Goal: Task Accomplishment & Management: Manage account settings

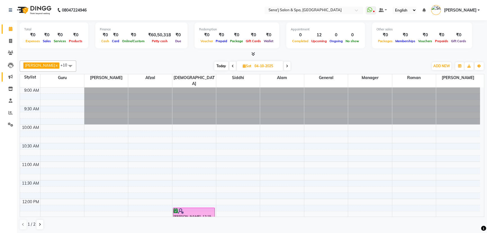
scroll to position [60, 0]
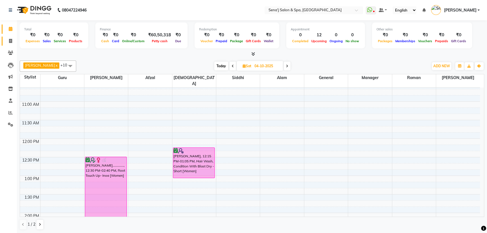
click at [11, 41] on icon at bounding box center [10, 41] width 3 height 4
select select "447"
select select "service"
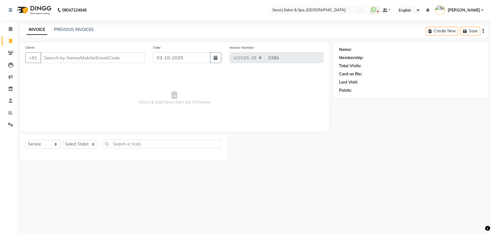
click at [51, 63] on div "Client +91" at bounding box center [85, 55] width 128 height 23
click at [50, 59] on input "Client" at bounding box center [92, 57] width 104 height 11
type input "9999803964"
click at [126, 51] on div "Client +91 9999803964 Add Client" at bounding box center [85, 55] width 128 height 23
click at [133, 58] on span "Add Client" at bounding box center [130, 58] width 22 height 6
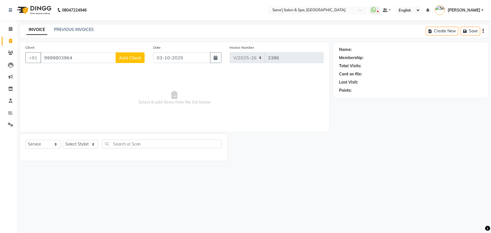
select select "22"
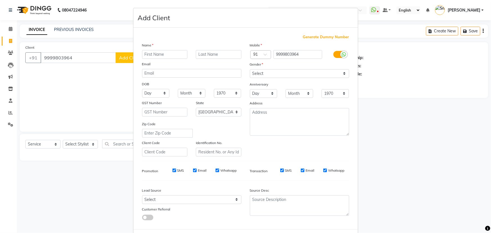
click at [154, 53] on input "text" at bounding box center [165, 54] width 46 height 9
type input "[PERSON_NAME]"
click at [214, 55] on input "text" at bounding box center [219, 54] width 46 height 9
type input "[PERSON_NAME]"
click at [280, 73] on select "Select Male Female Other Prefer Not To Say" at bounding box center [299, 73] width 99 height 9
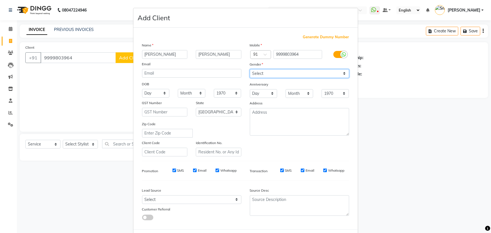
click at [250, 69] on select "Select Male Female Other Prefer Not To Say" at bounding box center [299, 73] width 99 height 9
click at [263, 72] on select "Select Male Female Other Prefer Not To Say" at bounding box center [299, 73] width 99 height 9
select select "[DEMOGRAPHIC_DATA]"
click at [250, 69] on select "Select Male Female Other Prefer Not To Say" at bounding box center [299, 73] width 99 height 9
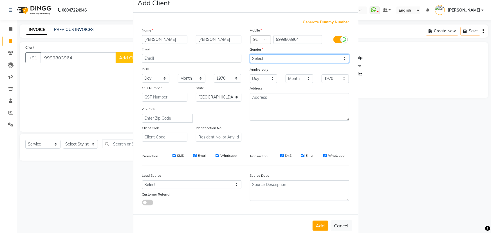
scroll to position [28, 0]
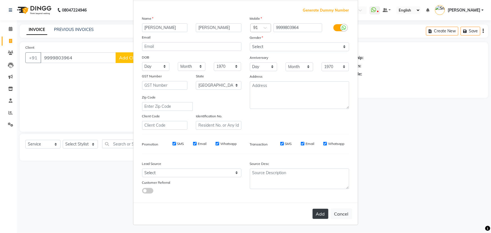
click at [318, 212] on button "Add" at bounding box center [320, 214] width 16 height 10
select select
select select "null"
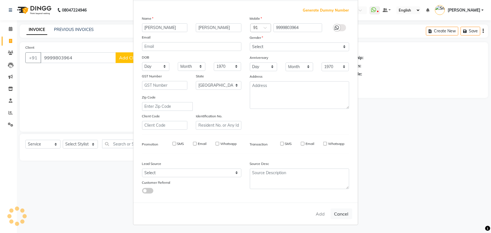
select select
checkbox input "false"
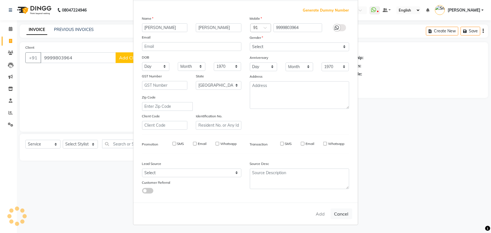
checkbox input "false"
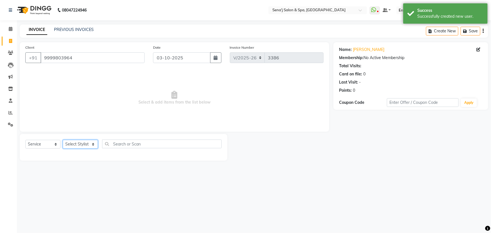
click at [75, 144] on select "Select Stylist [PERSON_NAME] [PERSON_NAME] [PERSON_NAME] [PERSON_NAME] General …" at bounding box center [80, 144] width 35 height 9
select select "83144"
click at [63, 140] on select "Select Stylist [PERSON_NAME] [PERSON_NAME] [PERSON_NAME] [PERSON_NAME] General …" at bounding box center [80, 144] width 35 height 9
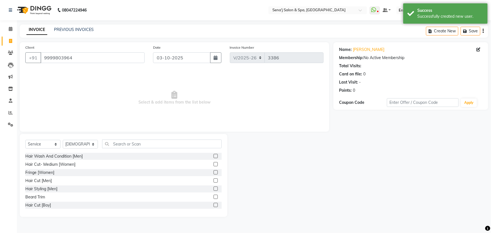
click at [114, 138] on div "Select Service Product Membership Package Voucher Prepaid Gift Card Select Styl…" at bounding box center [123, 175] width 207 height 83
click at [116, 142] on input "text" at bounding box center [161, 143] width 119 height 9
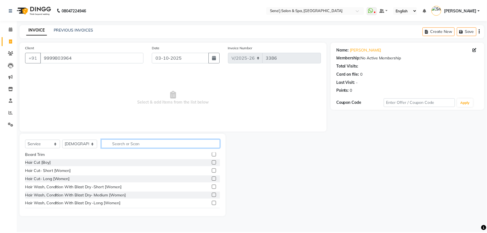
scroll to position [51, 0]
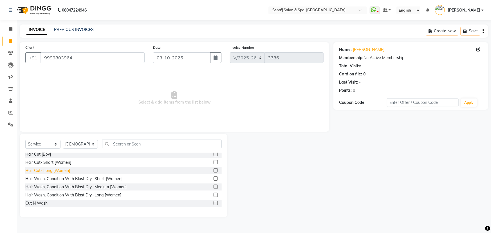
click at [44, 171] on div "Hair Cut- Long [Women]" at bounding box center [47, 171] width 45 height 6
checkbox input "false"
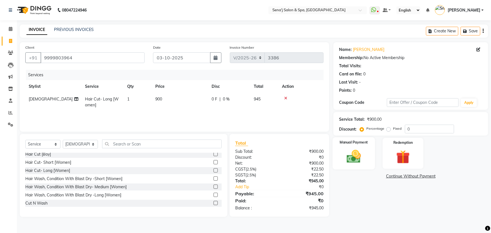
click at [358, 157] on img at bounding box center [353, 156] width 23 height 16
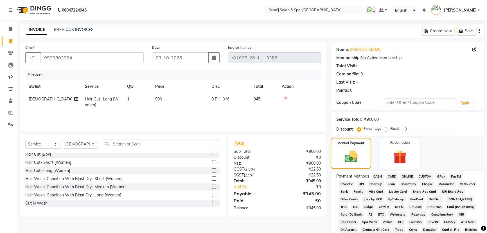
click at [393, 175] on span "CARD" at bounding box center [392, 176] width 12 height 6
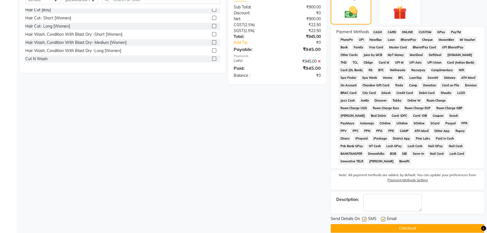
click at [347, 224] on button "Checkout" at bounding box center [407, 228] width 153 height 9
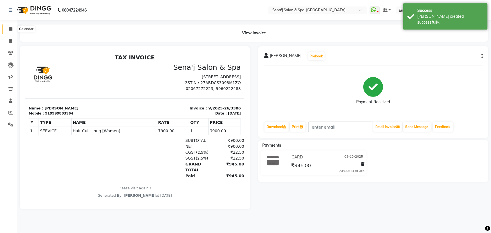
click at [14, 29] on span at bounding box center [11, 29] width 10 height 6
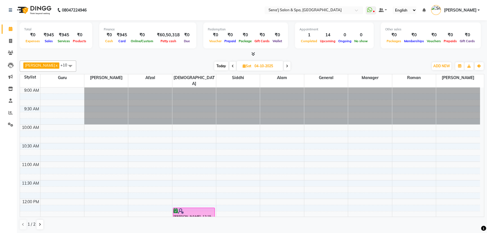
click at [214, 64] on span "Today" at bounding box center [221, 66] width 14 height 9
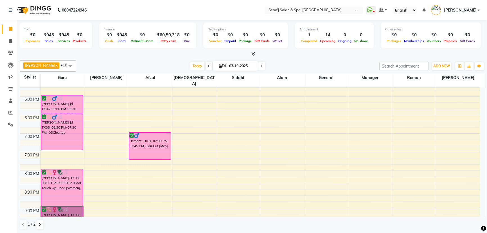
scroll to position [316, 0]
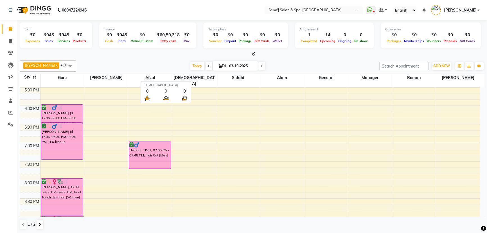
click at [192, 77] on span "[DEMOGRAPHIC_DATA]" at bounding box center [194, 80] width 44 height 13
click at [261, 67] on icon at bounding box center [262, 65] width 2 height 3
type input "04-10-2025"
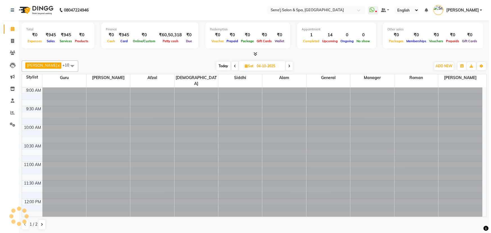
scroll to position [111, 0]
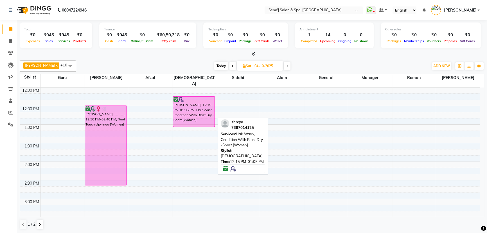
click at [195, 106] on div "[PERSON_NAME], 12:15 PM-01:05 PM, Hair Wash, Condition With Blast Dry -Short [W…" at bounding box center [194, 111] width 42 height 30
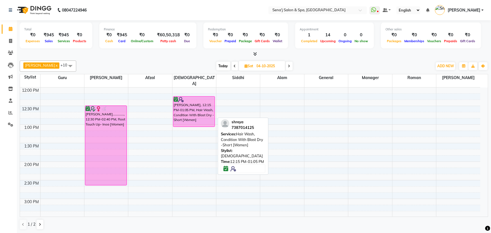
select select "6"
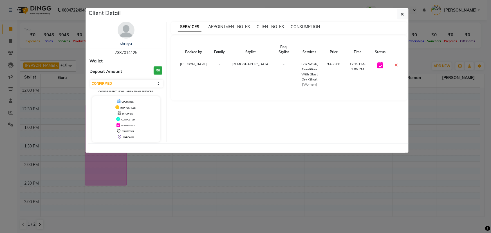
click at [126, 53] on span "7387014125" at bounding box center [126, 52] width 22 height 5
click at [127, 53] on span "7387014125" at bounding box center [126, 52] width 22 height 5
copy span "7387014125"
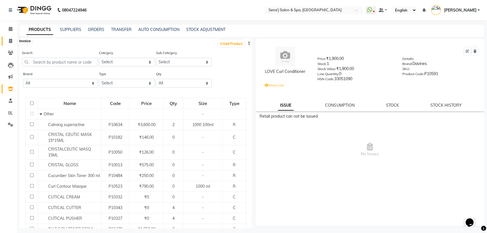
click at [12, 40] on icon at bounding box center [10, 41] width 3 height 4
select select "service"
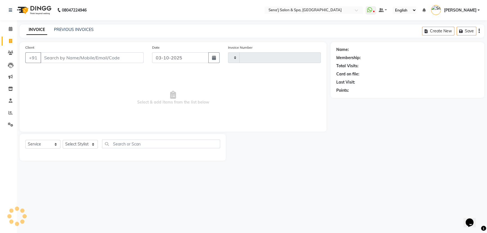
type input "3387"
select select "447"
click at [14, 53] on span at bounding box center [11, 53] width 10 height 6
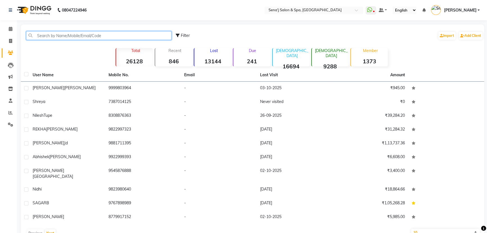
click at [64, 36] on input "text" at bounding box center [98, 35] width 145 height 9
paste input "7387014125"
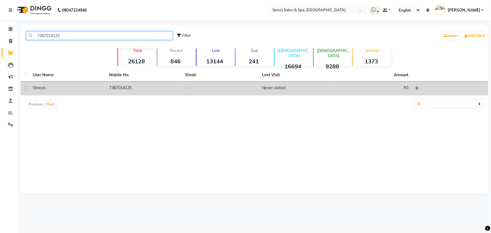
type input "7387014125"
click at [30, 87] on td "shreya" at bounding box center [67, 89] width 76 height 14
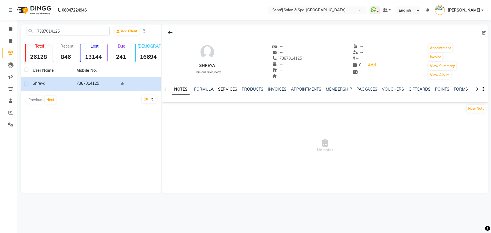
click at [224, 89] on link "SERVICES" at bounding box center [227, 89] width 19 height 5
click at [226, 89] on link "SERVICES" at bounding box center [220, 89] width 24 height 10
click at [196, 86] on div "FORMULA" at bounding box center [193, 89] width 19 height 6
click at [191, 90] on link "FORMULA" at bounding box center [193, 89] width 19 height 5
click at [183, 88] on link "NOTES" at bounding box center [178, 89] width 13 height 5
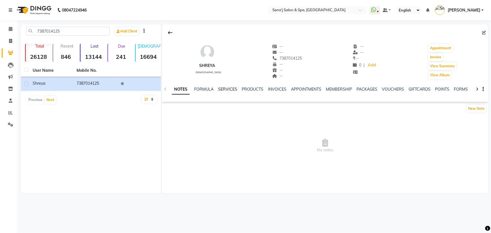
click at [228, 88] on link "SERVICES" at bounding box center [227, 89] width 19 height 5
click at [240, 87] on link "PRODUCTS" at bounding box center [247, 89] width 22 height 5
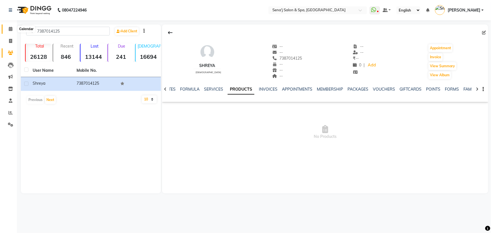
click at [10, 31] on icon at bounding box center [11, 29] width 4 height 4
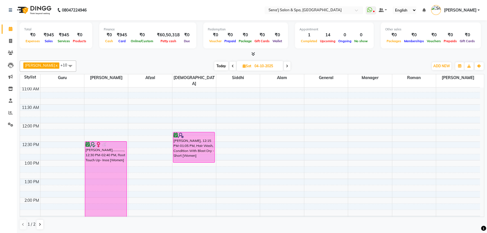
scroll to position [25, 0]
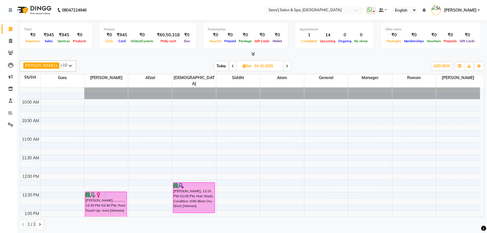
click at [218, 62] on span "Today" at bounding box center [221, 66] width 14 height 9
type input "03-10-2025"
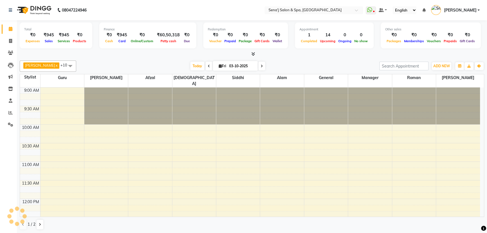
scroll to position [148, 0]
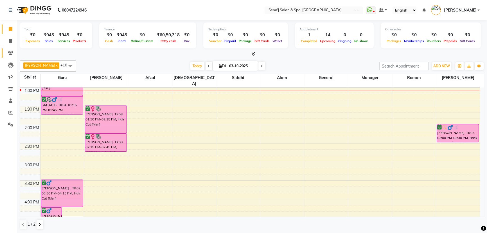
click at [10, 49] on link "Clients" at bounding box center [8, 52] width 13 height 9
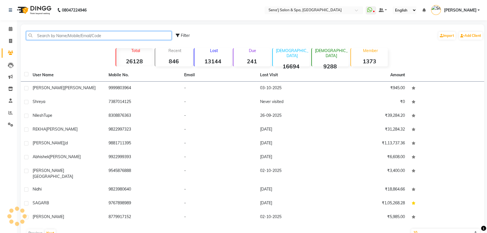
click at [70, 37] on input "text" at bounding box center [98, 35] width 145 height 9
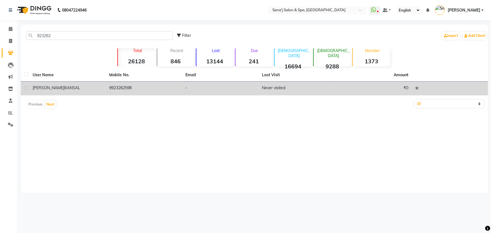
click at [155, 82] on td "9923262598" at bounding box center [144, 89] width 76 height 14
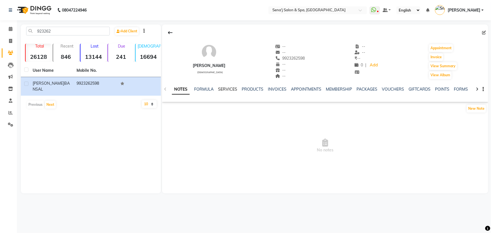
click at [219, 88] on link "SERVICES" at bounding box center [227, 89] width 19 height 5
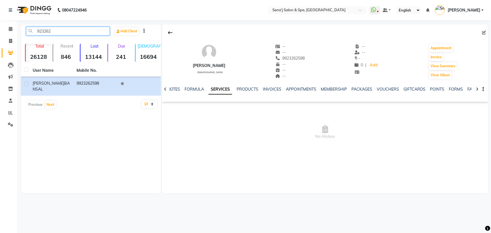
click at [88, 30] on input "923262" at bounding box center [67, 31] width 83 height 9
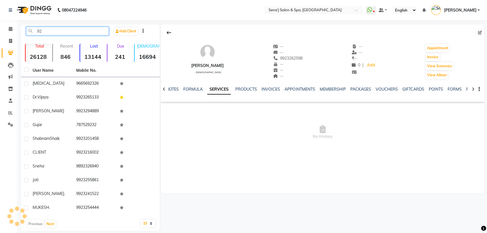
type input "9"
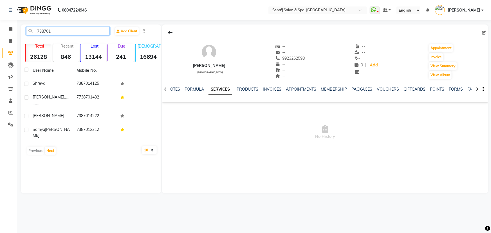
type input "738701"
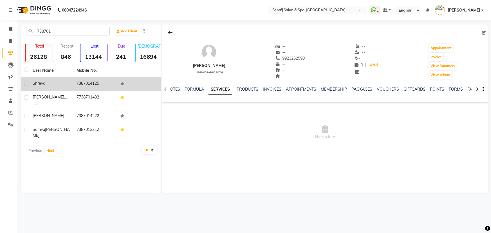
drag, startPoint x: 0, startPoint y: 5, endPoint x: 85, endPoint y: 82, distance: 114.1
click at [83, 82] on td "7387014125" at bounding box center [95, 84] width 44 height 14
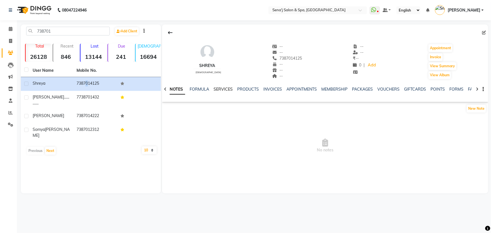
click at [221, 89] on link "SERVICES" at bounding box center [222, 89] width 19 height 5
click at [290, 208] on div "08047224946 Select Location × Sena'j Salon & Spa, Amanora Mall WhatsApp Status …" at bounding box center [245, 116] width 491 height 233
click at [11, 30] on icon at bounding box center [11, 29] width 4 height 4
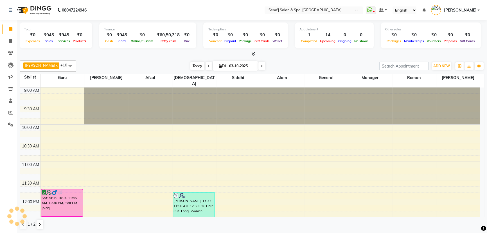
click at [190, 65] on span "Today" at bounding box center [197, 66] width 14 height 9
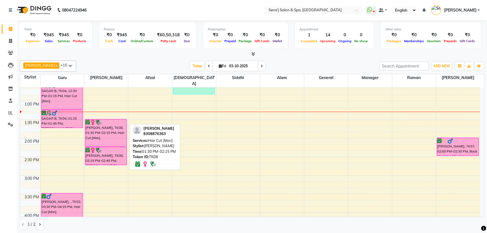
scroll to position [123, 0]
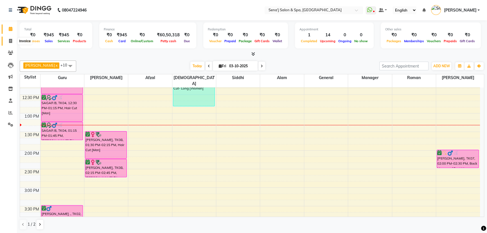
click at [13, 41] on span at bounding box center [11, 41] width 10 height 6
select select "447"
select select "service"
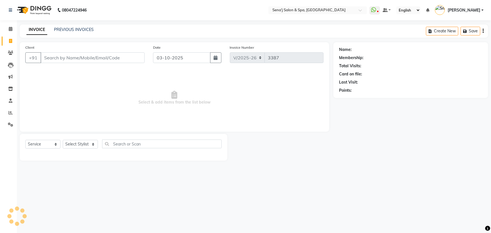
click at [68, 60] on input "Client" at bounding box center [92, 57] width 104 height 11
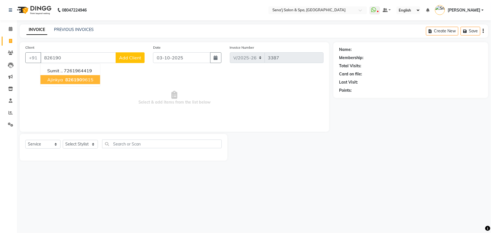
click at [63, 81] on button "ajinkya 826190 9615" at bounding box center [70, 79] width 60 height 9
type input "8261909615"
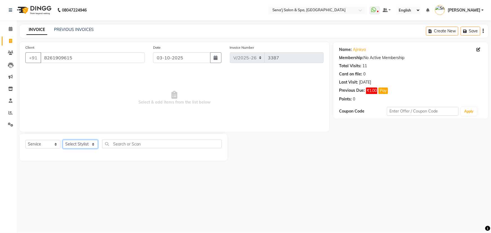
click at [78, 140] on select "Select Stylist AAKASH Afzal Ajay AJAY Alam Ashu General Guru Manager Manager Ra…" at bounding box center [80, 144] width 35 height 9
select select "12648"
click at [63, 140] on select "Select Stylist AAKASH Afzal Ajay AJAY Alam Ashu General Guru Manager Manager Ra…" at bounding box center [80, 144] width 35 height 9
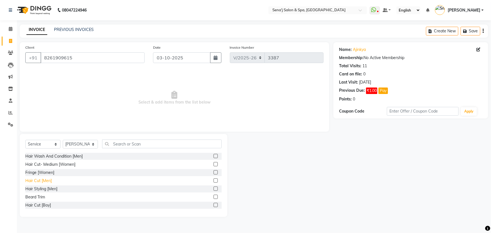
click at [36, 180] on div "Hair Cut [Men]" at bounding box center [38, 181] width 26 height 6
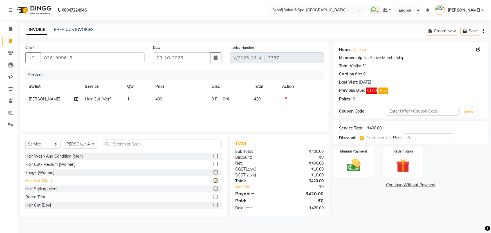
checkbox input "false"
click at [34, 195] on div "Beard Trim" at bounding box center [35, 197] width 20 height 6
checkbox input "false"
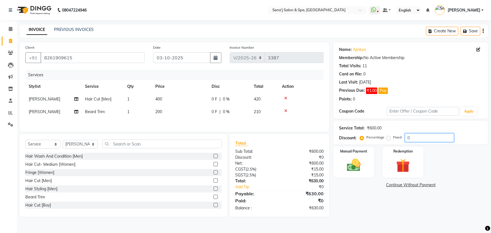
click at [423, 141] on input "0" at bounding box center [429, 137] width 49 height 9
type input "10.1"
click at [360, 151] on label "Manual Payment" at bounding box center [354, 150] width 28 height 5
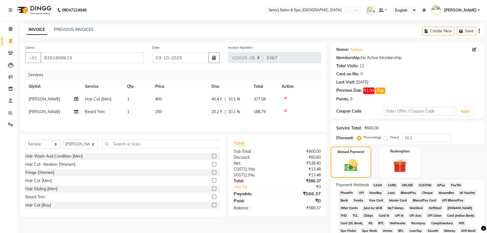
click at [349, 191] on span "PhonePe" at bounding box center [346, 192] width 16 height 6
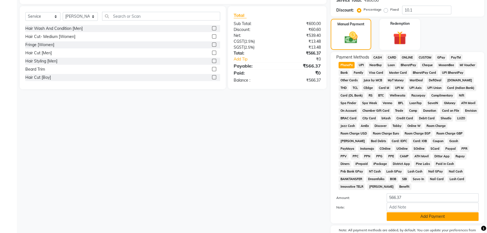
click at [403, 212] on button "Add Payment" at bounding box center [433, 216] width 92 height 9
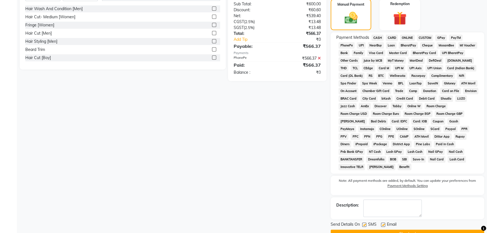
scroll to position [153, 0]
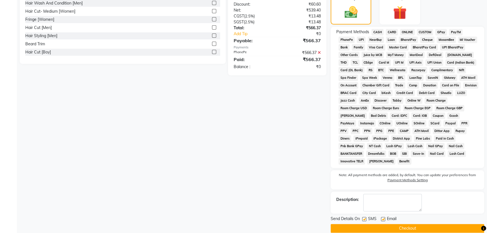
click at [394, 224] on button "Checkout" at bounding box center [407, 228] width 153 height 9
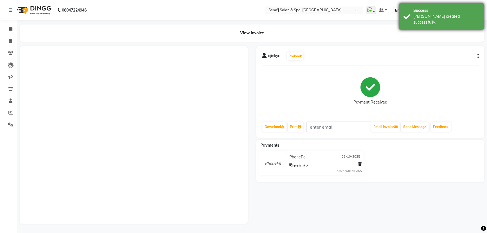
click at [417, 14] on div "[PERSON_NAME] created successfully." at bounding box center [446, 19] width 66 height 12
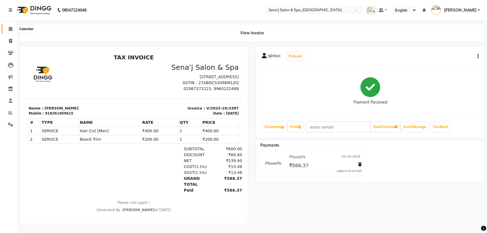
click at [7, 28] on span at bounding box center [11, 29] width 10 height 6
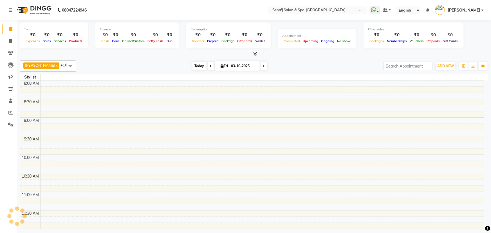
click at [194, 69] on span "Today" at bounding box center [199, 66] width 14 height 9
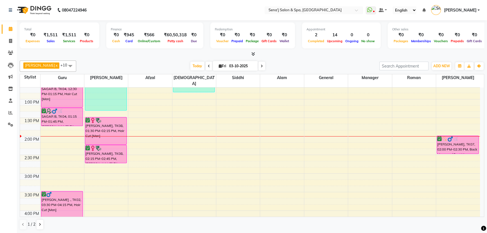
scroll to position [123, 0]
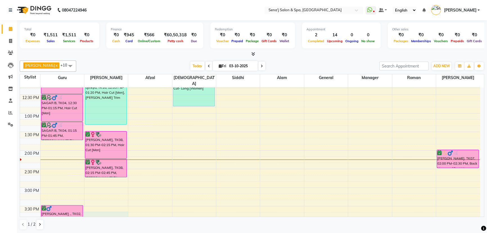
drag, startPoint x: 111, startPoint y: 207, endPoint x: 106, endPoint y: 209, distance: 5.3
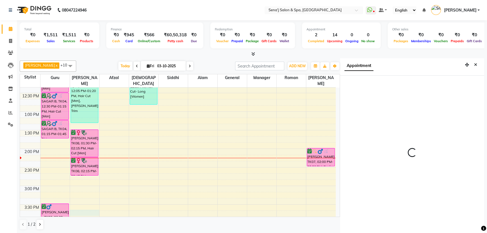
scroll to position [3, 0]
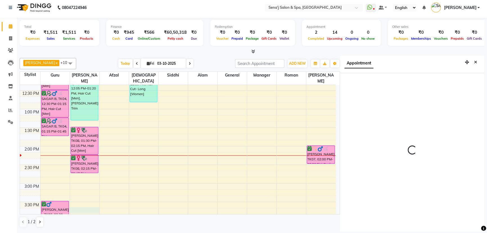
select select "12648"
select select "tentative"
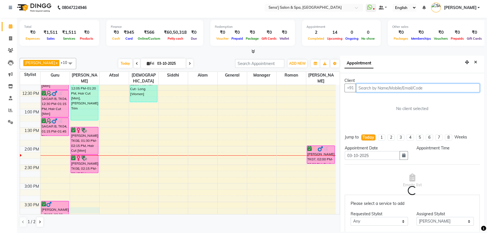
select select "945"
click at [119, 64] on span "Today" at bounding box center [125, 63] width 14 height 9
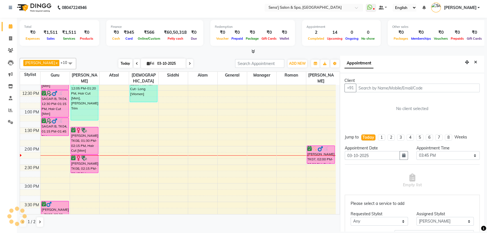
scroll to position [185, 0]
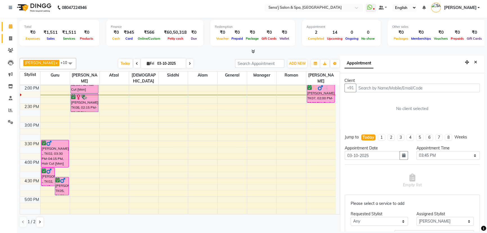
click at [11, 35] on link "Invoice" at bounding box center [8, 38] width 13 height 9
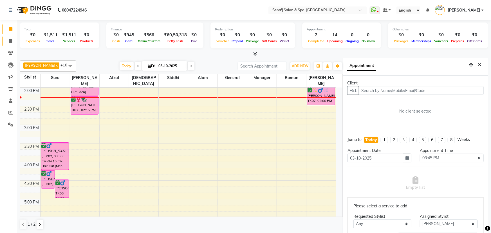
select select "447"
select select "service"
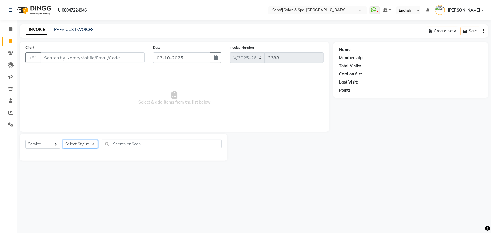
click at [74, 144] on select "Select Stylist" at bounding box center [80, 144] width 35 height 9
select select "11468"
click at [63, 140] on select "Select Stylist [PERSON_NAME] [PERSON_NAME] [PERSON_NAME] [PERSON_NAME] General …" at bounding box center [80, 144] width 35 height 9
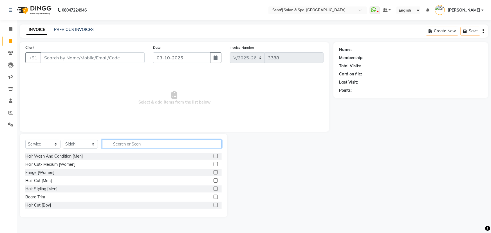
click at [110, 143] on input "text" at bounding box center [161, 143] width 119 height 9
click at [213, 164] on label at bounding box center [215, 164] width 4 height 4
click at [213, 164] on input "checkbox" at bounding box center [215, 164] width 4 height 4
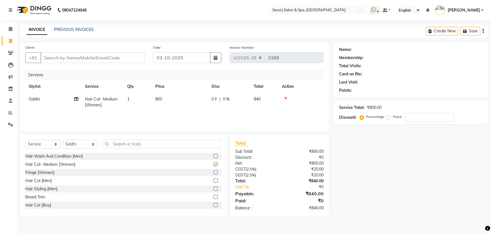
checkbox input "false"
click at [164, 101] on td "800" at bounding box center [180, 102] width 56 height 19
select select "11468"
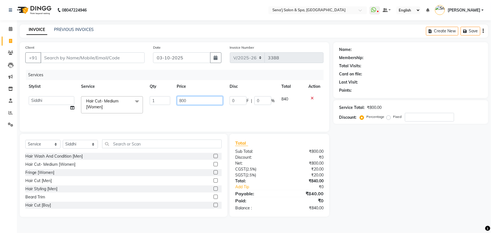
click at [187, 100] on input "800" at bounding box center [200, 100] width 46 height 9
type input "8"
type input "700"
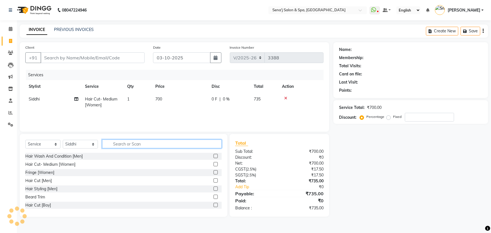
click at [108, 144] on input "text" at bounding box center [161, 143] width 119 height 9
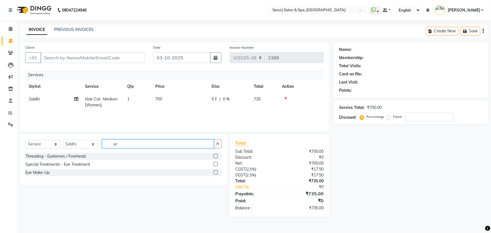
type input "ye"
click at [215, 157] on label at bounding box center [215, 156] width 4 height 4
click at [215, 157] on input "checkbox" at bounding box center [215, 156] width 4 height 4
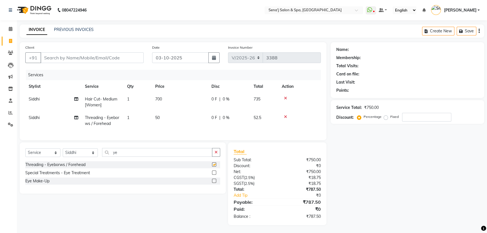
checkbox input "false"
click at [159, 156] on input "ye" at bounding box center [157, 152] width 110 height 9
type input "y"
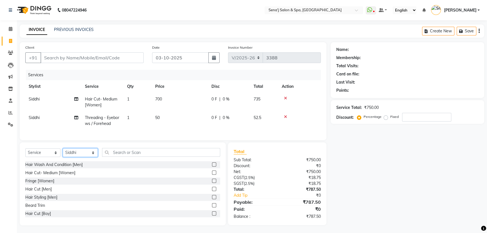
click at [84, 157] on select "Select Stylist AAKASH Afzal Ajay AJAY Alam Ashu General Guru Manager Manager Ra…" at bounding box center [80, 152] width 35 height 9
select select "8729"
click at [63, 152] on select "Select Stylist [PERSON_NAME] [PERSON_NAME] [PERSON_NAME] [PERSON_NAME] General …" at bounding box center [80, 152] width 35 height 9
click at [114, 152] on input "text" at bounding box center [161, 152] width 118 height 9
click at [141, 157] on input "text" at bounding box center [161, 152] width 118 height 9
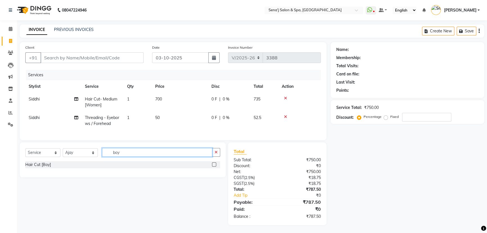
type input "boy"
click at [214, 166] on label at bounding box center [214, 164] width 4 height 4
click at [214, 166] on input "checkbox" at bounding box center [214, 165] width 4 height 4
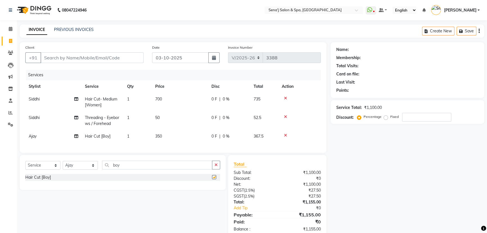
checkbox input "false"
click at [369, 192] on div "Name: Membership: Total Visits: Card on file: Last Visit: Points: Service Total…" at bounding box center [410, 139] width 158 height 195
click at [348, 182] on div "Name: Membership: Total Visits: Card on file: Last Visit: Points: Service Total…" at bounding box center [410, 139] width 158 height 195
click at [49, 115] on td "Siddhi" at bounding box center [53, 120] width 56 height 19
select select "11468"
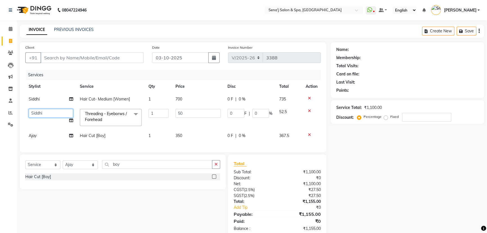
click at [55, 114] on select "AAKASH Afzal Ajay AJAY Alam Ashu General Guru Manager Manager Rahul Jadhav Roma…" at bounding box center [51, 113] width 44 height 9
select select "30665"
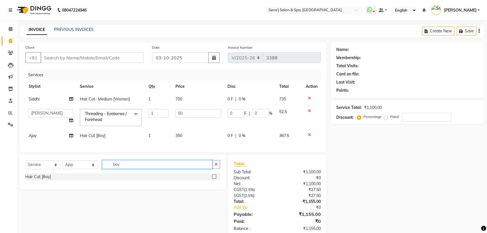
click at [125, 166] on input "boy" at bounding box center [157, 164] width 110 height 9
type input "b"
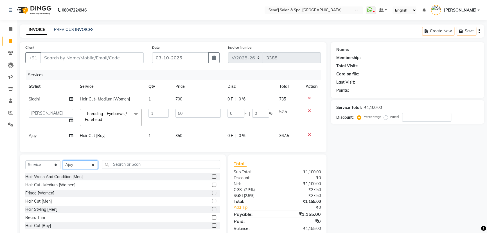
click at [76, 168] on select "Select Stylist [PERSON_NAME] [PERSON_NAME] [PERSON_NAME] [PERSON_NAME] General …" at bounding box center [80, 164] width 35 height 9
select select "30665"
click at [63, 164] on select "Select Stylist [PERSON_NAME] [PERSON_NAME] [PERSON_NAME] [PERSON_NAME] General …" at bounding box center [80, 164] width 35 height 9
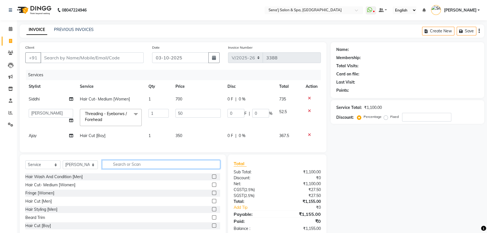
click at [114, 168] on input "text" at bounding box center [161, 164] width 118 height 9
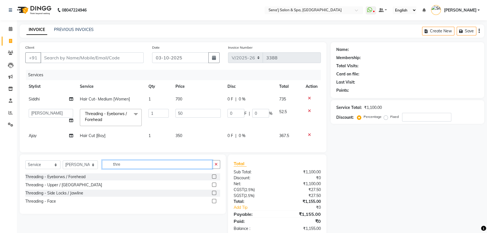
type input "thre"
click at [214, 187] on label at bounding box center [214, 184] width 4 height 4
click at [214, 187] on input "checkbox" at bounding box center [214, 185] width 4 height 4
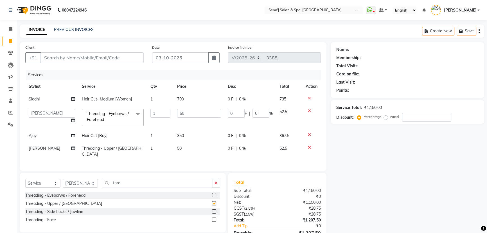
checkbox input "false"
click at [132, 57] on input "Client" at bounding box center [91, 57] width 103 height 11
type input "9"
type input "0"
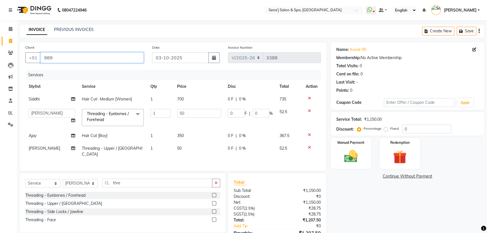
click at [72, 57] on input "989" at bounding box center [91, 57] width 103 height 11
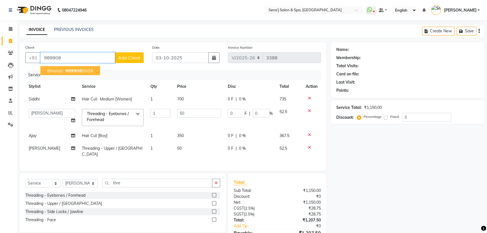
click at [77, 71] on span "989908" at bounding box center [73, 71] width 17 height 6
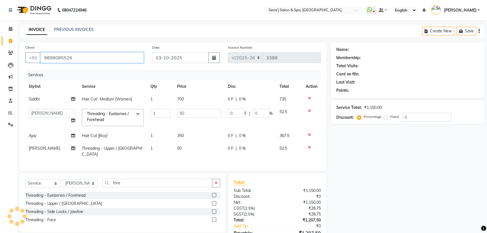
type input "9899085526"
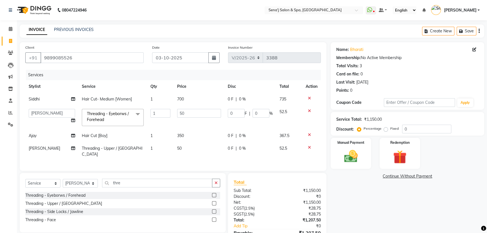
scroll to position [29, 0]
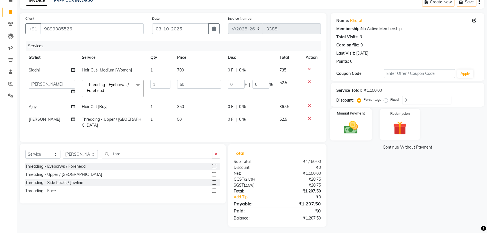
click at [359, 123] on img at bounding box center [351, 127] width 23 height 16
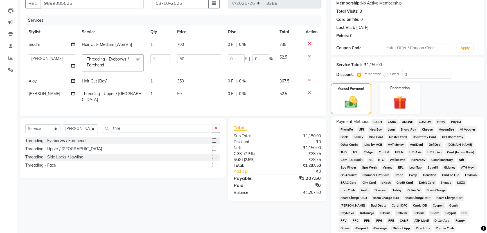
scroll to position [106, 0]
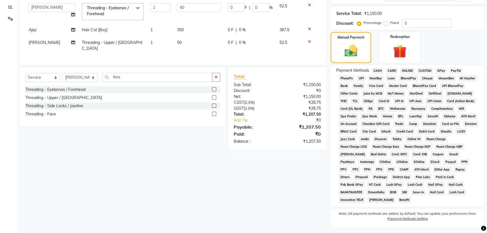
click at [345, 78] on span "PhonePe" at bounding box center [346, 78] width 16 height 6
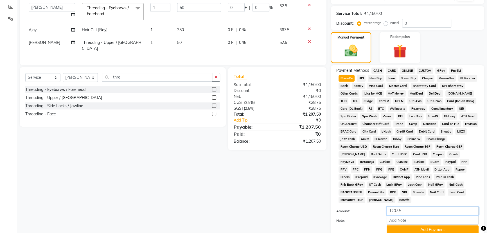
click at [412, 206] on input "1207.5" at bounding box center [433, 210] width 92 height 9
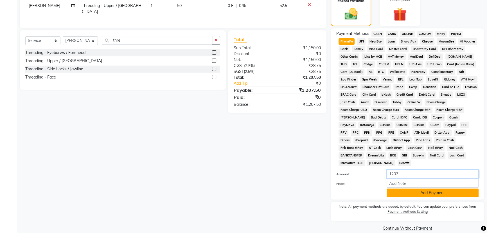
type input "1207"
click at [400, 188] on button "Add Payment" at bounding box center [433, 192] width 92 height 9
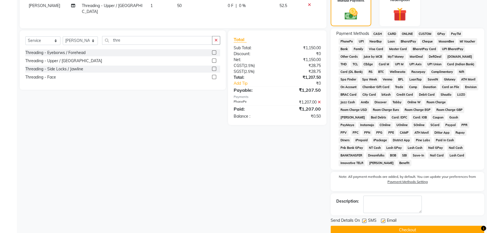
click at [396, 225] on button "Checkout" at bounding box center [407, 229] width 153 height 9
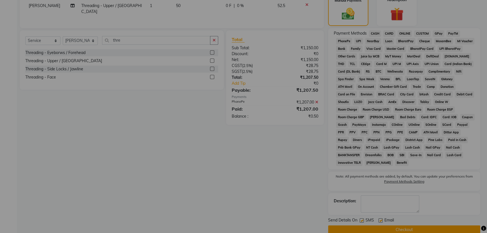
scroll to position [144, 0]
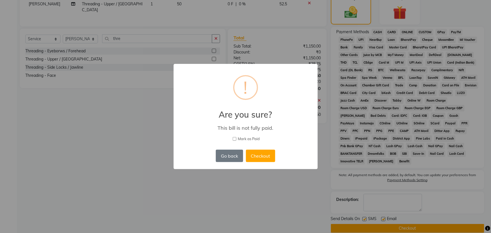
click at [231, 137] on label "Mark as Paid" at bounding box center [245, 139] width 129 height 6
click at [232, 137] on input "Mark as Paid" at bounding box center [234, 139] width 4 height 4
checkbox input "true"
click at [266, 155] on button "Checkout" at bounding box center [260, 156] width 29 height 12
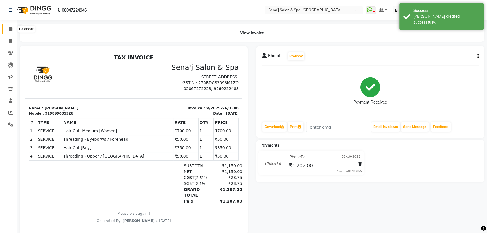
click at [12, 28] on icon at bounding box center [11, 29] width 4 height 4
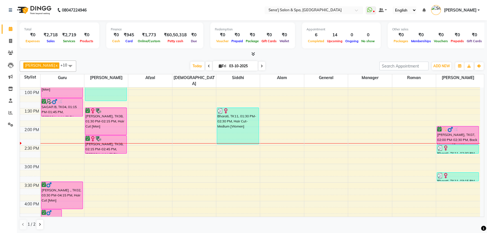
scroll to position [153, 0]
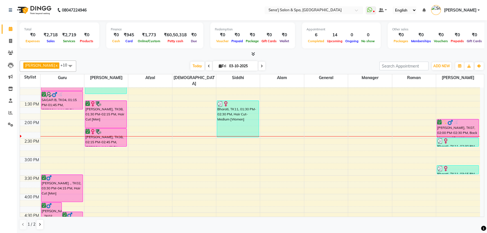
click at [208, 64] on icon at bounding box center [209, 65] width 2 height 3
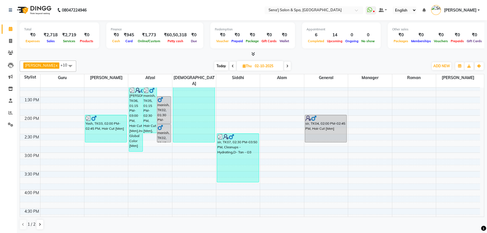
scroll to position [160, 0]
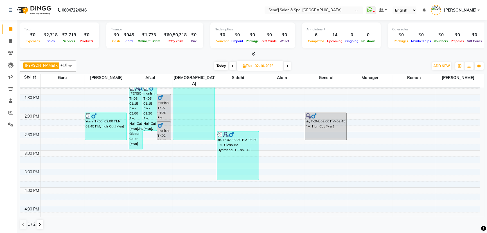
click at [214, 64] on span "Today" at bounding box center [221, 66] width 14 height 9
type input "03-10-2025"
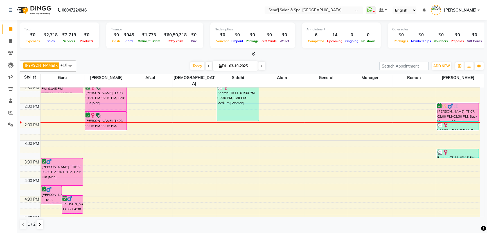
scroll to position [109, 0]
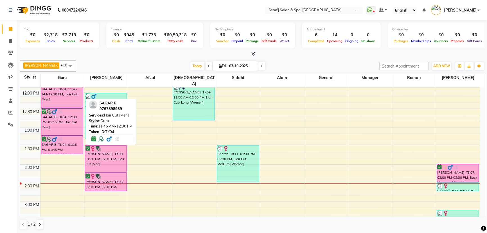
click at [57, 92] on div "SAGAR B, TK04, 11:45 AM-12:30 PM, Hair Cut [Men]" at bounding box center [62, 94] width 42 height 27
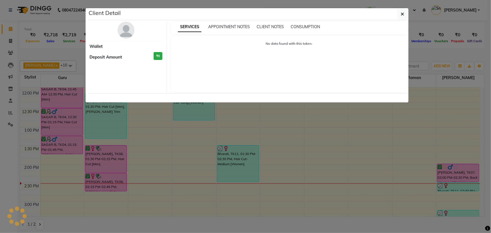
select select "6"
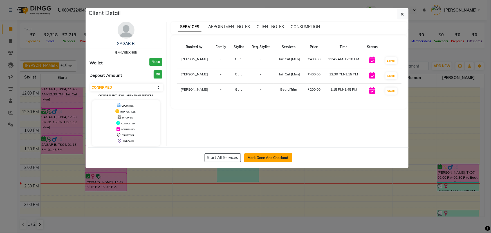
click at [270, 155] on button "Mark Done And Checkout" at bounding box center [268, 157] width 48 height 9
select select "service"
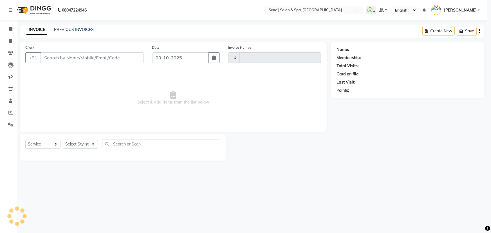
type input "3389"
select select "447"
type input "9767898989"
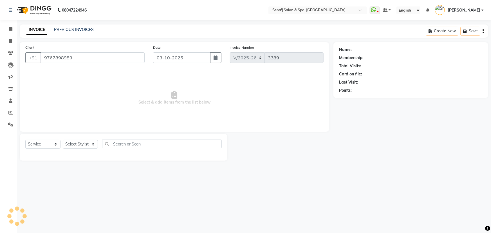
select select "6923"
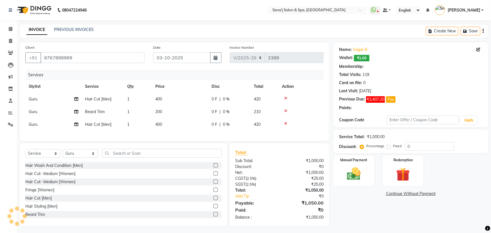
select select "1: Object"
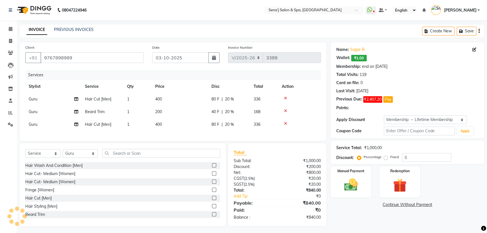
type input "20"
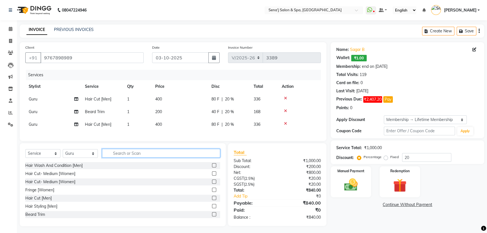
click at [130, 152] on input "text" at bounding box center [161, 153] width 118 height 9
type input "eye"
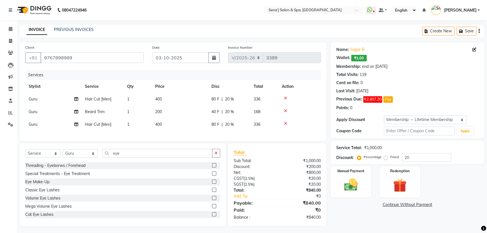
click at [74, 173] on div "Threading - Eyeborws / Forehead Special Treatments - Eye Treatment Eye Make-Up …" at bounding box center [122, 190] width 195 height 56
click at [74, 168] on div "Threading - Eyeborws / Forehead" at bounding box center [55, 165] width 60 height 6
checkbox input "false"
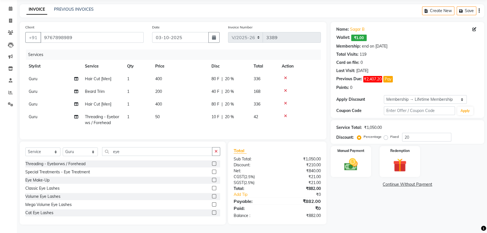
scroll to position [24, 0]
click at [354, 160] on img at bounding box center [351, 164] width 23 height 16
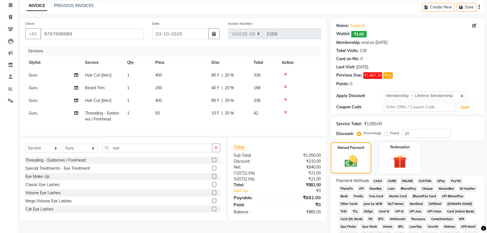
click at [345, 187] on span "PhonePe" at bounding box center [346, 188] width 16 height 6
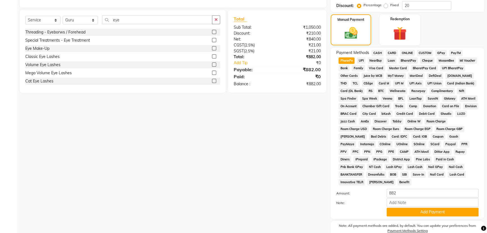
scroll to position [171, 0]
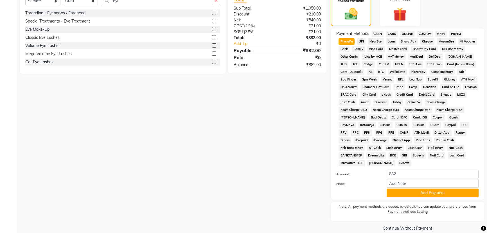
click at [423, 188] on button "Add Payment" at bounding box center [433, 192] width 92 height 9
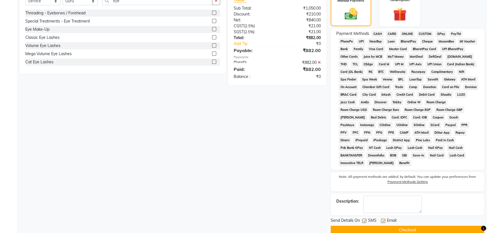
scroll to position [173, 0]
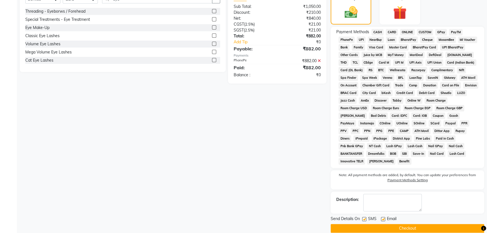
click at [353, 224] on button "Checkout" at bounding box center [407, 228] width 153 height 9
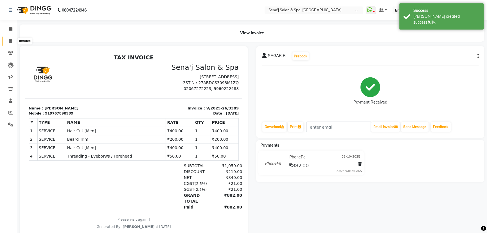
click at [12, 40] on span at bounding box center [11, 41] width 10 height 6
select select "447"
select select "service"
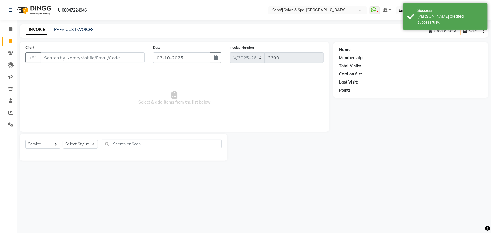
click at [82, 57] on input "Client" at bounding box center [92, 57] width 104 height 11
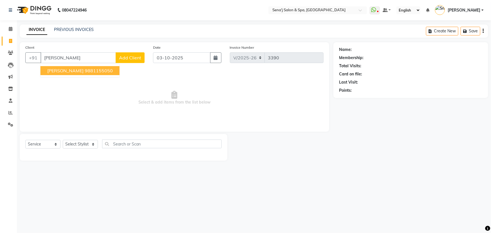
click at [65, 70] on span "[PERSON_NAME]" at bounding box center [65, 71] width 36 height 6
type input "9881155050"
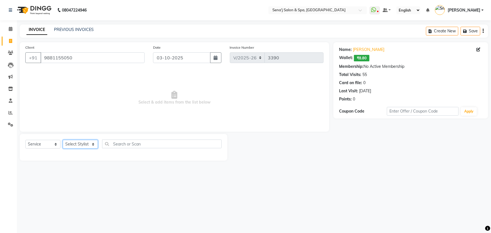
drag, startPoint x: 73, startPoint y: 146, endPoint x: 76, endPoint y: 141, distance: 5.8
click at [75, 146] on select "Select Stylist [PERSON_NAME] [PERSON_NAME] [PERSON_NAME] [PERSON_NAME] General …" at bounding box center [80, 144] width 35 height 9
click at [133, 42] on main "INVOICE PREVIOUS INVOICES Create New Save Client +91 9881155050 Date 03-10-2025…" at bounding box center [254, 96] width 474 height 144
click at [82, 63] on div "Client +91 9881155050" at bounding box center [85, 55] width 128 height 23
click at [81, 61] on input "9881155050" at bounding box center [92, 57] width 104 height 11
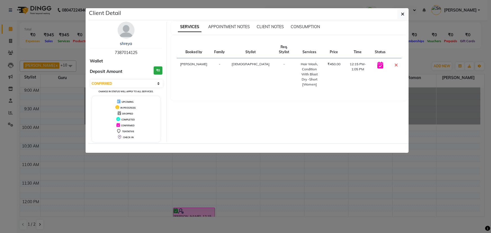
select select "6"
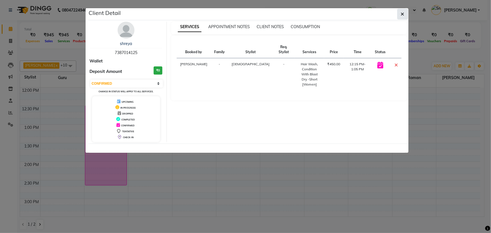
click at [403, 12] on icon "button" at bounding box center [402, 14] width 3 height 4
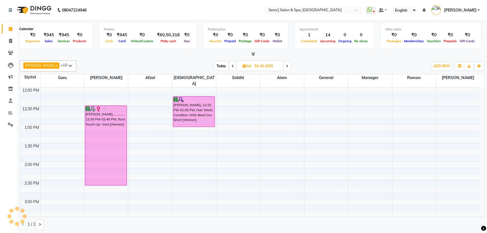
click at [13, 29] on span at bounding box center [11, 29] width 10 height 6
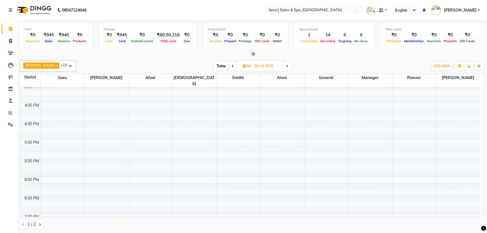
scroll to position [162, 0]
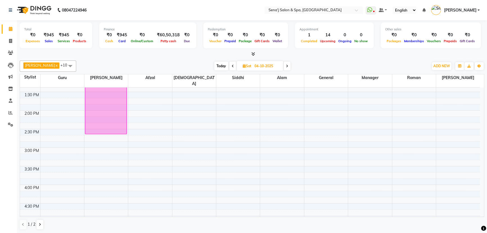
click at [214, 68] on span "Today" at bounding box center [221, 66] width 14 height 9
type input "03-10-2025"
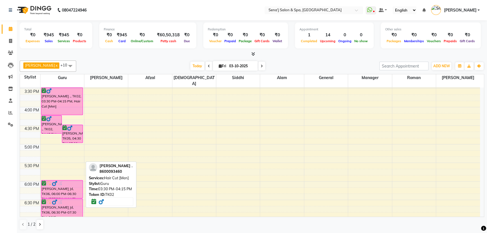
scroll to position [240, 0]
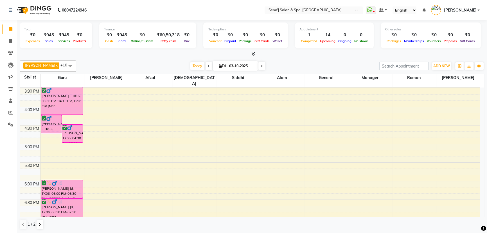
click at [92, 157] on div "9:00 AM 9:30 AM 10:00 AM 10:30 AM 11:00 AM 11:30 AM 12:00 PM 12:30 PM 1:00 PM 1…" at bounding box center [250, 125] width 460 height 556
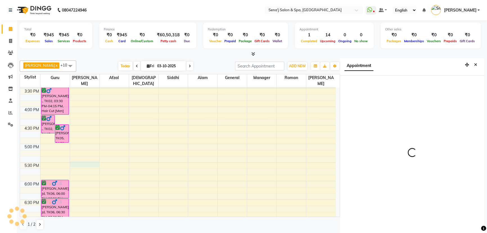
scroll to position [3, 0]
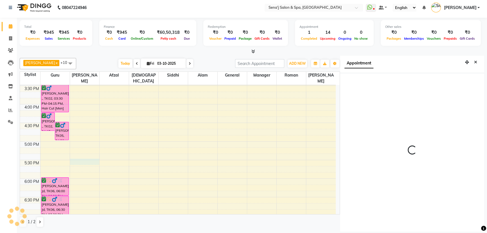
select select "1050"
select select "12648"
select select "tentative"
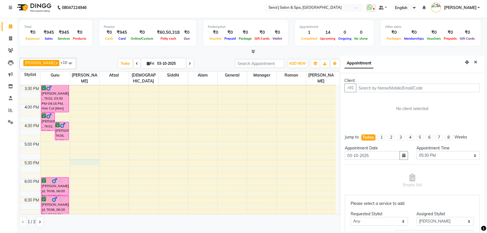
click at [380, 85] on input "text" at bounding box center [418, 87] width 124 height 9
click at [379, 88] on input "text" at bounding box center [418, 87] width 124 height 9
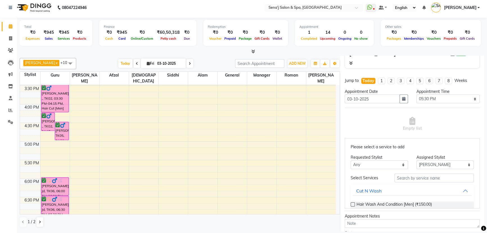
scroll to position [102, 0]
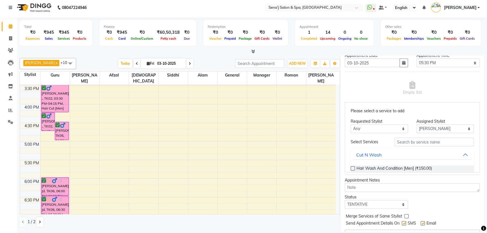
type input "9881155050"
click at [362, 203] on select "Select TENTATIVE CONFIRM CHECK-IN UPCOMING" at bounding box center [376, 204] width 63 height 9
select select "confirm booking"
click at [345, 200] on select "Select TENTATIVE CONFIRM CHECK-IN UPCOMING" at bounding box center [376, 204] width 63 height 9
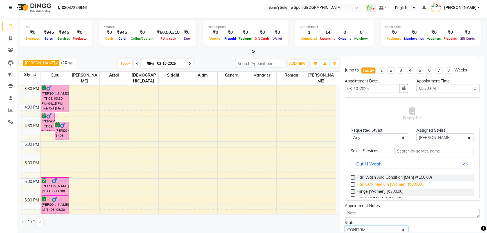
scroll to position [25, 0]
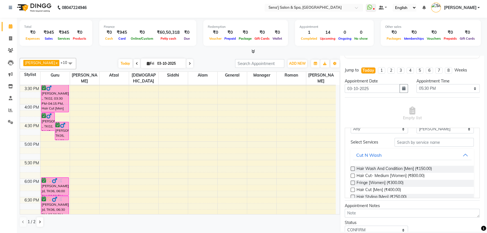
click at [353, 188] on label at bounding box center [353, 189] width 4 height 4
click at [353, 188] on input "checkbox" at bounding box center [353, 190] width 4 height 4
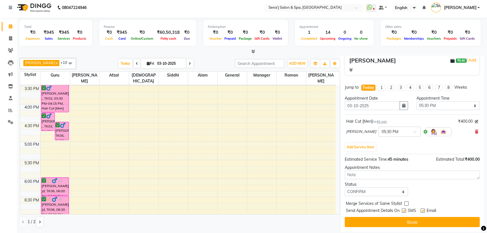
scroll to position [59, 0]
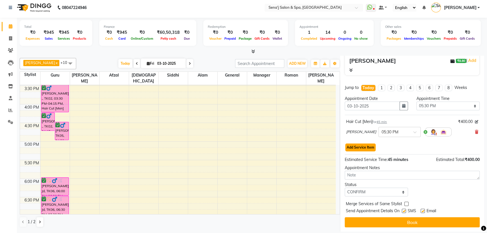
click at [358, 146] on button "Add Service Item" at bounding box center [360, 147] width 30 height 8
select select "12648"
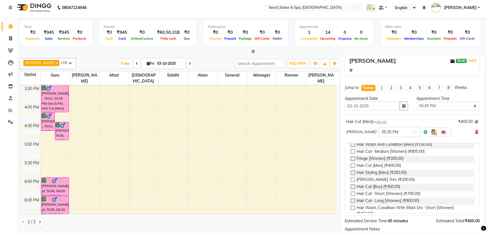
scroll to position [76, 0]
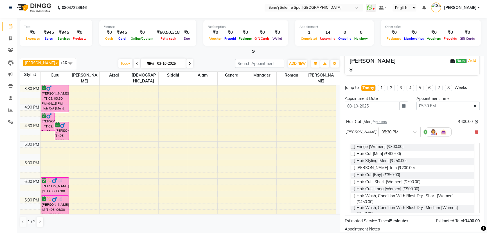
click at [353, 167] on label at bounding box center [353, 168] width 4 height 4
click at [353, 167] on input "checkbox" at bounding box center [353, 168] width 4 height 4
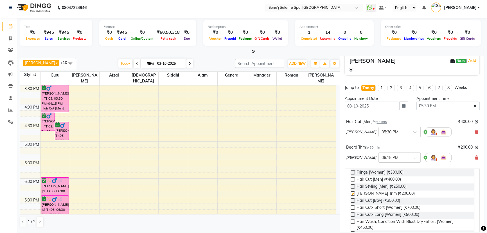
checkbox input "false"
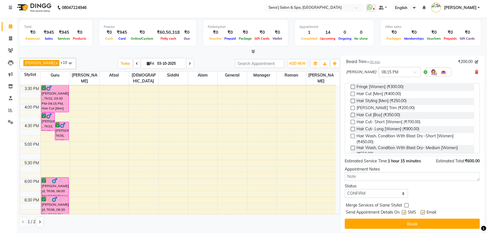
scroll to position [146, 0]
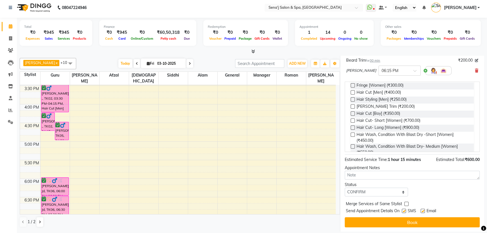
click at [381, 220] on button "Book" at bounding box center [412, 222] width 135 height 10
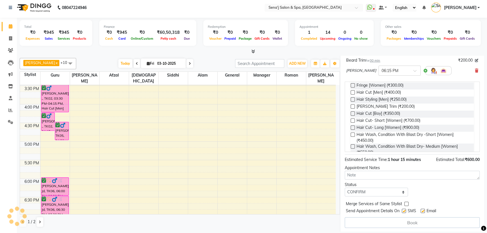
select select "12648"
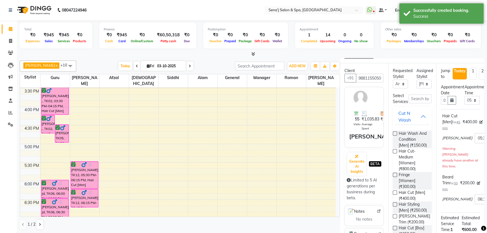
scroll to position [0, 0]
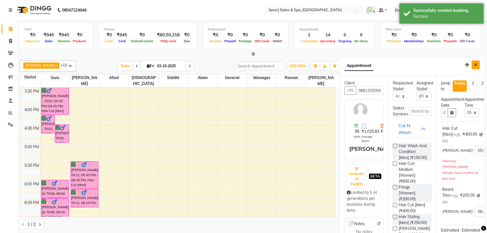
click at [474, 65] on icon "Close" at bounding box center [475, 65] width 3 height 4
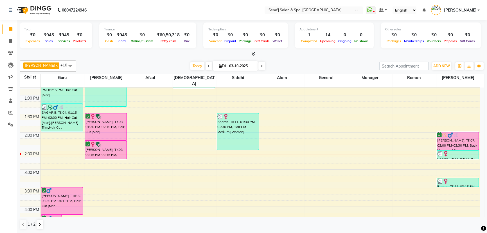
scroll to position [138, 0]
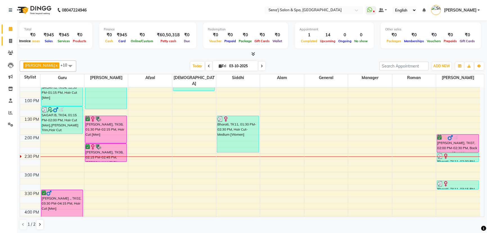
click at [10, 40] on icon at bounding box center [10, 41] width 3 height 4
select select "447"
select select "service"
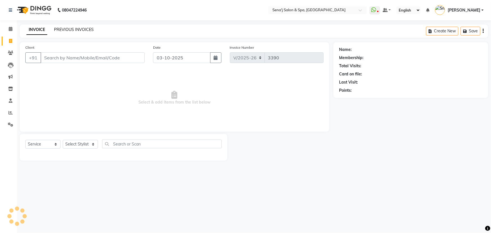
click at [72, 30] on link "PREVIOUS INVOICES" at bounding box center [74, 29] width 40 height 5
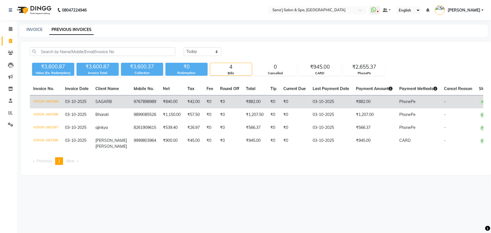
click at [117, 104] on td "SAGAR B" at bounding box center [111, 101] width 38 height 13
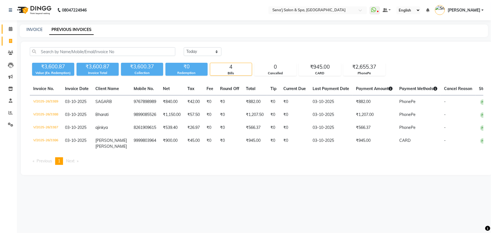
click at [12, 25] on link "Calendar" at bounding box center [8, 28] width 13 height 9
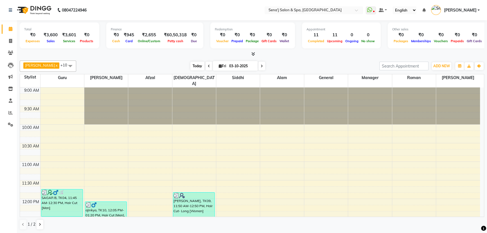
click at [190, 65] on span "Today" at bounding box center [197, 66] width 14 height 9
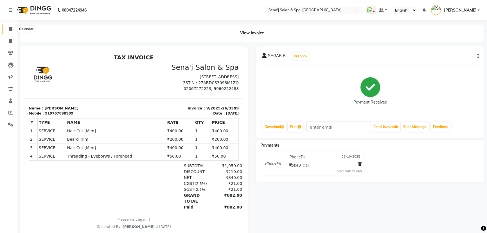
click at [11, 29] on icon at bounding box center [11, 29] width 4 height 4
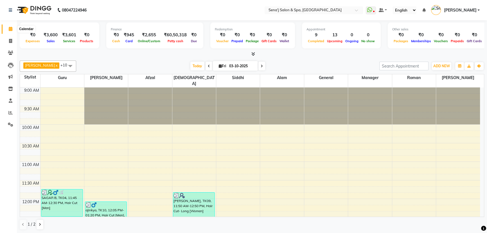
click at [14, 26] on span at bounding box center [11, 29] width 10 height 6
click at [190, 64] on span "Today" at bounding box center [197, 66] width 14 height 9
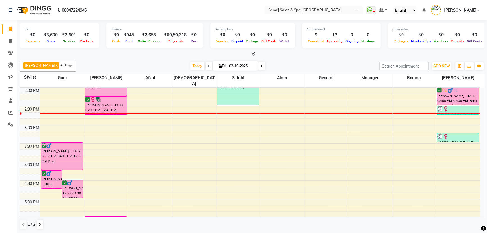
click at [112, 113] on div at bounding box center [106, 114] width 42 height 2
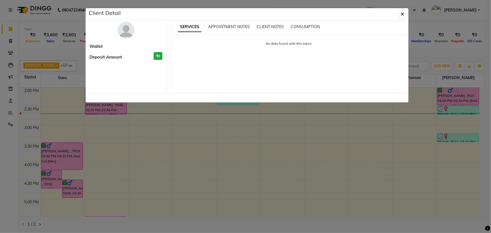
select select "6"
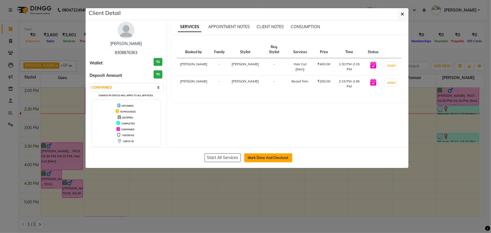
click at [269, 159] on button "Mark Done And Checkout" at bounding box center [268, 157] width 48 height 9
select select "447"
select select "service"
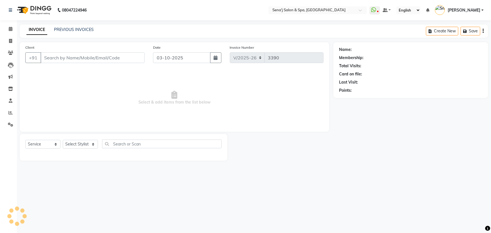
type input "8308876363"
select select "12648"
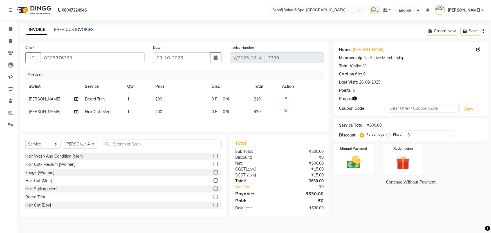
click at [285, 112] on icon at bounding box center [285, 111] width 3 height 4
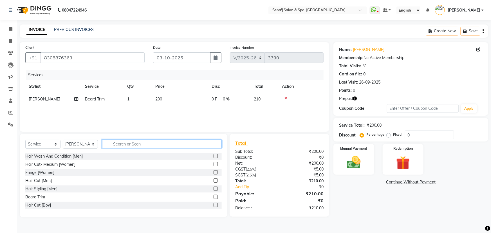
click at [135, 143] on input "text" at bounding box center [161, 143] width 119 height 9
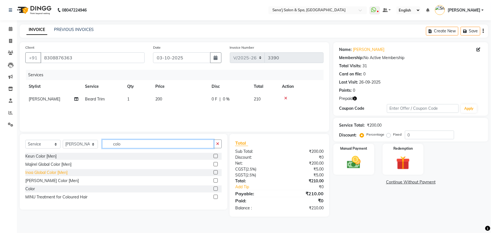
type input "colo"
click at [47, 171] on div "Inoa Global Color [Men]" at bounding box center [46, 173] width 42 height 6
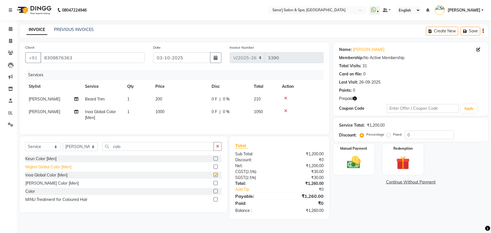
checkbox input "false"
drag, startPoint x: 392, startPoint y: 227, endPoint x: 386, endPoint y: 220, distance: 8.8
click at [392, 227] on main "INVOICE PREVIOUS INVOICES Create New Save Client +91 8308876363 Date 03-10-2025…" at bounding box center [254, 125] width 474 height 203
click at [413, 136] on input "0" at bounding box center [429, 134] width 49 height 9
type input "20"
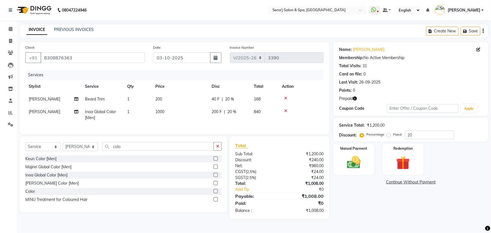
click at [381, 201] on div "Name: Nilesh Tupe Membership: No Active Membership Total Visits: 31 Card on fil…" at bounding box center [412, 130] width 159 height 177
click at [368, 160] on div "Manual Payment" at bounding box center [353, 159] width 42 height 32
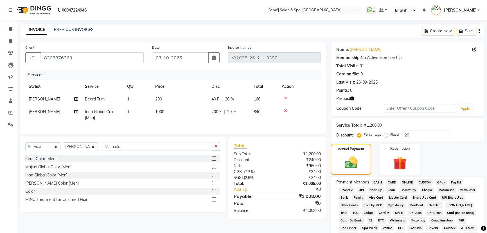
click at [352, 193] on span "PhonePe" at bounding box center [346, 190] width 16 height 6
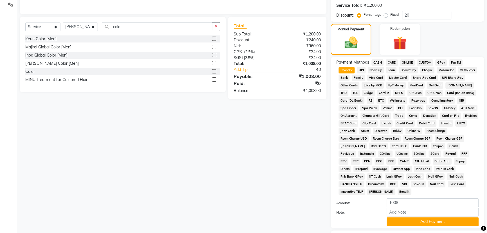
scroll to position [128, 0]
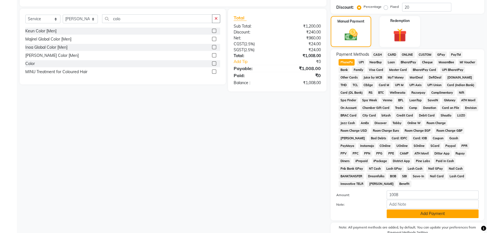
click at [399, 209] on button "Add Payment" at bounding box center [433, 213] width 92 height 9
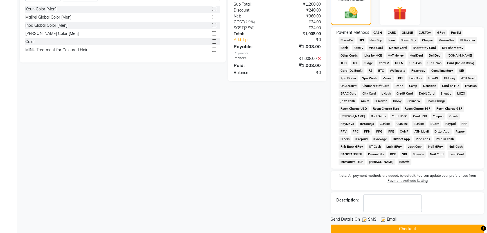
scroll to position [150, 0]
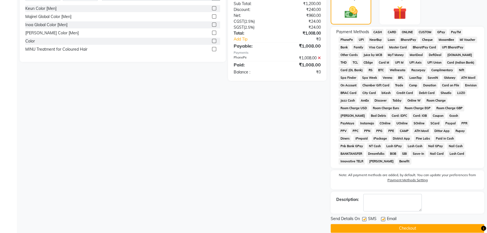
click at [387, 224] on button "Checkout" at bounding box center [407, 228] width 153 height 9
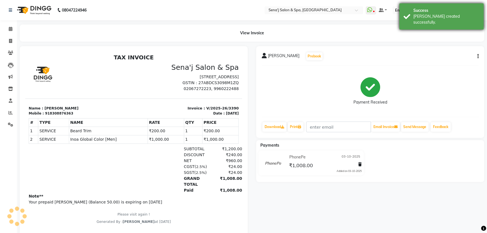
click at [437, 19] on div "Success Bill created successfully." at bounding box center [441, 16] width 84 height 26
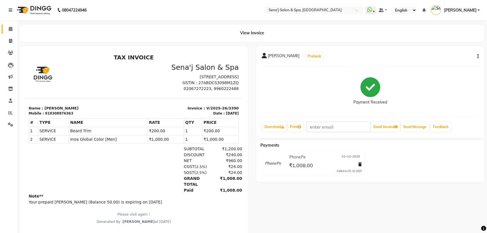
click at [11, 33] on link "Calendar" at bounding box center [8, 28] width 13 height 9
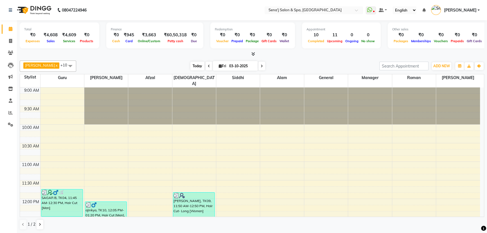
click at [194, 65] on span "Today" at bounding box center [197, 66] width 14 height 9
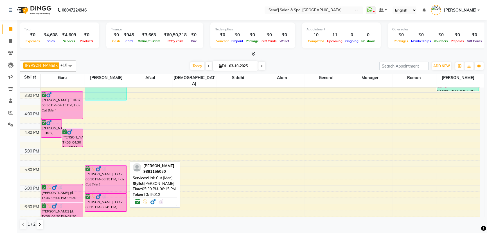
scroll to position [211, 0]
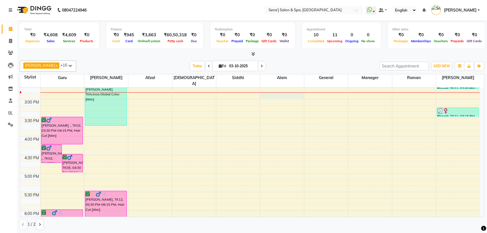
click at [270, 90] on div "9:00 AM 9:30 AM 10:00 AM 10:30 AM 11:00 AM 11:30 AM 12:00 PM 12:30 PM 1:00 PM 1…" at bounding box center [250, 155] width 460 height 556
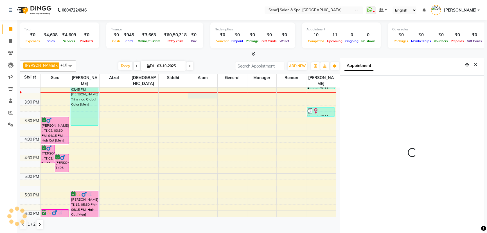
scroll to position [3, 0]
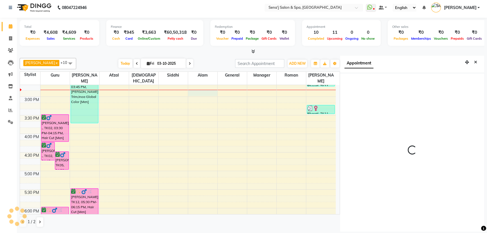
select select "885"
select select "53043"
select select "tentative"
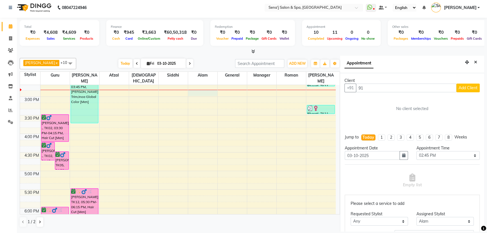
type input "9"
click at [382, 99] on span "VAISHALI" at bounding box center [381, 100] width 36 height 6
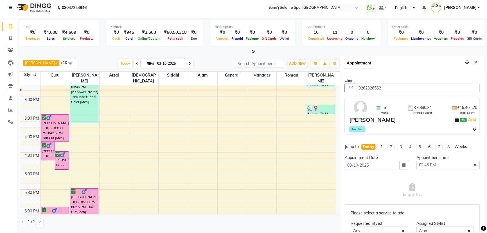
drag, startPoint x: 385, startPoint y: 87, endPoint x: 359, endPoint y: 90, distance: 26.5
click at [359, 90] on input "9262326562" at bounding box center [418, 87] width 124 height 9
type input "9262326562"
click at [12, 51] on icon at bounding box center [10, 50] width 5 height 4
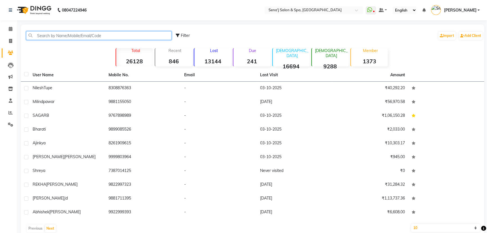
paste input "9262326562"
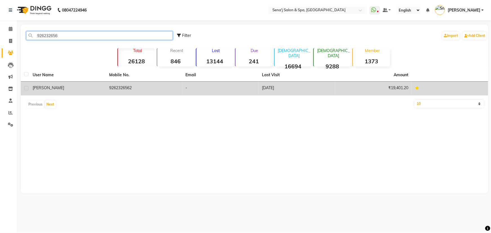
type input "926232656"
click at [121, 89] on td "9262326562" at bounding box center [144, 89] width 76 height 14
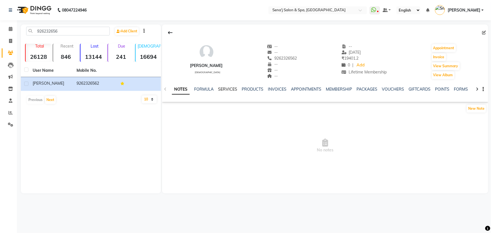
click at [226, 87] on link "SERVICES" at bounding box center [227, 89] width 19 height 5
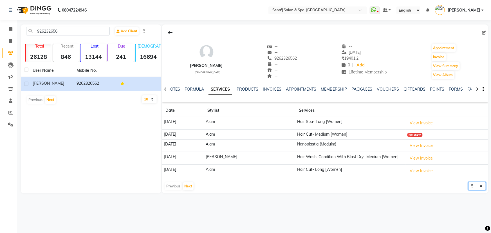
click at [472, 185] on select "5 10 50 100 500" at bounding box center [476, 186] width 17 height 9
select select "10"
click at [468, 182] on select "5 10 50 100 500" at bounding box center [476, 186] width 17 height 9
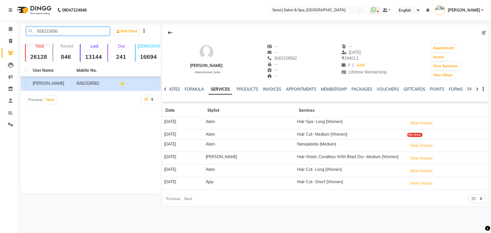
drag, startPoint x: 65, startPoint y: 32, endPoint x: 37, endPoint y: 33, distance: 28.1
click at [37, 33] on input "926232656" at bounding box center [67, 31] width 83 height 9
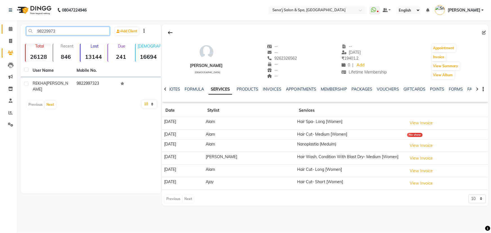
type input "98229973"
click at [9, 29] on icon at bounding box center [11, 29] width 4 height 4
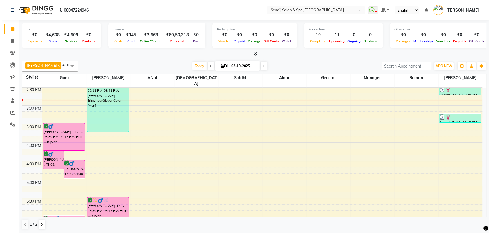
scroll to position [204, 0]
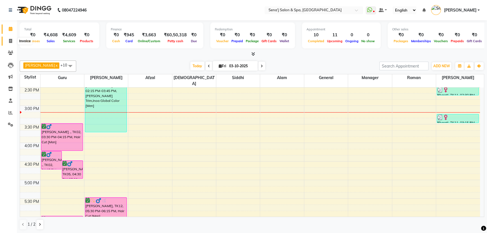
click at [10, 39] on icon at bounding box center [10, 41] width 3 height 4
select select "service"
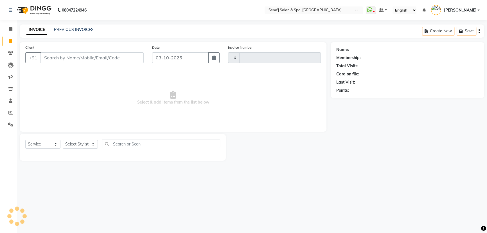
type input "3391"
select select "447"
click at [63, 60] on input "Client" at bounding box center [92, 57] width 104 height 11
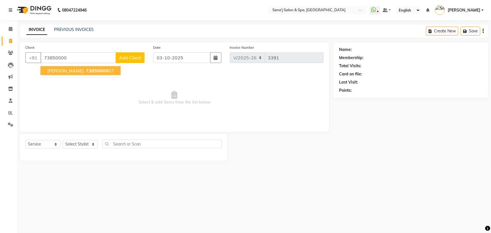
click at [74, 72] on span "SUJIT KAMTHE" at bounding box center [65, 71] width 36 height 6
type input "7385000007"
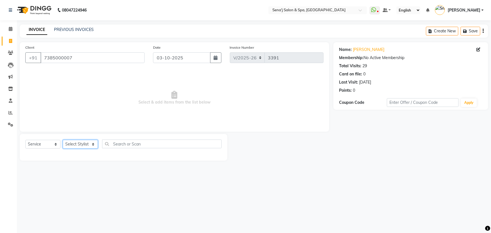
click at [71, 148] on select "Select Stylist [PERSON_NAME] [PERSON_NAME] [PERSON_NAME] [PERSON_NAME] General …" at bounding box center [80, 144] width 35 height 9
select select "12648"
click at [63, 140] on select "Select Stylist [PERSON_NAME] [PERSON_NAME] [PERSON_NAME] [PERSON_NAME] General …" at bounding box center [80, 144] width 35 height 9
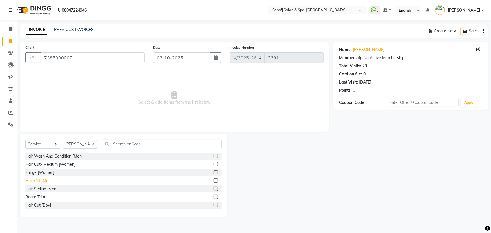
click at [33, 180] on div "Hair Cut [Men]" at bounding box center [38, 181] width 26 height 6
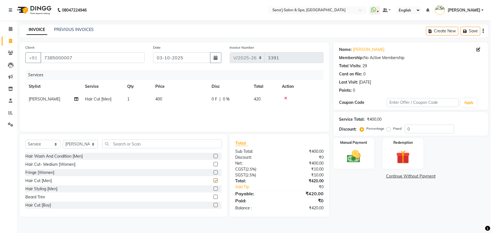
checkbox input "false"
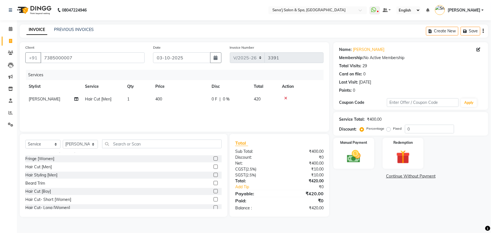
scroll to position [25, 0]
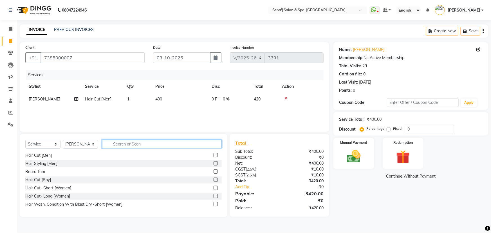
click at [122, 141] on input "text" at bounding box center [161, 143] width 119 height 9
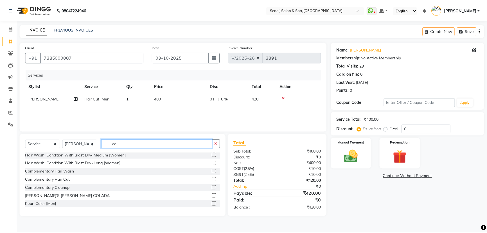
scroll to position [0, 0]
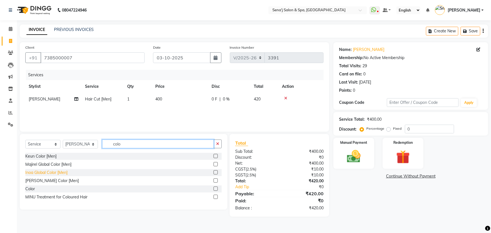
type input "colo"
click at [48, 173] on div "Inoa Global Color [Men]" at bounding box center [46, 173] width 42 height 6
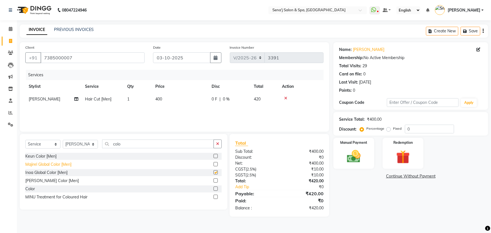
checkbox input "false"
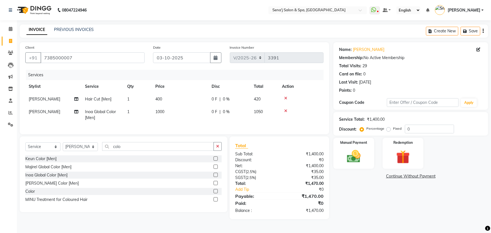
click at [100, 153] on div "Select Service Product Membership Package Voucher Prepaid Gift Card Select Styl…" at bounding box center [123, 148] width 196 height 13
click at [80, 151] on select "Select Stylist AAKASH Afzal Ajay AJAY Alam Ashu General Guru Manager Manager Ra…" at bounding box center [80, 146] width 35 height 9
select select "11468"
click at [63, 146] on select "Select Stylist AAKASH Afzal Ajay AJAY Alam Ashu General Guru Manager Manager Ra…" at bounding box center [80, 146] width 35 height 9
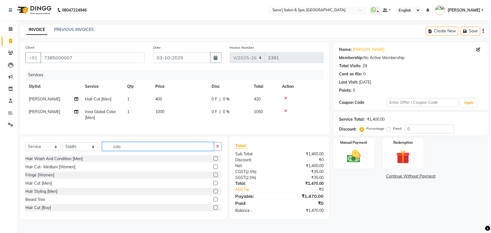
drag, startPoint x: 135, startPoint y: 152, endPoint x: 109, endPoint y: 154, distance: 25.7
click at [110, 151] on input "colo" at bounding box center [158, 146] width 112 height 9
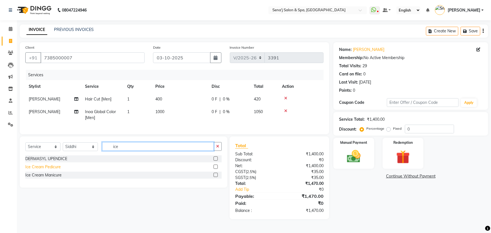
type input "ice"
click at [34, 170] on div "Ice Cream Pedicure" at bounding box center [42, 167] width 35 height 6
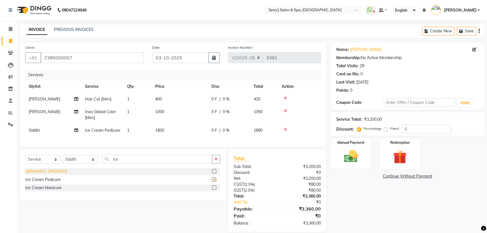
checkbox input "false"
click at [414, 129] on input "0" at bounding box center [426, 129] width 49 height 9
type input "1"
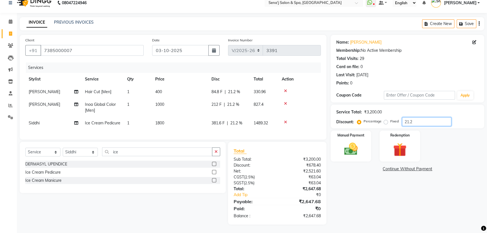
drag, startPoint x: 424, startPoint y: 118, endPoint x: 428, endPoint y: 118, distance: 4.5
click at [424, 118] on input "21.2" at bounding box center [426, 121] width 49 height 9
type input "21.3"
click at [363, 146] on div "Manual Payment" at bounding box center [351, 146] width 42 height 32
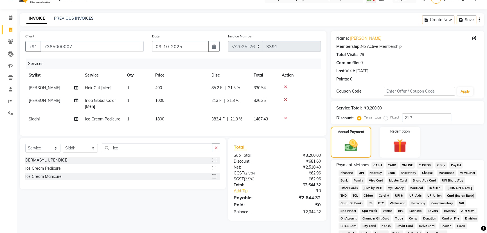
click at [394, 165] on span "CARD" at bounding box center [392, 165] width 12 height 6
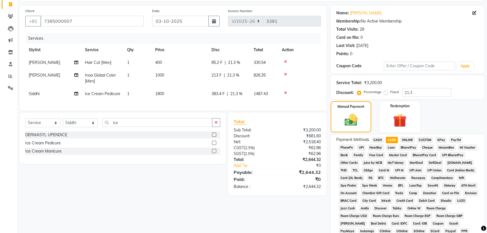
scroll to position [143, 0]
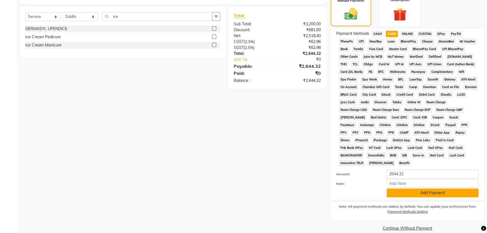
click at [397, 188] on button "Add Payment" at bounding box center [433, 192] width 92 height 9
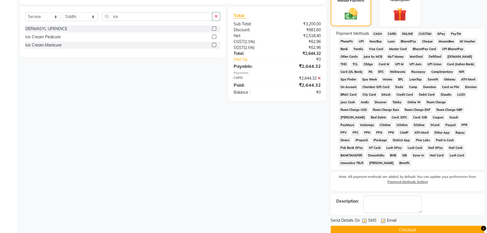
scroll to position [144, 0]
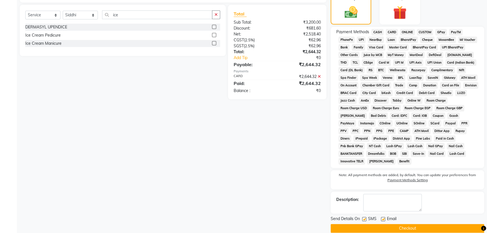
click at [363, 224] on button "Checkout" at bounding box center [407, 228] width 153 height 9
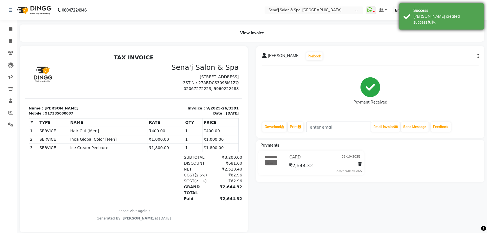
click at [423, 10] on div "Success" at bounding box center [446, 11] width 66 height 6
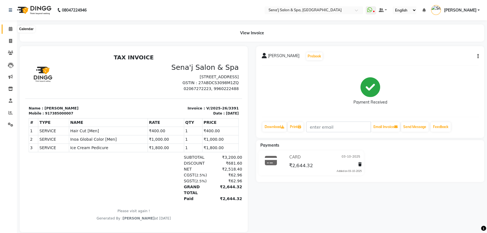
click at [11, 30] on icon at bounding box center [11, 29] width 4 height 4
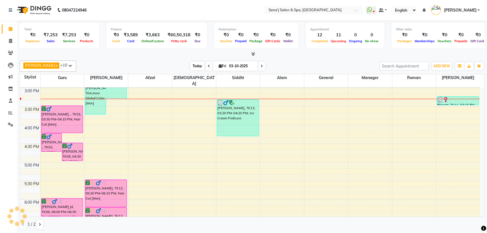
click at [191, 63] on span "Today" at bounding box center [197, 66] width 14 height 9
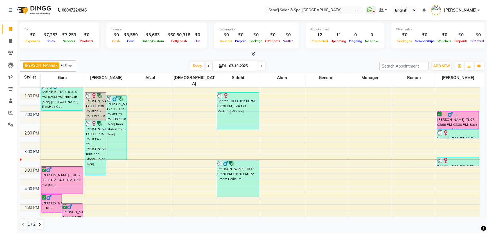
scroll to position [145, 0]
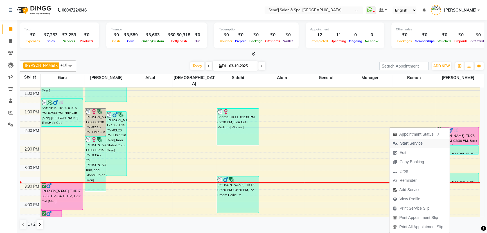
click at [409, 144] on span "Start Service" at bounding box center [411, 143] width 22 height 6
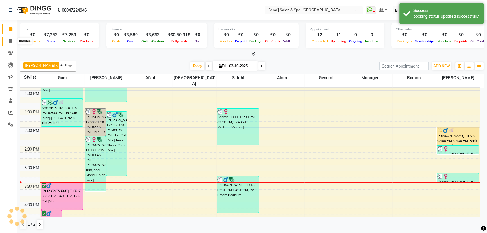
click at [10, 39] on icon at bounding box center [10, 41] width 3 height 4
select select "service"
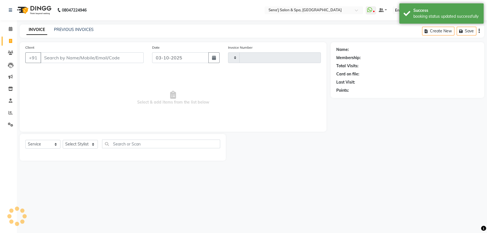
type input "3392"
select select "447"
click at [84, 31] on link "PREVIOUS INVOICES" at bounding box center [74, 29] width 40 height 5
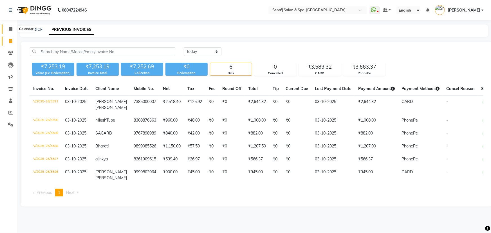
click at [11, 28] on icon at bounding box center [11, 29] width 4 height 4
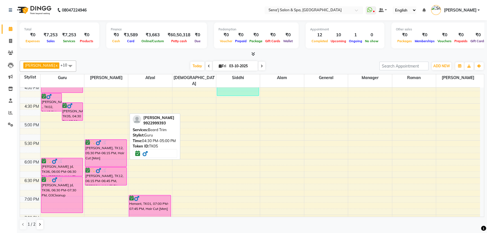
scroll to position [230, 0]
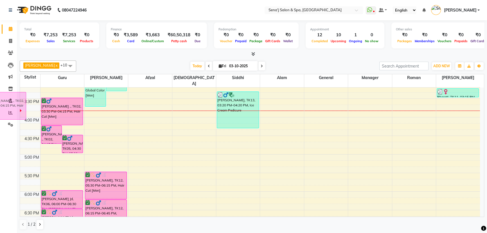
drag, startPoint x: 60, startPoint y: 100, endPoint x: 0, endPoint y: 107, distance: 60.3
click at [0, 104] on app-home "08047224946 Select Location × Sena'j Salon & Spa, Amanora Mall WhatsApp Status …" at bounding box center [243, 116] width 487 height 233
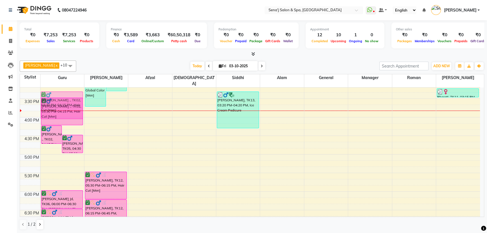
drag, startPoint x: 281, startPoint y: 223, endPoint x: 297, endPoint y: 223, distance: 15.8
click at [300, 226] on div "1 / 2" at bounding box center [252, 224] width 464 height 11
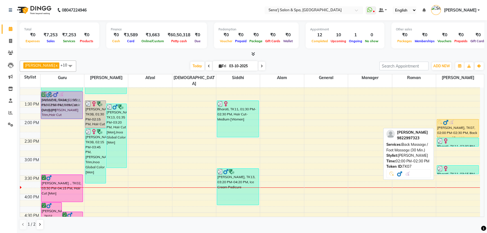
click at [468, 121] on div "[PERSON_NAME], TK07, 02:00 PM-02:30 PM, Back Massage / Foot Massage (30 Min.)" at bounding box center [458, 128] width 42 height 18
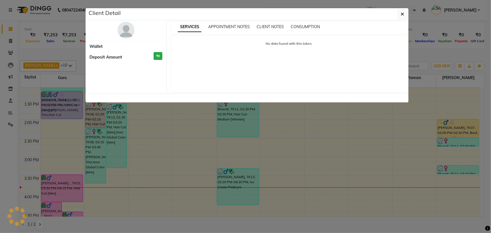
select select "1"
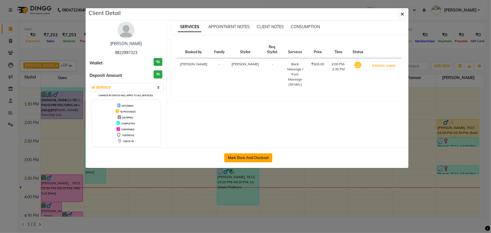
click at [250, 158] on button "Mark Done And Checkout" at bounding box center [248, 157] width 48 height 9
select select "service"
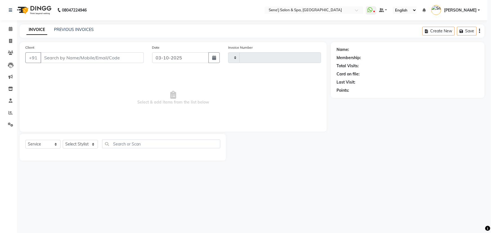
select select "3"
type input "3392"
select select "447"
type input "9822997323"
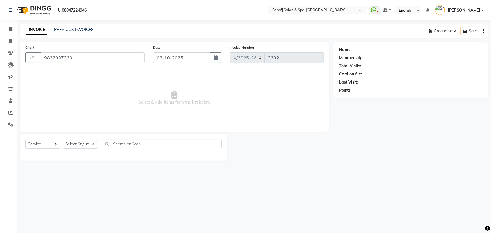
select select "30665"
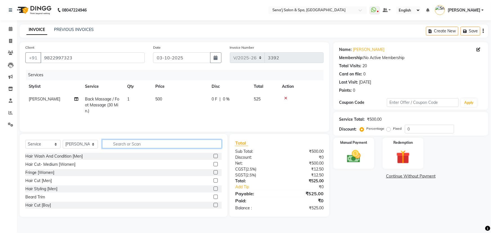
click at [122, 145] on input "text" at bounding box center [161, 143] width 119 height 9
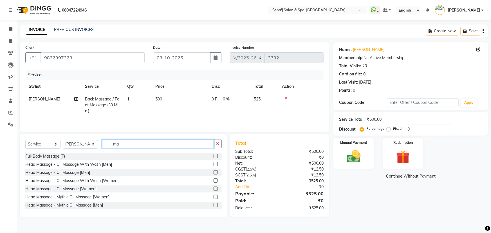
type input "m"
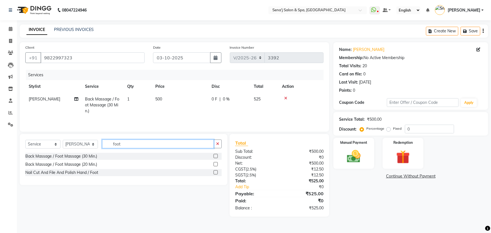
type input "foot"
click at [216, 164] on label at bounding box center [215, 164] width 4 height 4
click at [216, 164] on input "checkbox" at bounding box center [215, 164] width 4 height 4
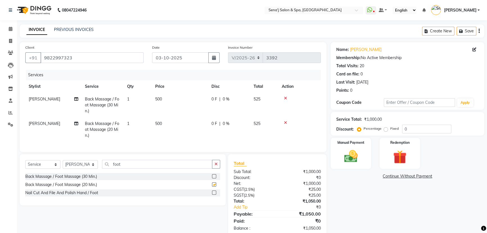
checkbox input "false"
click at [179, 99] on td "500" at bounding box center [180, 105] width 56 height 24
select select "30665"
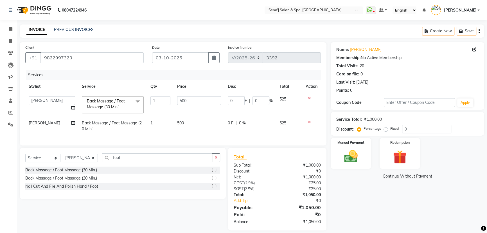
scroll to position [10, 0]
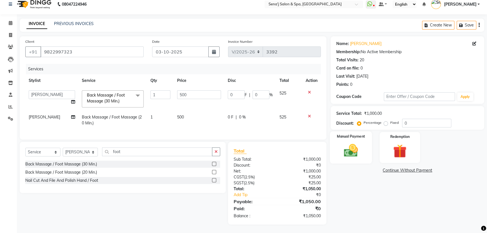
click at [350, 149] on img at bounding box center [351, 150] width 23 height 16
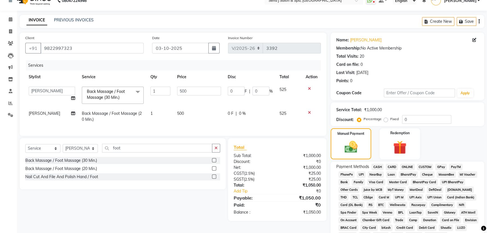
click at [348, 174] on span "PhonePe" at bounding box center [346, 174] width 16 height 6
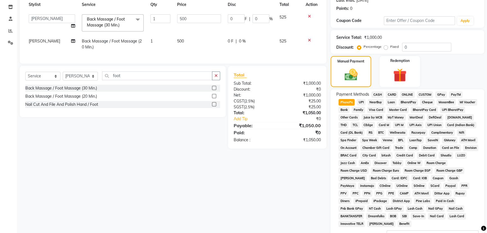
scroll to position [61, 0]
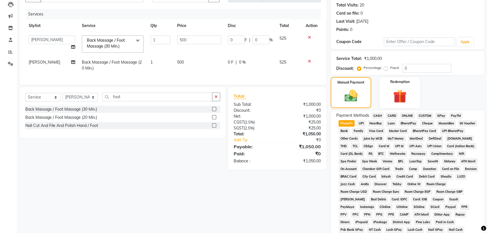
click at [374, 114] on span "CASH" at bounding box center [377, 115] width 12 height 6
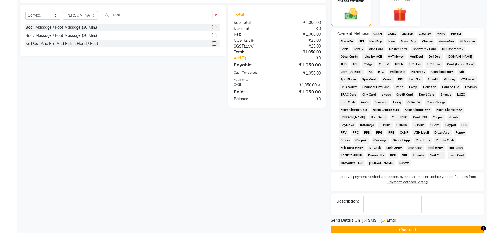
scroll to position [37, 0]
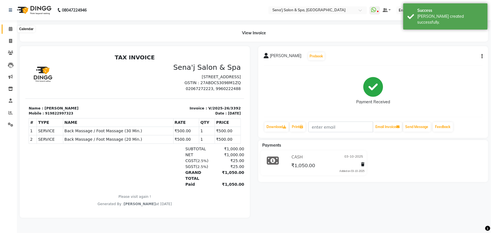
click at [7, 28] on span at bounding box center [11, 29] width 10 height 6
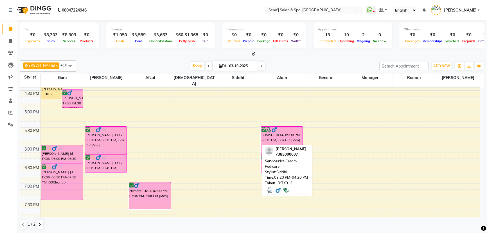
scroll to position [281, 0]
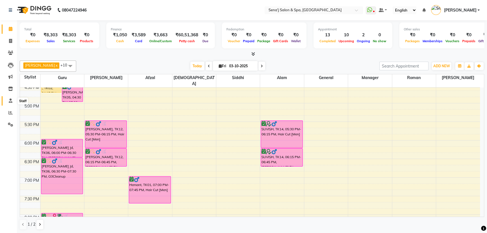
click at [11, 100] on icon at bounding box center [11, 100] width 4 height 4
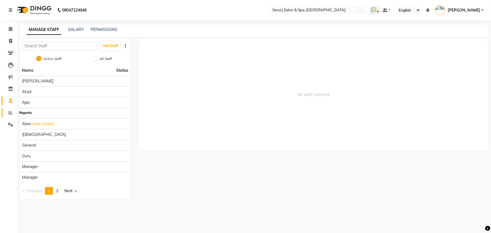
click at [10, 110] on span at bounding box center [11, 113] width 10 height 6
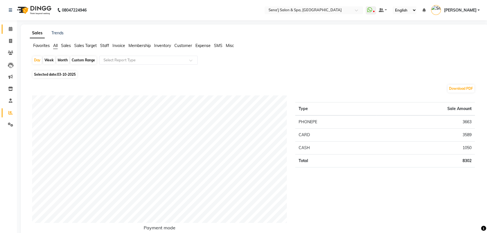
click at [10, 25] on link "Calendar" at bounding box center [8, 28] width 13 height 9
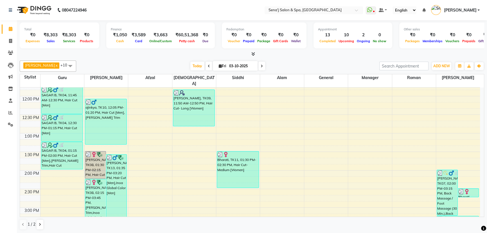
scroll to position [128, 0]
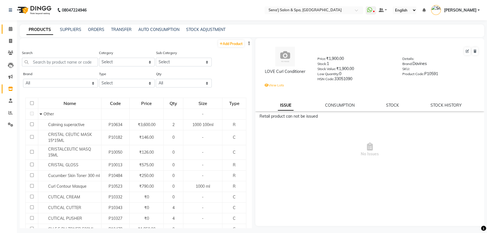
click at [8, 26] on span at bounding box center [11, 29] width 10 height 6
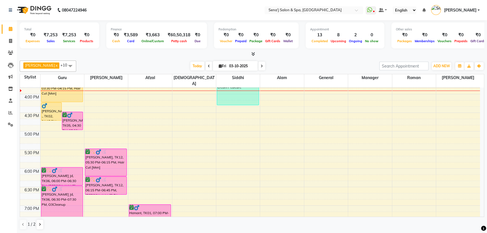
scroll to position [256, 0]
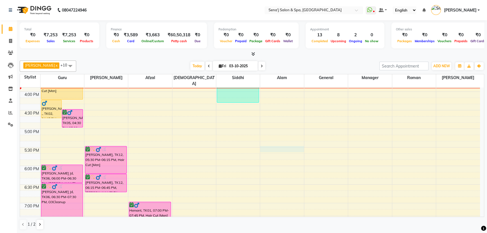
click at [261, 140] on div "9:00 AM 9:30 AM 10:00 AM 10:30 AM 11:00 AM 11:30 AM 12:00 PM 12:30 PM 1:00 PM 1…" at bounding box center [250, 110] width 460 height 556
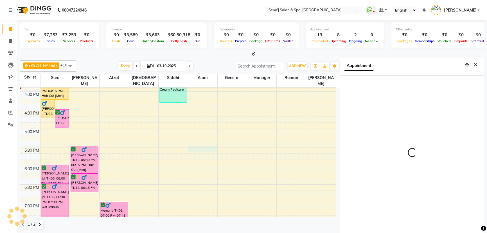
scroll to position [3, 0]
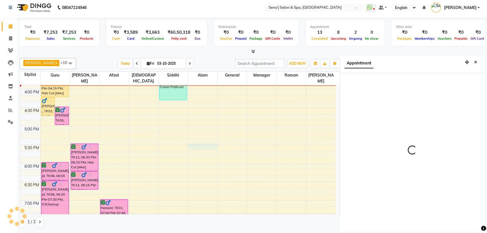
select select "1050"
select select "53043"
select select "tentative"
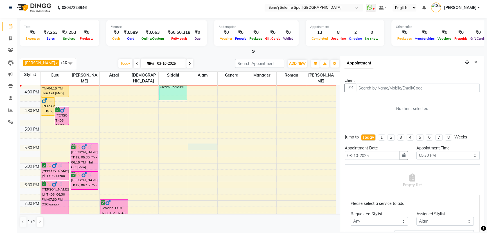
click at [358, 84] on input "text" at bounding box center [418, 87] width 124 height 9
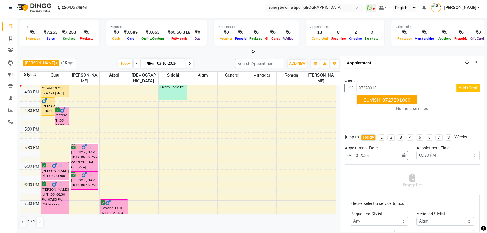
click at [401, 98] on span "97278010" at bounding box center [393, 100] width 22 height 6
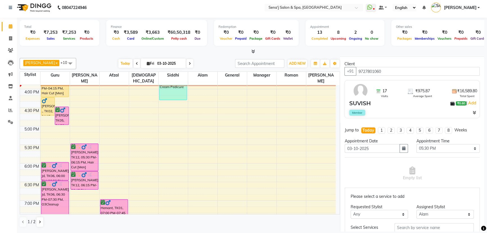
scroll to position [25, 0]
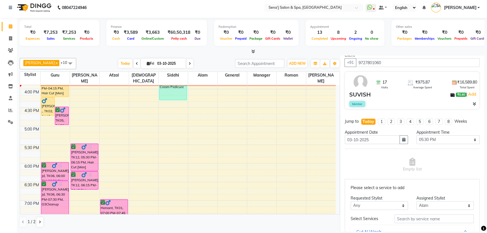
type input "9727801060"
click at [367, 203] on select "Any AAKASH Afzal AJAY Alam Ashu General Guru Manager Roman Ruchika Siddhi Snehal" at bounding box center [379, 205] width 57 height 9
select select "53043"
click at [351, 201] on select "Any AAKASH Afzal AJAY Alam Ashu General Guru Manager Roman Ruchika Siddhi Snehal" at bounding box center [379, 205] width 57 height 9
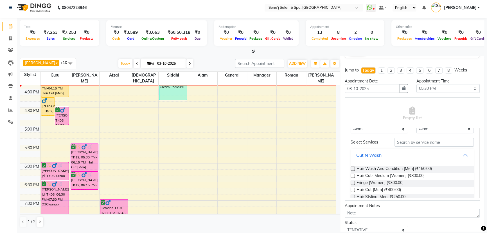
click at [352, 189] on label at bounding box center [353, 189] width 4 height 4
click at [352, 189] on input "checkbox" at bounding box center [353, 190] width 4 height 4
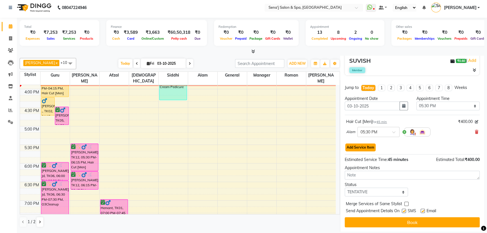
click at [360, 146] on button "Add Service Item" at bounding box center [360, 147] width 30 height 8
select select "53043"
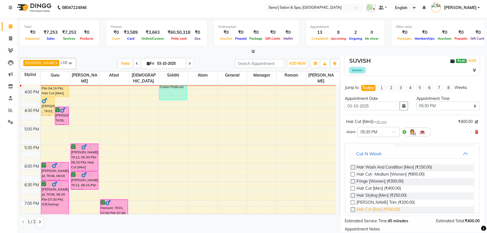
scroll to position [51, 0]
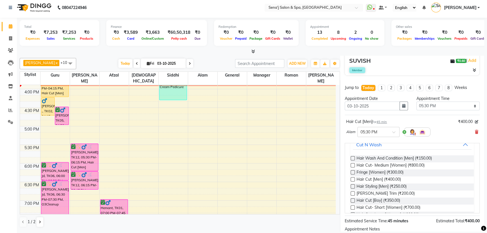
click at [352, 193] on label at bounding box center [353, 193] width 4 height 4
click at [352, 193] on input "checkbox" at bounding box center [353, 194] width 4 height 4
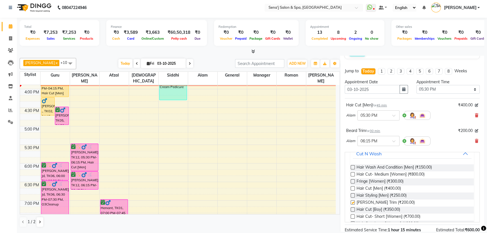
checkbox input "false"
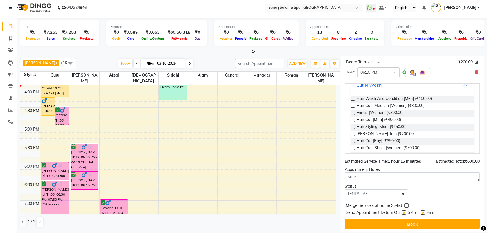
scroll to position [146, 0]
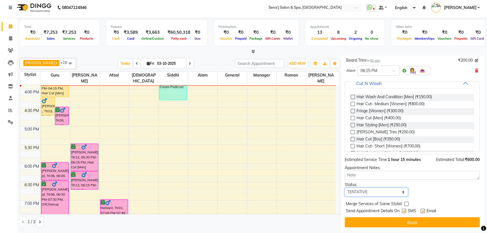
click at [360, 191] on select "Select TENTATIVE CONFIRM CHECK-IN UPCOMING" at bounding box center [376, 191] width 63 height 9
select select "confirm booking"
click at [345, 187] on select "Select TENTATIVE CONFIRM CHECK-IN UPCOMING" at bounding box center [376, 191] width 63 height 9
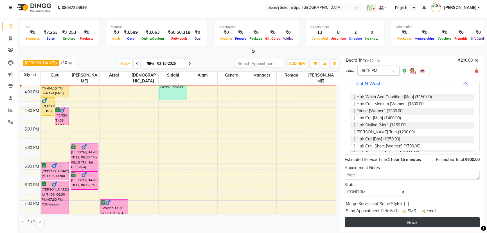
click at [370, 220] on button "Book" at bounding box center [412, 222] width 135 height 10
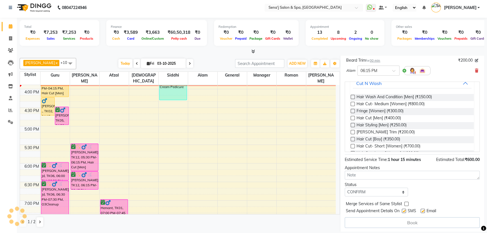
select select "53043"
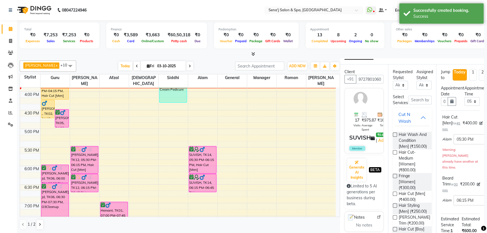
scroll to position [0, 0]
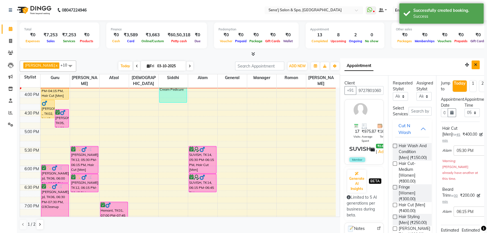
click at [473, 64] on button "Close" at bounding box center [475, 64] width 8 height 9
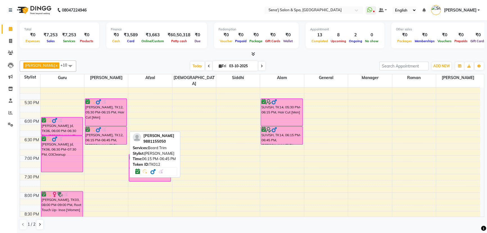
scroll to position [266, 0]
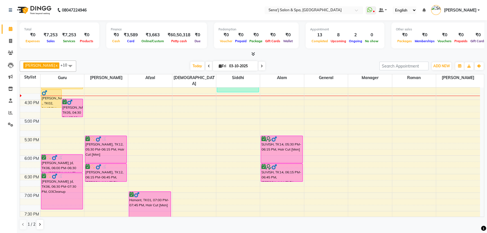
click at [86, 90] on div "9:00 AM 9:30 AM 10:00 AM 10:30 AM 11:00 AM 11:30 AM 12:00 PM 12:30 PM 1:00 PM 1…" at bounding box center [250, 99] width 460 height 556
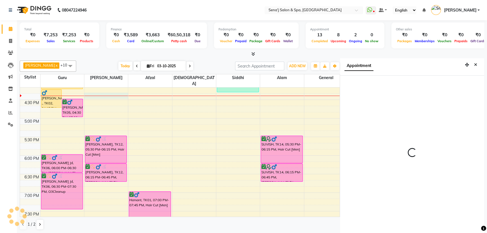
scroll to position [3, 0]
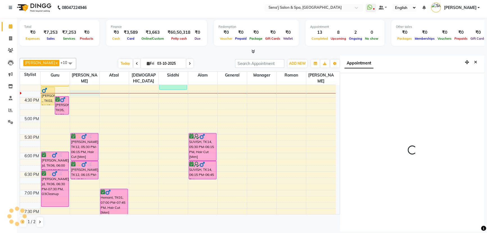
select select "975"
select select "12648"
select select "tentative"
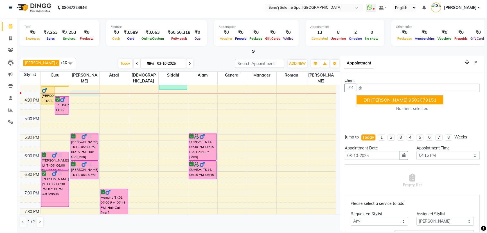
type input "d"
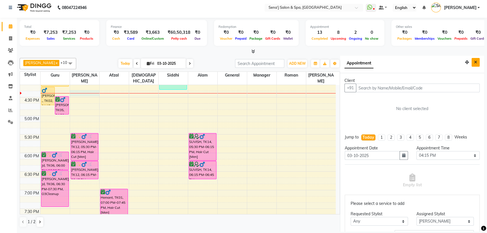
click at [474, 60] on icon "Close" at bounding box center [475, 62] width 3 height 4
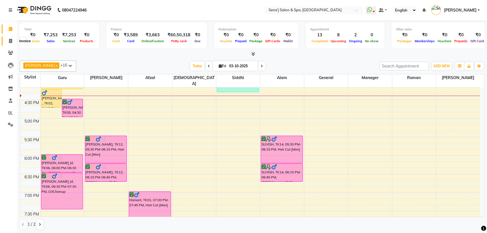
click at [9, 39] on icon at bounding box center [10, 41] width 3 height 4
select select "447"
select select "service"
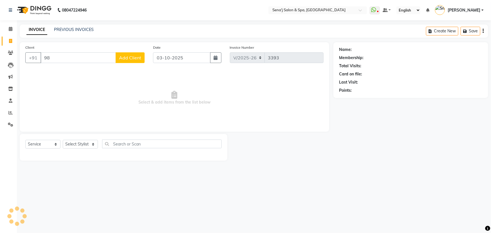
type input "9"
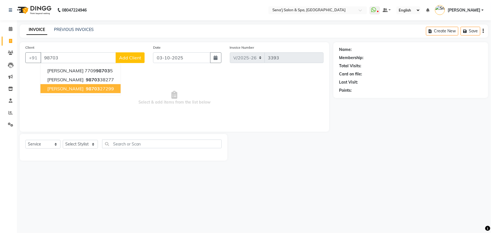
click at [87, 91] on span "98703" at bounding box center [93, 89] width 14 height 6
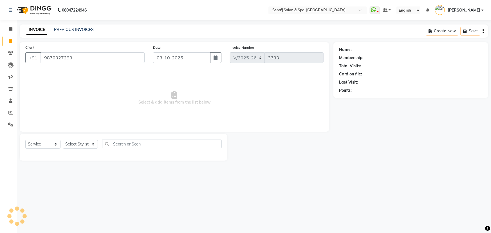
type input "9870327299"
select select "1: Object"
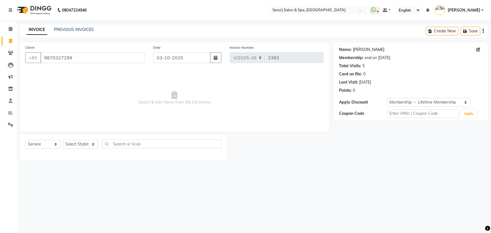
click at [358, 50] on link "Rucha Samant" at bounding box center [368, 50] width 31 height 6
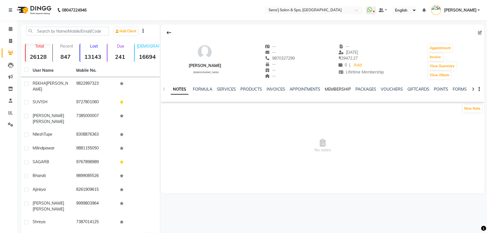
click at [332, 88] on link "MEMBERSHIP" at bounding box center [337, 89] width 26 height 5
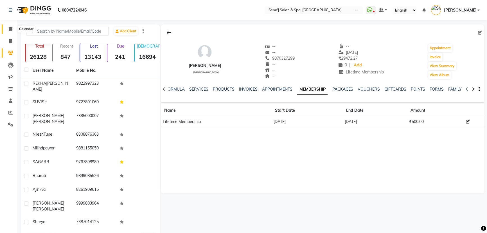
click at [13, 29] on span at bounding box center [11, 29] width 10 height 6
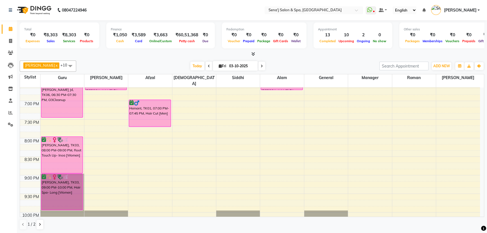
scroll to position [383, 0]
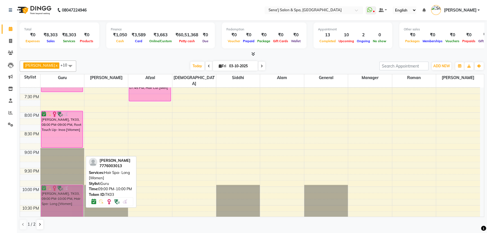
drag, startPoint x: 68, startPoint y: 157, endPoint x: 71, endPoint y: 195, distance: 37.8
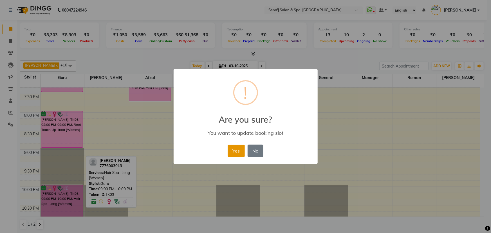
click at [235, 148] on button "Yes" at bounding box center [235, 150] width 17 height 12
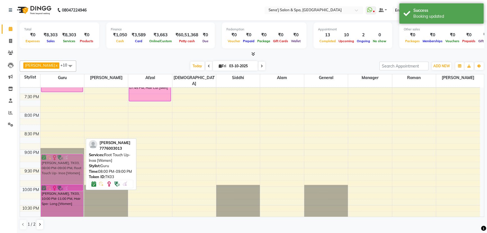
drag, startPoint x: 58, startPoint y: 122, endPoint x: 67, endPoint y: 162, distance: 40.8
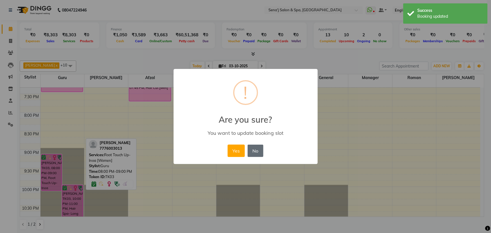
click at [252, 153] on button "No" at bounding box center [255, 150] width 16 height 12
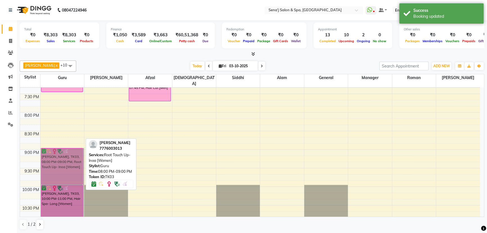
drag, startPoint x: 57, startPoint y: 125, endPoint x: 62, endPoint y: 163, distance: 38.0
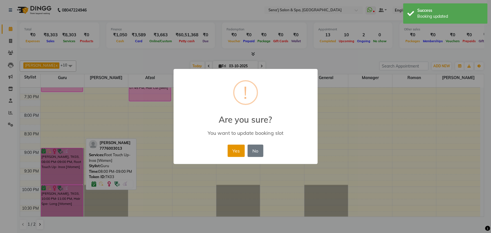
click at [237, 152] on button "Yes" at bounding box center [235, 150] width 17 height 12
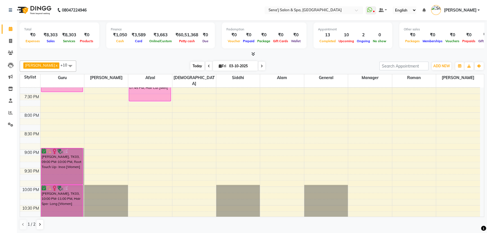
click at [190, 63] on span "Today" at bounding box center [197, 66] width 14 height 9
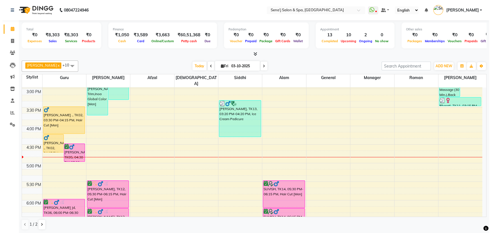
scroll to position [182, 0]
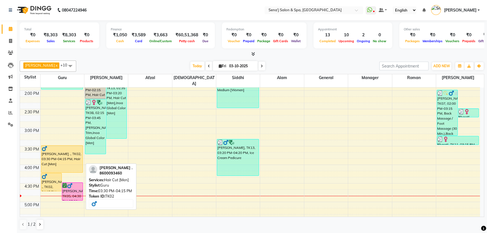
click at [48, 151] on div "[PERSON_NAME] ., TK02, 03:30 PM-04:15 PM, Hair Cut [Men]" at bounding box center [62, 158] width 42 height 27
click at [58, 155] on div "[PERSON_NAME] ., TK02, 03:30 PM-04:15 PM, Hair Cut [Men]" at bounding box center [62, 158] width 42 height 27
select select "1"
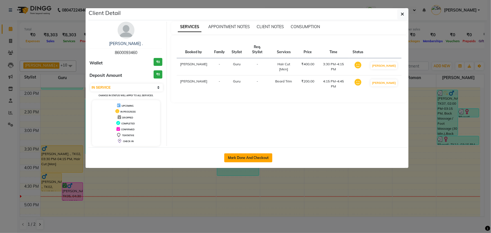
click at [241, 155] on button "Mark Done And Checkout" at bounding box center [248, 157] width 48 height 9
select select "447"
select select "service"
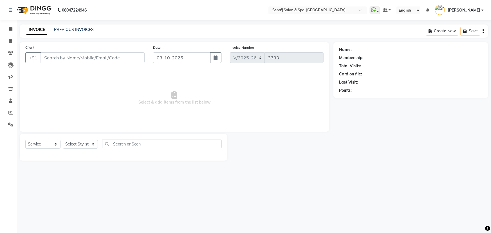
type input "8600093460"
select select "6923"
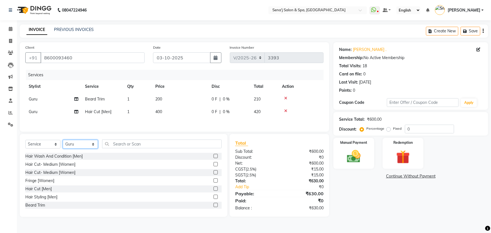
click at [76, 143] on select "Select Stylist [PERSON_NAME] [PERSON_NAME] [PERSON_NAME] [PERSON_NAME] General …" at bounding box center [80, 144] width 35 height 9
click at [49, 143] on select "Select Service Product Membership Package Voucher Prepaid Gift Card" at bounding box center [42, 144] width 35 height 9
select select "product"
click at [25, 140] on select "Select Service Product Membership Package Voucher Prepaid Gift Card" at bounding box center [42, 144] width 35 height 9
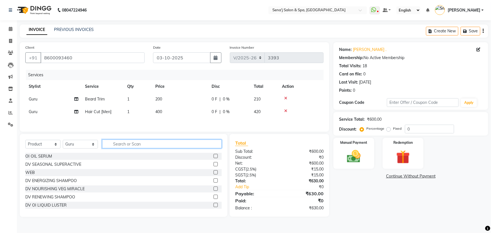
click at [139, 143] on input "text" at bounding box center [161, 143] width 119 height 9
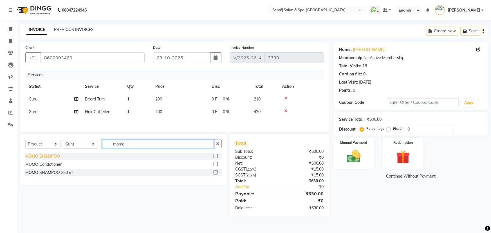
type input "momo"
click at [27, 157] on div "MOMO SHAMPOO" at bounding box center [42, 156] width 35 height 6
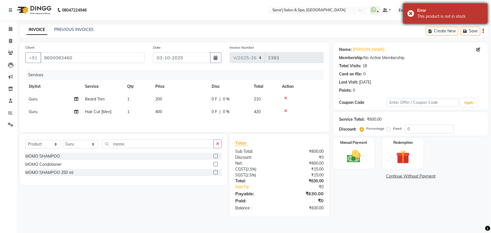
click at [419, 16] on div "This product is not in stock" at bounding box center [450, 16] width 66 height 6
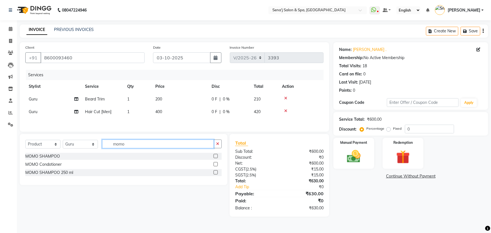
click at [137, 147] on input "momo" at bounding box center [158, 143] width 112 height 9
click at [38, 157] on div "MOMO SHAMPOO" at bounding box center [42, 156] width 35 height 6
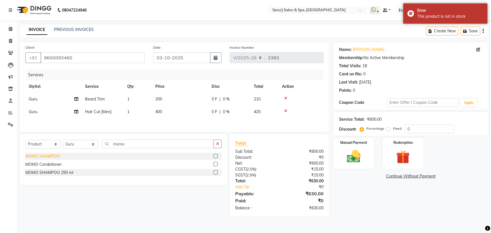
click at [38, 157] on div "MOMO SHAMPOO" at bounding box center [42, 156] width 35 height 6
checkbox input "false"
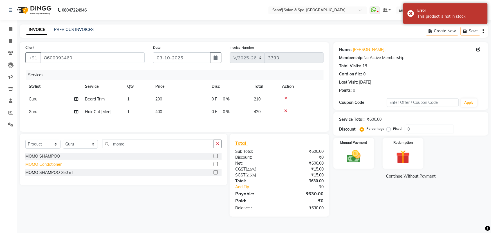
click at [35, 163] on div "MOMO Condotioner" at bounding box center [43, 164] width 36 height 6
checkbox input "false"
click at [42, 174] on div "MOMO SHAMPOO 250 ml" at bounding box center [49, 173] width 48 height 6
checkbox input "false"
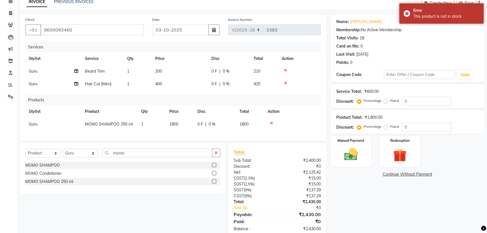
scroll to position [45, 0]
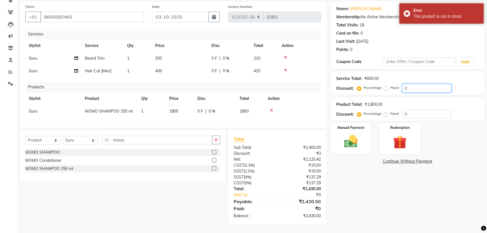
click at [409, 84] on input "0" at bounding box center [426, 88] width 49 height 9
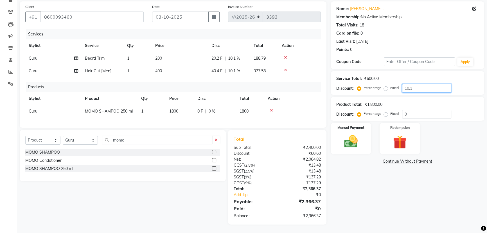
type input "10.1"
click at [361, 180] on div "Name: Bhumit . Membership: No Active Membership Total Visits: 18 Card on file: …" at bounding box center [410, 112] width 158 height 223
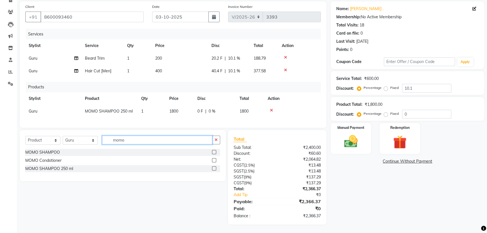
drag, startPoint x: 142, startPoint y: 140, endPoint x: 73, endPoint y: 142, distance: 69.5
click at [73, 143] on div "Select Service Product Membership Package Voucher Prepaid Gift Card Select Styl…" at bounding box center [122, 141] width 195 height 13
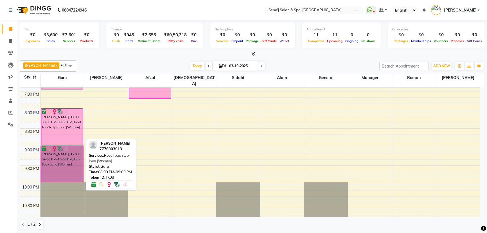
scroll to position [343, 0]
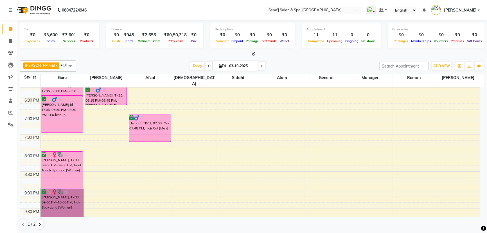
click at [46, 130] on div "9:00 AM 9:30 AM 10:00 AM 10:30 AM 11:00 AM 11:30 AM 12:00 PM 12:30 PM 1:00 PM 1…" at bounding box center [250, 23] width 460 height 556
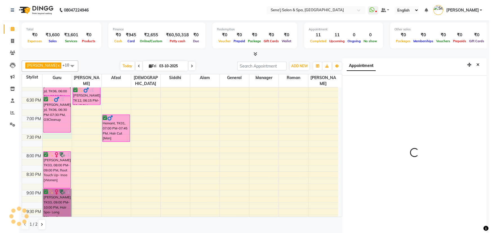
scroll to position [3, 0]
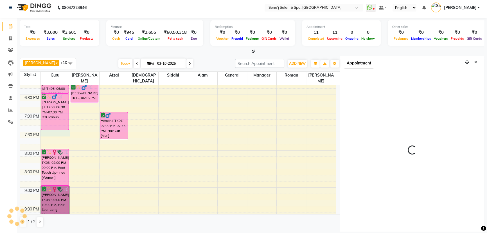
select select "1170"
select select "6923"
select select "tentative"
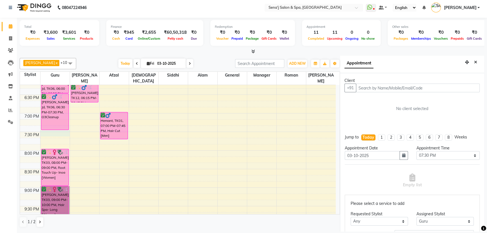
click at [372, 87] on input "text" at bounding box center [418, 87] width 124 height 9
type input "9890194942"
click at [469, 84] on button "Add Client" at bounding box center [467, 87] width 23 height 9
select select "22"
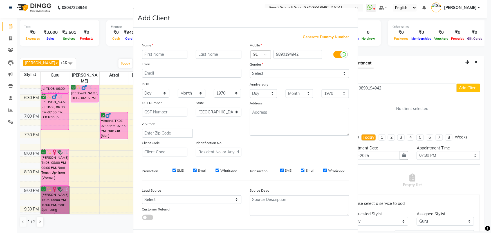
click at [413, 74] on ngb-modal-window "Add Client Generate Dummy Number Name Email DOB Day 01 02 03 04 05 06 07 08 09 …" at bounding box center [245, 116] width 491 height 233
click at [384, 85] on ngb-modal-window "Add Client Generate Dummy Number Name Email DOB Day 01 02 03 04 05 06 07 08 09 …" at bounding box center [245, 116] width 491 height 233
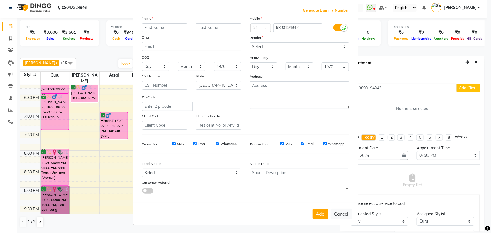
scroll to position [28, 0]
click at [341, 213] on button "Cancel" at bounding box center [341, 213] width 22 height 11
select select
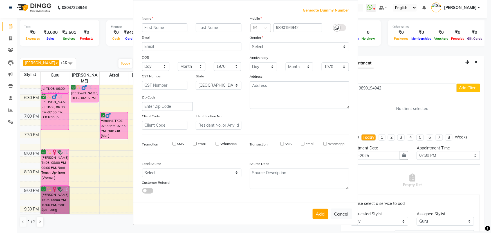
select select "null"
select select
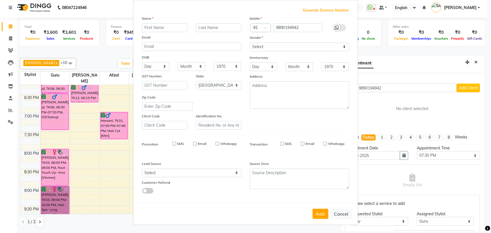
checkbox input "false"
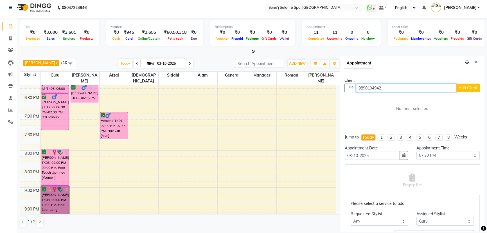
click at [392, 91] on input "9890194942" at bounding box center [406, 87] width 100 height 9
type input "9890194942"
click at [468, 87] on span "Add Client" at bounding box center [467, 87] width 19 height 5
select select "22"
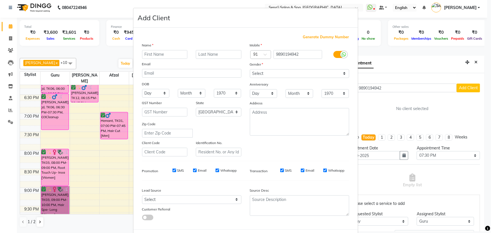
click at [159, 56] on input "text" at bounding box center [165, 54] width 46 height 9
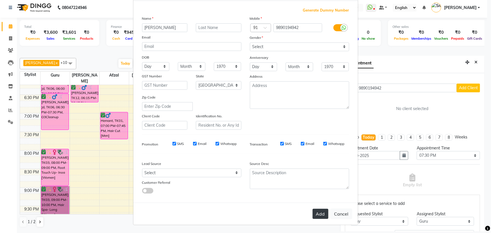
type input "[PERSON_NAME]"
click at [321, 210] on button "Add" at bounding box center [320, 214] width 16 height 10
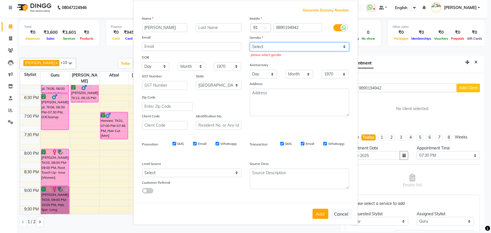
click at [278, 46] on select "Select Male Female Other Prefer Not To Say" at bounding box center [299, 46] width 99 height 9
select select "[DEMOGRAPHIC_DATA]"
click at [250, 42] on select "Select Male Female Other Prefer Not To Say" at bounding box center [299, 46] width 99 height 9
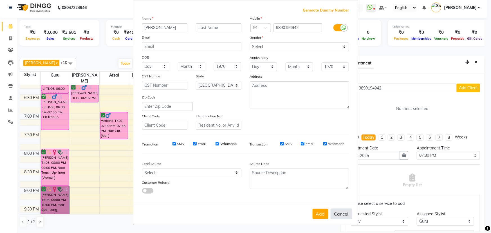
drag, startPoint x: 322, startPoint y: 216, endPoint x: 329, endPoint y: 211, distance: 8.8
click at [323, 216] on button "Add" at bounding box center [320, 214] width 16 height 10
select select
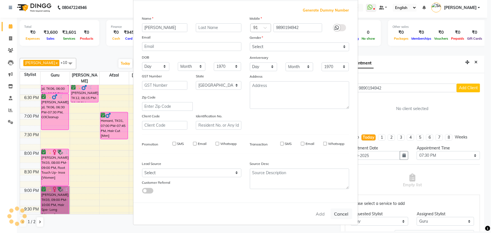
select select "null"
select select
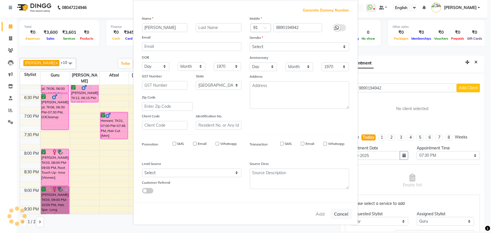
checkbox input "false"
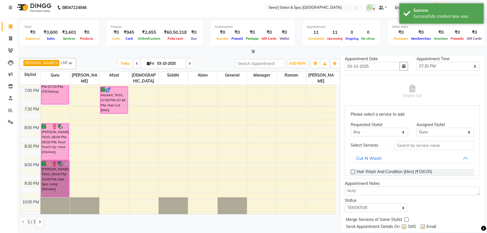
scroll to position [102, 0]
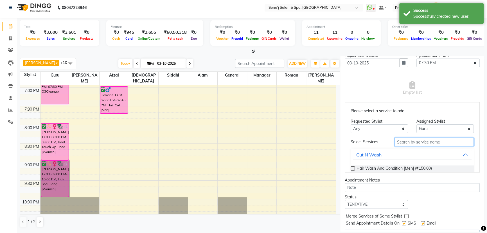
click at [400, 137] on input "text" at bounding box center [433, 141] width 79 height 9
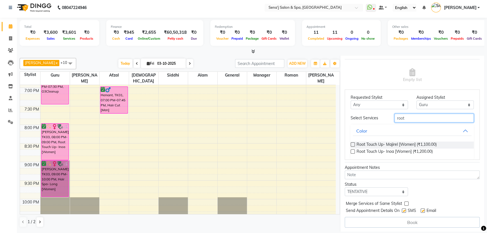
scroll to position [17, 0]
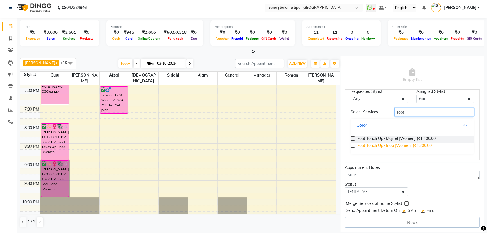
type input "root"
click at [388, 144] on span "Root Touch Up- Inoa [Women] (₹1,200.00)" at bounding box center [394, 146] width 76 height 7
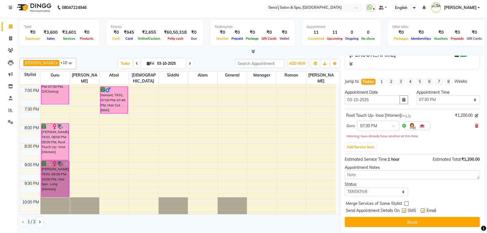
scroll to position [65, 0]
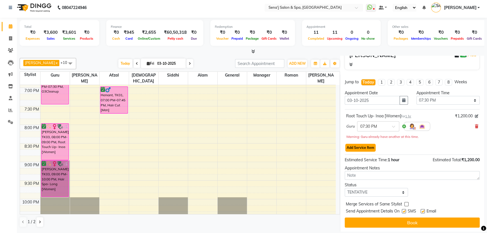
click at [360, 146] on button "Add Service Item" at bounding box center [360, 148] width 30 height 8
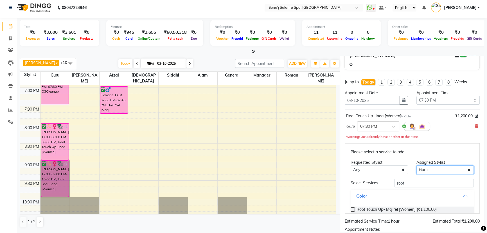
click at [444, 169] on select "Select AAKASH Afzal AJAY Alam Ashu General Guru Manager Roman Ruchika Siddhi Sn…" at bounding box center [444, 169] width 57 height 9
select select "8107"
click at [416, 165] on select "Select AAKASH Afzal AJAY Alam Ashu General Guru Manager Roman Ruchika Siddhi Sn…" at bounding box center [444, 169] width 57 height 9
click at [406, 183] on input "root" at bounding box center [433, 183] width 79 height 9
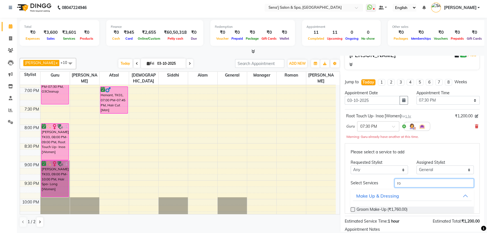
type input "r"
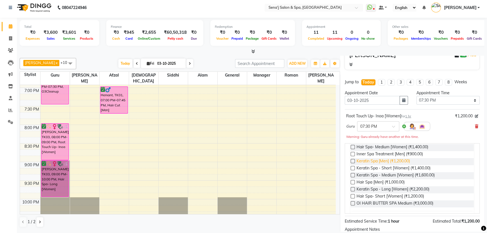
scroll to position [51, 0]
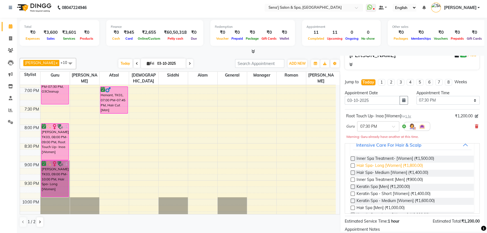
type input "spa"
click at [401, 163] on span "Hair Spa- Long [Women] (₹1,800.00)" at bounding box center [389, 165] width 66 height 7
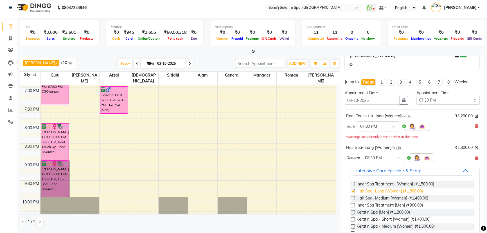
checkbox input "false"
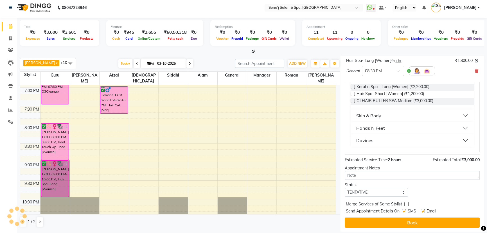
scroll to position [152, 0]
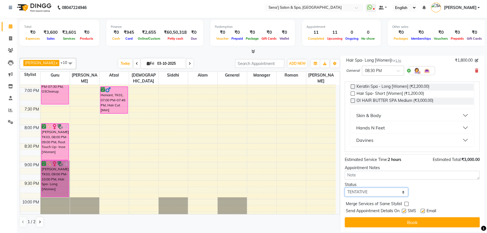
click at [374, 190] on select "Select TENTATIVE CONFIRM CHECK-IN UPCOMING" at bounding box center [376, 191] width 63 height 9
select select "confirm booking"
click at [345, 187] on select "Select TENTATIVE CONFIRM CHECK-IN UPCOMING" at bounding box center [376, 191] width 63 height 9
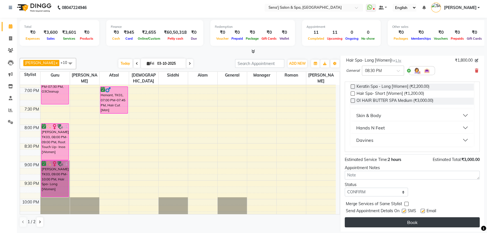
click at [377, 218] on button "Book" at bounding box center [412, 222] width 135 height 10
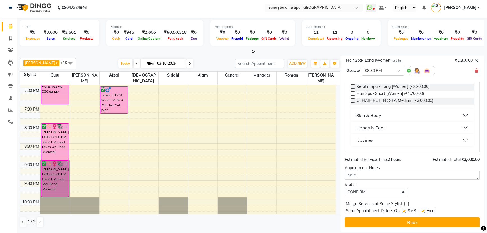
select select "8107"
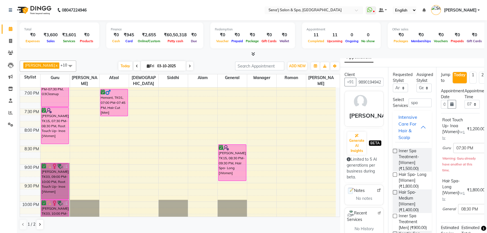
scroll to position [0, 0]
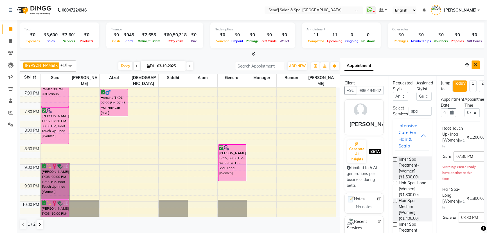
click at [473, 68] on button "Close" at bounding box center [475, 64] width 8 height 9
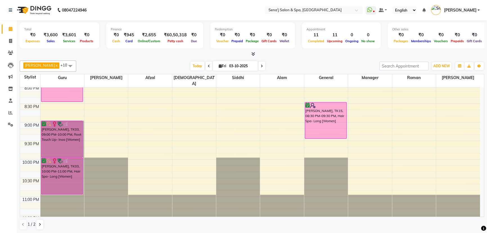
scroll to position [419, 0]
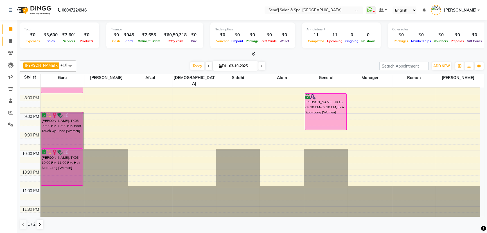
click at [9, 37] on link "Invoice" at bounding box center [8, 41] width 13 height 9
select select "service"
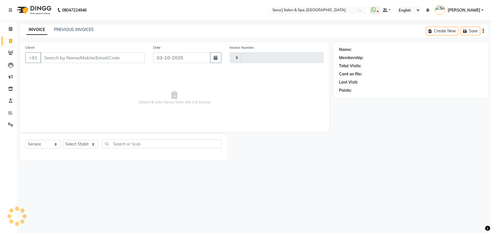
type input "3393"
select select "447"
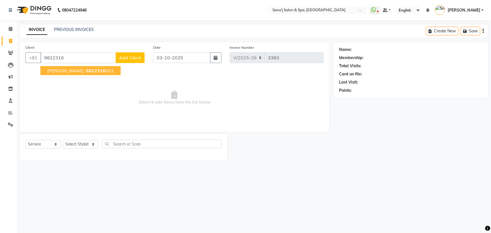
click at [83, 69] on span "[PERSON_NAME]" at bounding box center [65, 71] width 36 height 6
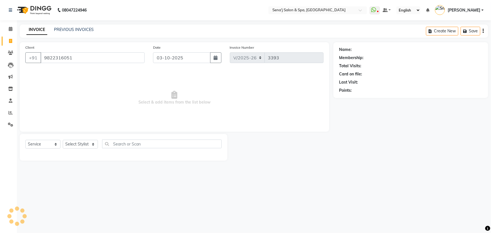
type input "9822316051"
select select "1: Object"
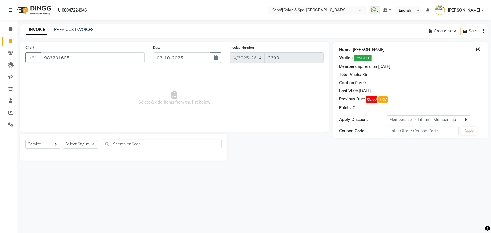
click at [369, 50] on link "Dr Sachin Abane" at bounding box center [368, 50] width 31 height 6
click at [51, 143] on select "Select Service Product Membership Package Voucher Prepaid Gift Card" at bounding box center [42, 144] width 35 height 9
click at [25, 140] on select "Select Service Product Membership Package Voucher Prepaid Gift Card" at bounding box center [42, 144] width 35 height 9
click at [74, 145] on select "Select Stylist [PERSON_NAME] [PERSON_NAME] [PERSON_NAME] [PERSON_NAME] General …" at bounding box center [80, 144] width 35 height 9
select select "63013"
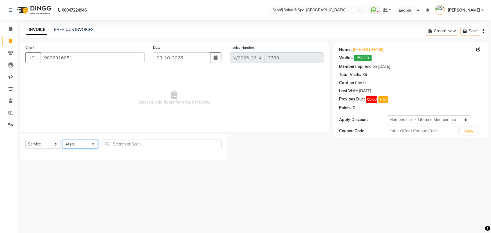
click at [63, 140] on select "Select Stylist [PERSON_NAME] [PERSON_NAME] [PERSON_NAME] [PERSON_NAME] General …" at bounding box center [80, 144] width 35 height 9
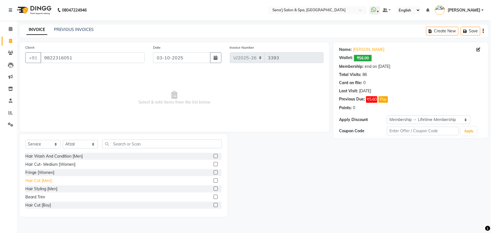
click at [48, 180] on div "Hair Cut [Men]" at bounding box center [38, 181] width 26 height 6
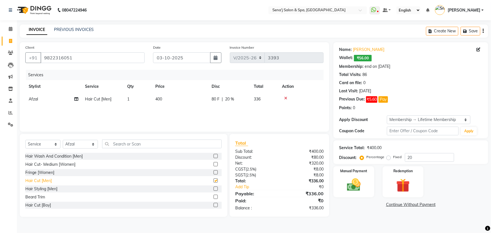
checkbox input "false"
click at [164, 100] on td "400" at bounding box center [180, 99] width 56 height 13
select select "63013"
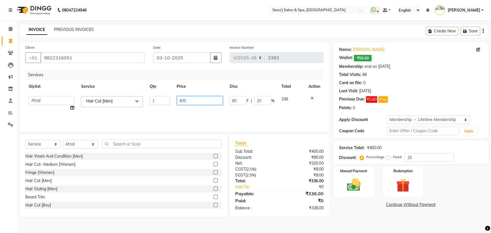
click at [188, 99] on input "400" at bounding box center [200, 100] width 46 height 9
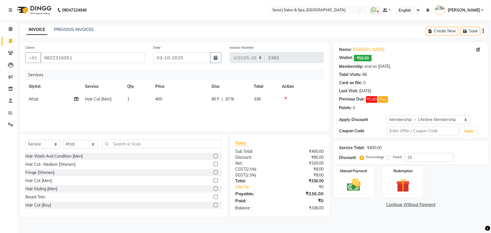
click at [233, 100] on span "20 %" at bounding box center [229, 99] width 9 height 6
select select "63013"
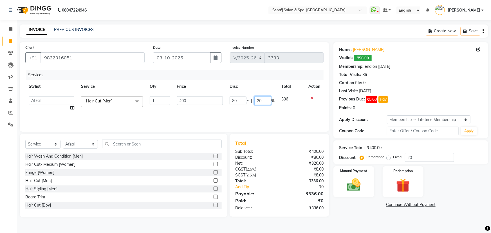
click at [263, 101] on input "20" at bounding box center [262, 100] width 17 height 9
type input "2"
type input "15"
click at [251, 87] on tr "Stylist Service Qty Price Disc Total Action" at bounding box center [174, 86] width 298 height 13
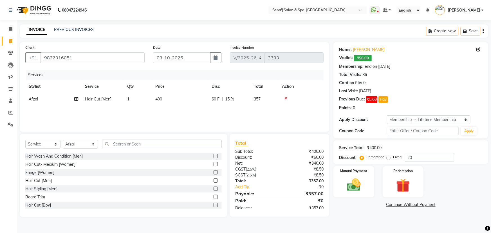
click at [230, 99] on span "15 %" at bounding box center [229, 99] width 9 height 6
select select "63013"
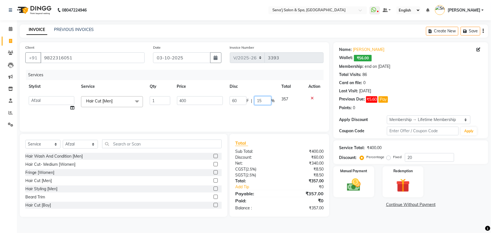
click at [264, 98] on input "15" at bounding box center [262, 100] width 17 height 9
type input "10"
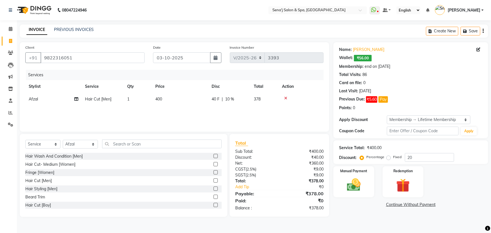
click at [265, 88] on tr "Stylist Service Qty Price Disc Total Action" at bounding box center [174, 86] width 298 height 13
click at [231, 100] on span "10 %" at bounding box center [229, 99] width 9 height 6
select select "63013"
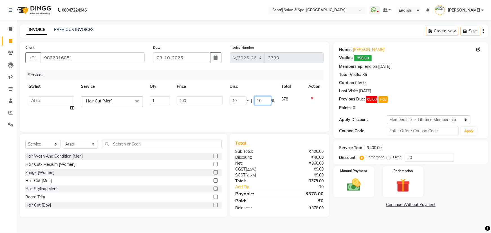
click at [261, 100] on input "10" at bounding box center [262, 100] width 17 height 9
type input "10.2"
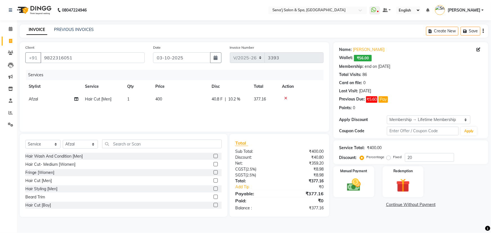
click at [307, 115] on div "Services Stylist Service Qty Price Disc Total Action Afzal Hair Cut [Men] 1 400…" at bounding box center [174, 98] width 298 height 56
click at [351, 184] on img at bounding box center [353, 185] width 23 height 16
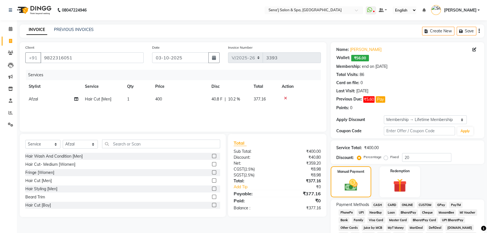
click at [346, 211] on span "PhonePe" at bounding box center [346, 212] width 16 height 6
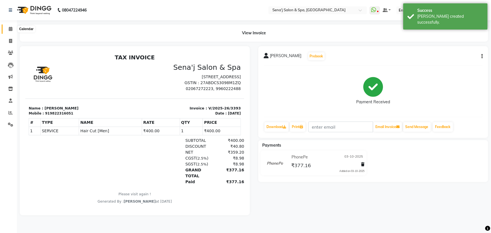
click at [12, 30] on span at bounding box center [11, 29] width 10 height 6
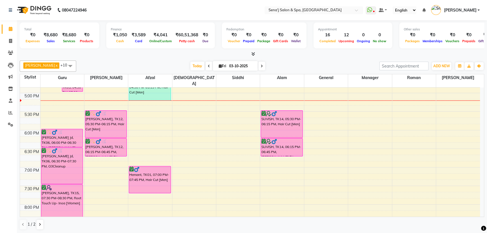
scroll to position [306, 0]
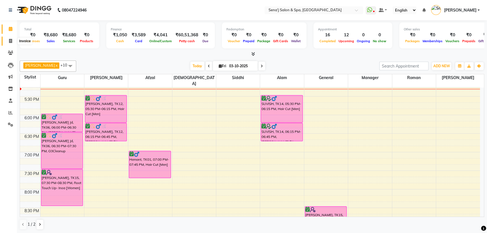
click at [9, 39] on icon at bounding box center [10, 41] width 3 height 4
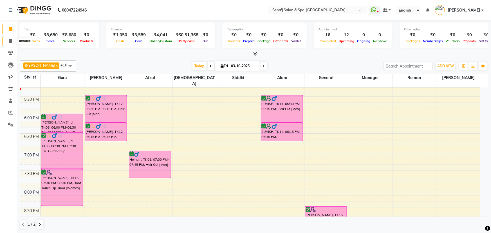
select select "service"
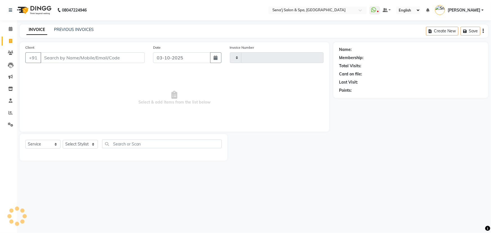
type input "3394"
select select "447"
click at [76, 146] on select "Select Stylist [PERSON_NAME] [PERSON_NAME] [PERSON_NAME] [PERSON_NAME] General …" at bounding box center [80, 144] width 35 height 9
select select "30665"
click at [63, 140] on select "Select Stylist [PERSON_NAME] [PERSON_NAME] [PERSON_NAME] [PERSON_NAME] General …" at bounding box center [80, 144] width 35 height 9
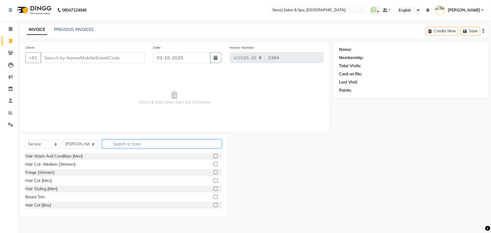
click at [128, 145] on input "text" at bounding box center [161, 143] width 119 height 9
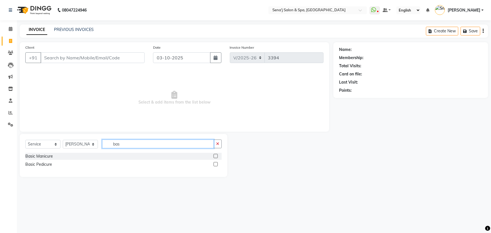
type input "bas"
click at [216, 164] on label at bounding box center [215, 164] width 4 height 4
click at [216, 164] on input "checkbox" at bounding box center [215, 164] width 4 height 4
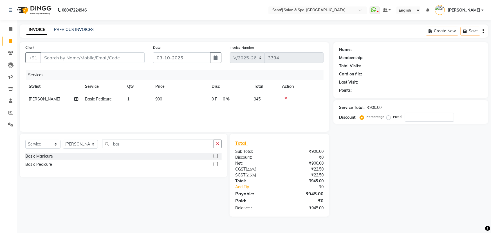
click at [216, 165] on label at bounding box center [215, 164] width 4 height 4
click at [216, 165] on input "checkbox" at bounding box center [215, 164] width 4 height 4
checkbox input "false"
click at [37, 112] on span "Snehal" at bounding box center [44, 111] width 31 height 5
select select "30665"
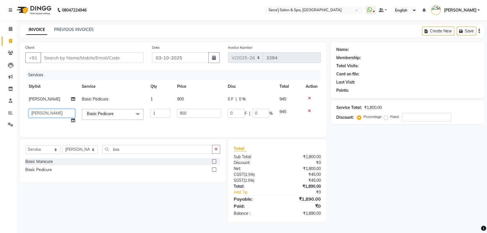
click at [46, 113] on select "AAKASH Afzal Ajay AJAY Alam Ashu General Guru Manager Manager Rahul Jadhav Roma…" at bounding box center [52, 113] width 46 height 9
select select "11468"
click at [58, 56] on input "Client" at bounding box center [91, 57] width 103 height 11
click at [403, 116] on input "number" at bounding box center [426, 117] width 49 height 9
type input "2"
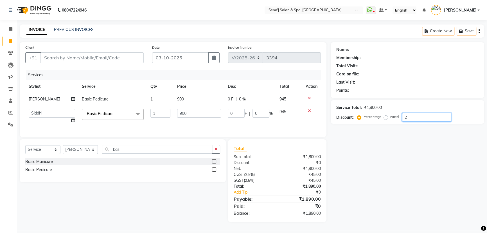
type input "18"
type input "2"
type input "20"
type input "180"
type input "20"
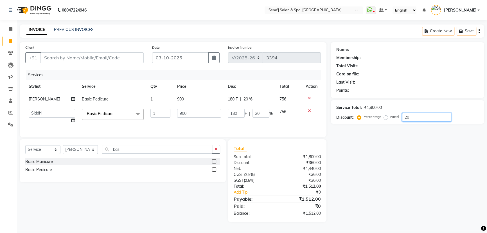
type input "20"
click at [62, 54] on input "Client" at bounding box center [91, 57] width 103 height 11
click at [55, 50] on div "Client +91" at bounding box center [84, 55] width 127 height 23
click at [54, 54] on input "Client" at bounding box center [91, 57] width 103 height 11
click at [53, 56] on input "Client" at bounding box center [91, 57] width 103 height 11
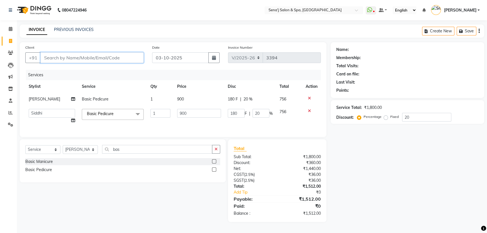
click at [48, 58] on input "Client" at bounding box center [91, 57] width 103 height 11
type input "r"
type input "0"
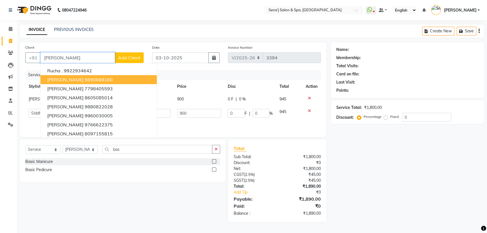
click at [75, 53] on input "rucha" at bounding box center [77, 57] width 74 height 11
click at [65, 57] on input "rucha" at bounding box center [77, 57] width 74 height 11
click at [69, 59] on input "rucha" at bounding box center [77, 57] width 74 height 11
type input "r"
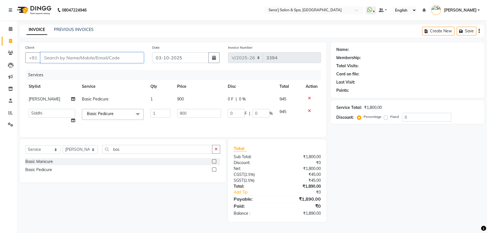
click at [62, 54] on input "Client" at bounding box center [91, 57] width 103 height 11
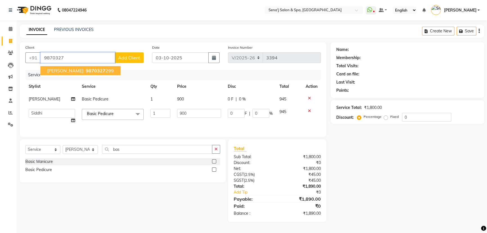
click at [76, 71] on span "RUCHA SAMANT" at bounding box center [65, 71] width 36 height 6
type input "9870327299"
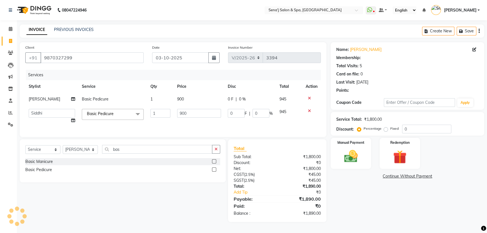
type input "180"
type input "20"
select select "1: Object"
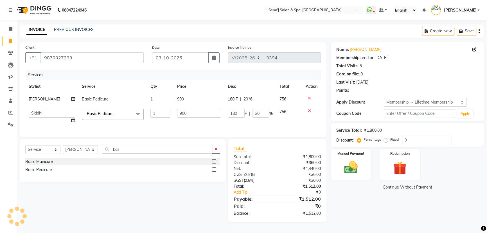
type input "20"
click at [349, 154] on label "Manual Payment" at bounding box center [351, 152] width 28 height 5
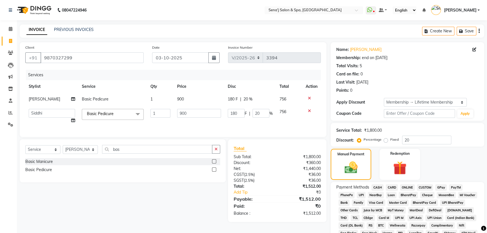
scroll to position [25, 0]
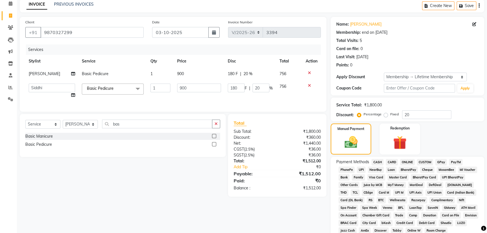
click at [347, 170] on span "PhonePe" at bounding box center [346, 169] width 16 height 6
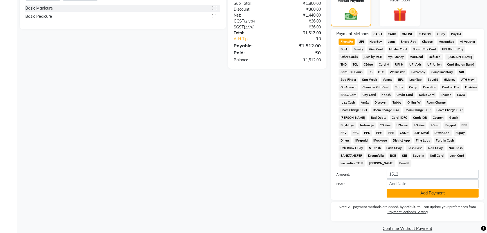
click at [397, 189] on button "Add Payment" at bounding box center [433, 193] width 92 height 9
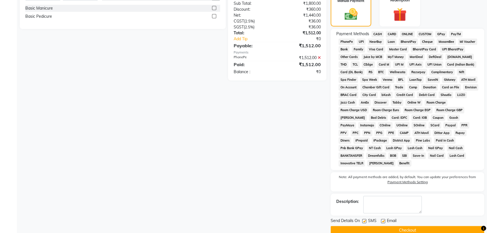
scroll to position [155, 0]
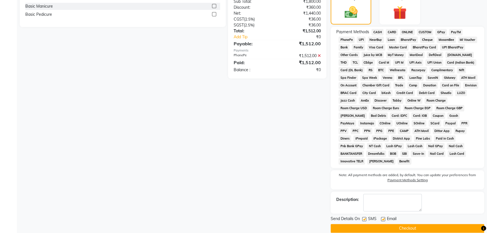
click at [388, 224] on button "Checkout" at bounding box center [407, 228] width 153 height 9
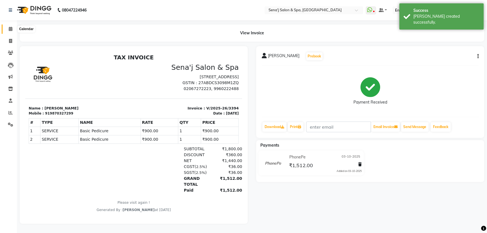
click at [10, 27] on icon at bounding box center [11, 29] width 4 height 4
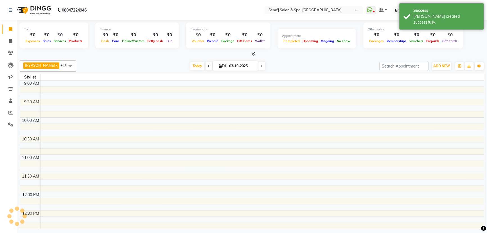
scroll to position [296, 0]
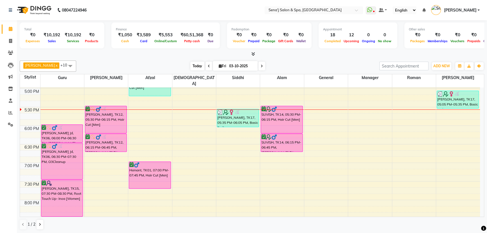
click at [192, 67] on span "Today" at bounding box center [197, 66] width 14 height 9
click at [11, 114] on icon at bounding box center [10, 112] width 4 height 4
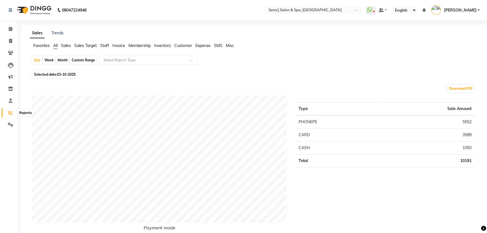
click at [9, 112] on icon at bounding box center [10, 112] width 4 height 4
click at [105, 47] on span "Staff" at bounding box center [104, 45] width 9 height 5
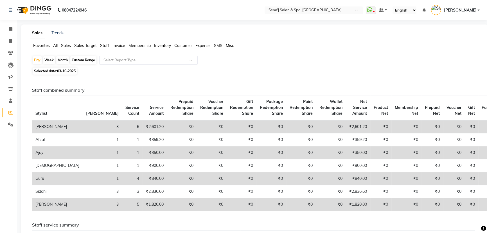
click at [67, 60] on div "Month" at bounding box center [62, 60] width 13 height 8
select select "10"
select select "2025"
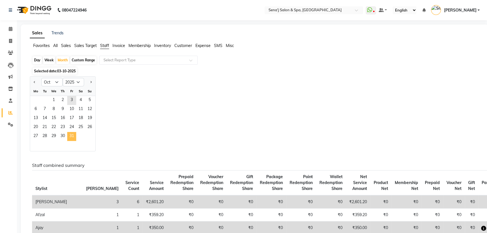
drag, startPoint x: 69, startPoint y: 136, endPoint x: 68, endPoint y: 132, distance: 3.9
click at [69, 136] on span "31" at bounding box center [71, 136] width 9 height 9
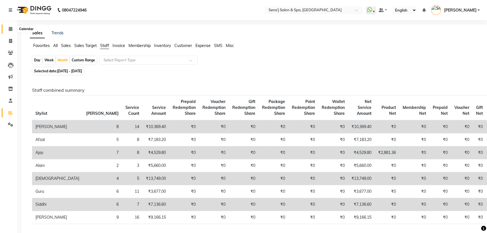
click at [7, 30] on span at bounding box center [11, 29] width 10 height 6
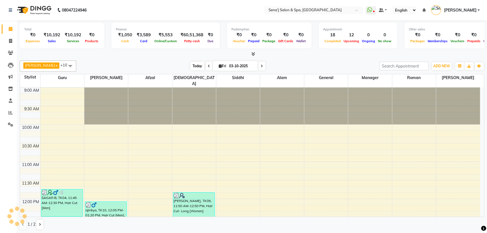
click at [190, 68] on span "Today" at bounding box center [197, 66] width 14 height 9
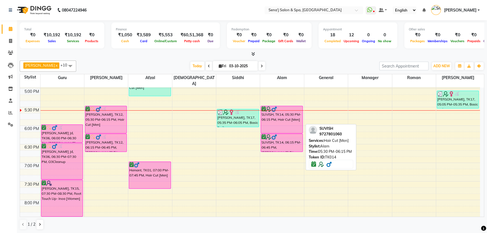
click at [282, 116] on div "SUVISH, TK14, 05:30 PM-06:15 PM, Hair Cut [Men]" at bounding box center [282, 119] width 42 height 27
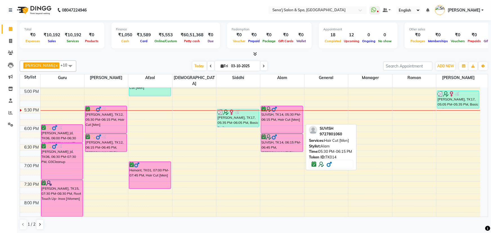
select select "6"
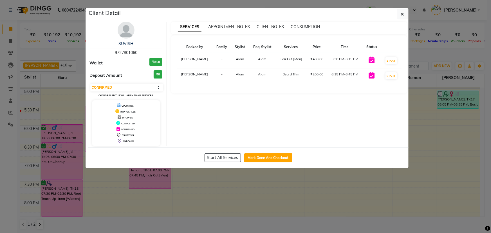
click at [400, 11] on button "button" at bounding box center [402, 14] width 11 height 11
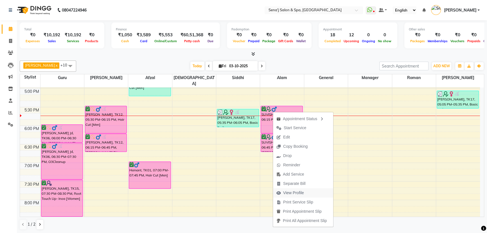
click at [306, 193] on span "View Profile" at bounding box center [290, 192] width 34 height 9
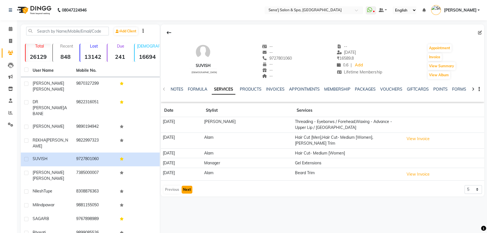
click at [186, 186] on button "Next" at bounding box center [187, 190] width 11 height 8
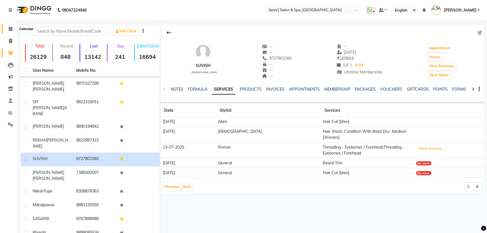
click at [9, 28] on icon at bounding box center [11, 29] width 4 height 4
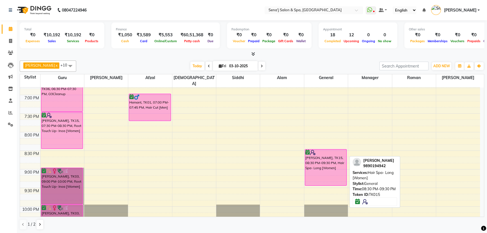
scroll to position [372, 0]
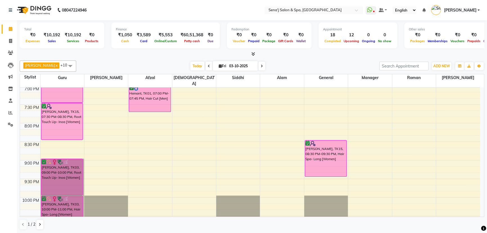
click at [258, 66] on span at bounding box center [261, 66] width 7 height 9
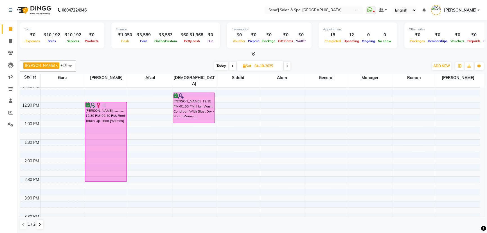
scroll to position [102, 0]
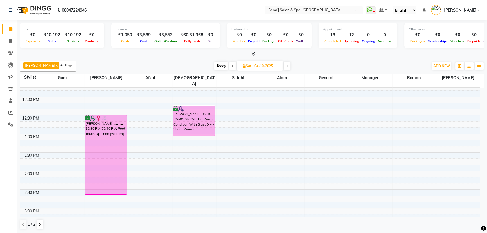
click at [214, 65] on span "Today" at bounding box center [221, 66] width 14 height 9
type input "03-10-2025"
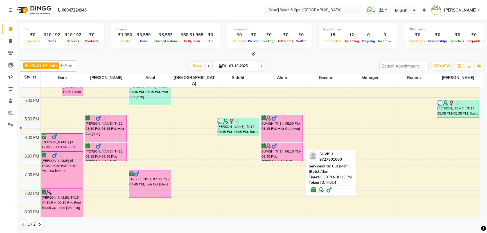
scroll to position [296, 0]
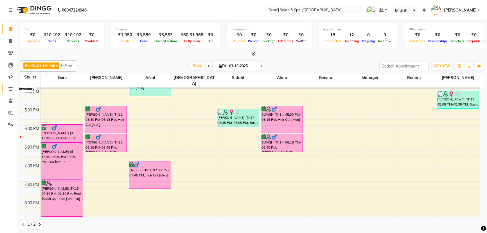
click at [10, 87] on icon at bounding box center [10, 89] width 5 height 4
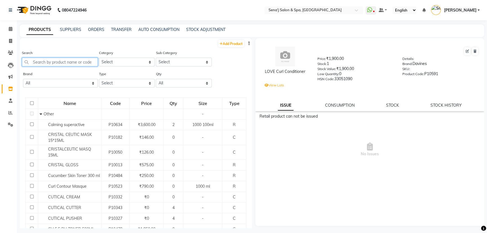
click at [51, 62] on input "text" at bounding box center [60, 62] width 76 height 9
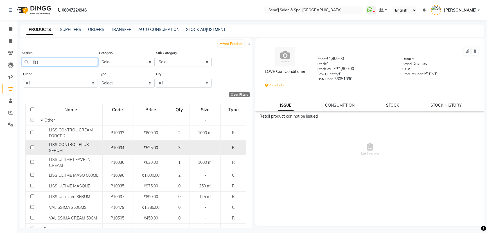
type input "liss"
click at [31, 147] on input "checkbox" at bounding box center [32, 147] width 4 height 4
checkbox input "true"
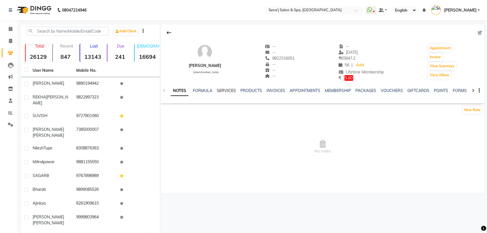
click at [229, 89] on link "SERVICES" at bounding box center [226, 90] width 19 height 5
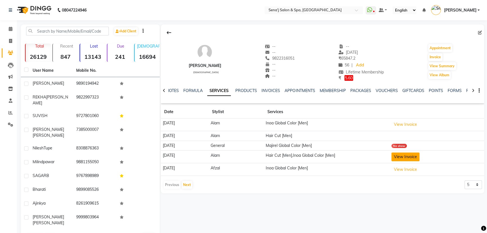
click at [404, 157] on button "View Invoice" at bounding box center [405, 156] width 28 height 9
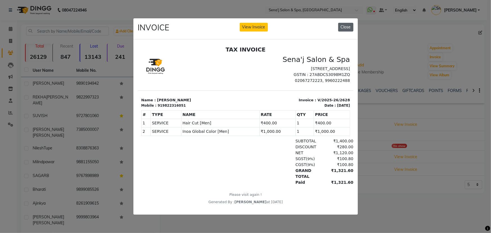
click at [344, 24] on button "Close" at bounding box center [345, 27] width 15 height 9
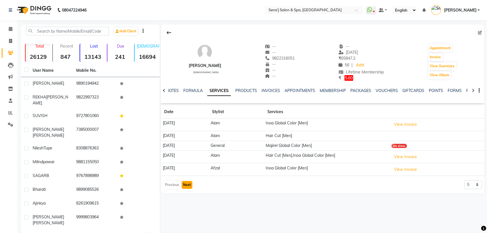
click at [188, 182] on button "Next" at bounding box center [187, 185] width 11 height 8
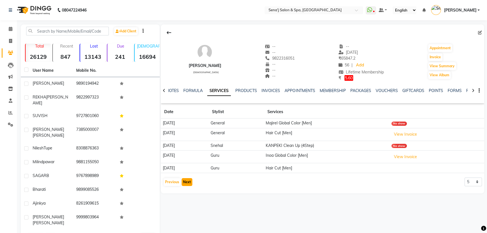
click at [186, 181] on button "Next" at bounding box center [187, 182] width 11 height 8
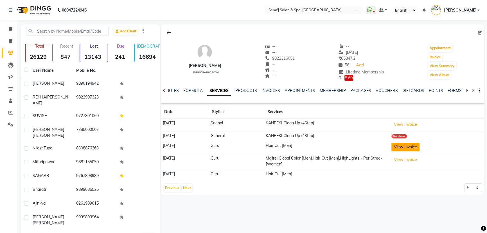
click at [410, 150] on button "View Invoice" at bounding box center [405, 147] width 28 height 9
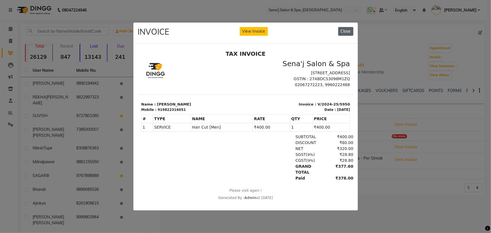
click at [341, 30] on button "Close" at bounding box center [345, 31] width 15 height 9
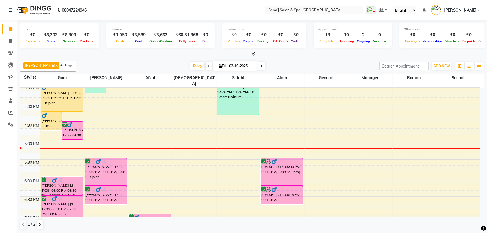
scroll to position [256, 0]
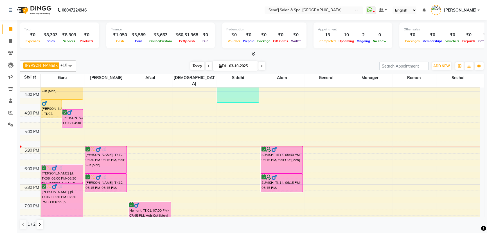
click at [193, 64] on span "Today" at bounding box center [197, 66] width 14 height 9
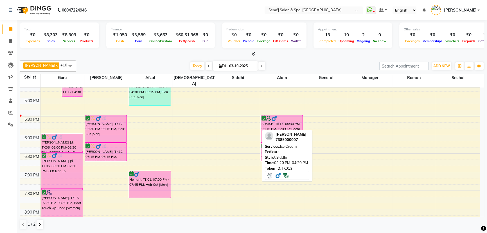
scroll to position [296, 0]
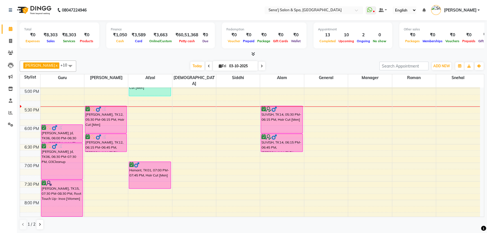
click at [261, 66] on icon at bounding box center [262, 65] width 2 height 3
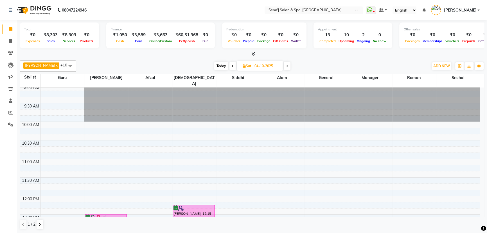
scroll to position [0, 0]
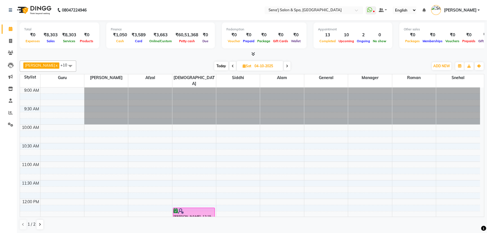
click at [214, 65] on span "Today" at bounding box center [221, 66] width 14 height 9
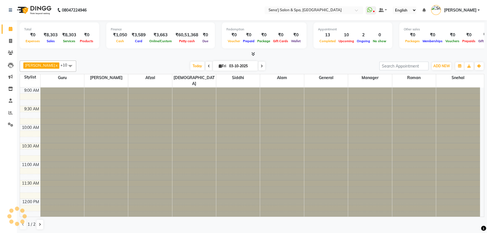
scroll to position [296, 0]
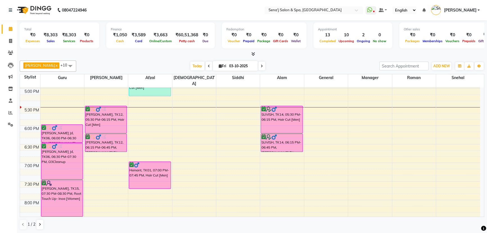
click at [208, 64] on icon at bounding box center [209, 65] width 2 height 3
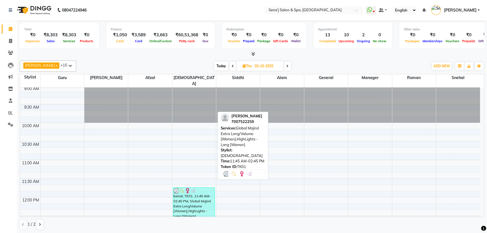
scroll to position [0, 0]
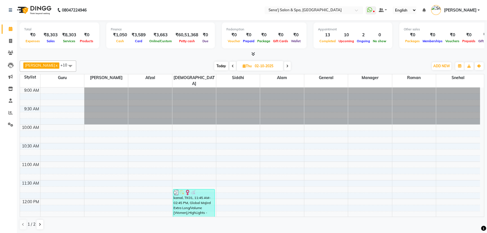
click at [232, 65] on icon at bounding box center [233, 65] width 2 height 3
click at [216, 66] on span "Today" at bounding box center [220, 66] width 14 height 9
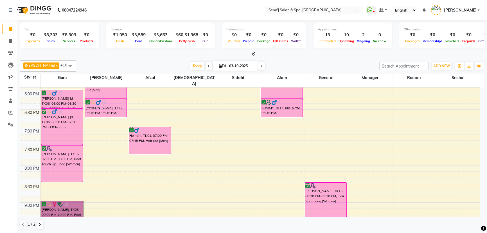
scroll to position [321, 0]
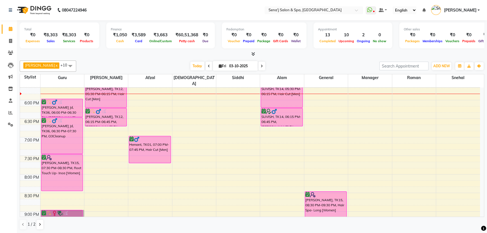
click at [208, 65] on icon at bounding box center [209, 65] width 2 height 3
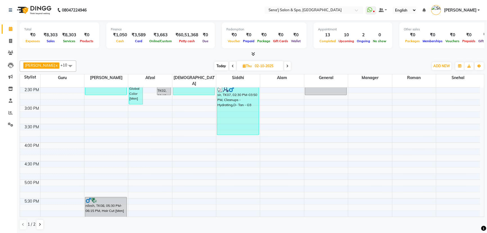
scroll to position [219, 0]
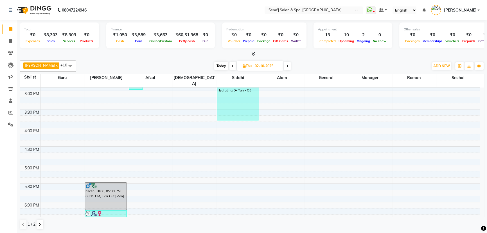
click at [286, 66] on icon at bounding box center [287, 65] width 2 height 3
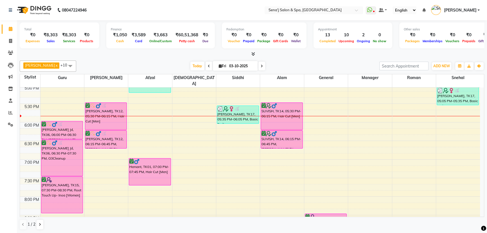
scroll to position [296, 0]
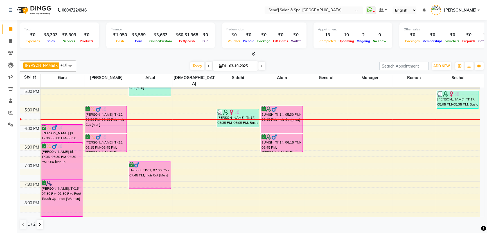
click at [208, 67] on icon at bounding box center [209, 65] width 2 height 3
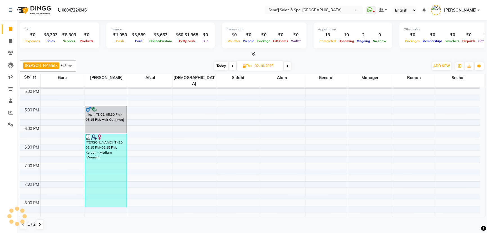
click at [229, 67] on span at bounding box center [232, 66] width 7 height 9
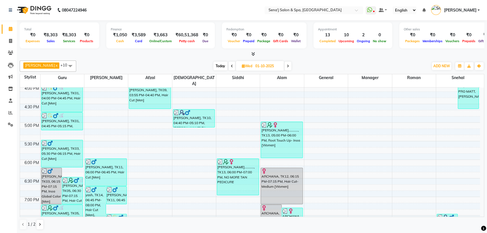
scroll to position [292, 0]
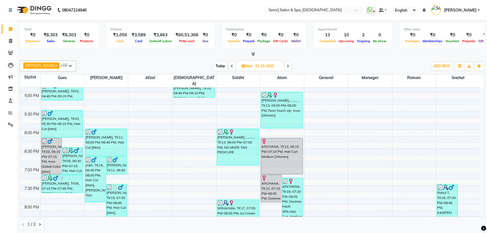
click at [213, 65] on span "Today" at bounding box center [220, 66] width 14 height 9
type input "03-10-2025"
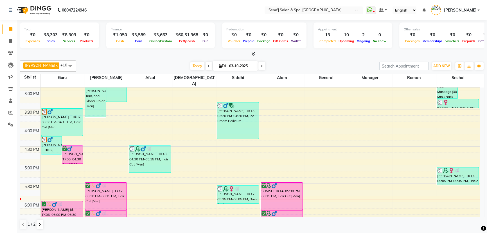
scroll to position [219, 0]
click at [10, 39] on icon at bounding box center [10, 41] width 3 height 4
select select "447"
select select "service"
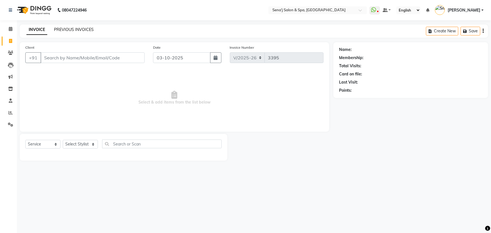
click at [65, 29] on link "PREVIOUS INVOICES" at bounding box center [74, 29] width 40 height 5
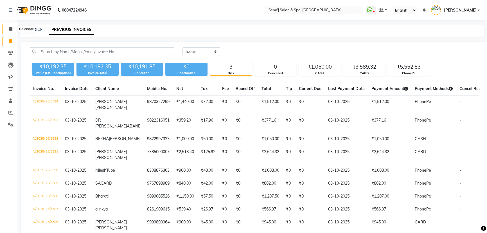
click at [11, 28] on icon at bounding box center [11, 29] width 4 height 4
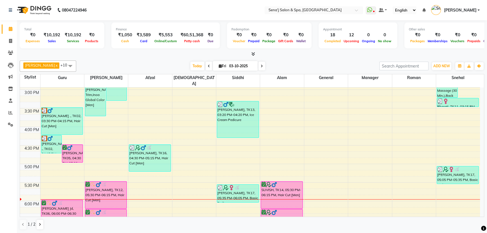
scroll to position [219, 0]
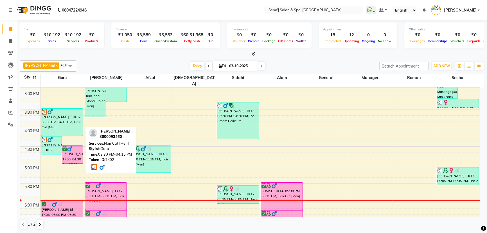
click at [59, 115] on div "[PERSON_NAME] ., TK02, 03:30 PM-04:15 PM, Hair Cut [Men]" at bounding box center [62, 122] width 42 height 27
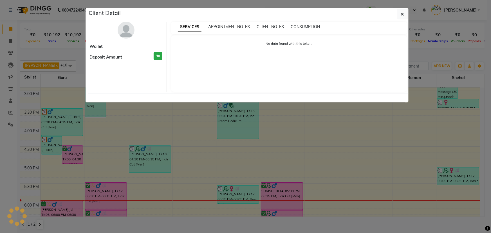
select select "3"
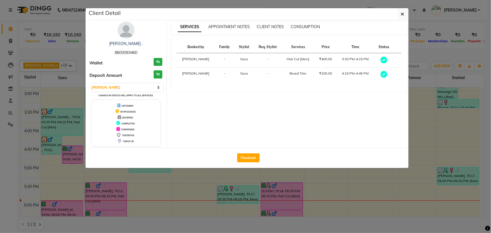
click at [433, 16] on ngb-modal-window "Client Detail [PERSON_NAME] . 8600093460 Wallet ₹0 Deposit Amount ₹0 Select MAR…" at bounding box center [245, 116] width 491 height 233
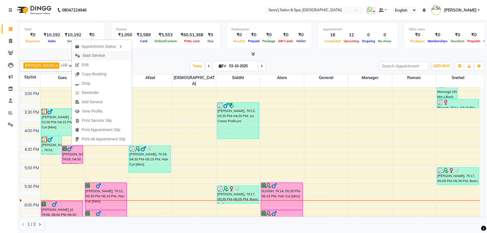
click at [95, 54] on span "Start Service" at bounding box center [93, 56] width 22 height 6
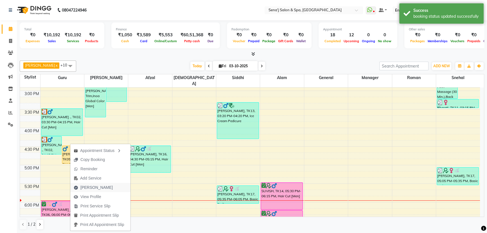
click at [92, 188] on span "[PERSON_NAME]" at bounding box center [96, 187] width 32 height 6
select select "service"
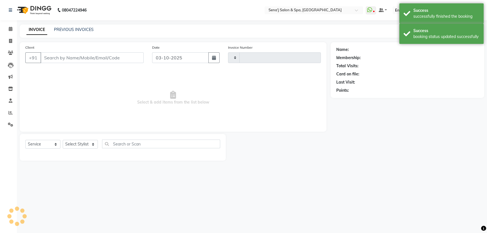
type input "3395"
select select "447"
type input "9922999393"
select select "6923"
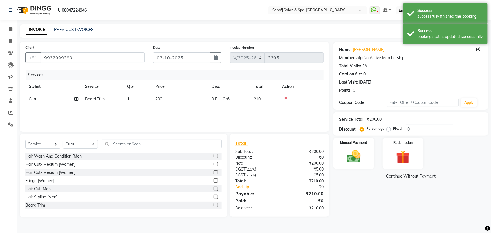
click at [213, 189] on label at bounding box center [215, 188] width 4 height 4
click at [213, 189] on input "checkbox" at bounding box center [215, 189] width 4 height 4
checkbox input "false"
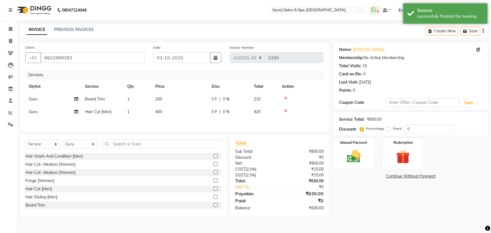
click at [284, 99] on icon at bounding box center [285, 98] width 3 height 4
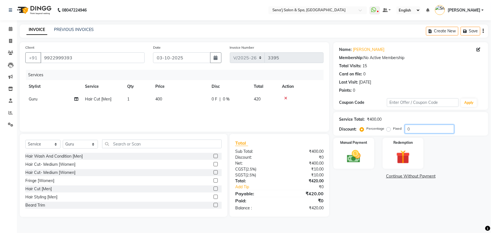
click at [405, 126] on input "0" at bounding box center [429, 129] width 49 height 9
click at [416, 130] on input "10" at bounding box center [429, 129] width 49 height 9
type input "10.1"
click at [357, 152] on img at bounding box center [353, 156] width 23 height 16
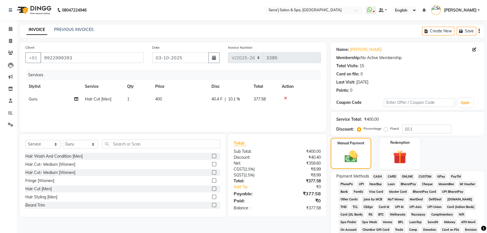
click at [347, 184] on span "PhonePe" at bounding box center [346, 184] width 16 height 6
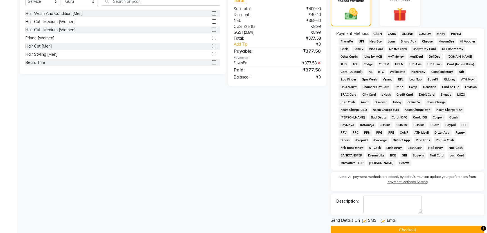
click at [410, 225] on button "Checkout" at bounding box center [407, 229] width 153 height 9
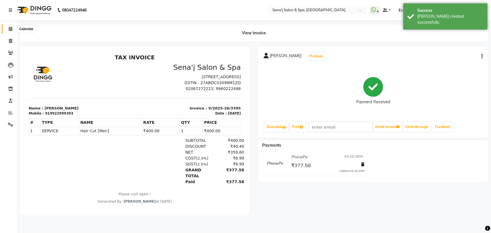
click at [9, 28] on icon at bounding box center [11, 29] width 4 height 4
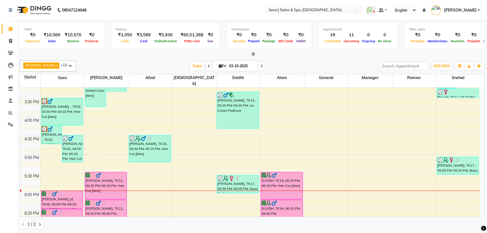
scroll to position [245, 0]
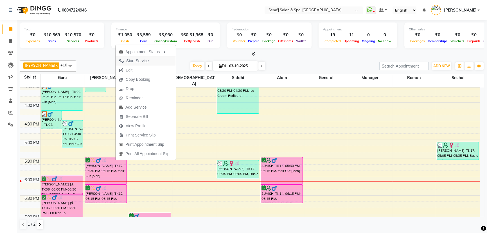
click at [140, 59] on span "Start Service" at bounding box center [137, 61] width 22 height 6
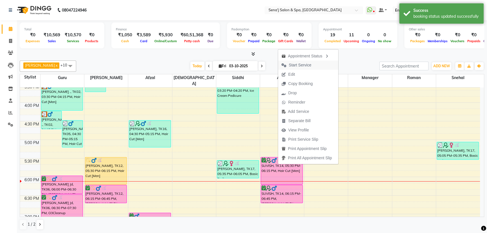
click at [313, 62] on span "Start Service" at bounding box center [296, 64] width 37 height 9
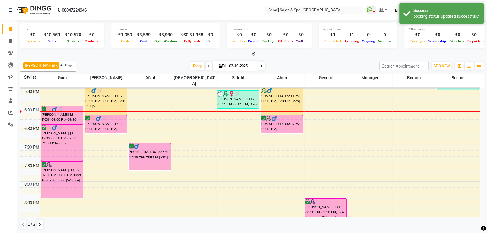
scroll to position [321, 0]
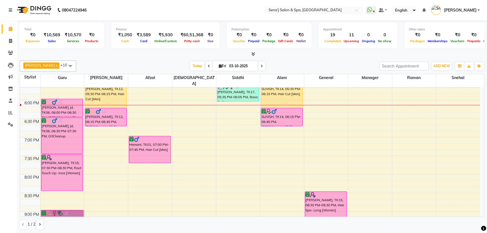
click at [261, 66] on icon at bounding box center [262, 65] width 2 height 3
type input "04-10-2025"
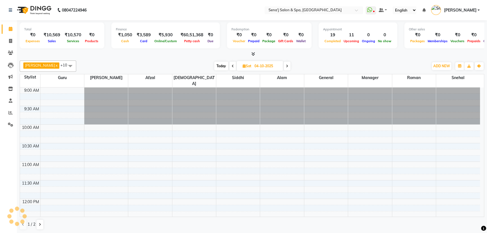
scroll to position [333, 0]
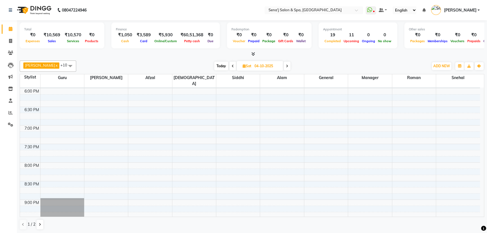
drag, startPoint x: 190, startPoint y: 105, endPoint x: 193, endPoint y: 98, distance: 8.0
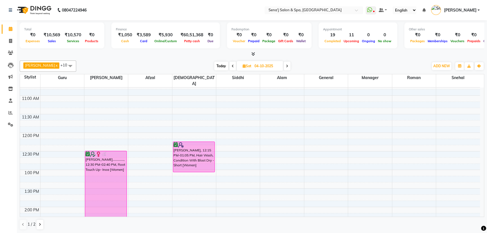
scroll to position [78, 0]
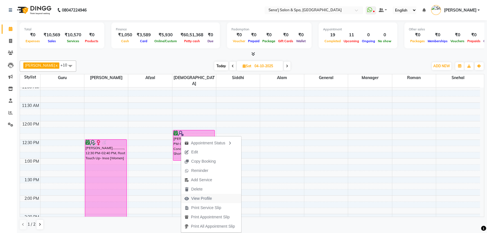
click at [201, 197] on span "View Profile" at bounding box center [201, 198] width 21 height 6
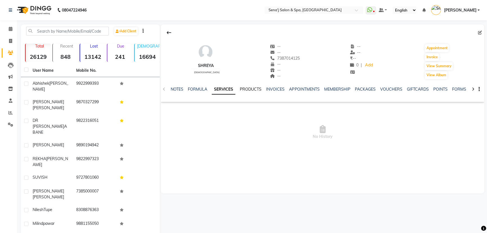
click at [256, 89] on link "PRODUCTS" at bounding box center [251, 89] width 22 height 5
click at [208, 90] on link "SERVICES" at bounding box center [212, 89] width 19 height 5
click at [11, 28] on icon at bounding box center [11, 29] width 4 height 4
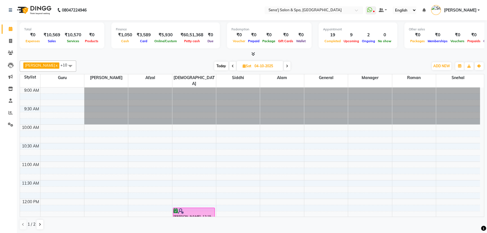
click at [232, 64] on icon at bounding box center [233, 65] width 2 height 3
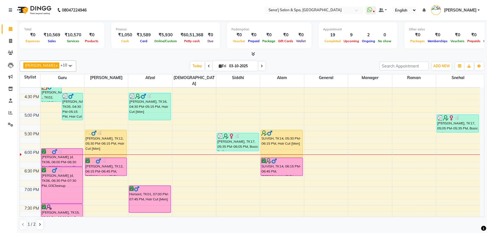
scroll to position [256, 0]
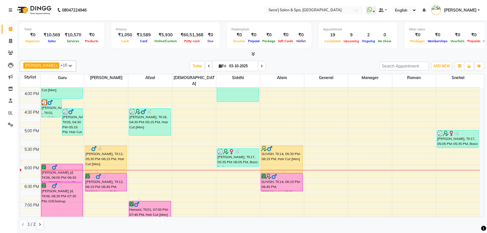
click at [208, 64] on icon at bounding box center [209, 65] width 2 height 3
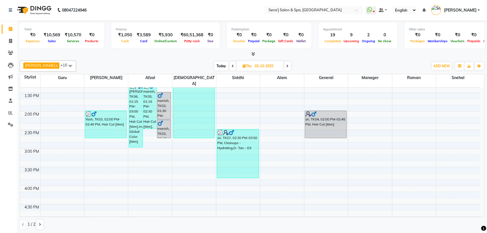
scroll to position [129, 0]
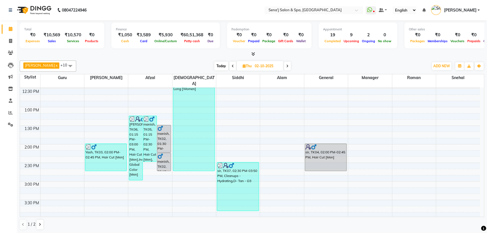
click at [232, 65] on icon at bounding box center [233, 65] width 2 height 3
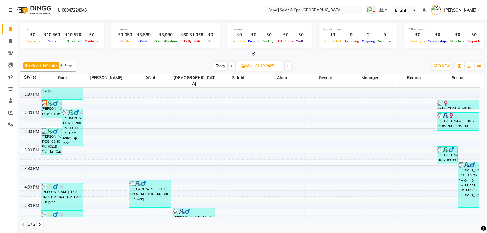
scroll to position [154, 0]
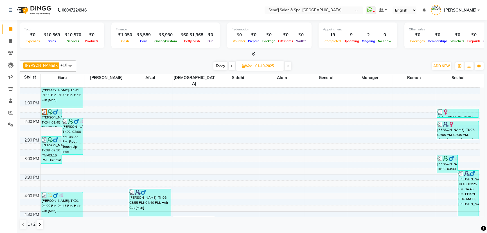
click at [287, 67] on icon at bounding box center [288, 65] width 2 height 3
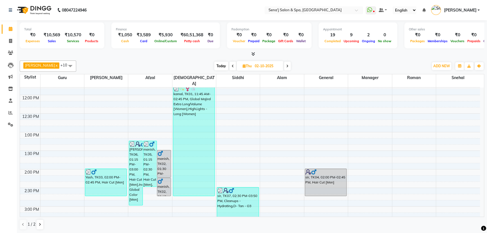
scroll to position [103, 0]
click at [232, 65] on icon at bounding box center [233, 65] width 2 height 3
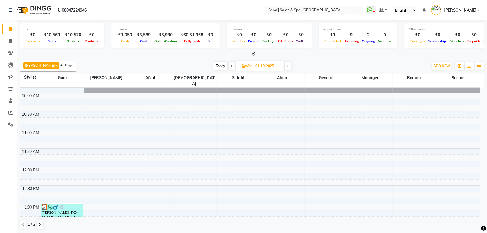
scroll to position [76, 0]
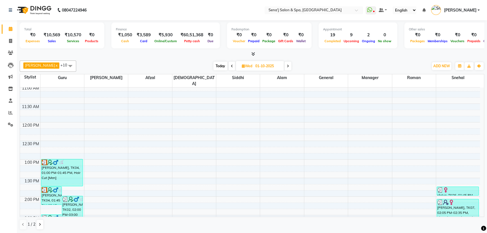
click at [213, 64] on span "Today" at bounding box center [220, 66] width 14 height 9
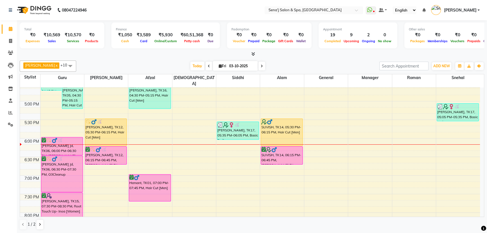
scroll to position [282, 0]
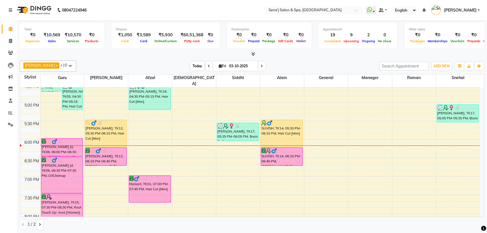
click at [190, 66] on span "Today" at bounding box center [197, 66] width 14 height 9
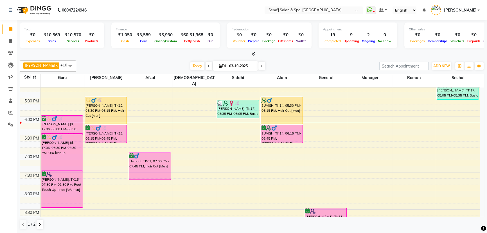
scroll to position [308, 0]
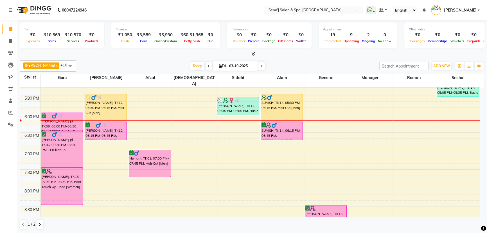
click at [261, 65] on icon at bounding box center [262, 65] width 2 height 3
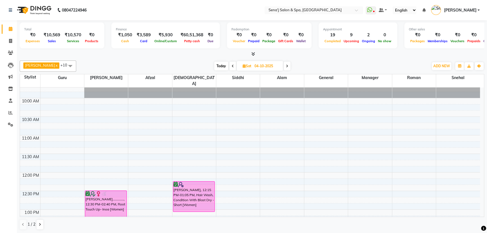
scroll to position [78, 0]
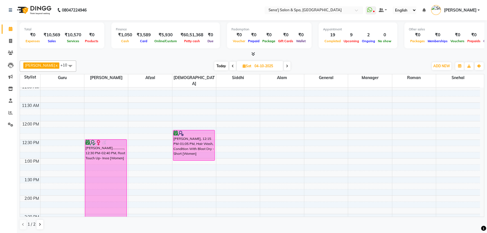
click at [214, 65] on span "Today" at bounding box center [221, 66] width 14 height 9
type input "03-10-2025"
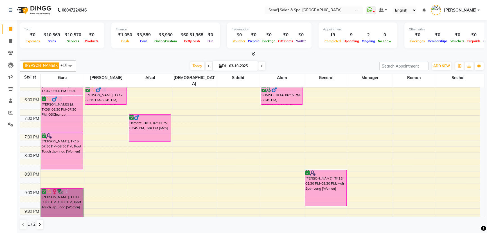
scroll to position [308, 0]
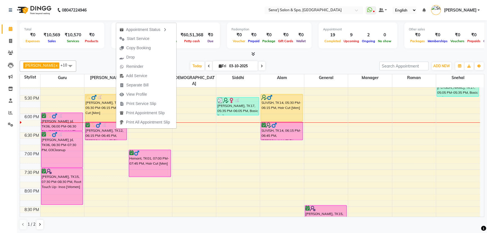
click at [143, 40] on span "Start Service" at bounding box center [138, 39] width 22 height 6
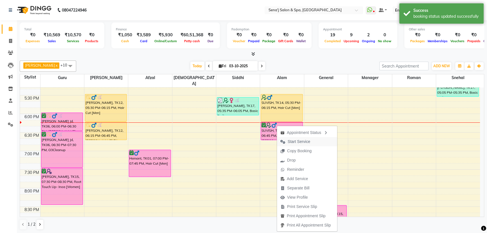
click at [297, 141] on span "Start Service" at bounding box center [299, 142] width 22 height 6
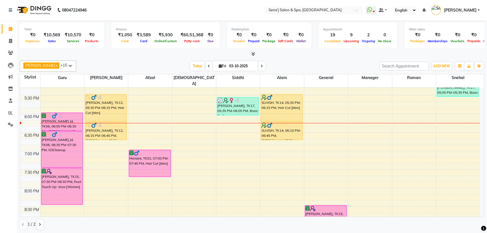
click at [305, 59] on div "[PERSON_NAME] x [PERSON_NAME] x General x Guru x Manager x Roman x [PERSON_NAME…" at bounding box center [252, 145] width 464 height 174
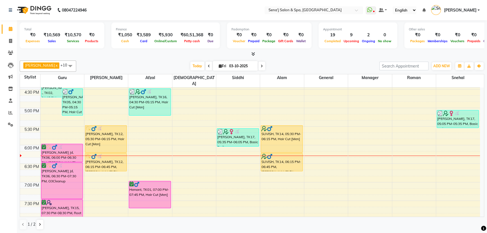
scroll to position [231, 0]
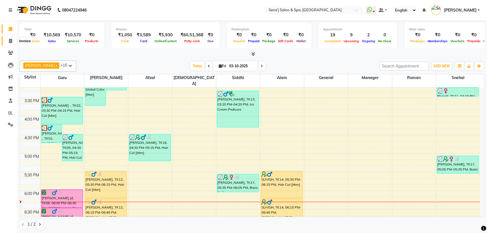
drag, startPoint x: 11, startPoint y: 40, endPoint x: 14, endPoint y: 42, distance: 4.2
click at [11, 40] on icon at bounding box center [10, 41] width 3 height 4
select select "service"
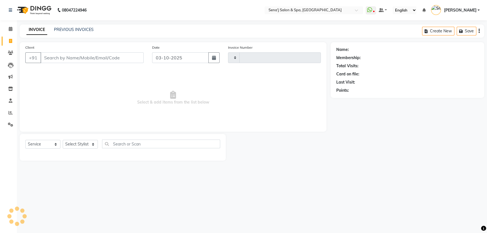
type input "3396"
select select "447"
click at [63, 28] on link "PREVIOUS INVOICES" at bounding box center [74, 29] width 40 height 5
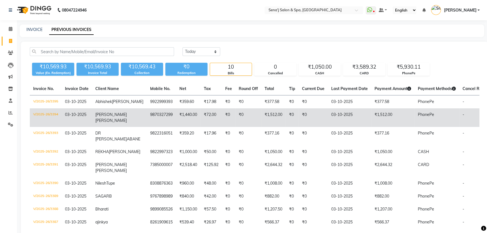
scroll to position [25, 0]
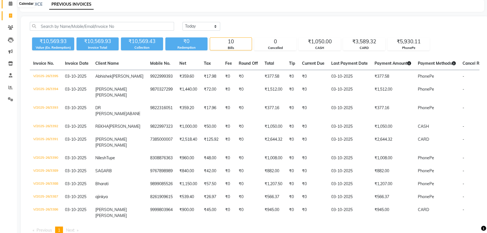
click at [10, 2] on icon at bounding box center [11, 3] width 4 height 4
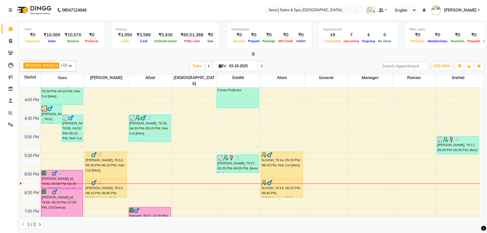
scroll to position [231, 0]
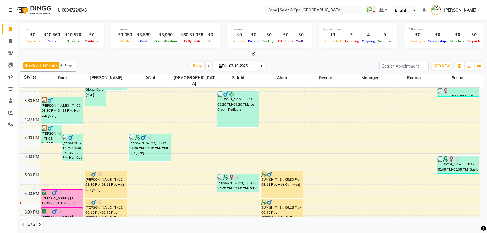
click at [227, 62] on input "03-10-2025" at bounding box center [241, 66] width 28 height 8
select select "10"
select select "2025"
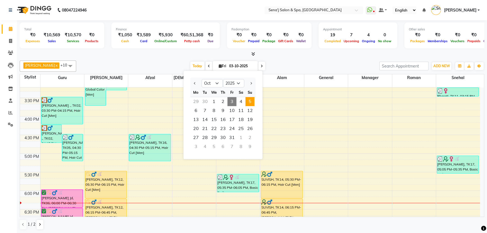
click at [247, 100] on span "5" at bounding box center [249, 101] width 9 height 9
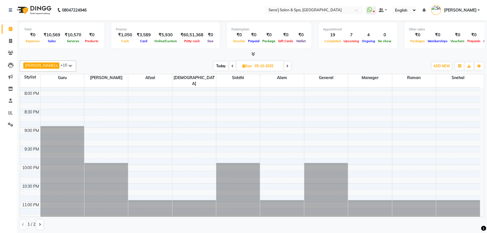
scroll to position [409, 0]
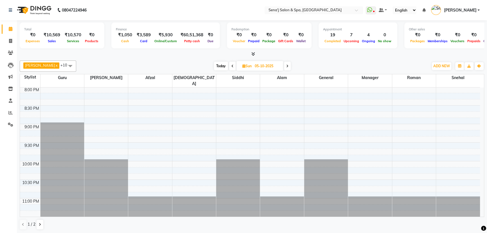
click at [214, 64] on span "Today" at bounding box center [221, 66] width 14 height 9
type input "03-10-2025"
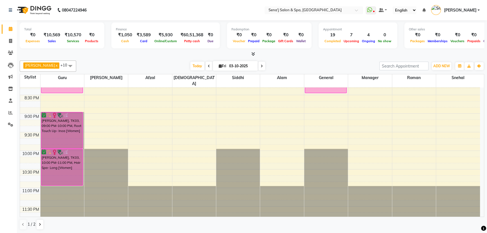
scroll to position [0, 0]
click at [95, 62] on div "[DATE] [DATE]" at bounding box center [227, 66] width 297 height 8
click at [13, 39] on span at bounding box center [11, 41] width 10 height 6
select select "447"
select select "service"
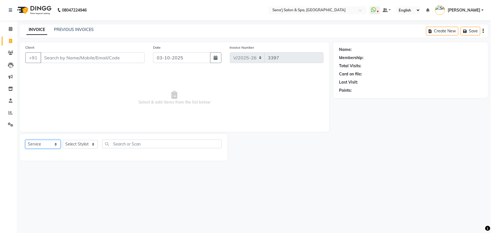
click at [44, 142] on select "Select Service Product Membership Package Voucher Prepaid Gift Card" at bounding box center [42, 144] width 35 height 9
click at [25, 140] on select "Select Service Product Membership Package Voucher Prepaid Gift Card" at bounding box center [42, 144] width 35 height 9
click at [73, 143] on select "Select Stylist [PERSON_NAME] [PERSON_NAME] [PERSON_NAME] [PERSON_NAME] General …" at bounding box center [80, 144] width 35 height 9
select select "90502"
click at [63, 140] on select "Select Stylist [PERSON_NAME] [PERSON_NAME] [PERSON_NAME] [PERSON_NAME] General …" at bounding box center [80, 144] width 35 height 9
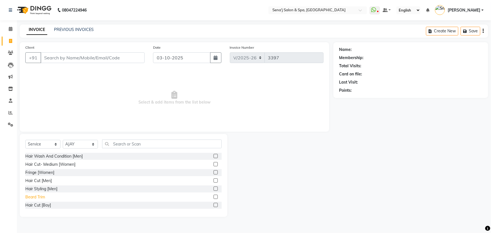
click at [37, 196] on div "Beard Trim" at bounding box center [35, 197] width 20 height 6
checkbox input "false"
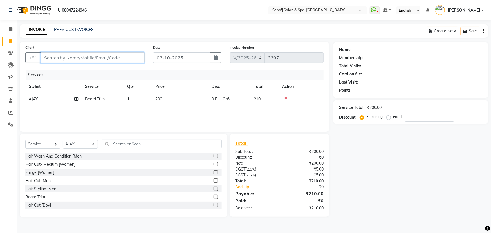
click at [78, 54] on input "Client" at bounding box center [92, 57] width 104 height 11
type input "s"
type input "0"
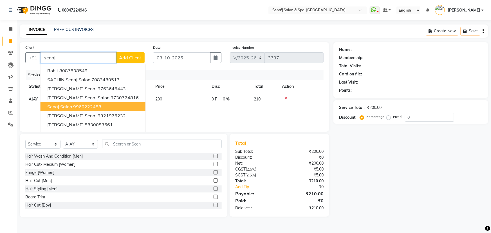
click at [97, 109] on ngb-highlight "9960222488" at bounding box center [87, 107] width 28 height 6
type input "9960222488"
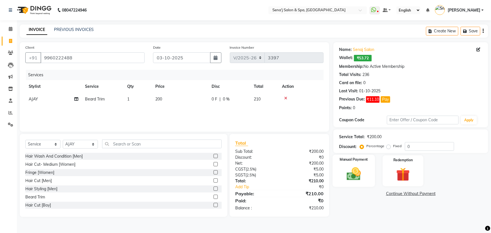
click at [358, 164] on div "Manual Payment" at bounding box center [353, 171] width 42 height 32
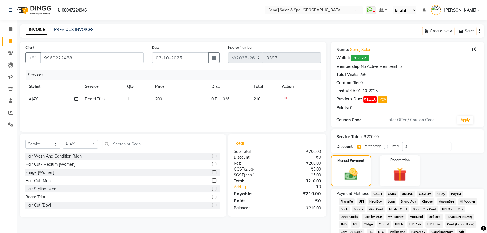
click at [349, 200] on span "PhonePe" at bounding box center [346, 201] width 16 height 6
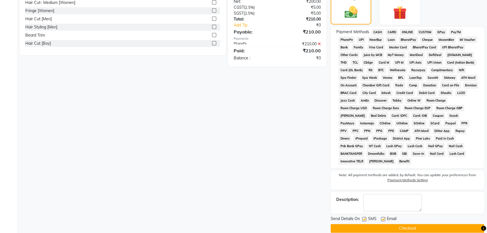
drag, startPoint x: 408, startPoint y: 216, endPoint x: 411, endPoint y: 214, distance: 3.4
click at [408, 224] on button "Checkout" at bounding box center [407, 228] width 153 height 9
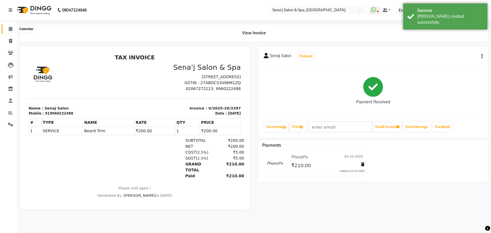
click at [9, 29] on icon at bounding box center [11, 29] width 4 height 4
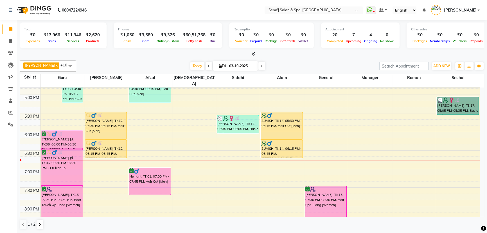
scroll to position [240, 0]
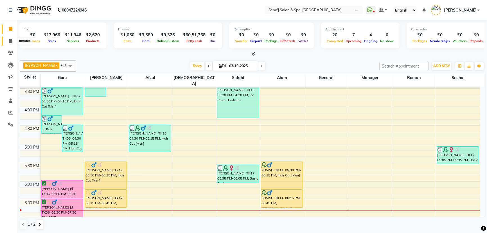
click at [9, 39] on icon at bounding box center [10, 41] width 3 height 4
select select "447"
select select "service"
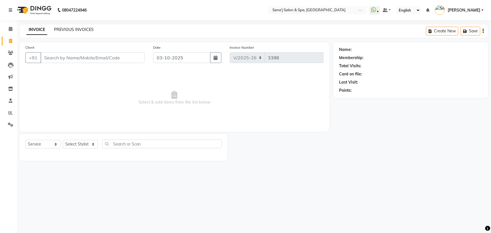
click at [73, 30] on link "PREVIOUS INVOICES" at bounding box center [74, 29] width 40 height 5
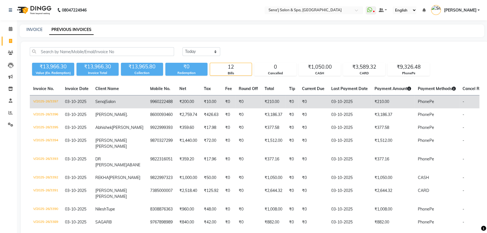
click at [105, 104] on td "Senaj Salon" at bounding box center [119, 101] width 55 height 13
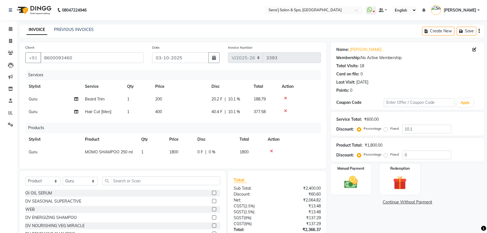
select select "447"
select select "product"
select select "6923"
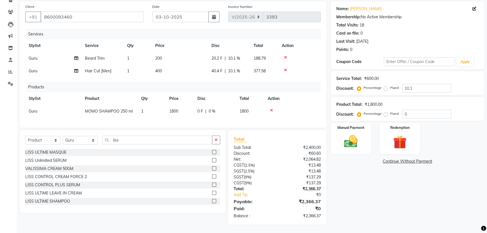
type input "liss"
click at [212, 159] on label at bounding box center [214, 160] width 4 height 4
click at [212, 159] on input "checkbox" at bounding box center [214, 161] width 4 height 4
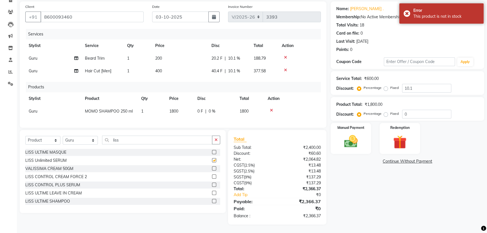
checkbox input "false"
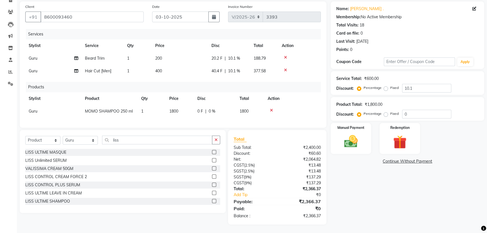
click at [212, 183] on label at bounding box center [214, 184] width 4 height 4
click at [212, 183] on input "checkbox" at bounding box center [214, 185] width 4 height 4
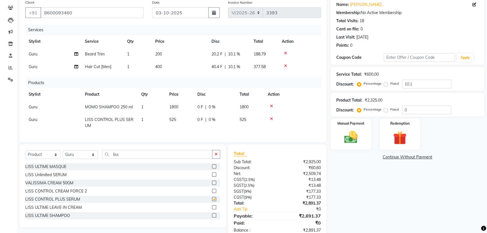
checkbox input "false"
click at [181, 121] on td "525" at bounding box center [180, 122] width 28 height 19
select select "6923"
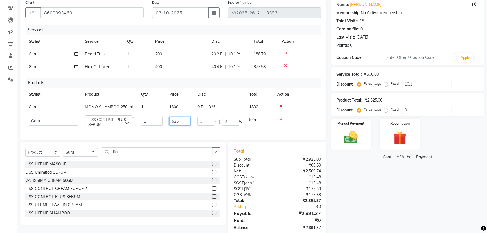
click at [184, 121] on input "525" at bounding box center [179, 121] width 21 height 9
type input "5"
type input "820"
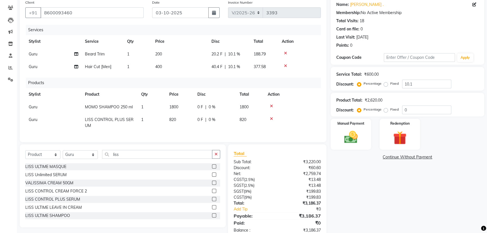
click at [397, 203] on div "Name: [PERSON_NAME] . Membership: No Active Membership Total Visits: 18 Card on…" at bounding box center [410, 117] width 158 height 241
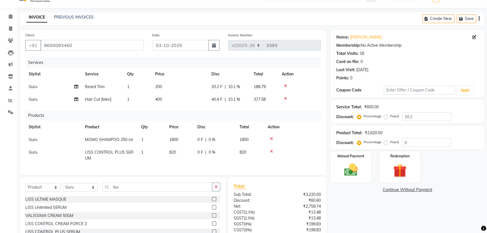
scroll to position [64, 0]
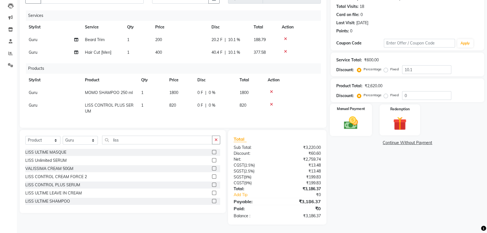
click at [360, 115] on img at bounding box center [351, 123] width 23 height 16
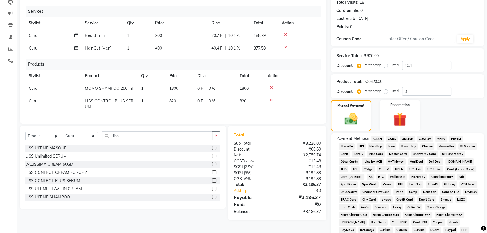
click at [349, 146] on span "PhonePe" at bounding box center [346, 146] width 16 height 6
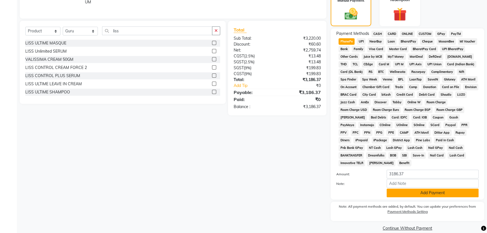
click at [419, 188] on button "Add Payment" at bounding box center [433, 192] width 92 height 9
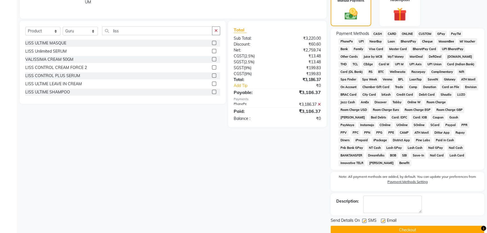
click at [365, 218] on label at bounding box center [364, 220] width 4 height 4
click at [365, 219] on input "checkbox" at bounding box center [364, 221] width 4 height 4
checkbox input "false"
click at [380, 225] on button "Checkout" at bounding box center [407, 229] width 153 height 9
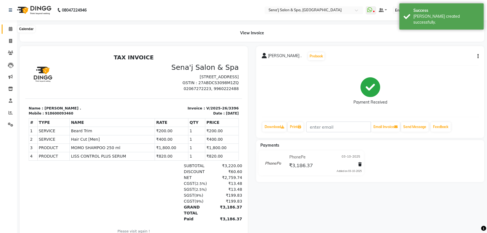
click at [9, 29] on icon at bounding box center [11, 29] width 4 height 4
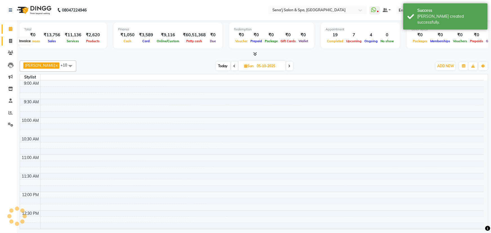
click at [10, 40] on icon at bounding box center [10, 41] width 3 height 4
select select "447"
select select "service"
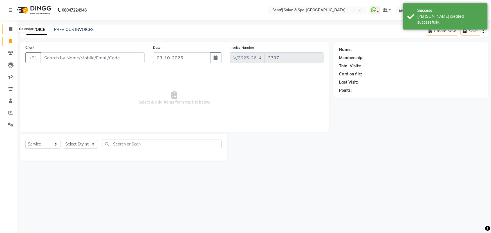
drag, startPoint x: 10, startPoint y: 29, endPoint x: 31, endPoint y: 32, distance: 20.7
click at [10, 29] on icon at bounding box center [11, 29] width 4 height 4
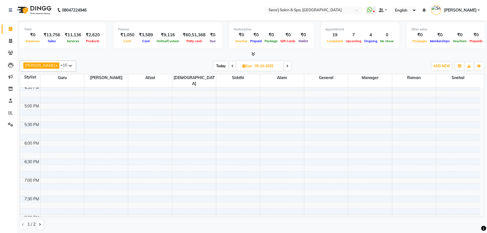
click at [214, 65] on span "Today" at bounding box center [221, 66] width 14 height 9
type input "03-10-2025"
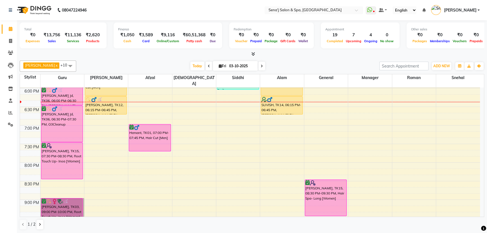
scroll to position [308, 0]
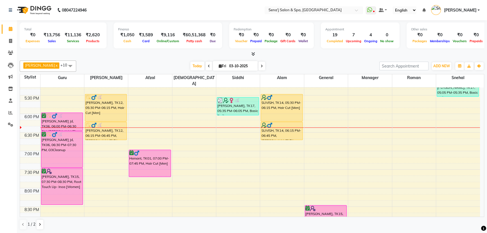
click at [234, 65] on input "03-10-2025" at bounding box center [241, 66] width 28 height 8
select select "10"
select select "2025"
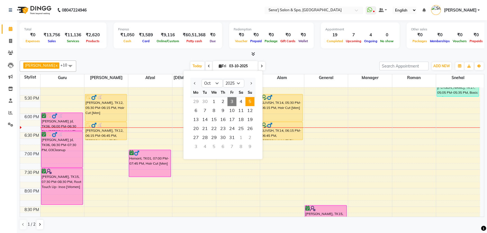
click at [250, 101] on span "5" at bounding box center [249, 101] width 9 height 9
type input "05-10-2025"
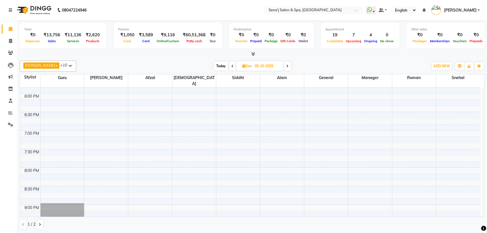
scroll to position [317, 0]
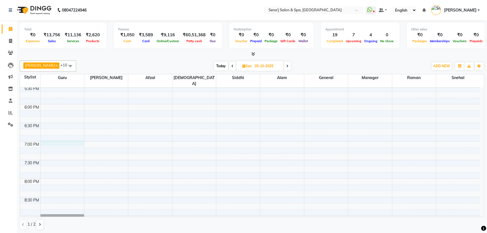
click at [56, 137] on div "9:00 AM 9:30 AM 10:00 AM 10:30 AM 11:00 AM 11:30 AM 12:00 PM 12:30 PM 1:00 PM 1…" at bounding box center [250, 48] width 460 height 556
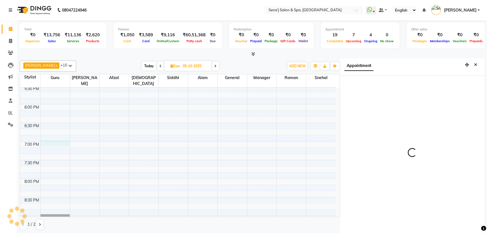
scroll to position [3, 0]
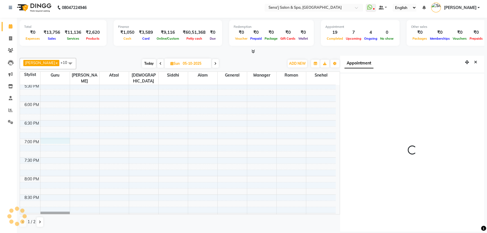
select select "1140"
select select "6923"
select select "tentative"
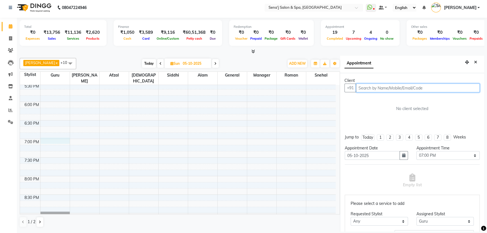
click at [370, 88] on input "text" at bounding box center [418, 87] width 124 height 9
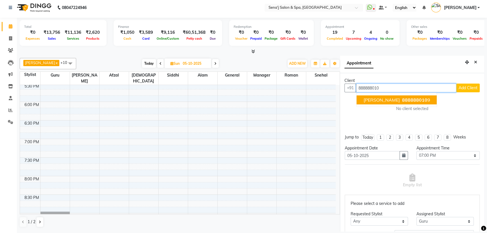
click at [380, 97] on span "SNEHA BHAGWAT" at bounding box center [381, 100] width 36 height 6
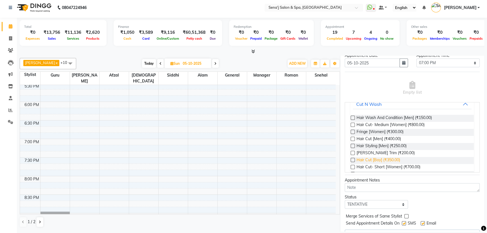
scroll to position [51, 0]
type input "8888880109"
click at [352, 137] on label at bounding box center [353, 138] width 4 height 4
click at [352, 137] on input "checkbox" at bounding box center [353, 139] width 4 height 4
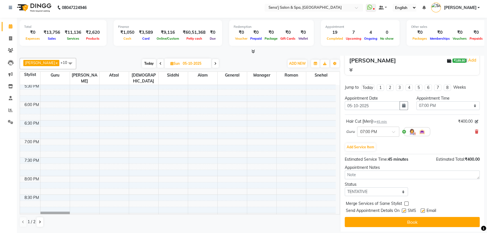
scroll to position [59, 0]
click at [361, 191] on select "Select TENTATIVE CONFIRM UPCOMING" at bounding box center [376, 191] width 63 height 9
select select "confirm booking"
click at [345, 187] on select "Select TENTATIVE CONFIRM UPCOMING" at bounding box center [376, 191] width 63 height 9
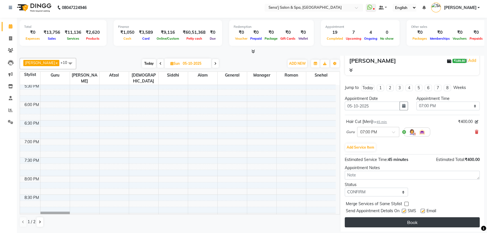
click at [379, 222] on button "Book" at bounding box center [412, 222] width 135 height 10
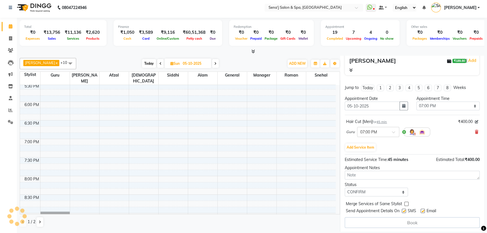
select select "6923"
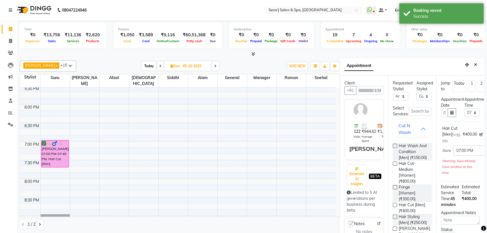
scroll to position [0, 0]
drag, startPoint x: 473, startPoint y: 64, endPoint x: 384, endPoint y: 55, distance: 89.0
click at [471, 65] on button "Close" at bounding box center [475, 64] width 8 height 9
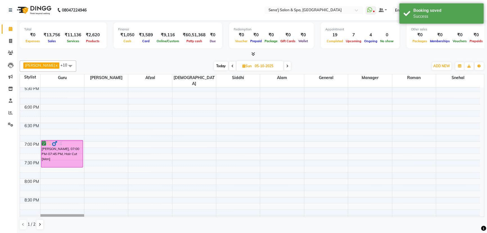
click at [216, 64] on span "Today" at bounding box center [221, 66] width 14 height 9
type input "03-10-2025"
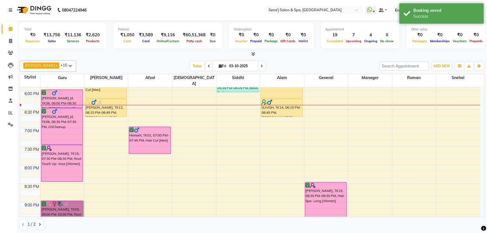
scroll to position [333, 0]
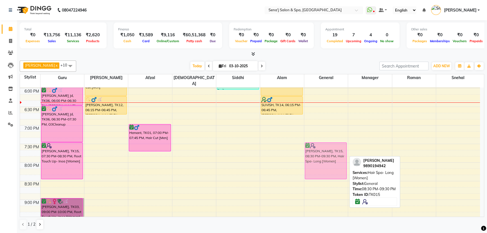
drag, startPoint x: 323, startPoint y: 180, endPoint x: 321, endPoint y: 146, distance: 34.9
click at [321, 146] on div "sarita, TK15, 08:30 PM-09:30 PM, Hair Spa- Long [Women] sarita, TK15, 08:30 PM-…" at bounding box center [326, 32] width 44 height 556
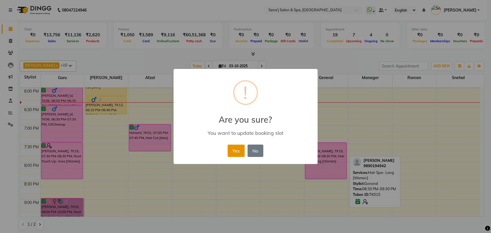
click at [235, 152] on button "Yes" at bounding box center [235, 150] width 17 height 12
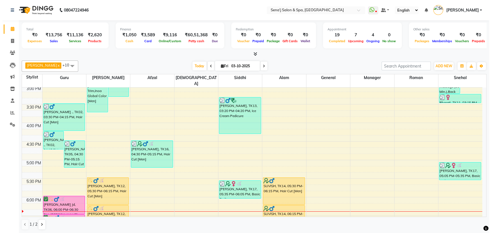
scroll to position [256, 0]
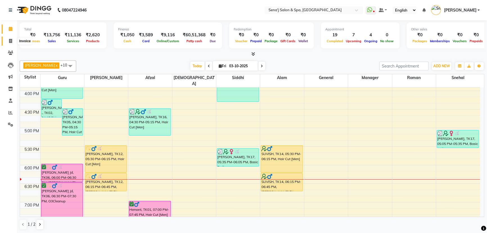
drag, startPoint x: 9, startPoint y: 40, endPoint x: 13, endPoint y: 40, distance: 3.7
click at [9, 40] on icon at bounding box center [10, 41] width 3 height 4
select select "447"
select select "service"
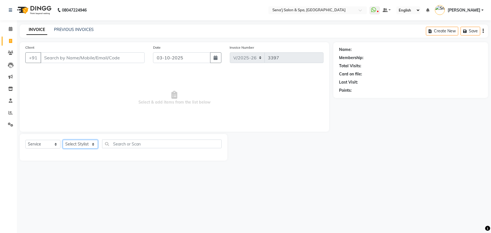
click at [83, 147] on select "Select Stylist AAKASH Afzal Ajay AJAY Alam Ashu General Guru Manager Manager Ra…" at bounding box center [80, 144] width 35 height 9
select select "83144"
click at [63, 140] on select "Select Stylist AAKASH Afzal Ajay AJAY Alam Ashu General Guru Manager Manager Ra…" at bounding box center [80, 144] width 35 height 9
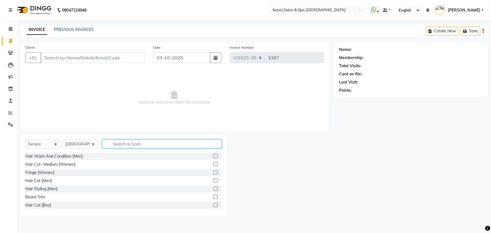
click at [130, 145] on input "text" at bounding box center [161, 143] width 119 height 9
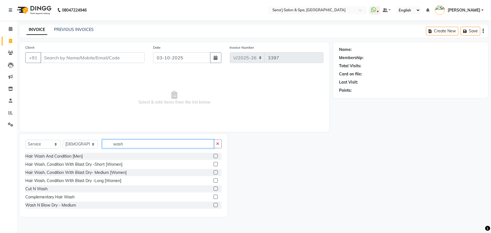
scroll to position [25, 0]
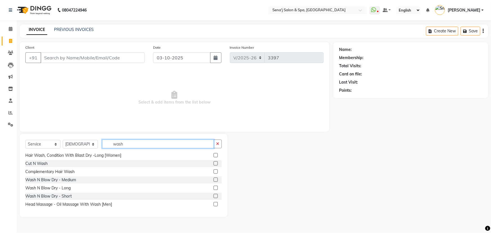
type input "wash"
click at [213, 179] on label at bounding box center [215, 179] width 4 height 4
click at [213, 179] on input "checkbox" at bounding box center [215, 180] width 4 height 4
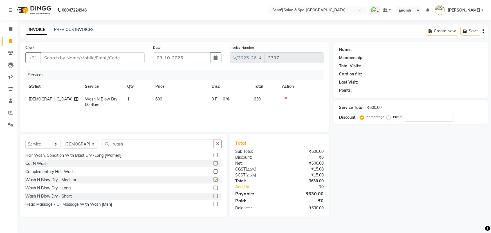
checkbox input "false"
click at [164, 100] on td "600" at bounding box center [180, 102] width 56 height 19
select select "83144"
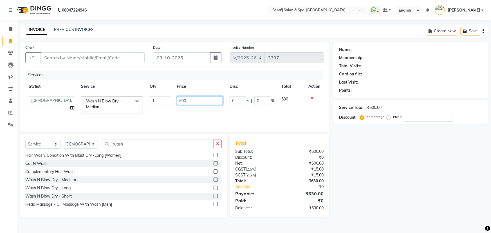
click at [184, 98] on input "600" at bounding box center [200, 100] width 46 height 9
type input "450"
click at [151, 128] on div "Client +91 Date 03-10-2025 Invoice Number V/2025 V/2025-26 3397 Services Stylis…" at bounding box center [174, 86] width 309 height 89
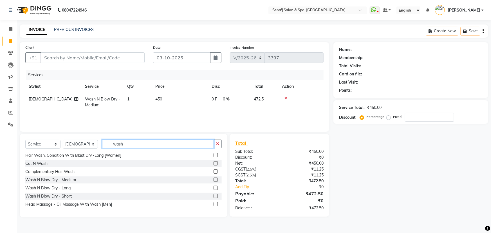
click at [131, 144] on input "wash" at bounding box center [158, 143] width 112 height 9
click at [76, 144] on select "Select Stylist AAKASH Afzal Ajay AJAY Alam Ashu General Guru Manager Manager Ra…" at bounding box center [80, 144] width 35 height 9
select select "63013"
click at [63, 140] on select "Select Stylist AAKASH Afzal Ajay AJAY Alam Ashu General Guru Manager Manager Ra…" at bounding box center [80, 144] width 35 height 9
click at [135, 146] on input "wash" at bounding box center [158, 143] width 112 height 9
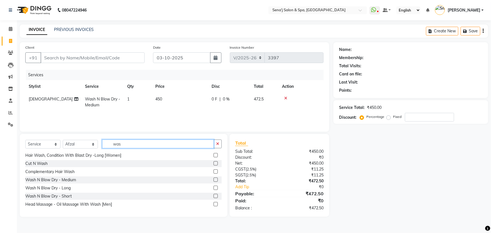
type input "was"
click at [213, 181] on label at bounding box center [215, 179] width 4 height 4
click at [213, 181] on input "checkbox" at bounding box center [215, 180] width 4 height 4
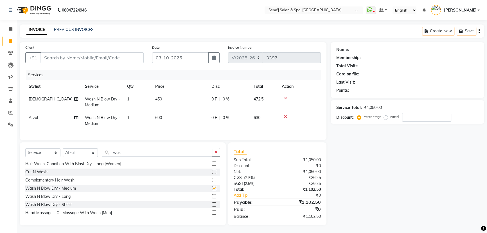
checkbox input "false"
click at [128, 153] on input "was" at bounding box center [157, 152] width 110 height 9
click at [73, 156] on select "Select Stylist AAKASH Afzal Ajay AJAY Alam Ashu General Guru Manager Manager Ra…" at bounding box center [80, 152] width 35 height 9
select select "30665"
click at [63, 152] on select "Select Stylist AAKASH Afzal Ajay AJAY Alam Ashu General Guru Manager Manager Ra…" at bounding box center [80, 152] width 35 height 9
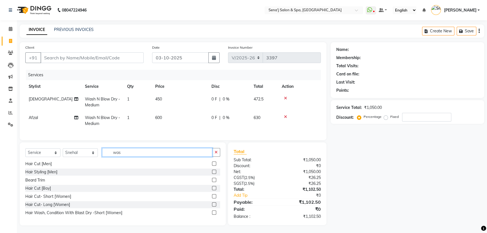
click at [125, 156] on input "was" at bounding box center [157, 152] width 110 height 9
type input "w"
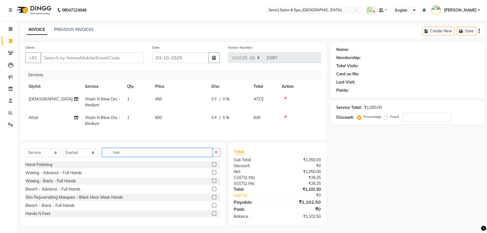
type input "han"
click at [212, 175] on label at bounding box center [214, 172] width 4 height 4
click at [212, 175] on input "checkbox" at bounding box center [214, 173] width 4 height 4
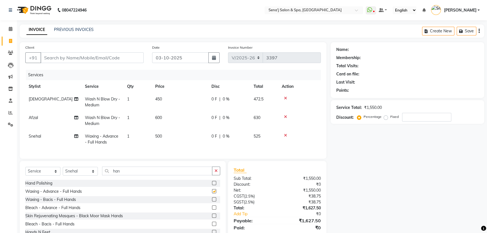
checkbox input "false"
click at [285, 116] on icon at bounding box center [285, 117] width 3 height 4
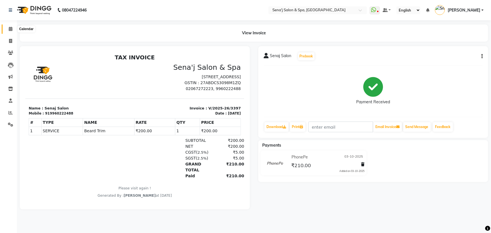
click at [10, 30] on icon at bounding box center [11, 29] width 4 height 4
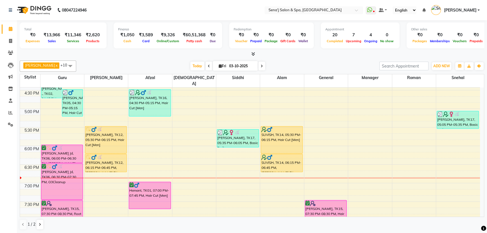
scroll to position [332, 0]
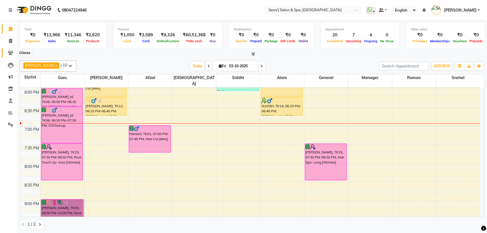
drag, startPoint x: 12, startPoint y: 53, endPoint x: 13, endPoint y: 50, distance: 3.8
click at [13, 53] on icon at bounding box center [10, 53] width 5 height 4
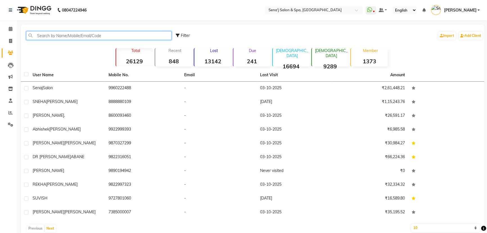
click at [56, 38] on input "text" at bounding box center [98, 35] width 145 height 9
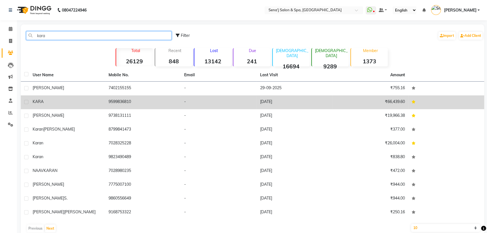
type input "kara"
click at [41, 102] on span "KARA" at bounding box center [38, 101] width 11 height 5
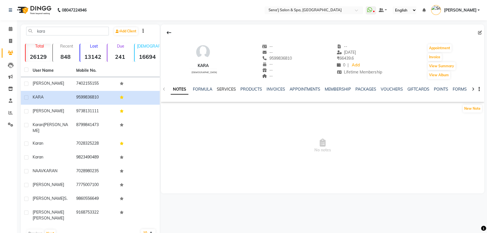
click at [233, 89] on link "SERVICES" at bounding box center [226, 89] width 19 height 5
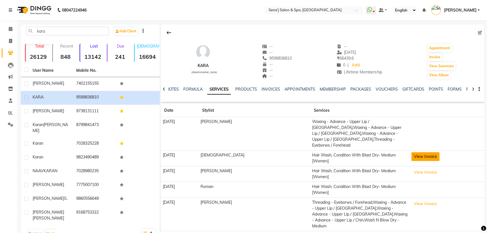
click at [411, 152] on button "View Invoice" at bounding box center [425, 156] width 28 height 9
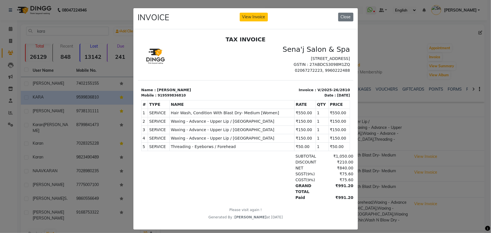
click at [345, 12] on div "INVOICE View Invoice Close" at bounding box center [245, 18] width 224 height 21
drag, startPoint x: 345, startPoint y: 16, endPoint x: 349, endPoint y: 50, distance: 34.4
click at [345, 17] on button "Close" at bounding box center [345, 17] width 15 height 9
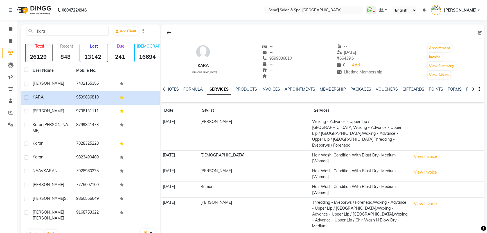
drag, startPoint x: 470, startPoint y: 209, endPoint x: 469, endPoint y: 214, distance: 4.2
select select "500"
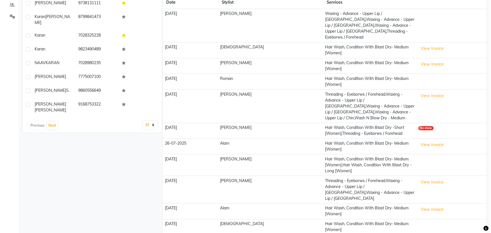
scroll to position [128, 0]
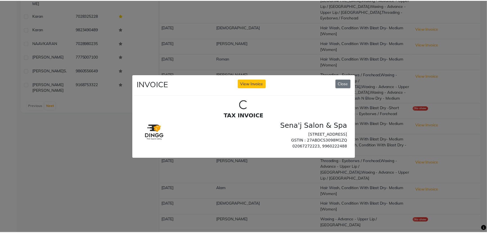
scroll to position [0, 0]
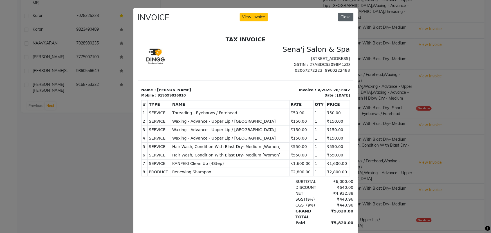
click at [347, 18] on button "Close" at bounding box center [345, 17] width 15 height 9
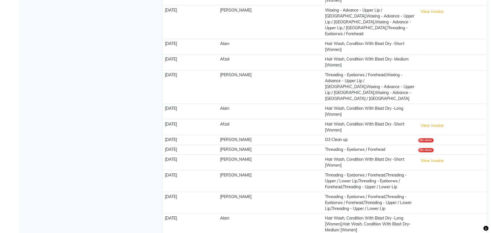
scroll to position [562, 0]
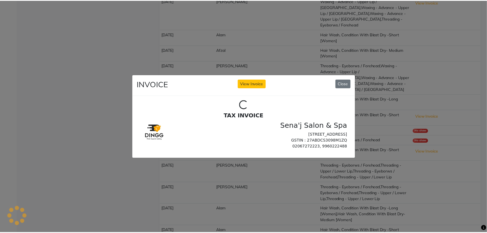
scroll to position [0, 0]
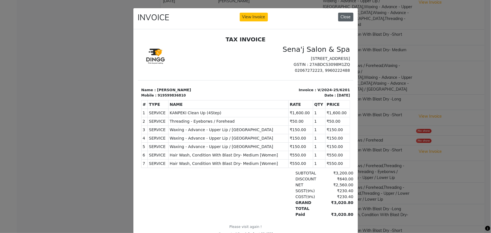
click at [344, 19] on button "Close" at bounding box center [345, 17] width 15 height 9
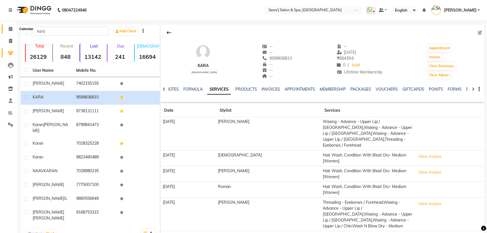
click at [12, 27] on icon at bounding box center [11, 29] width 4 height 4
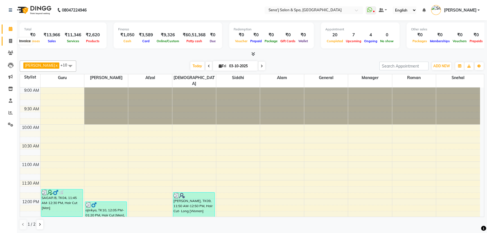
click at [9, 39] on icon at bounding box center [10, 41] width 3 height 4
select select "447"
select select "service"
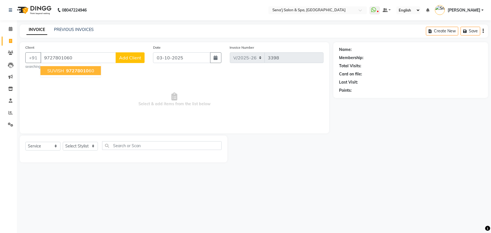
type input "9727801060"
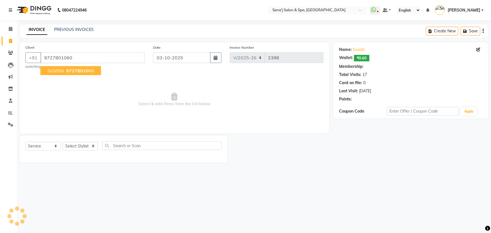
select select "1: Object"
click at [10, 27] on icon at bounding box center [11, 29] width 4 height 4
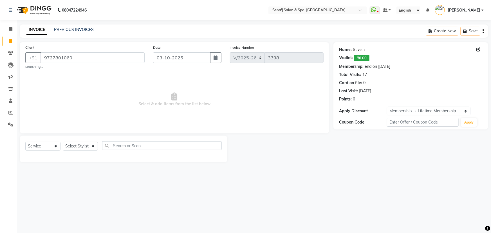
click at [357, 49] on link "Suvish" at bounding box center [359, 50] width 12 height 6
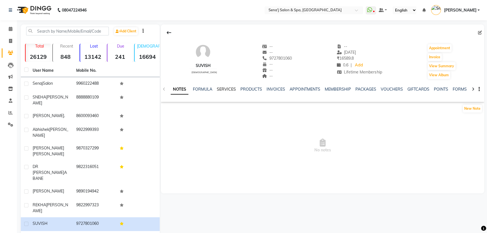
click at [228, 89] on link "SERVICES" at bounding box center [226, 89] width 19 height 5
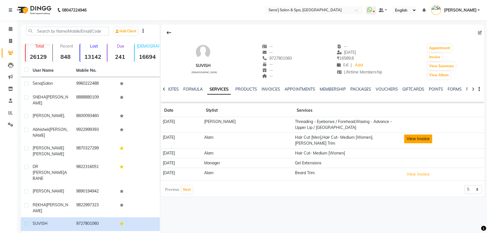
click at [414, 139] on button "View Invoice" at bounding box center [418, 138] width 28 height 9
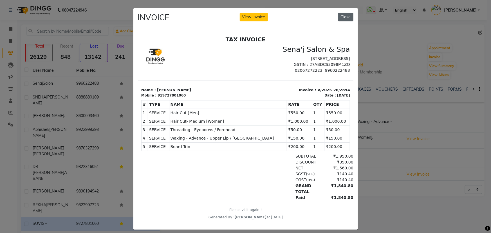
click at [346, 18] on button "Close" at bounding box center [345, 17] width 15 height 9
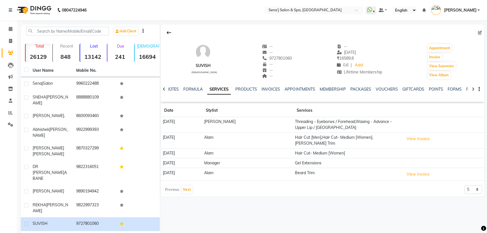
drag, startPoint x: 292, startPoint y: 58, endPoint x: 264, endPoint y: 61, distance: 27.9
click at [264, 61] on div "SUVISH [DEMOGRAPHIC_DATA] -- -- [PHONE_NUMBER] Mobile No. -- -- -- -- [DATE] ₹ …" at bounding box center [322, 59] width 323 height 42
click at [284, 57] on span "9727801060" at bounding box center [277, 58] width 30 height 5
drag, startPoint x: 284, startPoint y: 57, endPoint x: 270, endPoint y: 58, distance: 14.4
click at [270, 58] on span "9727801060" at bounding box center [277, 58] width 30 height 5
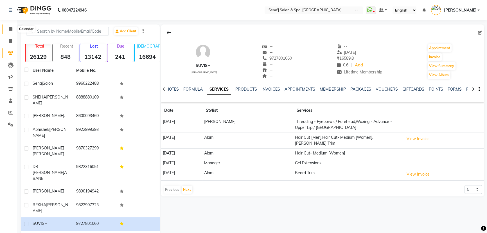
click at [11, 30] on icon at bounding box center [11, 29] width 4 height 4
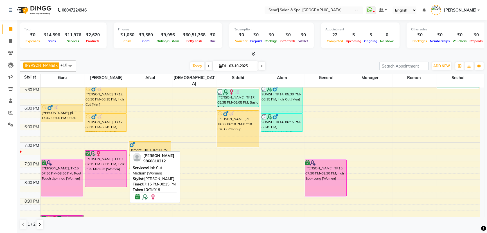
scroll to position [292, 0]
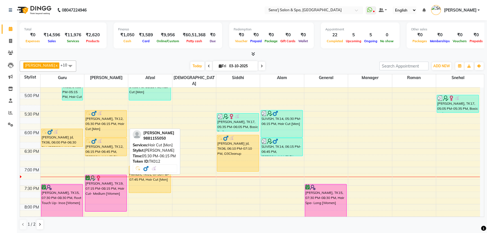
click at [98, 127] on div "[PERSON_NAME], TK12, 05:30 PM-06:15 PM, Hair Cut [Men]" at bounding box center [106, 123] width 42 height 27
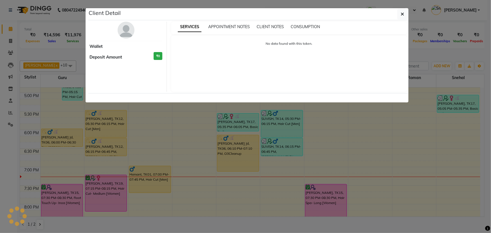
select select "1"
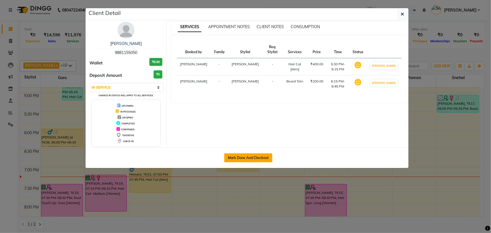
click at [241, 157] on button "Mark Done And Checkout" at bounding box center [248, 157] width 48 height 9
select select "service"
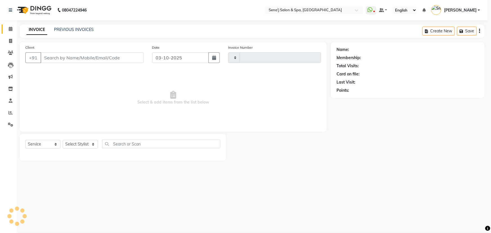
type input "3399"
select select "select"
select select "447"
type input "9881155050"
select select "12648"
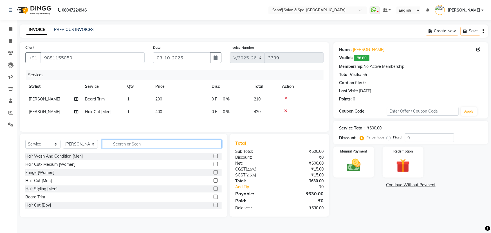
click at [123, 143] on input "text" at bounding box center [161, 143] width 119 height 9
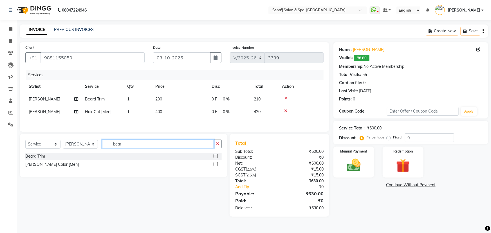
type input "bear"
click at [215, 165] on label at bounding box center [215, 164] width 4 height 4
click at [215, 165] on input "checkbox" at bounding box center [215, 164] width 4 height 4
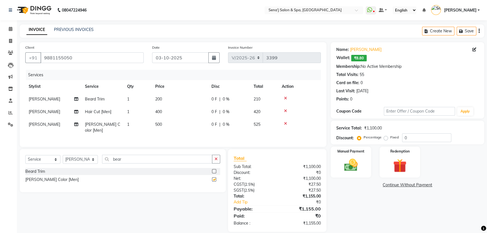
checkbox input "false"
click at [168, 123] on td "500" at bounding box center [180, 127] width 56 height 19
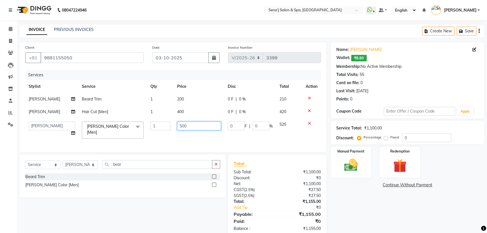
click at [184, 125] on input "500" at bounding box center [199, 125] width 44 height 9
type input "550"
click at [359, 189] on div "Name: Milind Pawar Wallet: ₹8.80 Membership: No Active Membership Total Visits:…" at bounding box center [410, 139] width 158 height 195
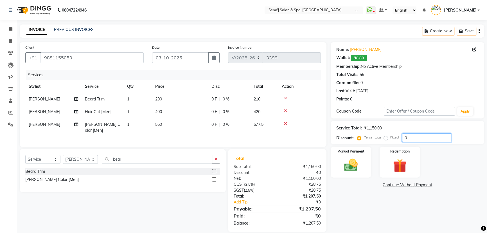
click at [403, 138] on input "0" at bounding box center [426, 137] width 49 height 9
click at [417, 139] on input "10" at bounding box center [426, 137] width 49 height 9
type input "10.1"
click at [349, 155] on div "Manual Payment" at bounding box center [351, 162] width 42 height 32
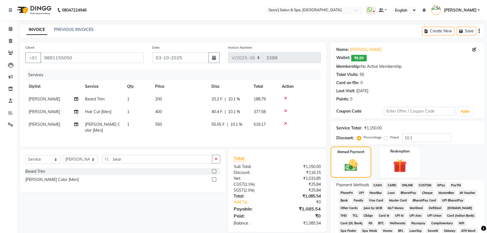
click at [342, 191] on span "PhonePe" at bounding box center [346, 192] width 16 height 6
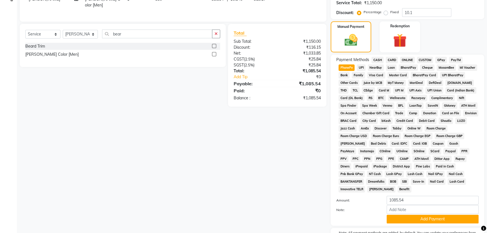
scroll to position [128, 0]
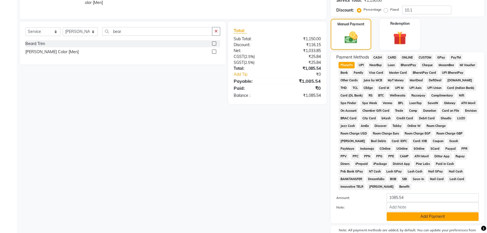
click at [418, 212] on button "Add Payment" at bounding box center [433, 216] width 92 height 9
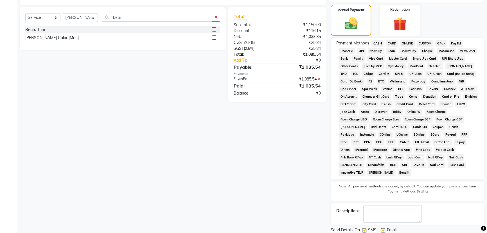
scroll to position [153, 0]
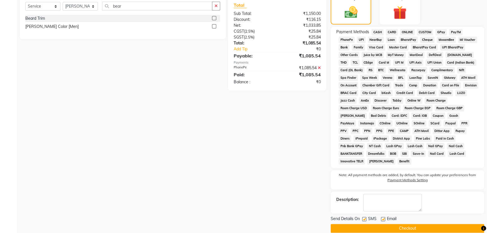
click at [365, 217] on label at bounding box center [364, 219] width 4 height 4
click at [365, 217] on input "checkbox" at bounding box center [364, 219] width 4 height 4
checkbox input "false"
click at [389, 224] on button "Checkout" at bounding box center [407, 228] width 153 height 9
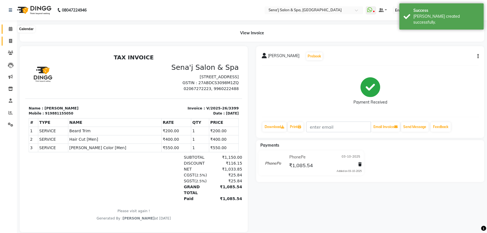
drag, startPoint x: 10, startPoint y: 30, endPoint x: 11, endPoint y: 39, distance: 9.0
click at [10, 30] on icon at bounding box center [11, 29] width 4 height 4
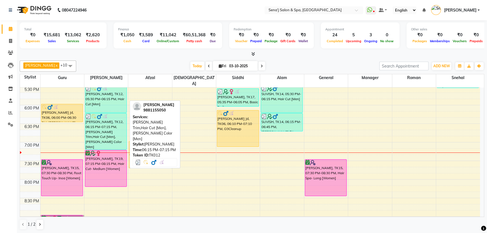
scroll to position [332, 0]
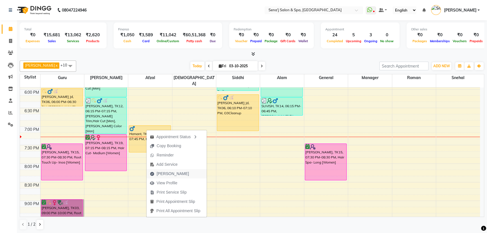
click at [164, 173] on span "Mark Done" at bounding box center [173, 174] width 32 height 6
select select "service"
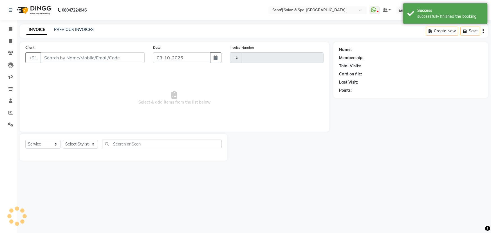
type input "3400"
select select "447"
type input "9881165877"
select select "63013"
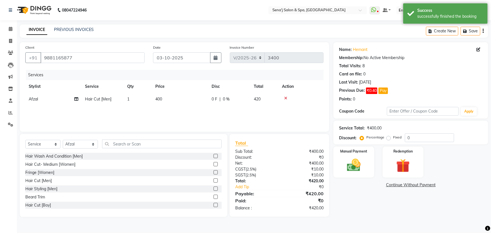
click at [213, 196] on label at bounding box center [215, 197] width 4 height 4
click at [213, 196] on input "checkbox" at bounding box center [215, 197] width 4 height 4
checkbox input "false"
click at [286, 96] on icon at bounding box center [285, 98] width 3 height 4
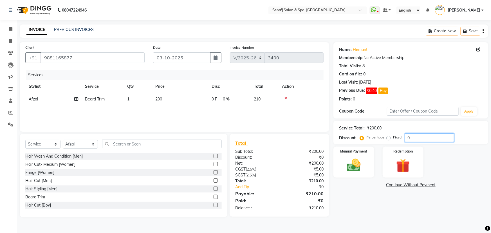
click at [406, 137] on input "0" at bounding box center [429, 137] width 49 height 9
click at [411, 139] on input "10" at bounding box center [429, 137] width 49 height 9
type input "10.1"
click at [353, 157] on div "Manual Payment" at bounding box center [353, 162] width 42 height 32
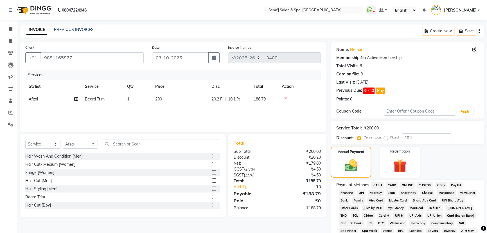
click at [347, 192] on span "PhonePe" at bounding box center [346, 192] width 16 height 6
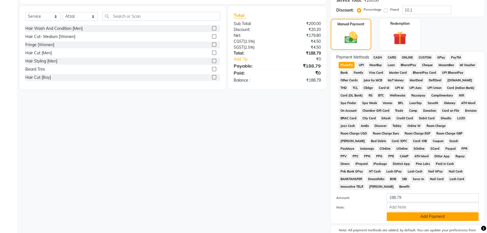
click at [414, 212] on button "Add Payment" at bounding box center [433, 216] width 92 height 9
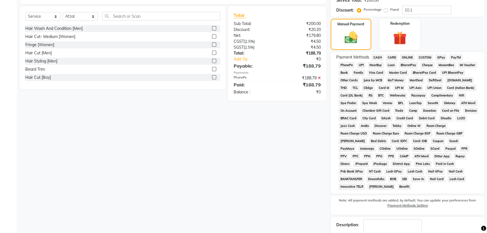
scroll to position [153, 0]
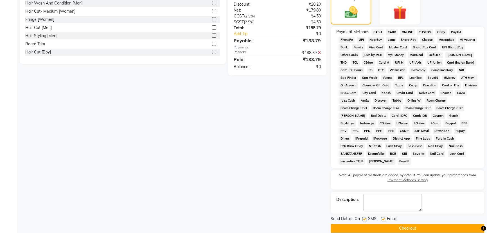
click at [366, 217] on label at bounding box center [364, 219] width 4 height 4
click at [366, 217] on input "checkbox" at bounding box center [364, 219] width 4 height 4
checkbox input "false"
click at [387, 224] on button "Checkout" at bounding box center [407, 228] width 153 height 9
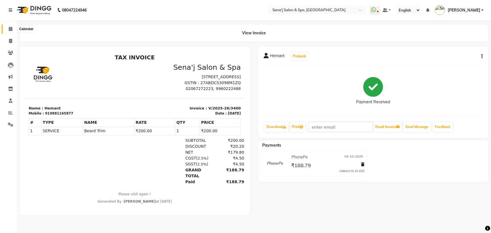
click at [11, 28] on icon at bounding box center [11, 29] width 4 height 4
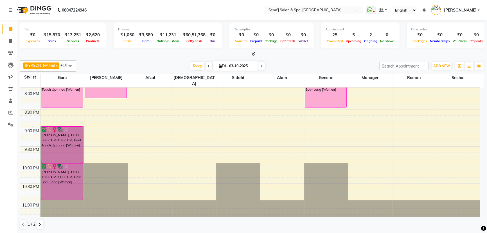
scroll to position [394, 0]
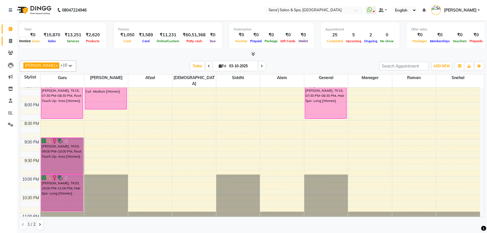
click at [12, 39] on span at bounding box center [11, 41] width 10 height 6
select select "service"
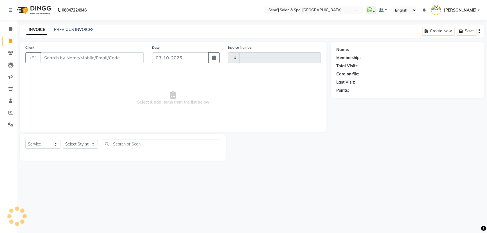
type input "3401"
select select "447"
click at [69, 30] on link "PREVIOUS INVOICES" at bounding box center [74, 29] width 40 height 5
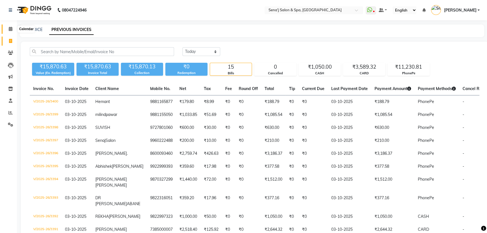
click at [7, 30] on span at bounding box center [11, 29] width 10 height 6
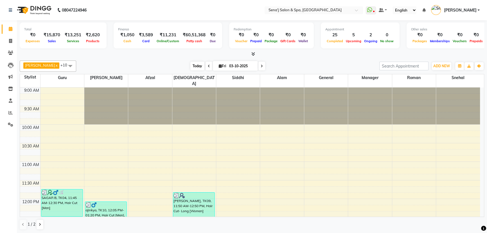
click at [190, 66] on span "Today" at bounding box center [197, 66] width 14 height 9
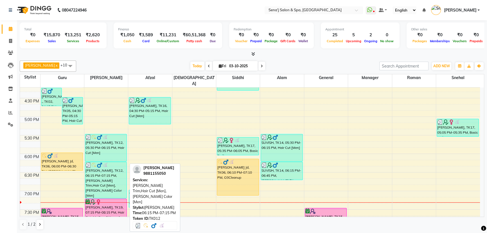
scroll to position [293, 0]
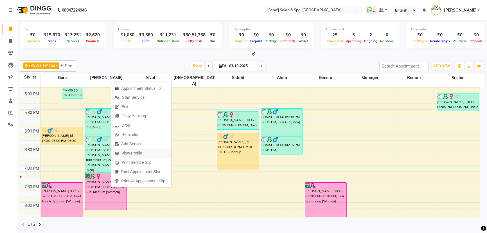
click at [129, 152] on span "View Profile" at bounding box center [131, 153] width 21 height 6
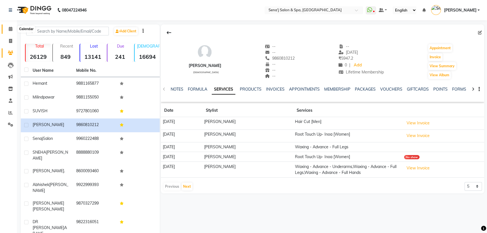
drag, startPoint x: 11, startPoint y: 31, endPoint x: 15, endPoint y: 31, distance: 4.5
click at [11, 31] on icon at bounding box center [11, 29] width 4 height 4
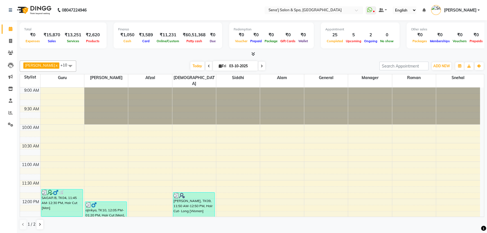
click at [191, 71] on div "AAKASH x Alam x Ashu x General x Guru x Manager x Roman x Siddhi x Afzal x AJAY…" at bounding box center [252, 65] width 464 height 11
click at [190, 64] on span "Today" at bounding box center [197, 66] width 14 height 9
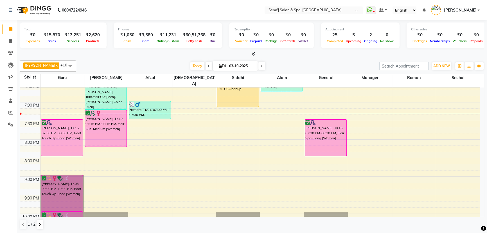
scroll to position [344, 0]
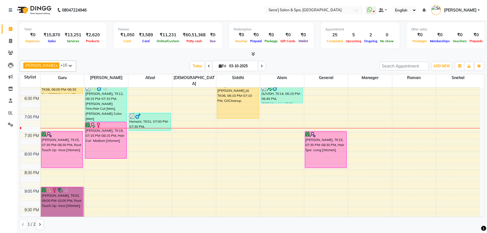
click at [261, 64] on icon at bounding box center [262, 65] width 2 height 3
type input "04-10-2025"
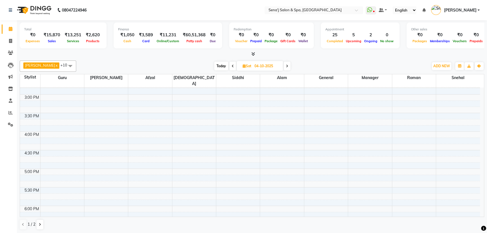
scroll to position [216, 0]
click at [102, 126] on div "9:00 AM 9:30 AM 10:00 AM 10:30 AM 11:00 AM 11:30 AM 12:00 PM 12:30 PM 1:00 PM 1…" at bounding box center [250, 149] width 460 height 556
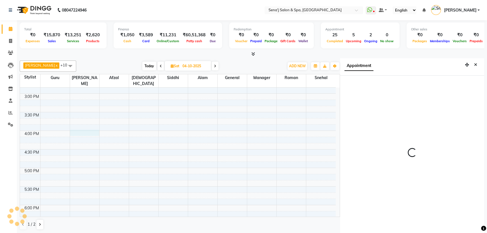
scroll to position [3, 0]
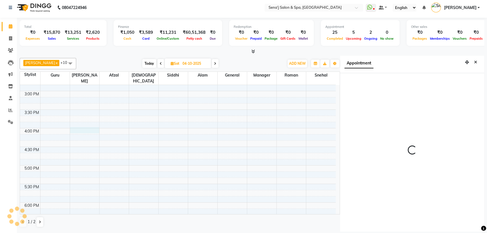
select select "12648"
select select "tentative"
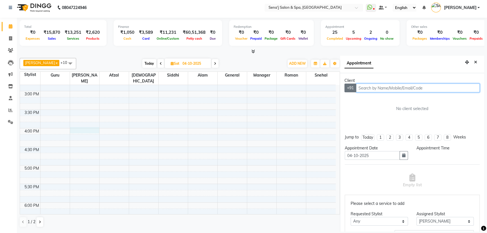
select select "960"
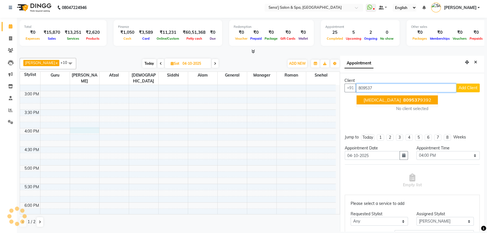
click at [402, 98] on ngb-highlight "809537 9392" at bounding box center [416, 100] width 29 height 6
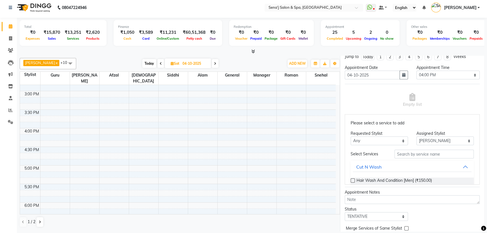
scroll to position [115, 0]
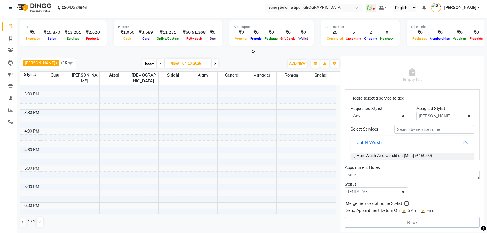
type input "8095379392"
click at [404, 130] on input "text" at bounding box center [433, 129] width 79 height 9
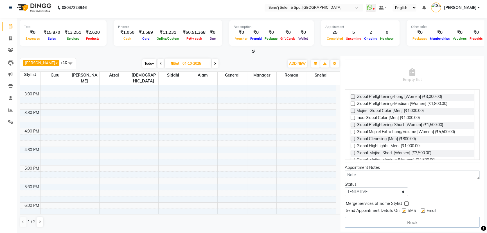
scroll to position [76, 0]
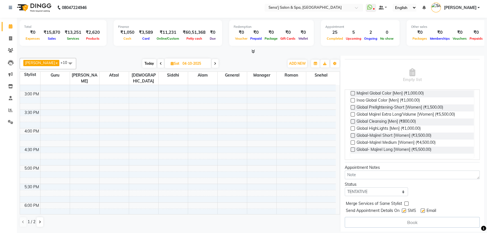
type input "glob"
click at [353, 112] on label at bounding box center [353, 114] width 4 height 4
click at [353, 113] on input "checkbox" at bounding box center [353, 115] width 4 height 4
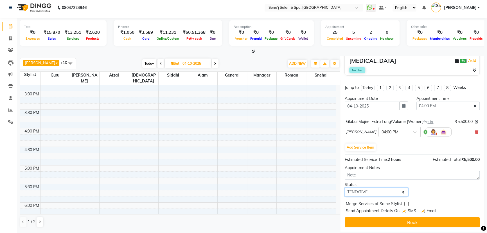
click at [360, 189] on select "Select TENTATIVE CONFIRM UPCOMING" at bounding box center [376, 191] width 63 height 9
select select "confirm booking"
click at [345, 187] on select "Select TENTATIVE CONFIRM UPCOMING" at bounding box center [376, 191] width 63 height 9
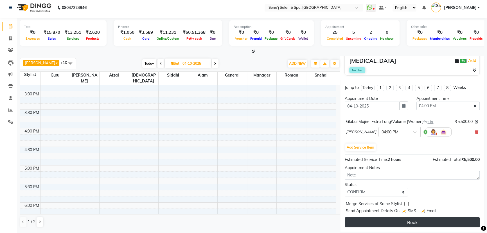
click at [399, 221] on button "Book" at bounding box center [412, 222] width 135 height 10
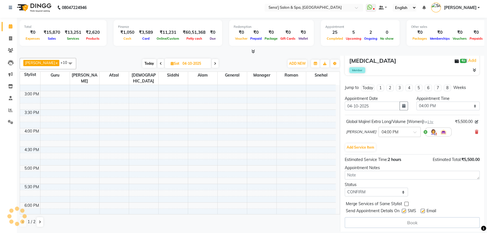
select select "12648"
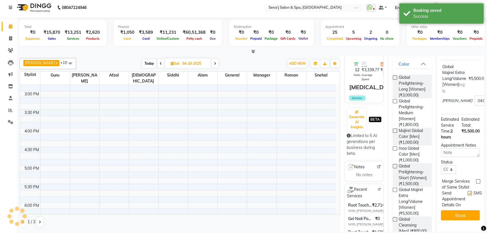
scroll to position [0, 0]
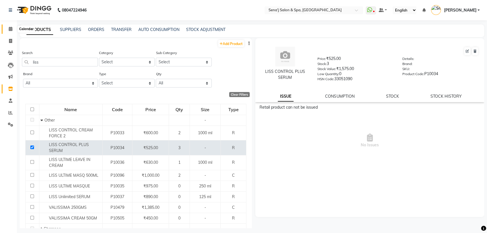
click at [12, 29] on icon at bounding box center [11, 29] width 4 height 4
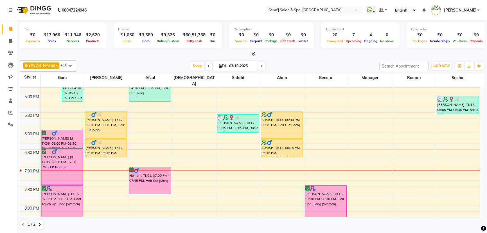
scroll to position [306, 0]
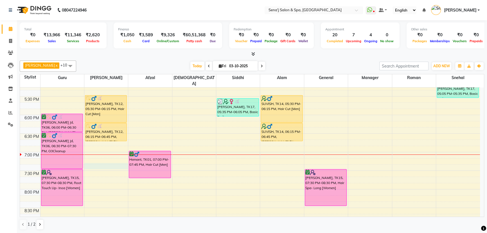
click at [88, 159] on div "9:00 AM 9:30 AM 10:00 AM 10:30 AM 11:00 AM 11:30 AM 12:00 PM 12:30 PM 1:00 PM 1…" at bounding box center [250, 59] width 460 height 556
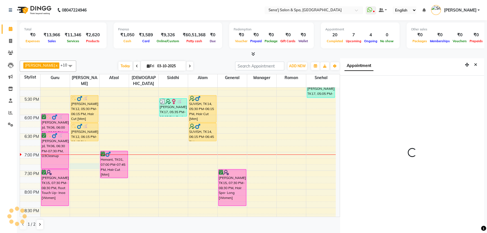
scroll to position [3, 0]
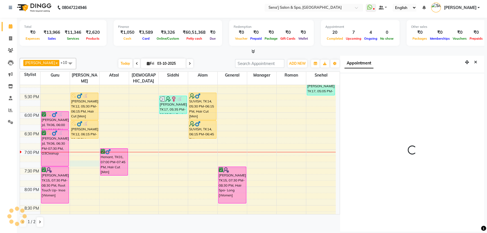
select select "1155"
select select "12648"
select select "tentative"
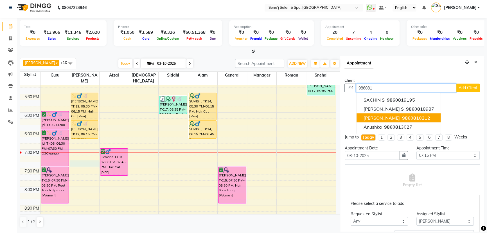
click at [402, 117] on span "986081" at bounding box center [410, 118] width 17 height 6
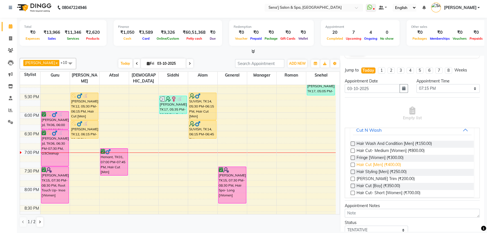
scroll to position [51, 0]
type input "9860810212"
click at [352, 149] on label at bounding box center [353, 150] width 4 height 4
click at [352, 149] on input "checkbox" at bounding box center [353, 151] width 4 height 4
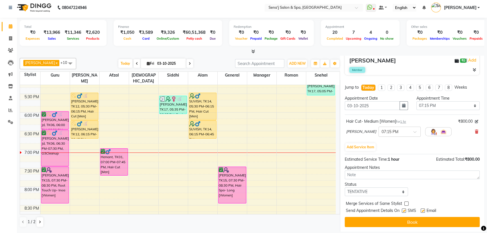
scroll to position [59, 0]
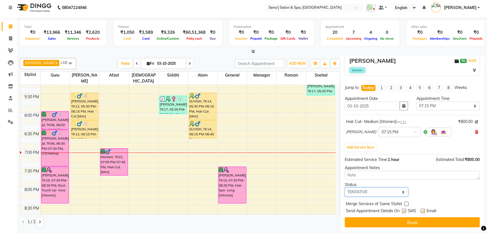
click at [366, 191] on select "Select TENTATIVE CONFIRM CHECK-IN UPCOMING" at bounding box center [376, 191] width 63 height 9
select select "confirm booking"
click at [345, 187] on select "Select TENTATIVE CONFIRM CHECK-IN UPCOMING" at bounding box center [376, 191] width 63 height 9
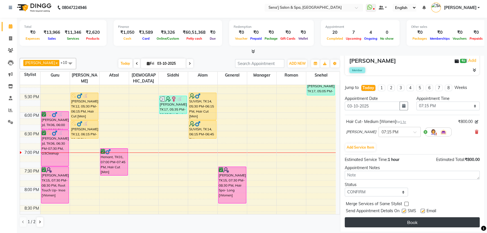
click at [399, 222] on button "Book" at bounding box center [412, 222] width 135 height 10
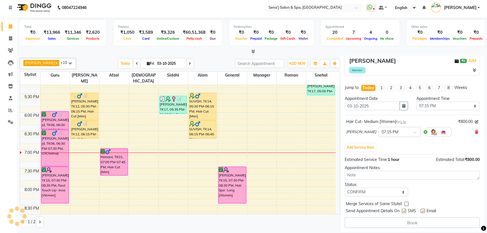
select select "12648"
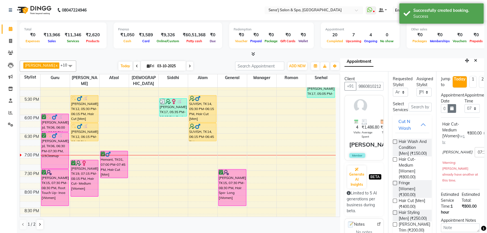
scroll to position [0, 0]
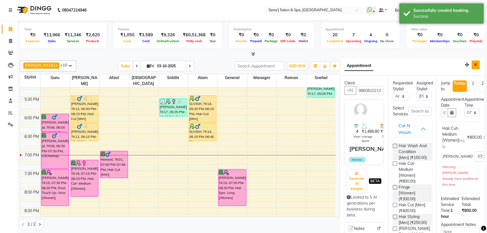
click at [471, 64] on button "Close" at bounding box center [475, 64] width 8 height 9
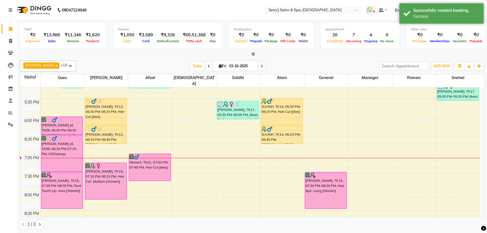
scroll to position [306, 0]
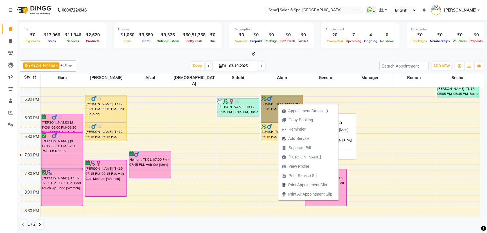
click at [270, 99] on link "SUVISH, TK14, 05:30 PM-06:15 PM, Hair Cut [Men]" at bounding box center [282, 109] width 42 height 28
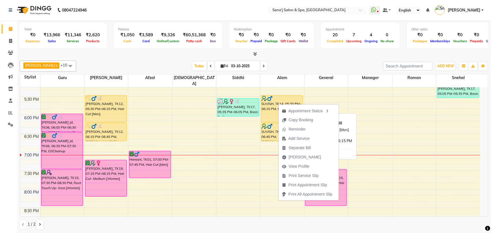
select select "1"
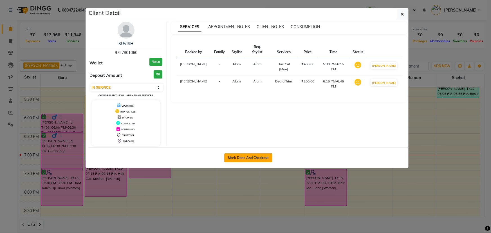
click at [250, 158] on button "Mark Done And Checkout" at bounding box center [248, 157] width 48 height 9
select select "service"
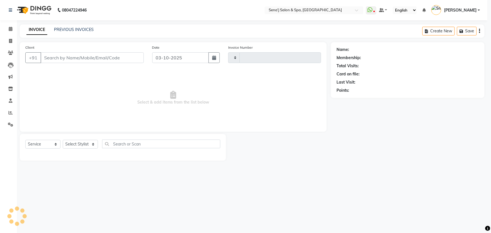
type input "3398"
select select "3"
select select "447"
type input "9727801060"
select select "53043"
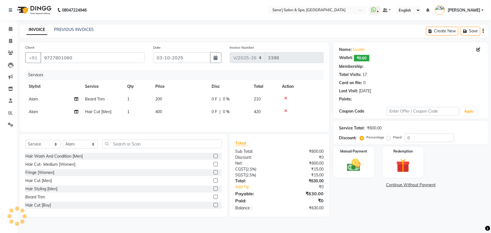
select select "1: Object"
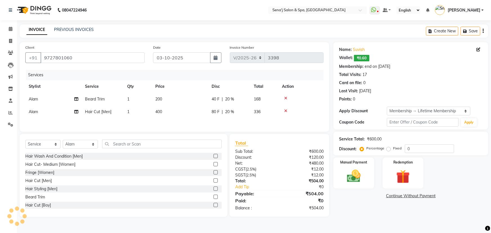
type input "20"
click at [168, 113] on td "400" at bounding box center [180, 111] width 56 height 13
select select "53043"
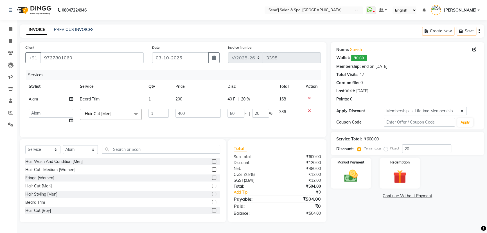
click at [168, 113] on input "1" at bounding box center [158, 113] width 20 height 9
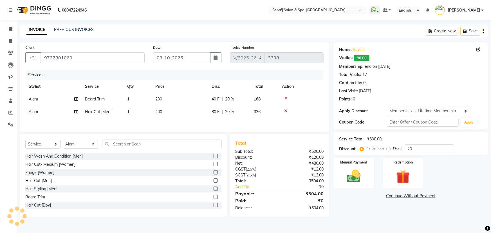
click at [165, 111] on td "400" at bounding box center [180, 111] width 56 height 13
select select "53043"
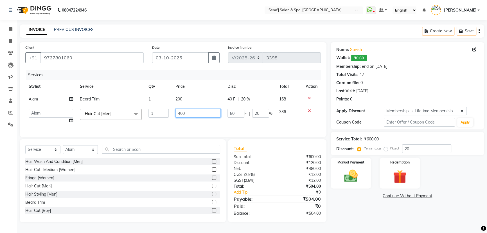
click at [182, 112] on input "400" at bounding box center [197, 113] width 45 height 9
type input "550"
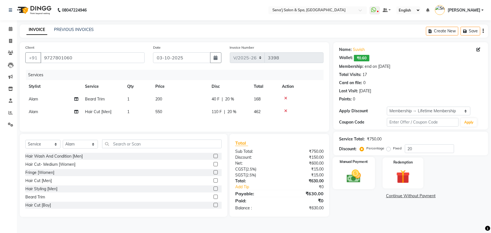
click at [358, 169] on img at bounding box center [353, 176] width 23 height 16
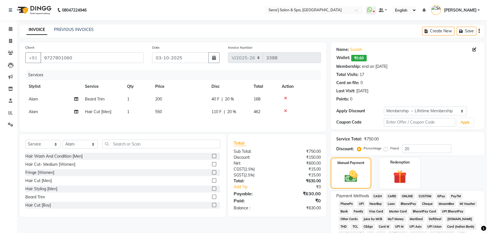
click at [346, 202] on span "PhonePe" at bounding box center [346, 203] width 16 height 6
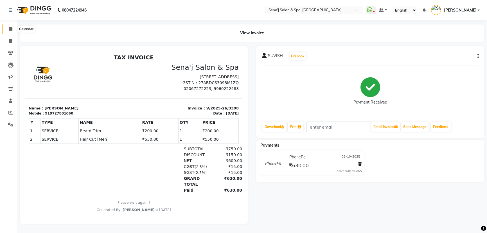
click at [10, 28] on icon at bounding box center [11, 29] width 4 height 4
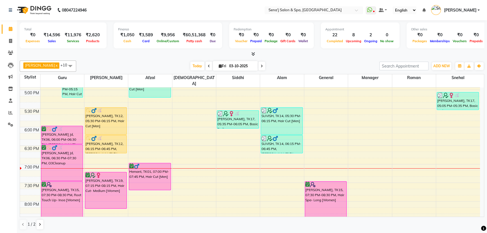
scroll to position [281, 0]
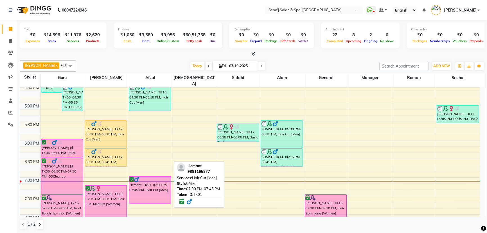
click at [148, 177] on div at bounding box center [149, 180] width 41 height 6
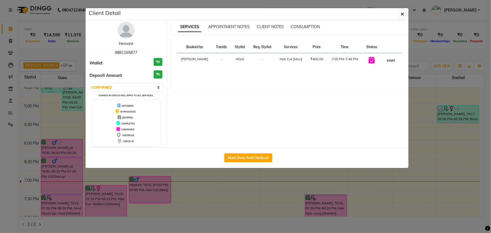
click at [394, 59] on button "START" at bounding box center [391, 60] width 12 height 7
select select "1"
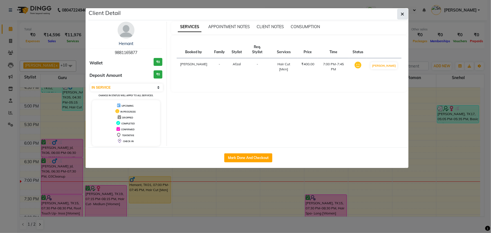
click at [401, 15] on icon "button" at bounding box center [402, 14] width 3 height 4
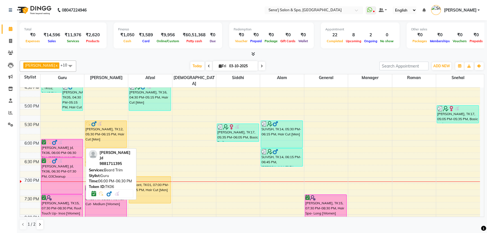
click at [57, 139] on div "Viraj Jd, TK06, 06:00 PM-06:30 PM, Beard Trim" at bounding box center [62, 148] width 42 height 18
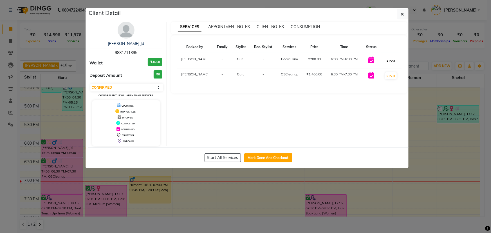
click at [394, 60] on button "START" at bounding box center [391, 60] width 12 height 7
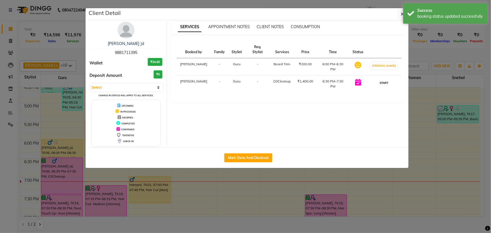
click at [386, 79] on button "START" at bounding box center [384, 82] width 12 height 7
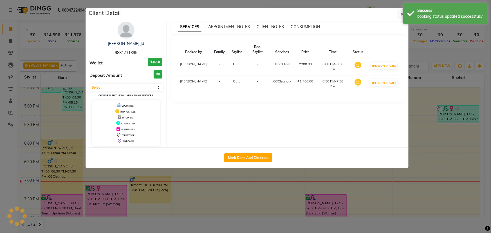
select select "1"
click at [397, 16] on button "button" at bounding box center [402, 14] width 11 height 11
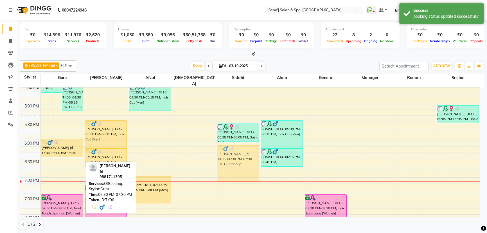
drag, startPoint x: 71, startPoint y: 161, endPoint x: 244, endPoint y: 151, distance: 172.9
click at [244, 151] on tr "bhumit ., TK02, 04:15 PM-04:45 PM, Beard Trim Abhishek Phadtare, TK05, 04:30 PM…" at bounding box center [250, 84] width 460 height 556
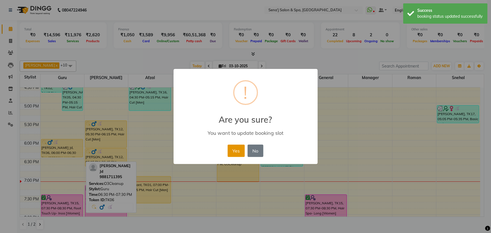
click at [235, 151] on button "Yes" at bounding box center [235, 150] width 17 height 12
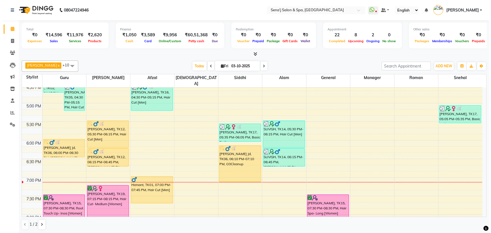
scroll to position [306, 0]
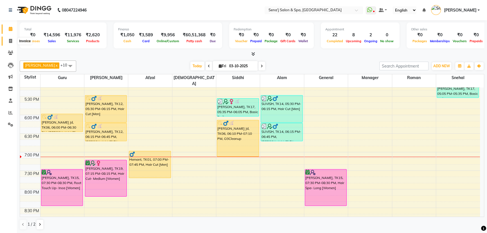
click at [9, 40] on icon at bounding box center [10, 41] width 3 height 4
select select "447"
select select "service"
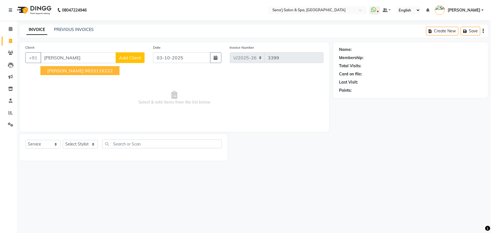
click at [70, 72] on span "SAPNA KAUR" at bounding box center [65, 71] width 36 height 6
type input "9833116222"
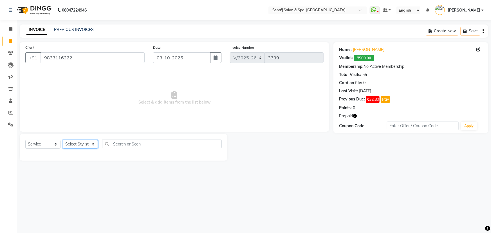
click at [82, 143] on select "Select Stylist AAKASH Afzal Ajay AJAY Alam Ashu General Guru Manager Manager Ra…" at bounding box center [80, 144] width 35 height 9
select select "83144"
click at [63, 140] on select "Select Stylist AAKASH Afzal Ajay AJAY Alam Ashu General Guru Manager Manager Ra…" at bounding box center [80, 144] width 35 height 9
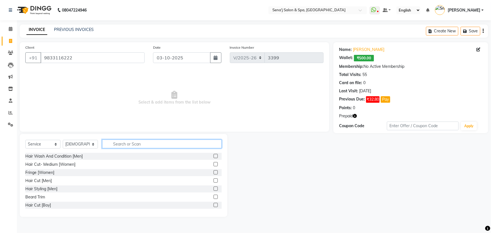
click at [120, 147] on input "text" at bounding box center [161, 143] width 119 height 9
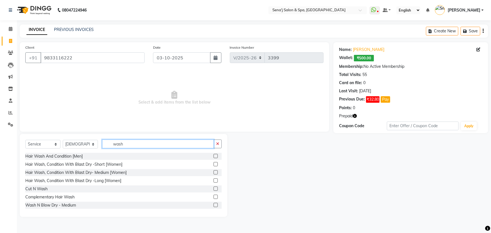
type input "wash"
click at [213, 171] on label at bounding box center [215, 172] width 4 height 4
click at [213, 171] on input "checkbox" at bounding box center [215, 173] width 4 height 4
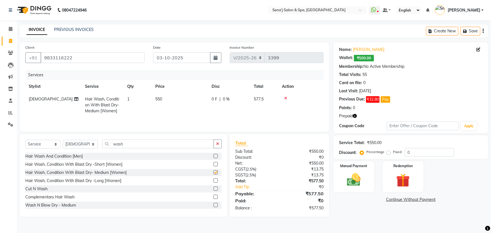
checkbox input "false"
click at [166, 101] on td "550" at bounding box center [180, 105] width 56 height 24
select select "83144"
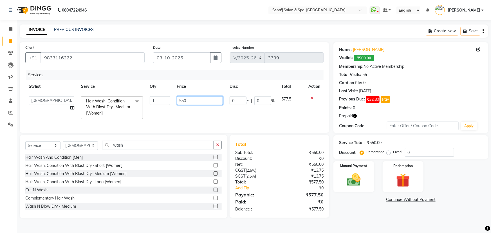
click at [184, 100] on input "550" at bounding box center [200, 100] width 46 height 9
type input "300"
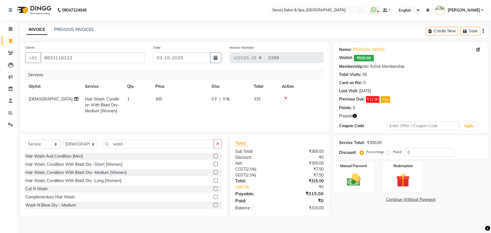
click at [355, 211] on div "Name: Sapna Kaur Wallet: ₹500.00 Membership: No Active Membership Total Visits:…" at bounding box center [412, 129] width 159 height 175
drag, startPoint x: 406, startPoint y: 148, endPoint x: 406, endPoint y: 154, distance: 6.2
click at [406, 149] on input "0" at bounding box center [429, 152] width 49 height 9
click at [423, 152] on input "10" at bounding box center [429, 152] width 49 height 9
type input "10.1"
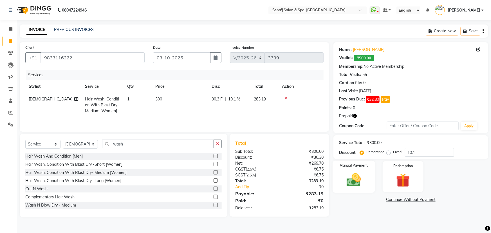
click at [355, 172] on img at bounding box center [353, 179] width 23 height 16
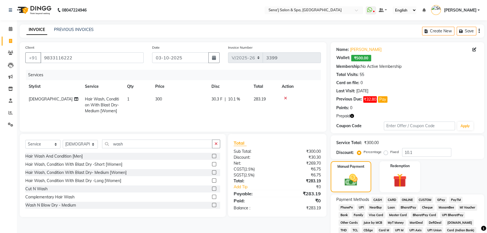
click at [348, 206] on span "PhonePe" at bounding box center [346, 207] width 16 height 6
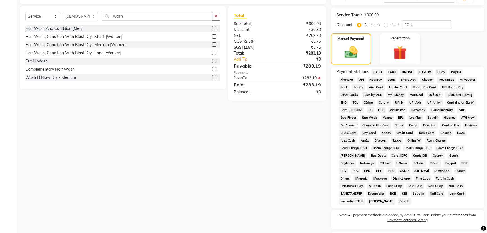
checkbox input "false"
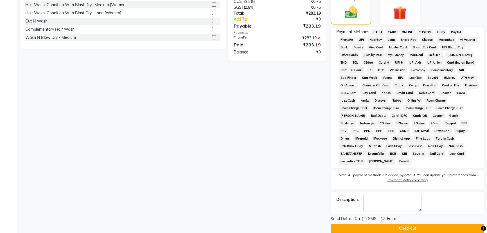
click at [371, 224] on button "Checkout" at bounding box center [407, 228] width 153 height 9
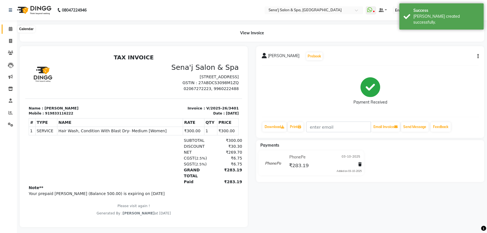
click at [11, 29] on icon at bounding box center [11, 29] width 4 height 4
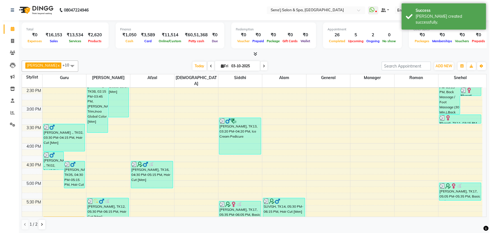
scroll to position [204, 0]
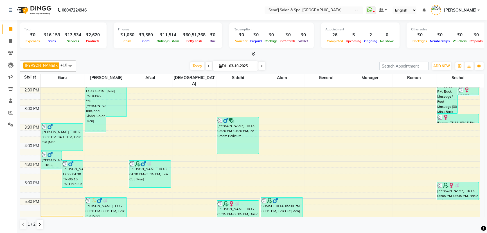
click at [354, 56] on div at bounding box center [252, 54] width 464 height 6
click at [12, 41] on icon at bounding box center [10, 41] width 3 height 4
select select "service"
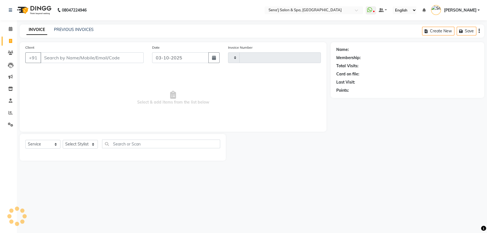
type input "3402"
select select "447"
click at [79, 146] on select "Select Stylist" at bounding box center [80, 144] width 35 height 9
select select "30665"
click at [63, 140] on select "Select Stylist AAKASH Afzal Ajay AJAY Alam Ashu General Guru Manager Manager Ra…" at bounding box center [80, 144] width 35 height 9
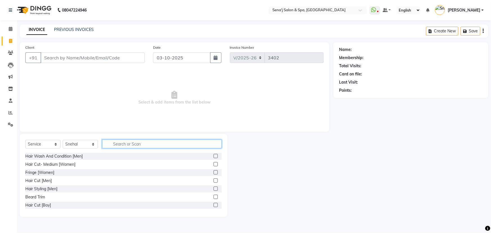
click at [116, 144] on input "text" at bounding box center [161, 143] width 119 height 9
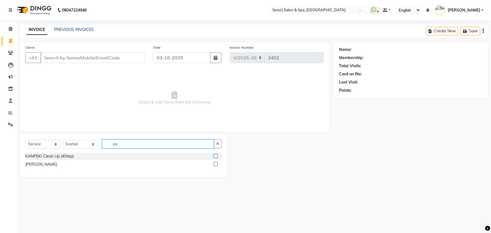
type input "ka"
click at [216, 155] on label at bounding box center [215, 156] width 4 height 4
click at [216, 155] on input "checkbox" at bounding box center [215, 156] width 4 height 4
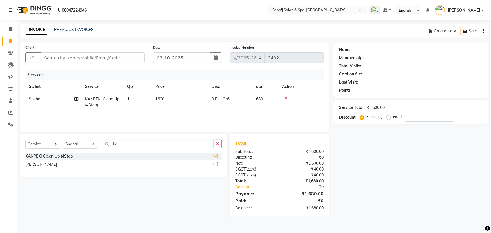
checkbox input "false"
click at [115, 143] on input "ka" at bounding box center [158, 143] width 112 height 9
click at [123, 142] on input "ka" at bounding box center [158, 143] width 112 height 9
type input "k"
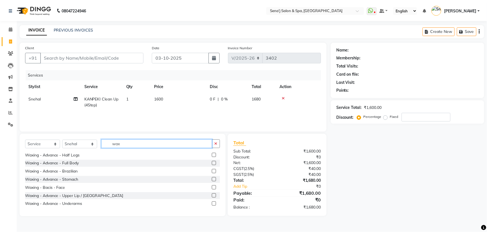
scroll to position [51, 0]
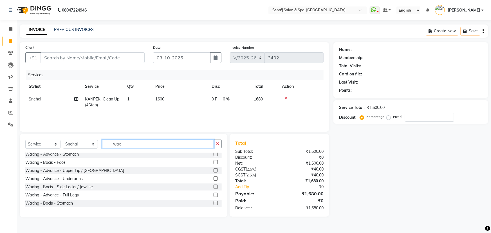
type input "wax"
click at [213, 169] on label at bounding box center [215, 170] width 4 height 4
click at [213, 169] on input "checkbox" at bounding box center [215, 171] width 4 height 4
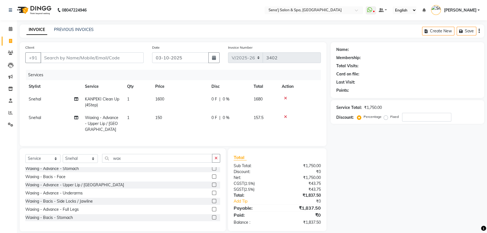
click at [212, 182] on label at bounding box center [214, 184] width 4 height 4
click at [212, 183] on input "checkbox" at bounding box center [214, 185] width 4 height 4
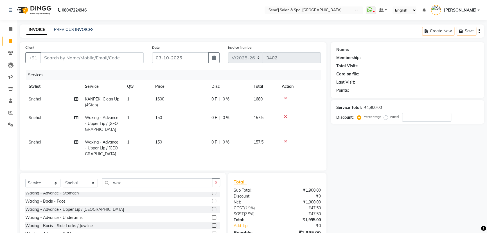
click at [212, 207] on label at bounding box center [214, 209] width 4 height 4
click at [212, 207] on input "checkbox" at bounding box center [214, 209] width 4 height 4
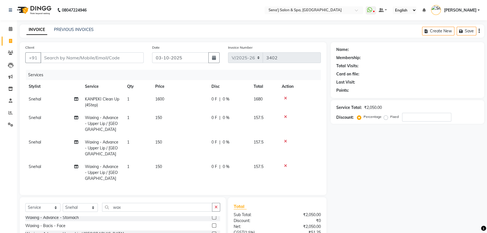
checkbox input "false"
click at [126, 203] on input "wax" at bounding box center [157, 207] width 110 height 9
type input "w"
type input "thre"
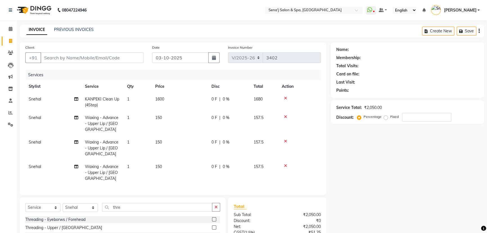
click at [213, 217] on label at bounding box center [214, 219] width 4 height 4
click at [213, 218] on input "checkbox" at bounding box center [214, 220] width 4 height 4
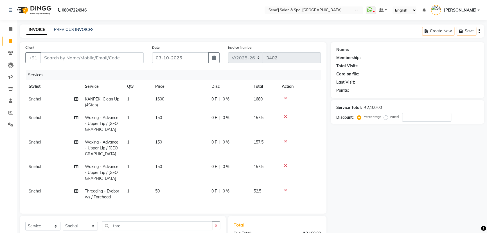
checkbox input "false"
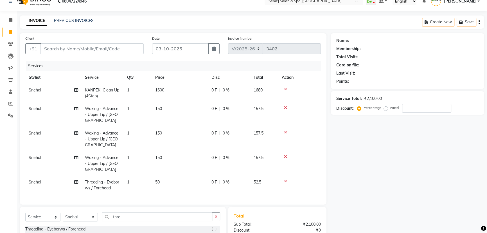
scroll to position [35, 0]
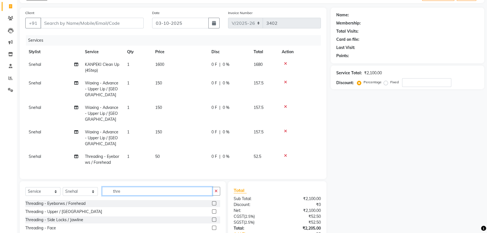
click at [131, 187] on input "thre" at bounding box center [157, 191] width 110 height 9
click at [77, 187] on select "Select Stylist AAKASH Afzal Ajay AJAY Alam Ashu General Guru Manager Manager Ra…" at bounding box center [80, 191] width 35 height 9
select select "63013"
click at [63, 187] on select "Select Stylist AAKASH Afzal Ajay AJAY Alam Ashu General Guru Manager Manager Ra…" at bounding box center [80, 191] width 35 height 9
click at [136, 187] on input "thre" at bounding box center [157, 191] width 110 height 9
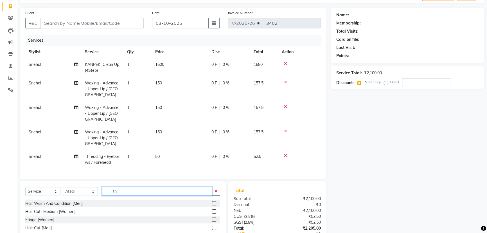
type input "t"
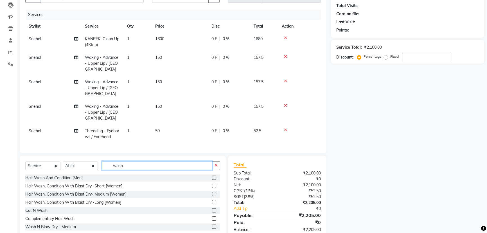
scroll to position [25, 0]
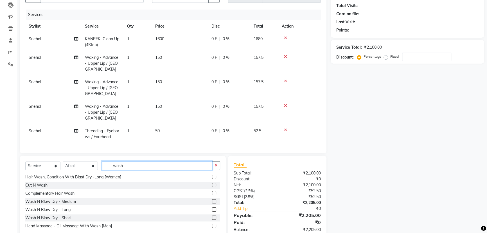
type input "wash"
click at [212, 199] on label at bounding box center [214, 201] width 4 height 4
click at [212, 200] on input "checkbox" at bounding box center [214, 202] width 4 height 4
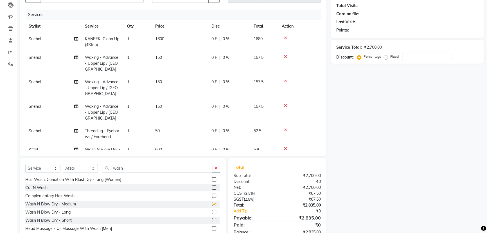
checkbox input "false"
click at [76, 169] on select "Select Stylist AAKASH Afzal Ajay AJAY Alam Ashu General Guru Manager Manager Ra…" at bounding box center [80, 168] width 35 height 9
select select "53043"
click at [63, 164] on select "Select Stylist AAKASH Afzal Ajay AJAY Alam Ashu General Guru Manager Manager Ra…" at bounding box center [80, 168] width 35 height 9
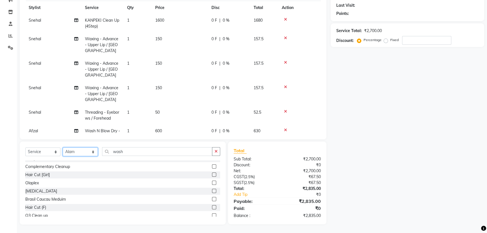
scroll to position [102, 0]
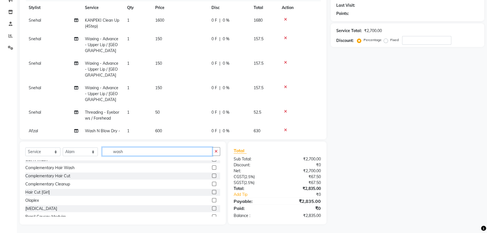
click at [136, 150] on input "wash" at bounding box center [157, 151] width 110 height 9
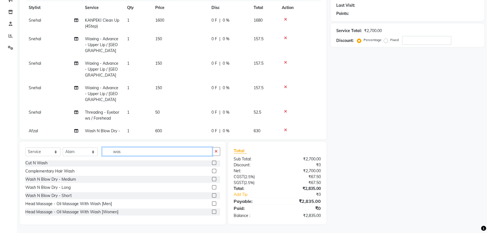
scroll to position [33, 0]
type input "was"
click at [212, 179] on label at bounding box center [214, 179] width 4 height 4
click at [212, 179] on input "checkbox" at bounding box center [214, 179] width 4 height 4
checkbox input "false"
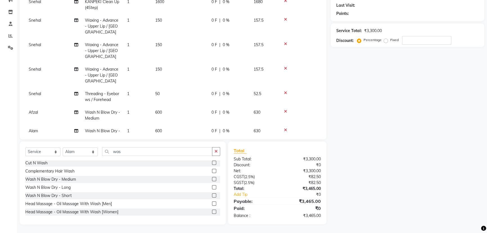
scroll to position [0, 0]
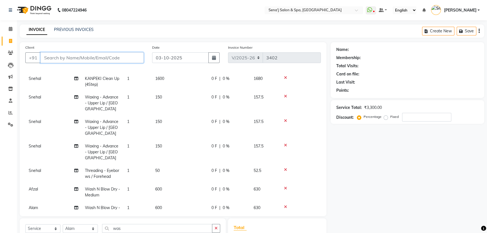
click at [59, 58] on input "Client" at bounding box center [91, 57] width 103 height 11
type input "9"
type input "0"
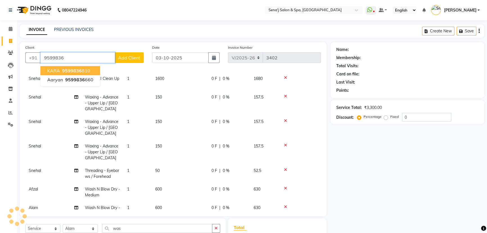
click at [78, 69] on span "9599836" at bounding box center [72, 71] width 20 height 6
type input "9599836810"
select select "1: Object"
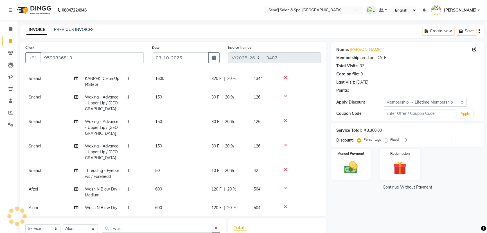
type input "20"
click at [353, 48] on link "Kara" at bounding box center [365, 50] width 31 height 6
click at [166, 183] on td "600" at bounding box center [180, 192] width 56 height 19
select select "63013"
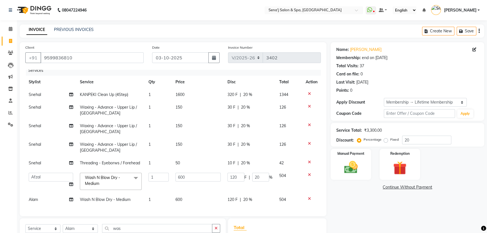
scroll to position [8, 0]
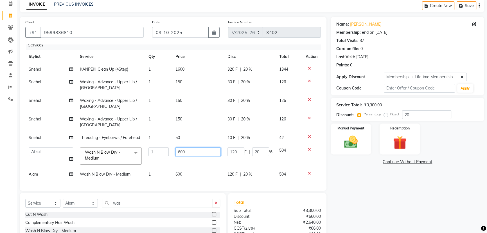
click at [181, 148] on input "600" at bounding box center [197, 151] width 45 height 9
type input "550"
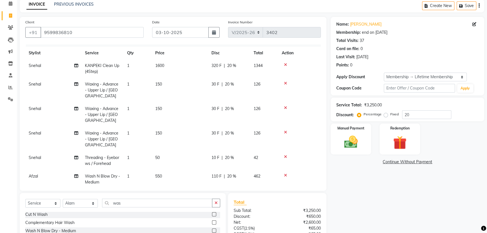
click at [164, 166] on tbody "Snehal KANPEKI Clean Up (4Step) 1 1600 320 F | 20 % 1344 Snehal Waxing - Advanc…" at bounding box center [172, 133] width 295 height 148
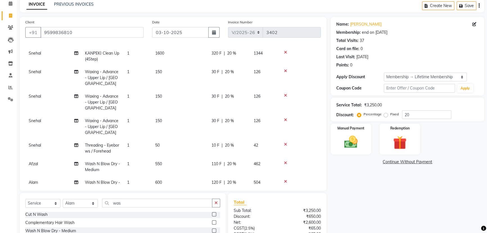
click at [160, 180] on span "600" at bounding box center [158, 182] width 7 height 5
select select "53043"
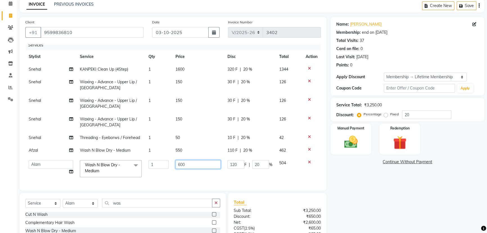
click at [186, 162] on input "600" at bounding box center [197, 164] width 45 height 9
click at [180, 161] on input "600" at bounding box center [197, 164] width 45 height 9
type input "550"
click at [374, 193] on div "Name: Kara Membership: end on 25-05-2124 Total Visits: 37 Card on file: 0 Last …" at bounding box center [410, 146] width 158 height 259
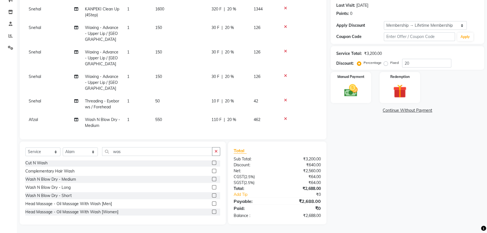
scroll to position [21, 0]
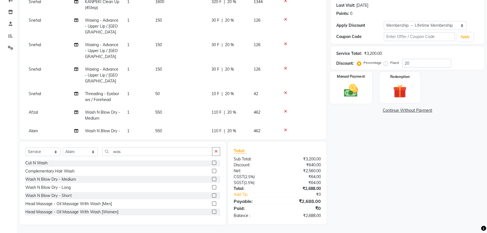
click at [357, 87] on img at bounding box center [351, 90] width 23 height 16
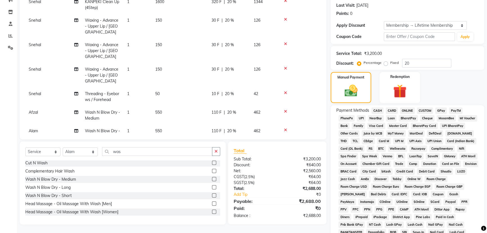
click at [344, 118] on span "PhonePe" at bounding box center [346, 118] width 16 height 6
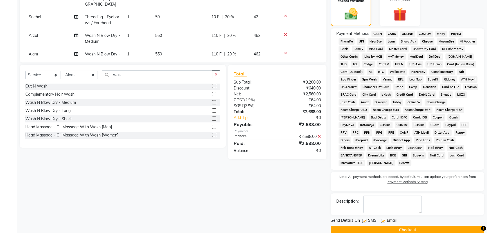
click at [391, 225] on button "Checkout" at bounding box center [407, 229] width 153 height 9
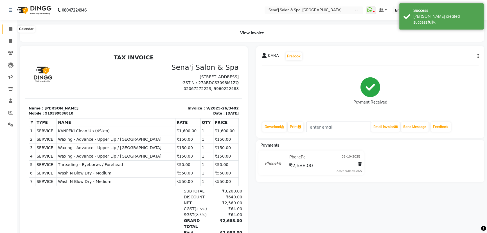
click at [10, 28] on icon at bounding box center [11, 29] width 4 height 4
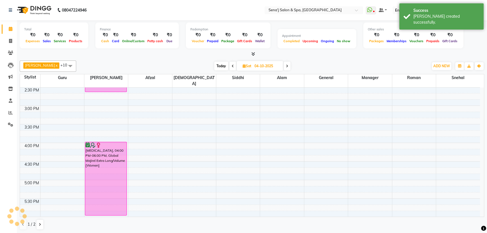
scroll to position [221, 0]
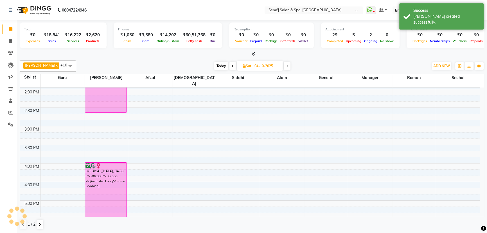
click at [214, 67] on span "Today" at bounding box center [221, 66] width 14 height 9
type input "03-10-2025"
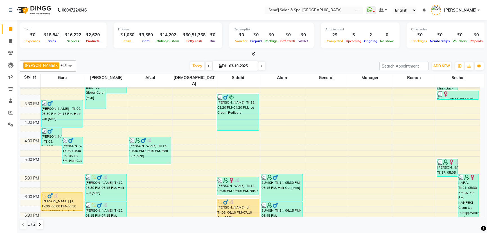
scroll to position [230, 0]
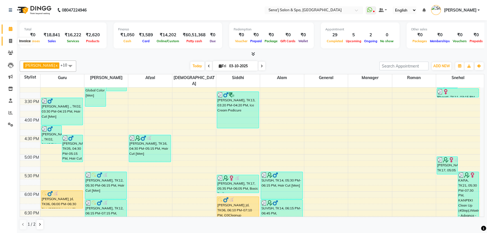
click at [8, 39] on span at bounding box center [11, 41] width 10 height 6
select select "447"
select select "service"
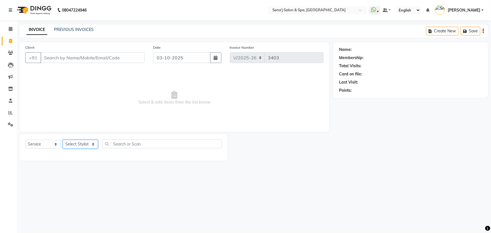
drag, startPoint x: 82, startPoint y: 141, endPoint x: 73, endPoint y: 143, distance: 8.9
click at [79, 141] on select "Select Stylist" at bounding box center [80, 144] width 35 height 9
click at [79, 143] on select "Select Stylist AAKASH Afzal Ajay AJAY Alam Ashu General Guru Manager Manager Ra…" at bounding box center [80, 144] width 35 height 9
drag, startPoint x: 82, startPoint y: 138, endPoint x: 79, endPoint y: 142, distance: 5.2
click at [82, 138] on div "Select Service Product Membership Package Voucher Prepaid Gift Card Select Styl…" at bounding box center [123, 147] width 207 height 27
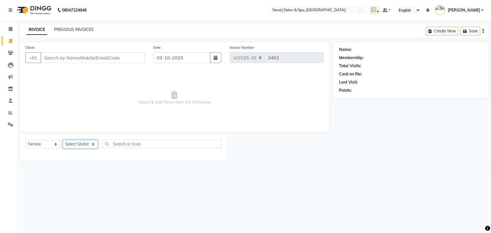
click at [82, 145] on select "Select Stylist AAKASH Afzal Ajay AJAY Alam Ashu General Guru Manager Manager Ra…" at bounding box center [80, 144] width 35 height 9
select select "11468"
click at [63, 140] on select "Select Stylist AAKASH Afzal Ajay AJAY Alam Ashu General Guru Manager Manager Ra…" at bounding box center [80, 144] width 35 height 9
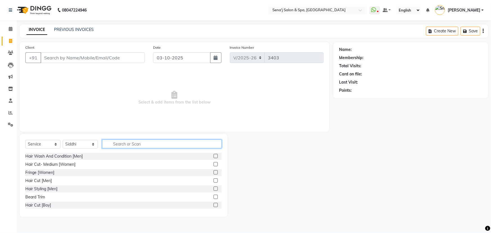
click at [116, 144] on input "text" at bounding box center [161, 143] width 119 height 9
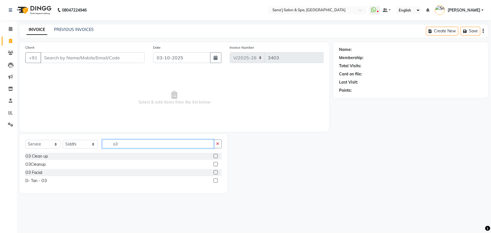
type input "o3"
click at [216, 156] on label at bounding box center [215, 156] width 4 height 4
click at [216, 156] on input "checkbox" at bounding box center [215, 156] width 4 height 4
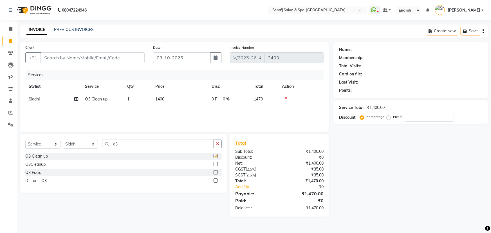
checkbox input "false"
click at [217, 181] on label at bounding box center [215, 180] width 4 height 4
click at [217, 181] on input "checkbox" at bounding box center [215, 181] width 4 height 4
checkbox input "false"
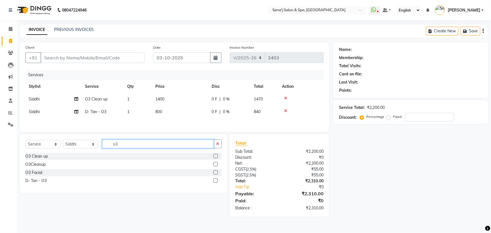
click at [147, 146] on input "o3" at bounding box center [158, 143] width 112 height 9
type input "o"
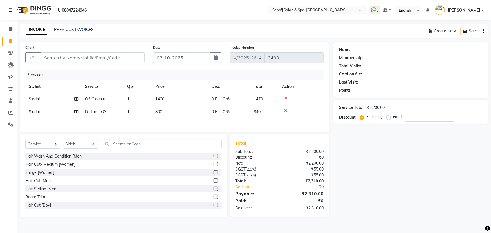
click at [168, 96] on td "1400" at bounding box center [180, 99] width 56 height 13
select select "11468"
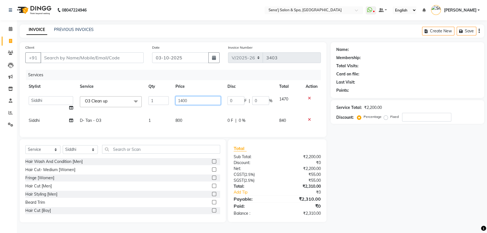
drag, startPoint x: 188, startPoint y: 100, endPoint x: 192, endPoint y: 100, distance: 3.4
click at [192, 100] on input "1400" at bounding box center [197, 100] width 45 height 9
type input "1800"
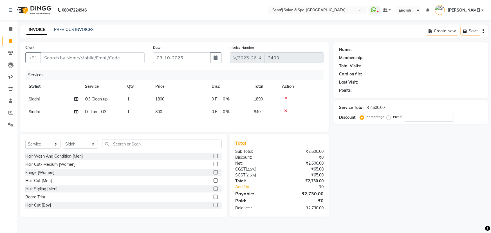
click at [183, 119] on div "Services Stylist Service Qty Price Disc Total Action Siddhi O3 Clean up 1 1800 …" at bounding box center [174, 98] width 298 height 56
click at [165, 114] on td "800" at bounding box center [180, 111] width 56 height 13
select select "11468"
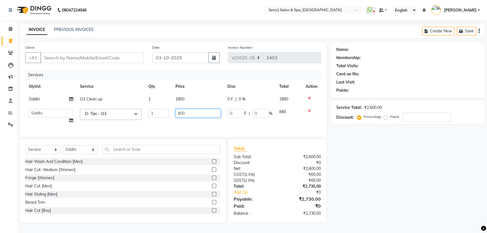
click at [192, 112] on input "800" at bounding box center [197, 113] width 45 height 9
type input "8"
type input "600"
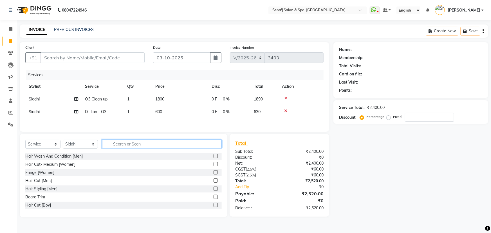
click at [111, 154] on div "Select Service Product Membership Package Voucher Prepaid Gift Card Select Styl…" at bounding box center [123, 175] width 207 height 83
click at [213, 198] on label at bounding box center [215, 197] width 4 height 4
click at [213, 198] on input "checkbox" at bounding box center [215, 197] width 4 height 4
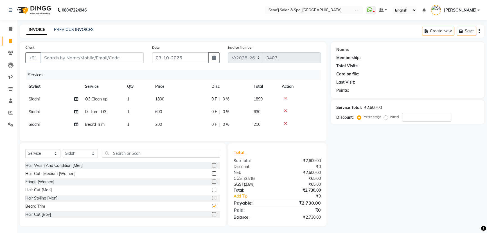
checkbox input "false"
click at [48, 57] on input "Client" at bounding box center [91, 57] width 103 height 11
click at [46, 56] on input "Client" at bounding box center [91, 57] width 103 height 11
type input "v"
type input "0"
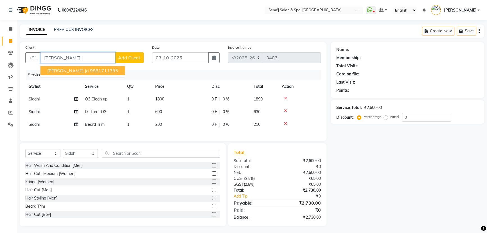
click at [56, 69] on span "Viraj Jd" at bounding box center [68, 71] width 42 height 6
type input "9881711395"
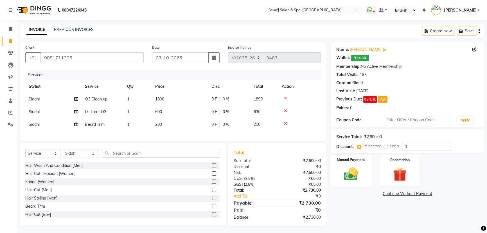
click at [342, 163] on div "Manual Payment" at bounding box center [351, 171] width 42 height 32
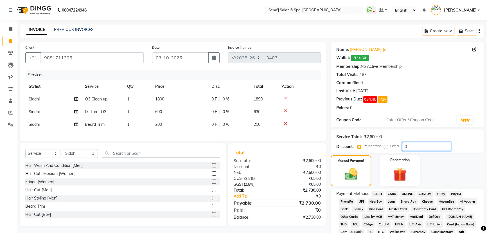
click at [411, 144] on input "0" at bounding box center [426, 146] width 49 height 9
type input "20"
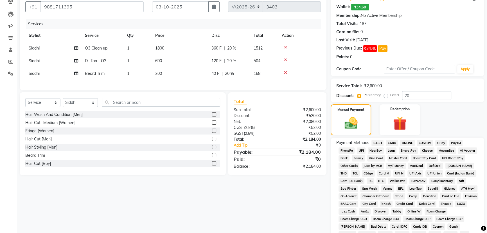
click at [30, 75] on span "Siddhi" at bounding box center [34, 73] width 11 height 5
select select "11468"
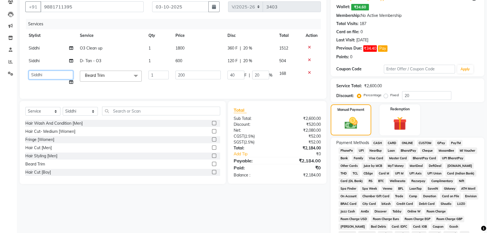
click at [35, 75] on select "AAKASH Afzal Ajay AJAY Alam Ashu General Guru Manager Manager Rahul Jadhav Roma…" at bounding box center [51, 75] width 44 height 9
select select "6923"
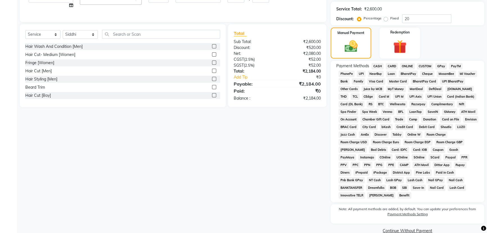
click at [390, 67] on span "CARD" at bounding box center [392, 66] width 12 height 6
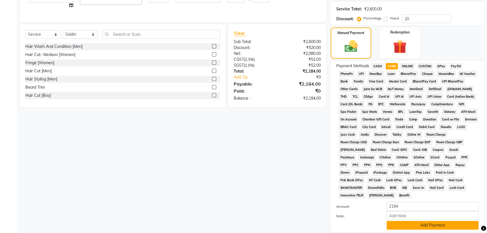
click at [412, 221] on button "Add Payment" at bounding box center [433, 225] width 92 height 9
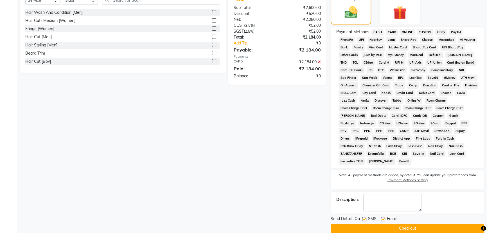
scroll to position [8, 0]
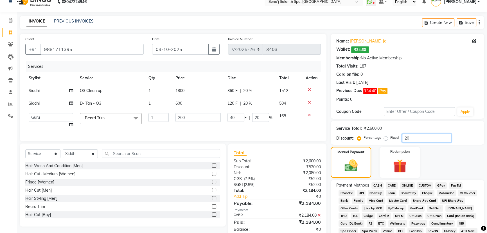
click at [413, 138] on input "20" at bounding box center [426, 138] width 49 height 9
type input "2"
type input "4"
type input "2"
type input "0"
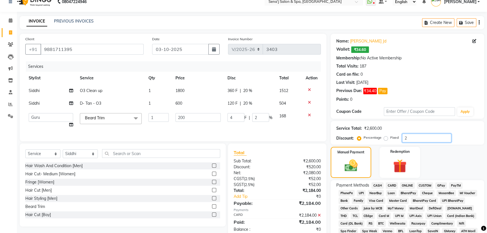
type input "0"
type input "1"
type input "2"
type input "1"
type input "10"
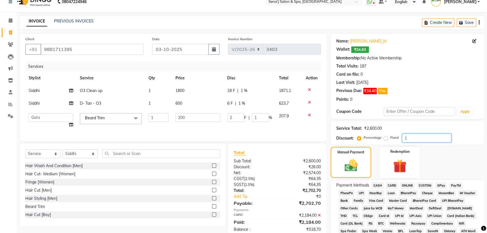
type input "20"
type input "10"
type input "10.1"
type input "20.2"
type input "10.1"
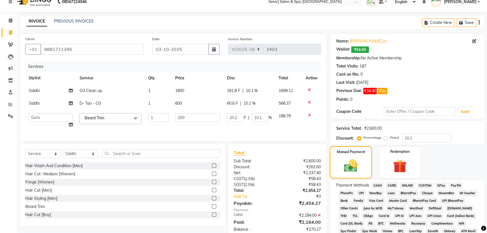
click at [344, 167] on img at bounding box center [351, 165] width 22 height 15
click at [420, 69] on div "Name: Viraj Jd Wallet: ₹34.60 Membership: No Active Membership Total Visits: 18…" at bounding box center [407, 69] width 142 height 66
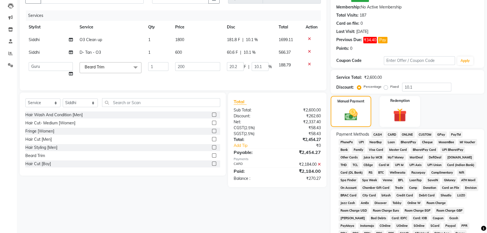
click at [319, 166] on icon at bounding box center [319, 164] width 3 height 4
click at [419, 86] on input "10.1" at bounding box center [426, 87] width 49 height 9
type input "10"
type input "20"
type input "10"
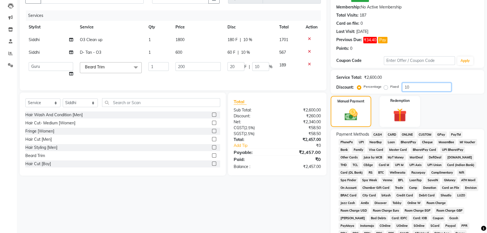
type input "10.1"
type input "20.2"
type input "10.1"
click at [204, 30] on main "INVOICE PREVIOUS INVOICES Create New Save Client +91 9881711395 Date 03-10-2025…" at bounding box center [252, 138] width 470 height 346
click at [421, 92] on div "Service Total: ₹2,600.00 Discount: Percentage Fixed 10.1" at bounding box center [407, 82] width 153 height 24
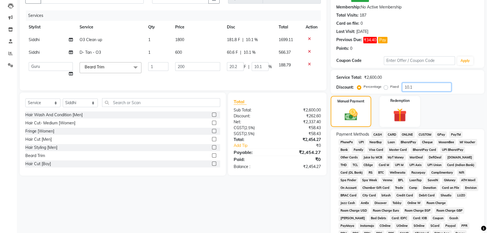
click at [417, 85] on input "10.1" at bounding box center [426, 87] width 49 height 9
type input "10"
type input "20"
type input "10"
type input "1"
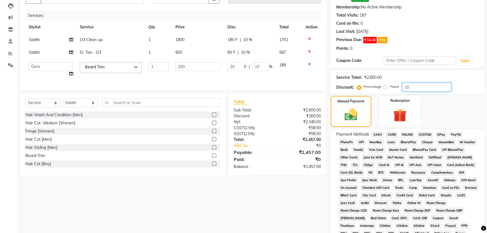
type input "2"
type input "1"
type input "0"
type input "1"
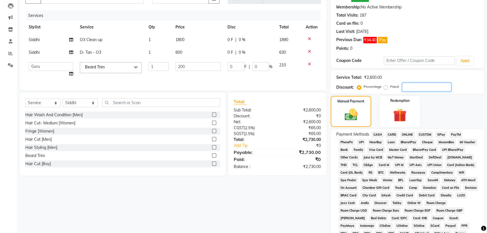
type input "2"
type input "1"
type input "15"
type input "30"
type input "15"
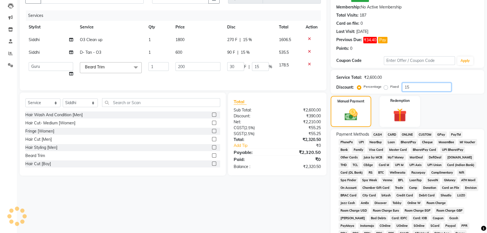
type input "1"
type input "2"
type input "1"
type input "0"
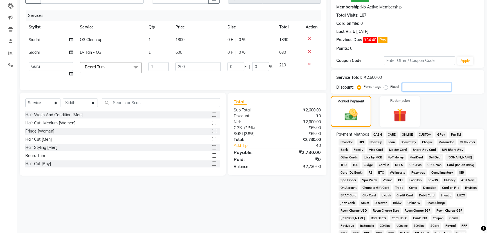
type input "2"
type input "4"
type input "2"
type input "20"
type input "40"
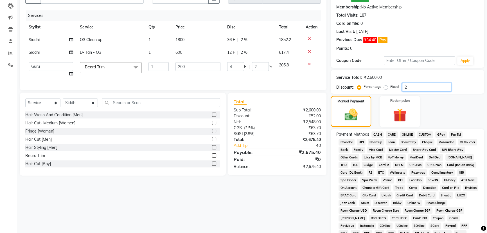
type input "20"
type input "20.5"
type input "41"
type input "20.5"
type input "20"
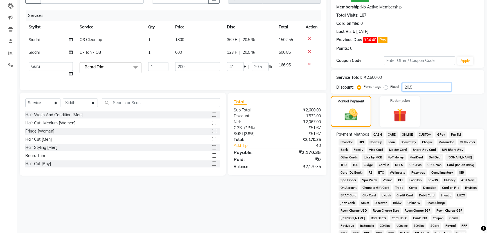
type input "40"
type input "20"
type input "20.9"
type input "41.8"
type input "20.9"
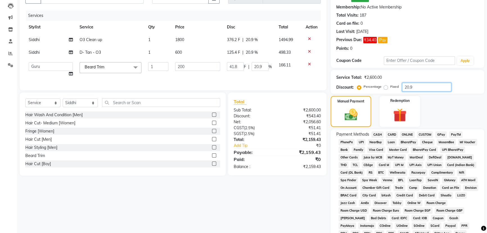
type input "20"
type input "40"
type input "20"
type input "2"
type input "4"
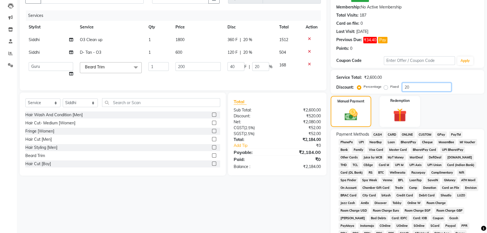
type input "2"
type input "21"
type input "42"
type input "21"
type input "21.1"
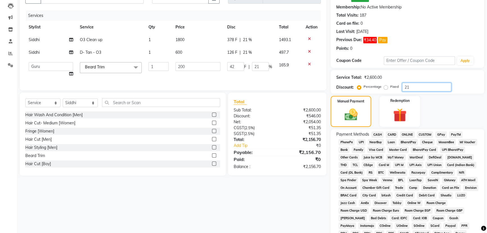
type input "42.2"
type input "21.1"
type input "21"
type input "42"
type input "21"
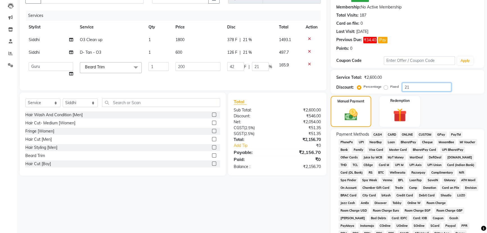
type input "21.4"
type input "42.8"
type input "21.4"
type input "21"
type input "42"
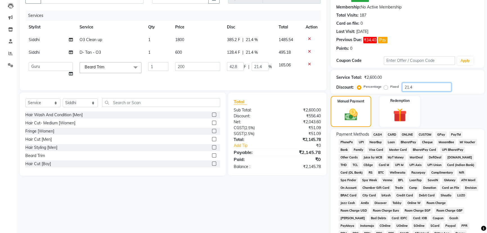
type input "21"
type input "21.3"
type input "42.6"
type input "21.3"
type input "21.35"
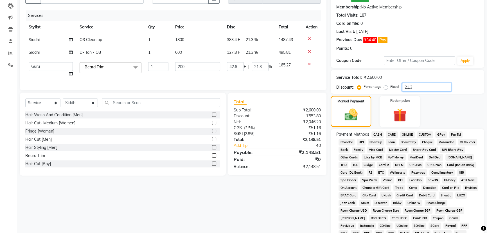
type input "42.7"
type input "21.35"
click at [394, 133] on span "CARD" at bounding box center [392, 134] width 12 height 6
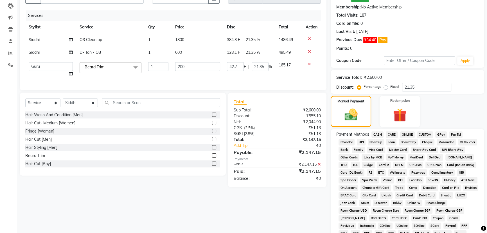
checkbox input "false"
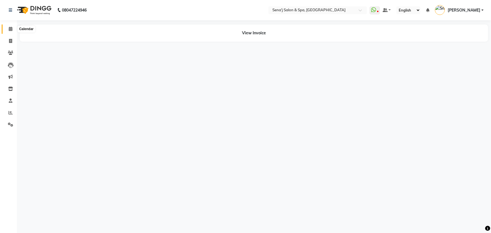
click at [11, 28] on icon at bounding box center [11, 29] width 4 height 4
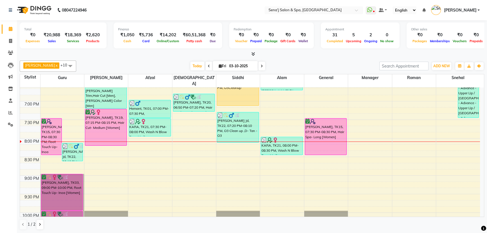
scroll to position [358, 0]
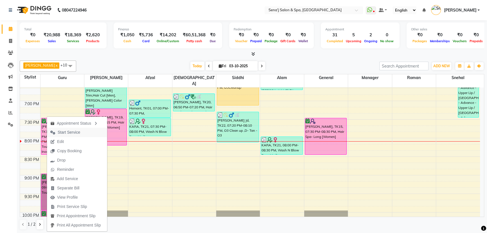
click at [68, 132] on span "Start Service" at bounding box center [69, 132] width 22 height 6
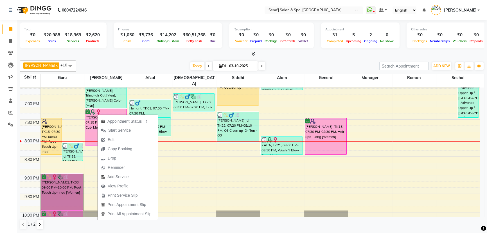
click at [116, 129] on span "Start Service" at bounding box center [119, 130] width 22 height 6
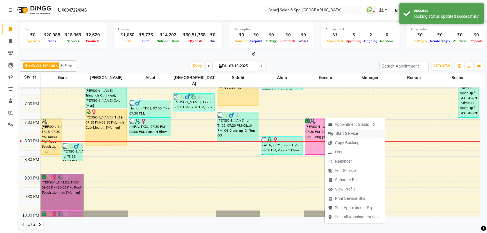
click at [341, 132] on span "Start Service" at bounding box center [346, 133] width 22 height 6
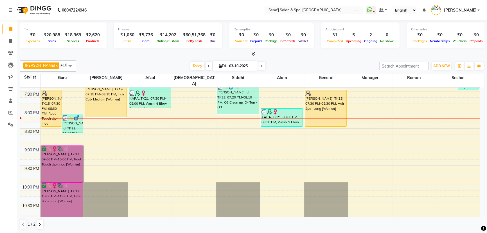
scroll to position [368, 0]
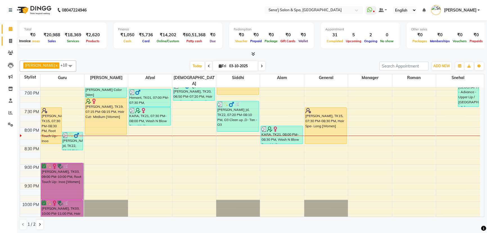
click at [9, 39] on icon at bounding box center [10, 41] width 3 height 4
select select "447"
select select "service"
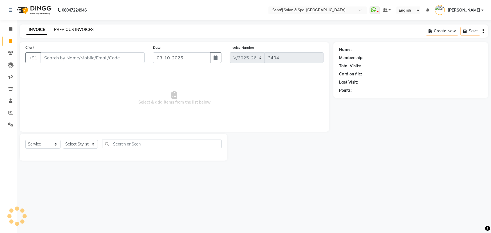
click at [76, 29] on link "PREVIOUS INVOICES" at bounding box center [74, 29] width 40 height 5
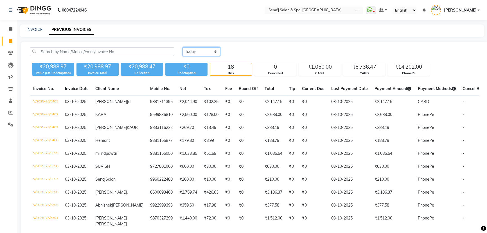
click at [200, 51] on select "Today Yesterday Custom Range" at bounding box center [201, 51] width 38 height 9
select select "yesterday"
click at [182, 47] on select "Today Yesterday Custom Range" at bounding box center [201, 51] width 38 height 9
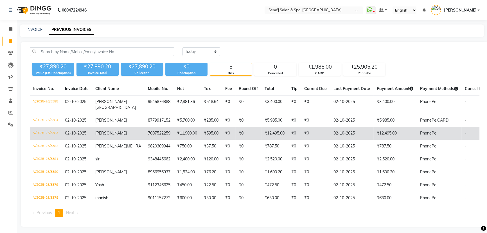
click at [235, 132] on td "₹0" at bounding box center [248, 133] width 26 height 13
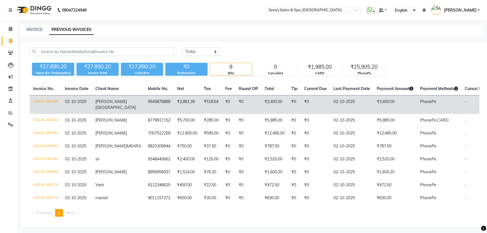
scroll to position [12, 0]
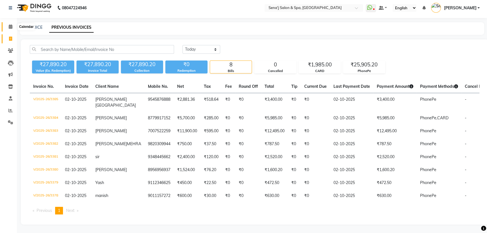
click at [10, 24] on icon at bounding box center [11, 26] width 4 height 4
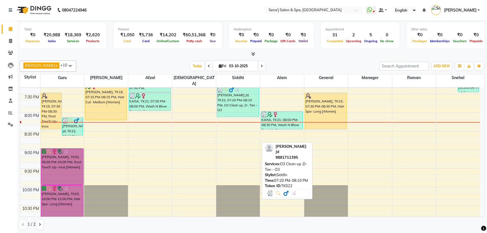
scroll to position [383, 0]
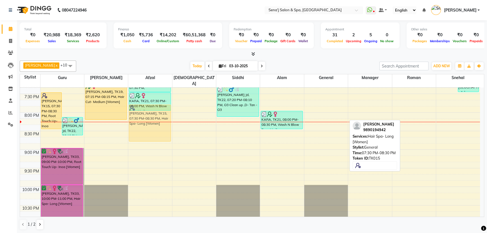
drag, startPoint x: 324, startPoint y: 96, endPoint x: 151, endPoint y: 108, distance: 173.3
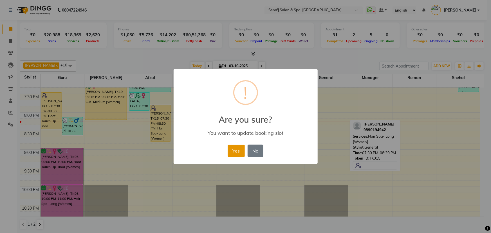
click at [233, 151] on button "Yes" at bounding box center [235, 150] width 17 height 12
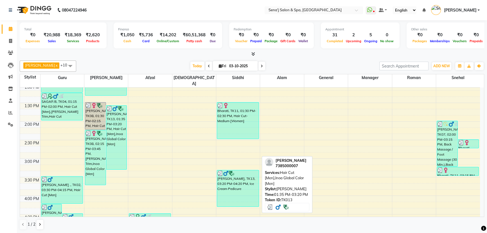
scroll to position [164, 0]
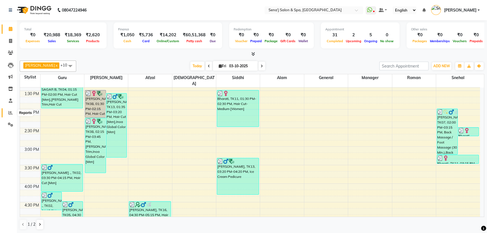
click at [10, 111] on icon at bounding box center [10, 112] width 4 height 4
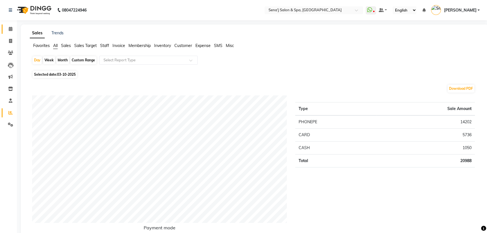
click at [8, 26] on span at bounding box center [11, 29] width 10 height 6
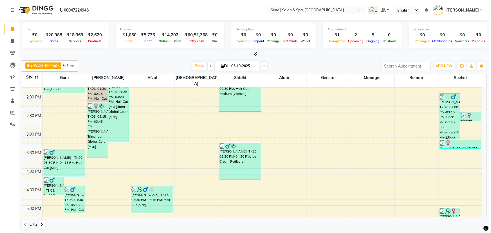
scroll to position [332, 0]
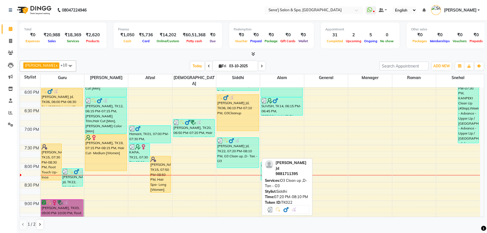
click at [249, 142] on div "Viraj Jd, TK22, 07:20 PM-08:10 PM, O3 Clean up ,D- Tan - O3" at bounding box center [238, 152] width 42 height 30
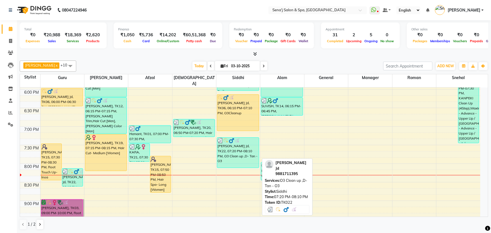
select select "3"
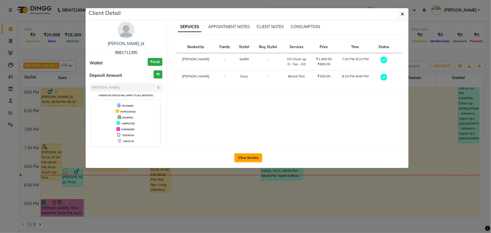
click at [248, 155] on button "View Invoice" at bounding box center [248, 157] width 28 height 9
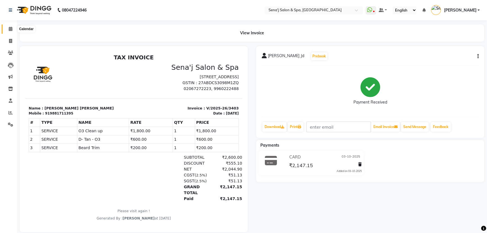
click at [11, 29] on icon at bounding box center [11, 29] width 4 height 4
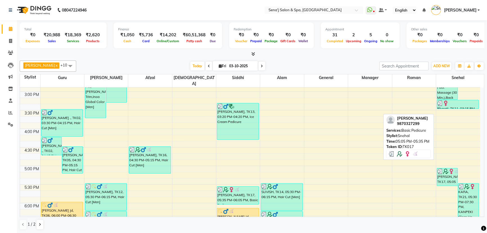
scroll to position [230, 0]
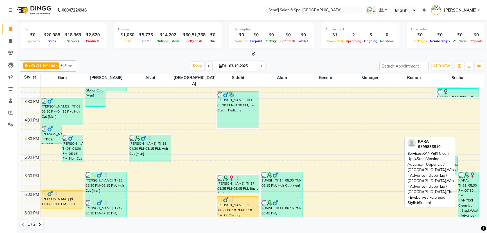
click at [474, 206] on div "KARA, TK21, 05:30 PM-07:30 PM, KANPEKI Clean Up (4Step),Waxing - Advance - Uppe…" at bounding box center [468, 208] width 21 height 73
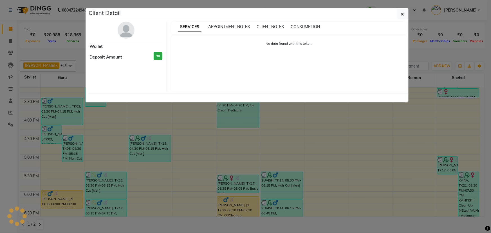
select select "3"
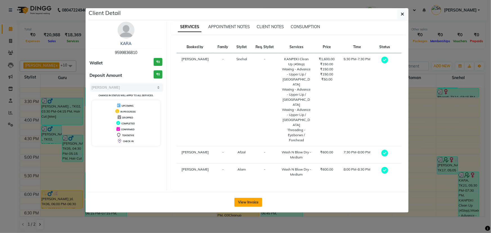
click at [258, 198] on button "View Invoice" at bounding box center [248, 202] width 28 height 9
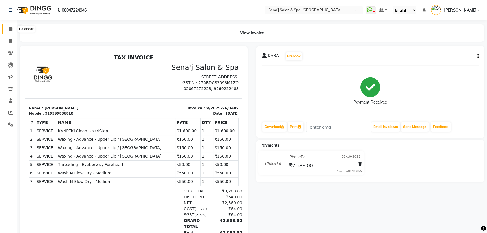
click at [9, 29] on icon at bounding box center [11, 29] width 4 height 4
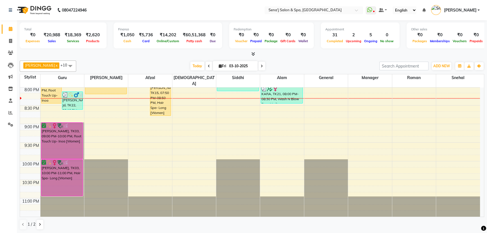
scroll to position [419, 0]
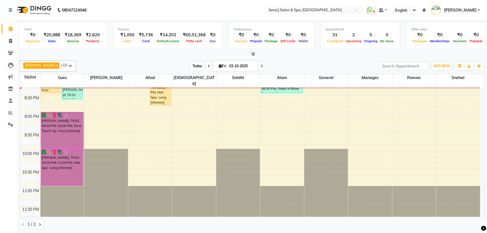
click at [190, 64] on span "Today" at bounding box center [197, 66] width 14 height 9
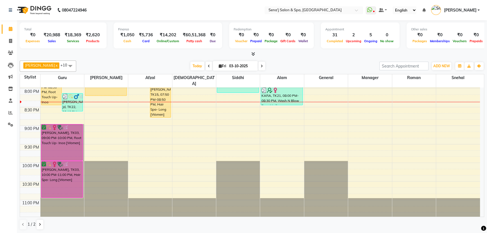
click at [8, 186] on div "Calendar Invoice Clients Leads Marketing Inventory Staff Reports Settings Compl…" at bounding box center [38, 120] width 76 height 209
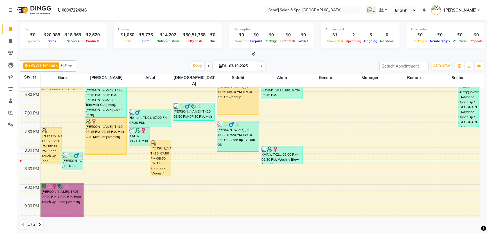
scroll to position [419, 0]
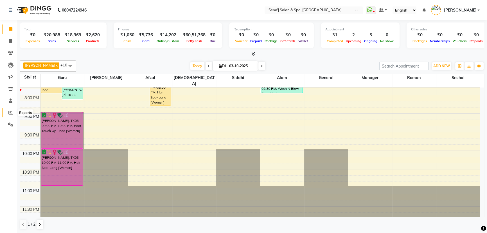
click at [11, 112] on icon at bounding box center [10, 112] width 4 height 4
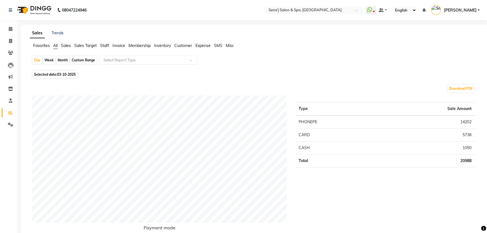
click at [104, 47] on span "Staff" at bounding box center [104, 45] width 9 height 5
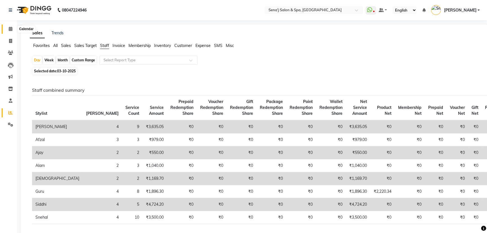
click at [9, 29] on icon at bounding box center [11, 29] width 4 height 4
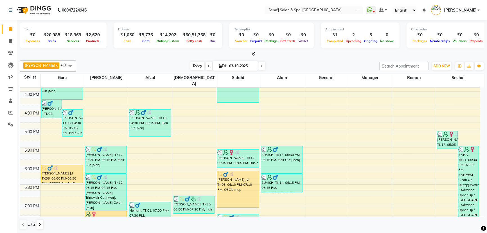
drag, startPoint x: 190, startPoint y: 62, endPoint x: 186, endPoint y: 62, distance: 3.7
click at [190, 62] on span "Today" at bounding box center [197, 66] width 14 height 9
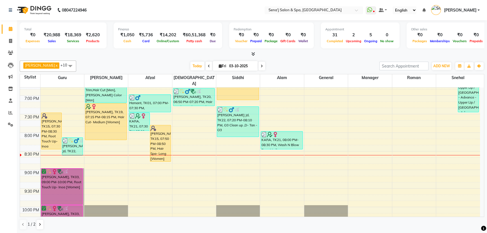
scroll to position [356, 0]
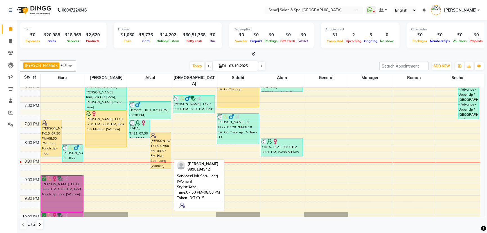
click at [159, 143] on div "sarita, TK15, 07:50 PM-08:50 PM, Hair Spa- Long [Women]" at bounding box center [160, 150] width 21 height 36
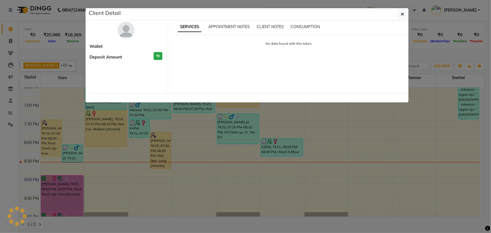
select select "1"
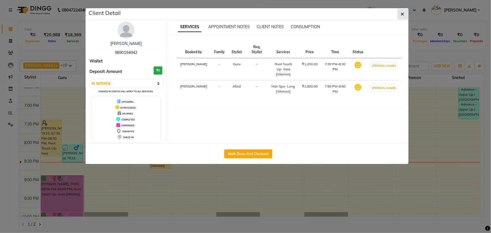
click at [401, 13] on icon "button" at bounding box center [402, 14] width 3 height 4
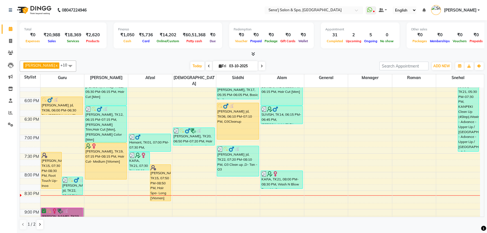
scroll to position [343, 0]
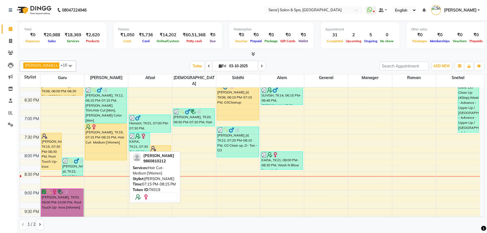
click at [106, 136] on div "shewta, TK19, 07:15 PM-08:15 PM, Hair Cut- Medium [Women]" at bounding box center [106, 142] width 42 height 36
select select "1"
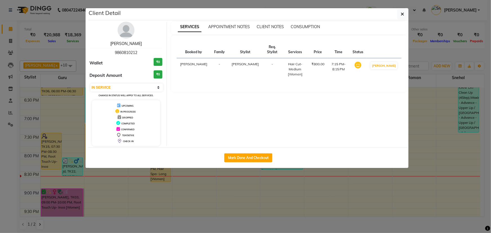
click at [130, 43] on link "[PERSON_NAME]" at bounding box center [125, 43] width 31 height 5
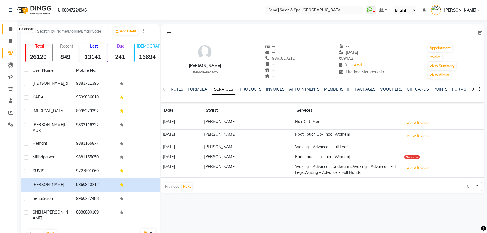
click at [10, 29] on icon at bounding box center [11, 29] width 4 height 4
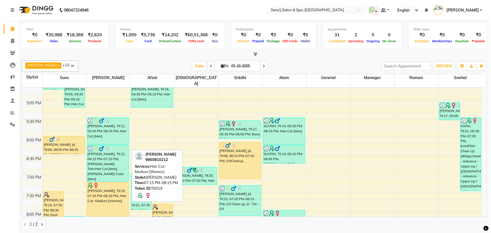
scroll to position [332, 0]
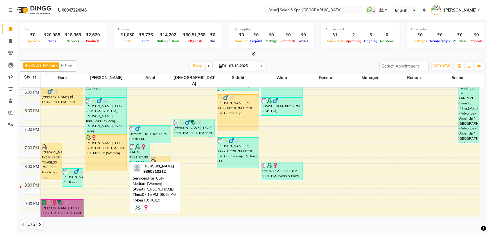
click at [94, 150] on div "shewta, TK19, 07:15 PM-08:15 PM, Hair Cut- Medium [Women]" at bounding box center [106, 152] width 42 height 36
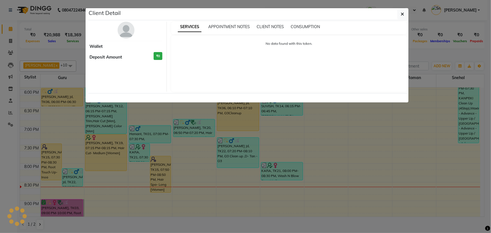
select select "1"
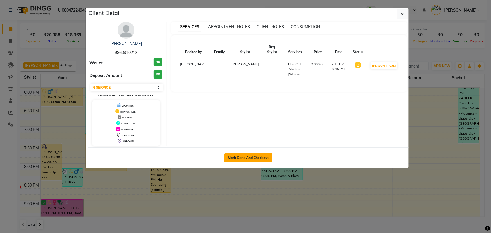
click at [236, 155] on button "Mark Done And Checkout" at bounding box center [248, 157] width 48 height 9
select select "447"
select select "service"
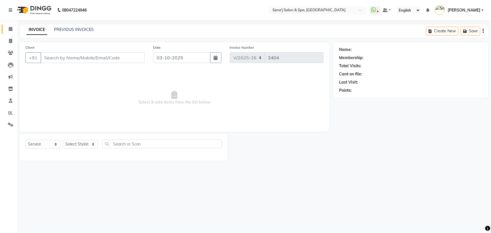
type input "9860810212"
select select "12648"
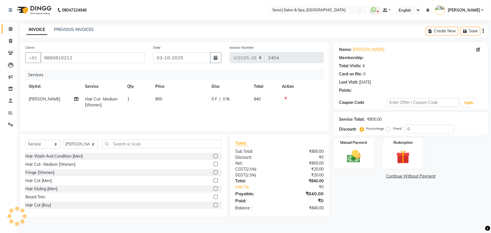
select select "1: Object"
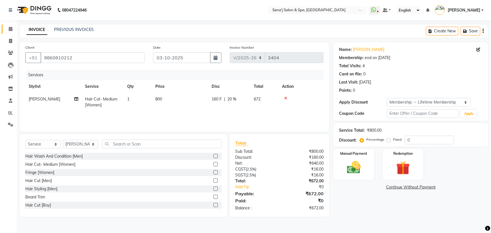
type input "20"
click at [166, 103] on td "800" at bounding box center [180, 102] width 56 height 19
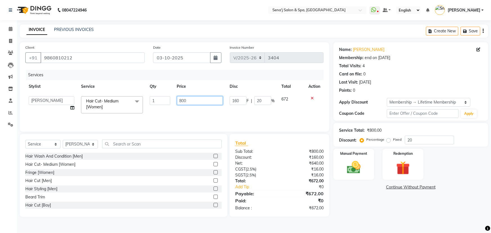
drag, startPoint x: 187, startPoint y: 102, endPoint x: 158, endPoint y: 101, distance: 29.5
click at [158, 101] on tr "AAKASH Afzal Ajay AJAY Alam Ashu General Guru Manager Manager Rahul Jadhav Roma…" at bounding box center [174, 105] width 298 height 24
type input "900"
click at [155, 115] on div "Services Stylist Service Qty Price Disc Total Action AAKASH Afzal Ajay AJAY Ala…" at bounding box center [174, 98] width 298 height 56
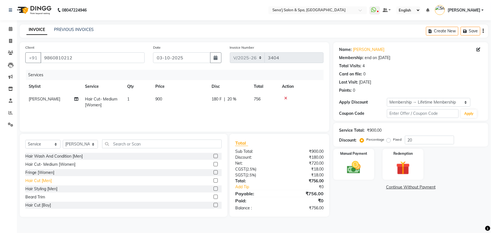
click at [34, 182] on div "Hair Cut [Men]" at bounding box center [38, 181] width 26 height 6
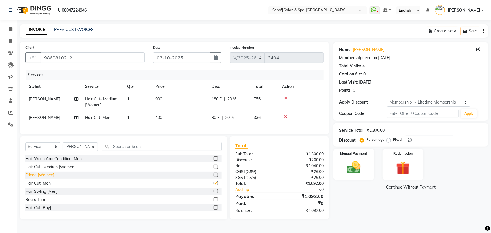
checkbox input "false"
click at [375, 205] on div "Name: Shewta Membership: end on 11-06-2125 Total Visits: 4 Card on file: 0 Last…" at bounding box center [412, 130] width 159 height 177
click at [158, 121] on td "400" at bounding box center [180, 117] width 56 height 13
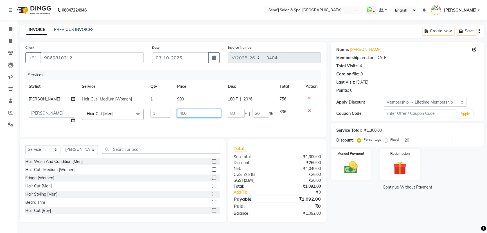
drag, startPoint x: 195, startPoint y: 112, endPoint x: 155, endPoint y: 120, distance: 40.7
click at [155, 121] on tr "AAKASH Afzal Ajay AJAY Alam Ashu General Guru Manager Manager Rahul Jadhav Roma…" at bounding box center [172, 115] width 295 height 21
type input "550"
click at [368, 221] on div "Name: Shewta Membership: end on 11-06-2125 Total Visits: 4 Card on file: 0 Last…" at bounding box center [410, 132] width 158 height 180
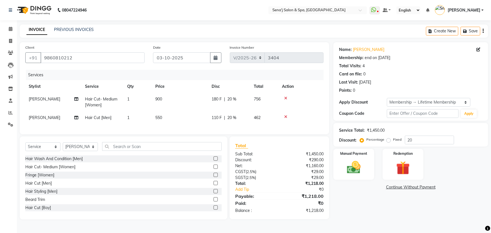
click at [157, 97] on span "900" at bounding box center [158, 98] width 7 height 5
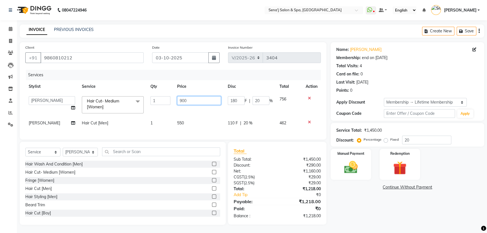
click at [201, 100] on input "900" at bounding box center [199, 100] width 44 height 9
type input "950"
click at [391, 210] on div "Name: Shewta Membership: end on 11-06-2125 Total Visits: 4 Card on file: 0 Last…" at bounding box center [410, 133] width 158 height 182
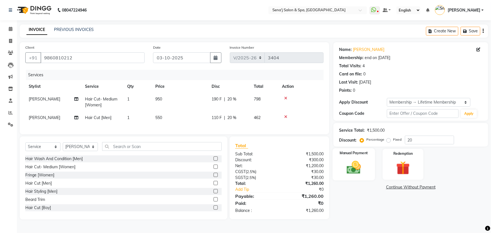
click at [364, 168] on img at bounding box center [353, 167] width 23 height 16
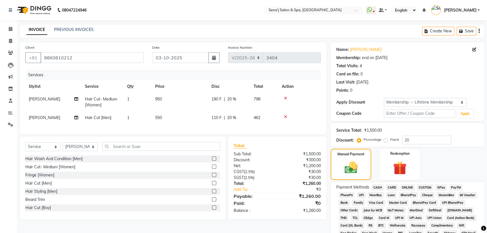
click at [393, 188] on span "CARD" at bounding box center [392, 187] width 12 height 6
checkbox input "false"
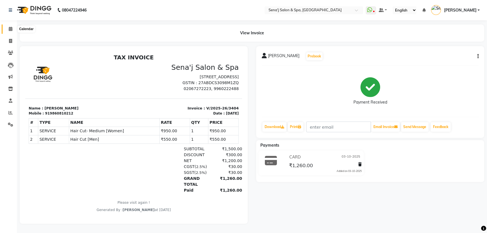
click at [12, 29] on icon at bounding box center [11, 29] width 4 height 4
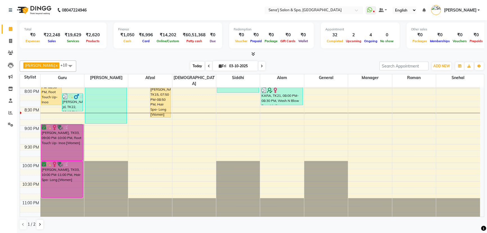
click at [190, 67] on span "Today" at bounding box center [197, 66] width 14 height 9
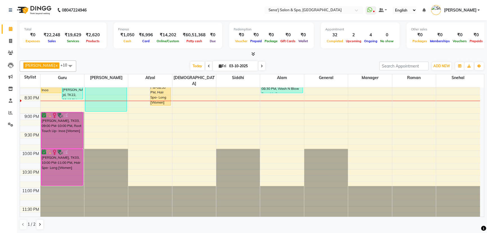
click at [261, 65] on icon at bounding box center [262, 65] width 2 height 3
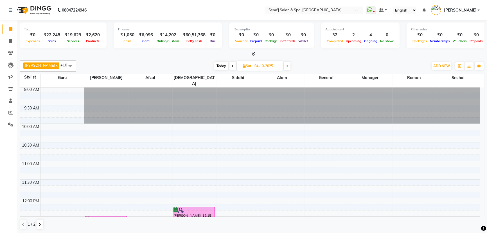
scroll to position [0, 0]
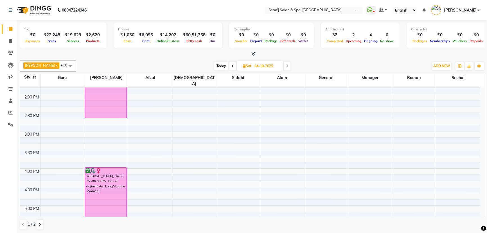
click at [216, 65] on span "Today" at bounding box center [221, 66] width 14 height 9
type input "03-10-2025"
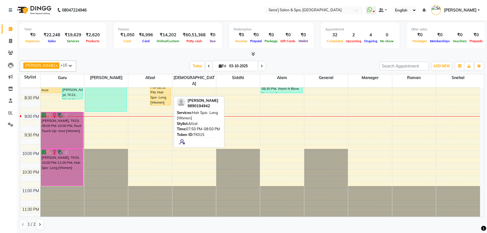
click at [166, 89] on div "sarita, TK15, 07:50 PM-08:50 PM, Hair Spa- Long [Women]" at bounding box center [160, 87] width 21 height 36
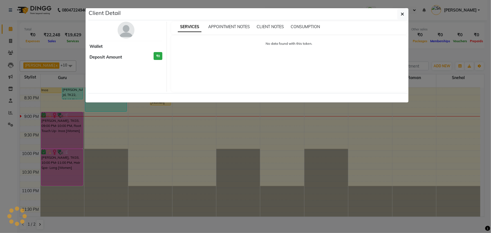
select select "1"
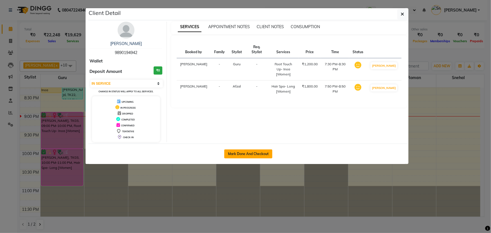
click at [236, 152] on button "Mark Done And Checkout" at bounding box center [248, 153] width 48 height 9
select select "447"
select select "service"
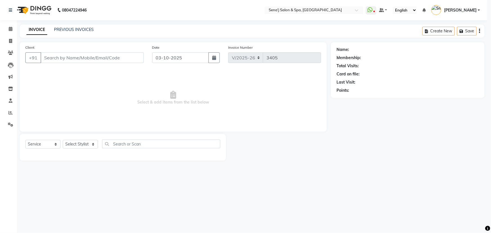
select select "3"
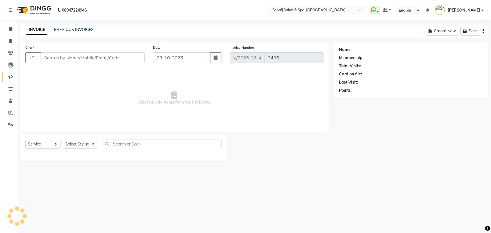
type input "9890194942"
select select "63013"
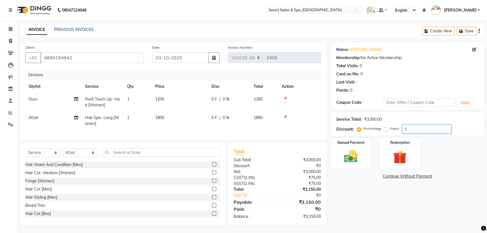
click at [421, 128] on input "0" at bounding box center [426, 129] width 49 height 9
type input "20"
click at [361, 157] on img at bounding box center [351, 156] width 23 height 16
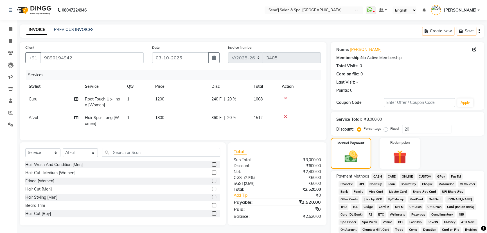
click at [394, 176] on span "CARD" at bounding box center [392, 176] width 12 height 6
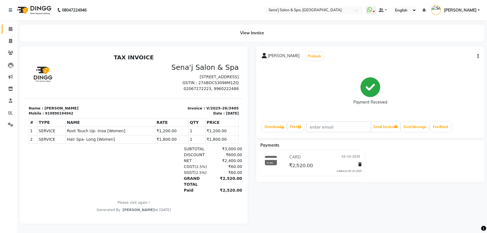
scroll to position [3, 0]
click at [11, 39] on icon at bounding box center [10, 41] width 3 height 4
select select "447"
select select "service"
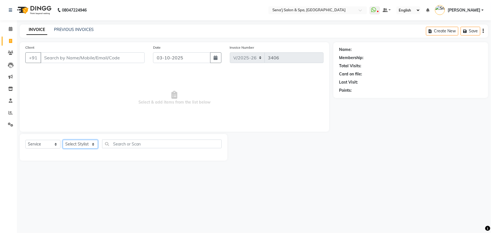
click at [76, 143] on select "Select Stylist AAKASH Afzal Ajay AJAY Alam Ashu General Guru Manager Manager Ra…" at bounding box center [80, 144] width 35 height 9
select select "90502"
click at [63, 140] on select "Select Stylist AAKASH Afzal Ajay AJAY Alam Ashu General Guru Manager Manager Ra…" at bounding box center [80, 144] width 35 height 9
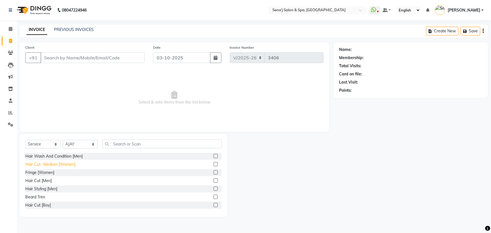
click at [67, 164] on div "Hair Cut- Medium [Women]" at bounding box center [50, 164] width 50 height 6
checkbox input "false"
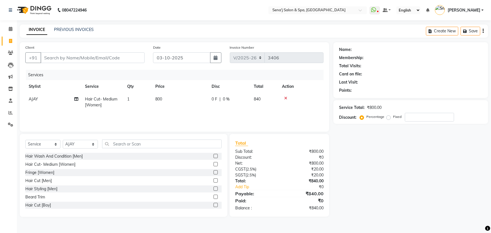
click at [162, 100] on td "800" at bounding box center [180, 102] width 56 height 19
select select "90502"
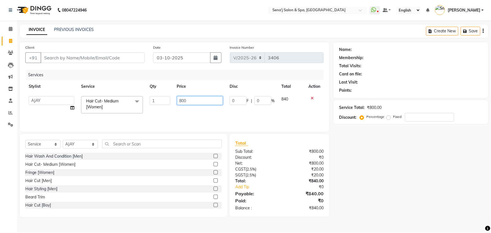
click at [193, 101] on input "800" at bounding box center [200, 100] width 46 height 9
type input "8"
type input "1500"
click at [210, 112] on div "Services Stylist Service Qty Price Disc Total Action AAKASH Afzal Ajay AJAY Ala…" at bounding box center [174, 98] width 298 height 56
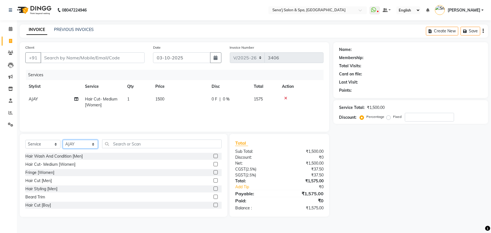
click at [77, 143] on select "Select Stylist AAKASH Afzal Ajay AJAY Alam Ashu General Guru Manager Manager Ra…" at bounding box center [80, 144] width 35 height 9
select select "30665"
click at [63, 140] on select "Select Stylist AAKASH Afzal Ajay AJAY Alam Ashu General Guru Manager Manager Ra…" at bounding box center [80, 144] width 35 height 9
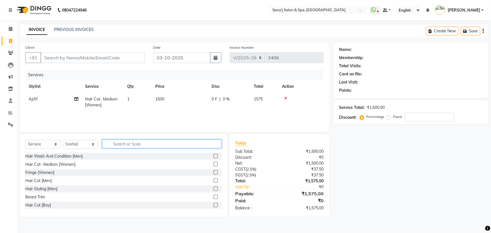
click at [116, 142] on input "text" at bounding box center [161, 143] width 119 height 9
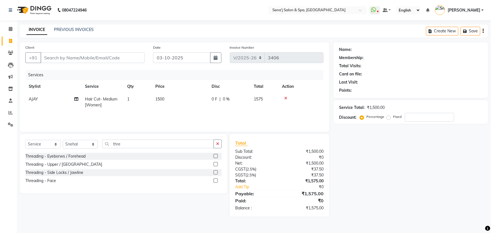
click at [216, 153] on div at bounding box center [217, 156] width 8 height 7
click at [215, 154] on label at bounding box center [215, 156] width 4 height 4
click at [215, 154] on input "checkbox" at bounding box center [215, 156] width 4 height 4
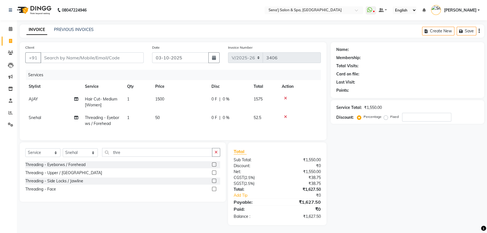
click at [214, 166] on label at bounding box center [214, 164] width 4 height 4
click at [214, 166] on input "checkbox" at bounding box center [214, 165] width 4 height 4
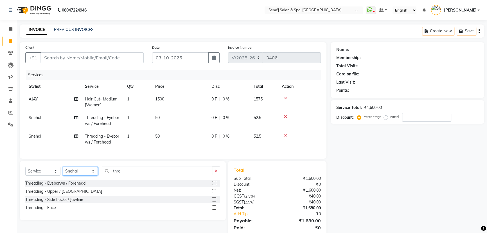
click at [78, 174] on select "Select Stylist AAKASH Afzal Ajay AJAY Alam Ashu General Guru Manager Manager Ra…" at bounding box center [80, 171] width 35 height 9
click at [63, 171] on select "Select Stylist AAKASH Afzal Ajay AJAY Alam Ashu General Guru Manager Manager Ra…" at bounding box center [80, 171] width 35 height 9
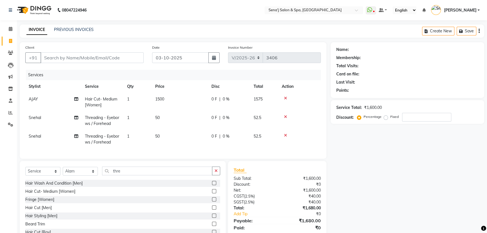
click at [212, 209] on label at bounding box center [214, 207] width 4 height 4
click at [212, 209] on input "checkbox" at bounding box center [214, 208] width 4 height 4
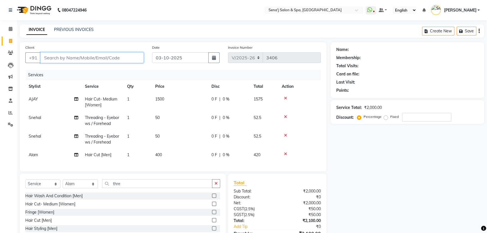
click at [56, 56] on input "Client" at bounding box center [91, 57] width 103 height 11
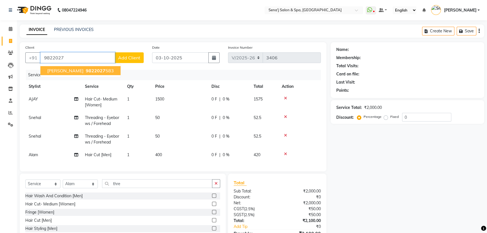
click at [67, 71] on span "[PERSON_NAME]" at bounding box center [65, 71] width 36 height 6
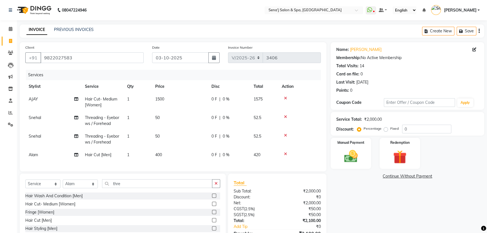
scroll to position [36, 0]
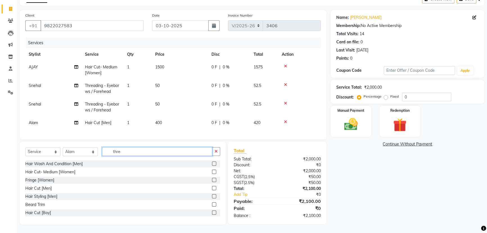
click at [124, 153] on input "thre" at bounding box center [157, 151] width 110 height 9
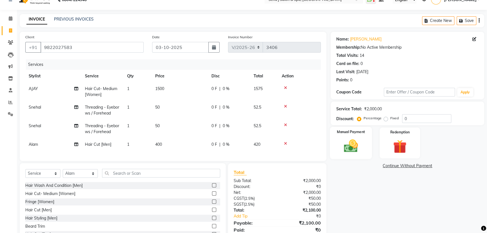
click at [354, 145] on img at bounding box center [351, 146] width 23 height 16
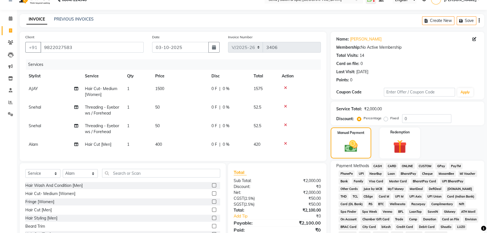
click at [347, 173] on span "PhonePe" at bounding box center [346, 173] width 16 height 6
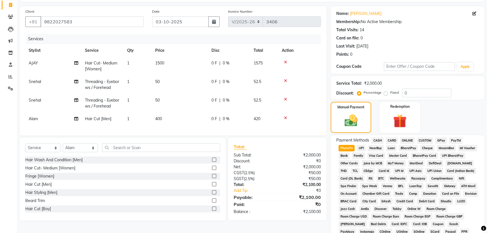
scroll to position [143, 0]
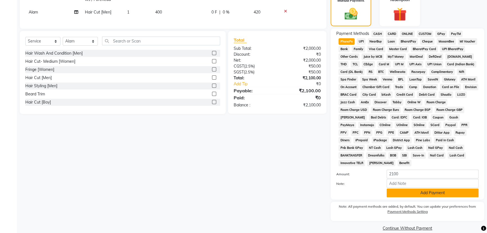
click at [423, 188] on button "Add Payment" at bounding box center [433, 192] width 92 height 9
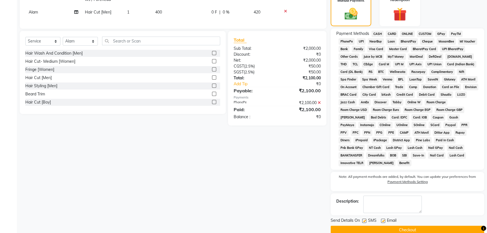
scroll to position [15, 0]
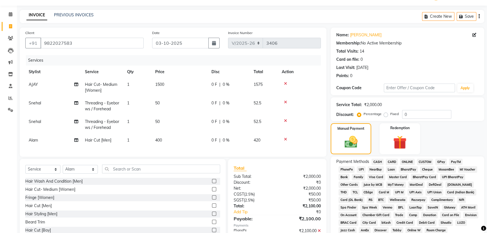
click at [163, 84] on span "1500" at bounding box center [159, 84] width 9 height 5
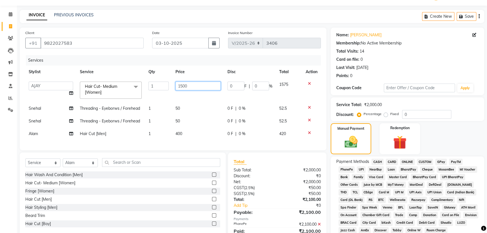
click at [181, 85] on input "1500" at bounding box center [197, 86] width 45 height 9
click at [183, 86] on input "1500" at bounding box center [197, 86] width 45 height 9
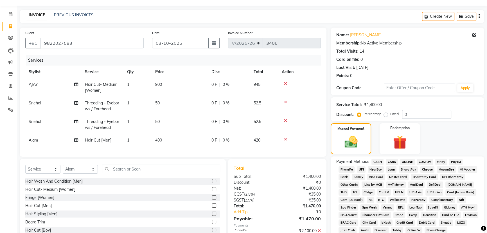
click at [199, 66] on th "Price" at bounding box center [180, 71] width 56 height 13
click at [133, 173] on input "text" at bounding box center [161, 168] width 118 height 9
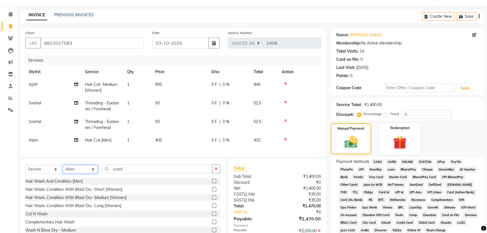
click at [76, 172] on select "Select Stylist AAKASH Afzal Ajay AJAY Alam Ashu General Guru Manager Manager Ra…" at bounding box center [80, 169] width 35 height 9
click at [63, 168] on select "Select Stylist AAKASH Afzal Ajay AJAY Alam Ashu General Guru Manager Manager Ra…" at bounding box center [80, 169] width 35 height 9
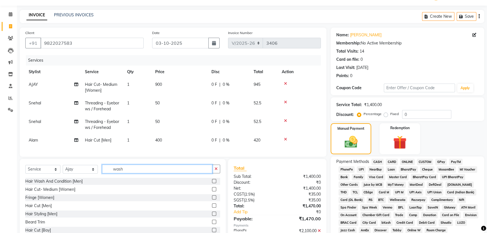
click at [140, 171] on input "wash" at bounding box center [157, 168] width 110 height 9
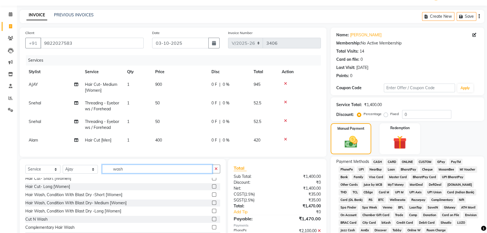
scroll to position [51, 0]
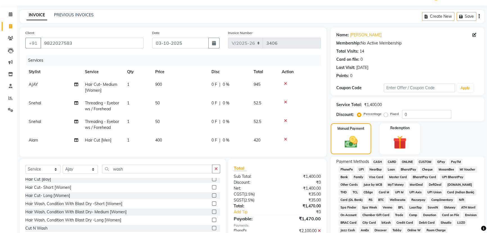
click at [212, 214] on label at bounding box center [214, 211] width 4 height 4
click at [212, 214] on input "checkbox" at bounding box center [214, 212] width 4 height 4
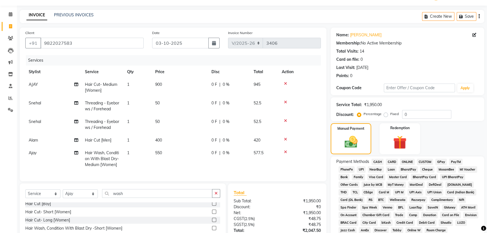
click at [160, 152] on span "550" at bounding box center [158, 152] width 7 height 5
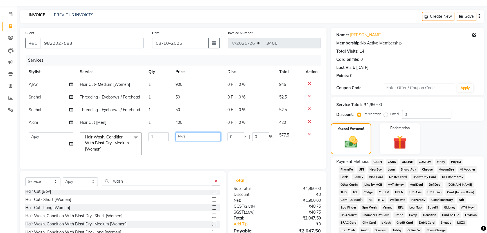
click at [184, 136] on input "550" at bounding box center [197, 136] width 45 height 9
click at [183, 136] on input "550" at bounding box center [197, 136] width 45 height 9
click at [420, 87] on input "text" at bounding box center [419, 87] width 71 height 9
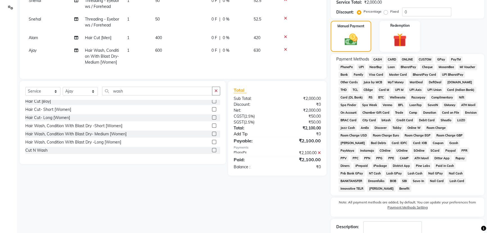
scroll to position [40, 0]
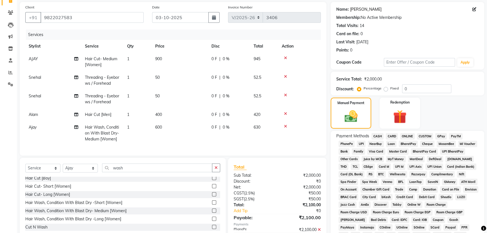
click at [367, 7] on link "Abhishek Shrivastav" at bounding box center [365, 9] width 31 height 6
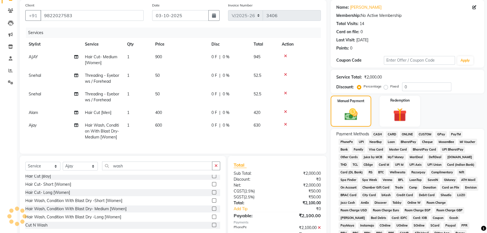
scroll to position [144, 0]
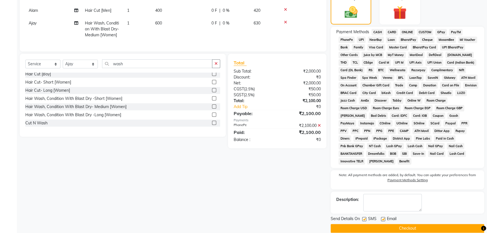
click at [347, 39] on span "PhonePe" at bounding box center [346, 40] width 16 height 6
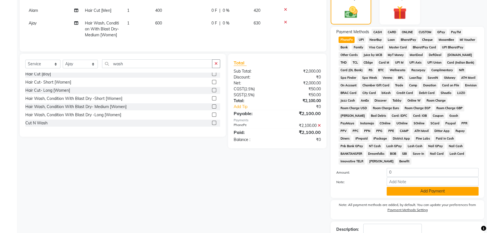
click at [420, 187] on button "Add Payment" at bounding box center [433, 191] width 92 height 9
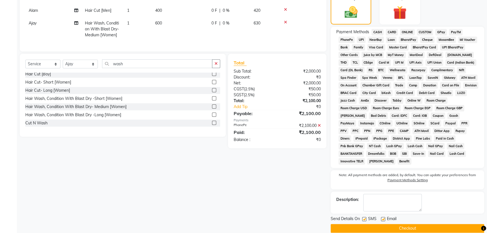
drag, startPoint x: 363, startPoint y: 209, endPoint x: 381, endPoint y: 218, distance: 20.1
click at [363, 217] on label at bounding box center [364, 219] width 4 height 4
click at [363, 217] on input "checkbox" at bounding box center [364, 219] width 4 height 4
click at [392, 224] on button "Checkout" at bounding box center [407, 228] width 153 height 9
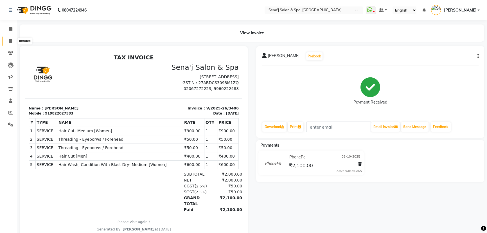
click at [9, 39] on icon at bounding box center [10, 41] width 3 height 4
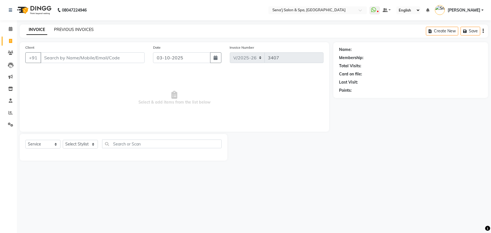
click at [62, 28] on link "PREVIOUS INVOICES" at bounding box center [74, 29] width 40 height 5
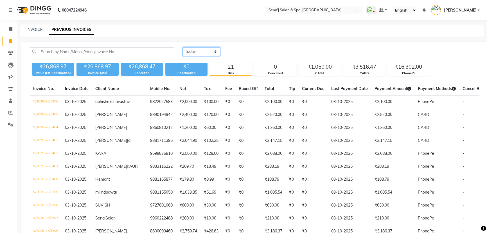
click at [194, 51] on select "Today Yesterday Custom Range" at bounding box center [201, 51] width 38 height 9
click at [10, 28] on icon at bounding box center [11, 29] width 4 height 4
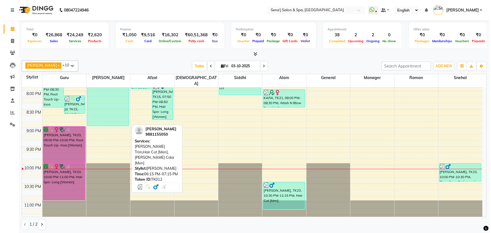
scroll to position [419, 0]
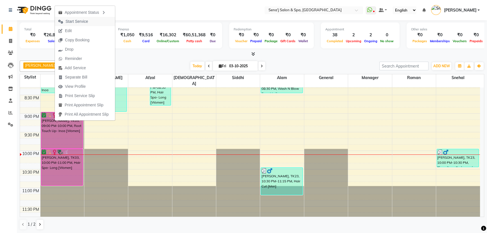
click at [74, 20] on span "Start Service" at bounding box center [76, 22] width 22 height 6
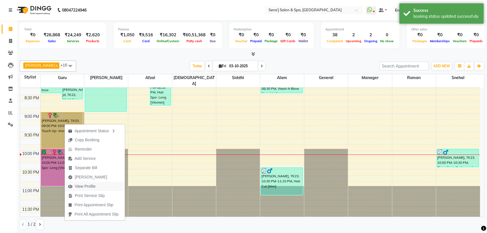
click at [88, 186] on span "View Profile" at bounding box center [85, 186] width 21 height 6
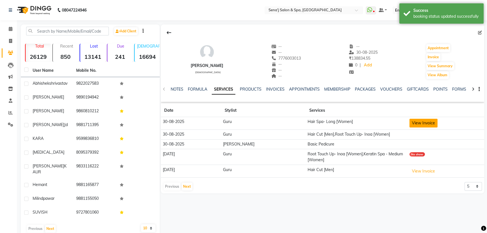
click at [416, 124] on button "View Invoice" at bounding box center [423, 123] width 28 height 9
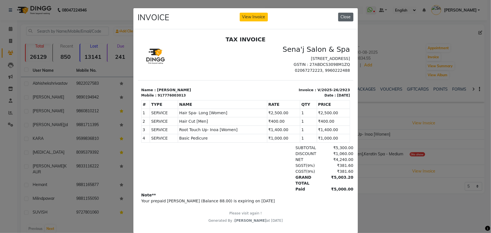
click at [346, 18] on button "Close" at bounding box center [345, 17] width 15 height 9
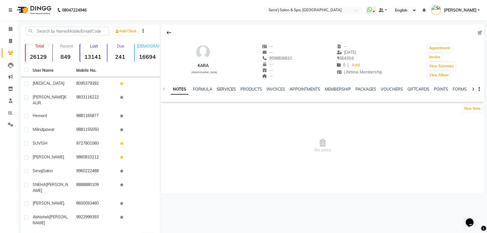
click at [231, 89] on link "SERVICES" at bounding box center [226, 89] width 19 height 5
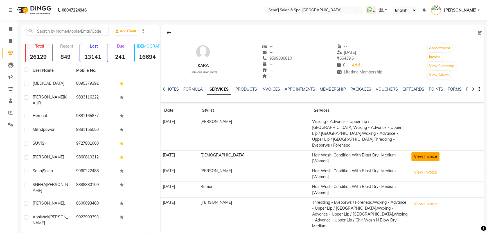
click at [415, 152] on button "View Invoice" at bounding box center [425, 156] width 28 height 9
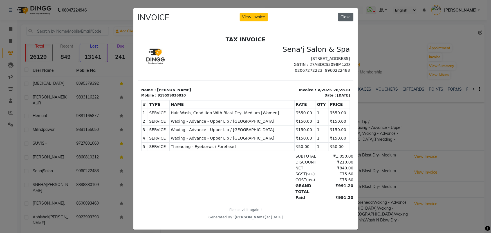
click at [341, 17] on button "Close" at bounding box center [345, 17] width 15 height 9
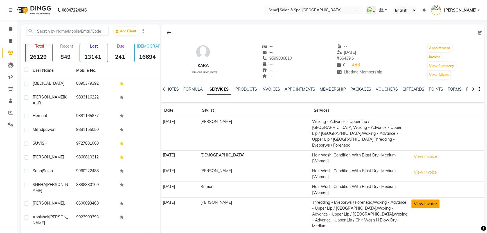
click at [417, 199] on button "View Invoice" at bounding box center [425, 203] width 28 height 9
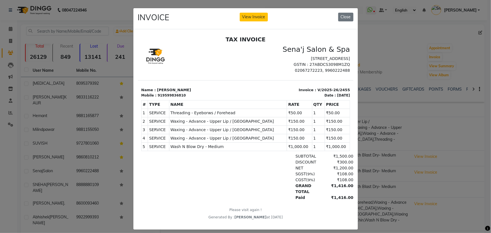
drag, startPoint x: 346, startPoint y: 17, endPoint x: 368, endPoint y: 57, distance: 45.7
click at [345, 19] on button "Close" at bounding box center [345, 17] width 15 height 9
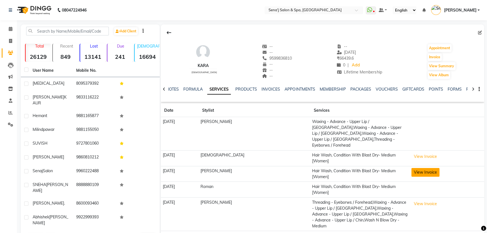
click at [416, 168] on button "View Invoice" at bounding box center [425, 172] width 28 height 9
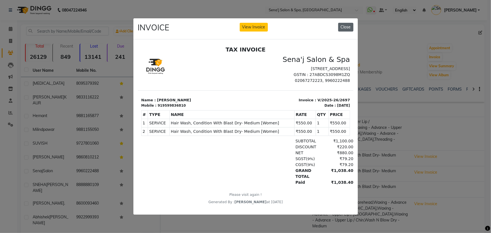
click at [347, 24] on button "Close" at bounding box center [345, 27] width 15 height 9
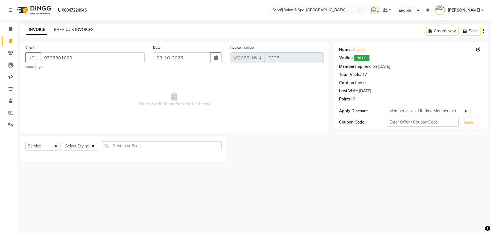
select select "447"
select select "service"
select select "1: Object"
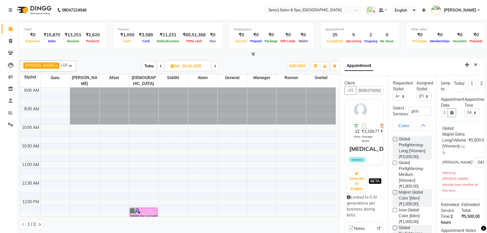
select select "12648"
select select "960"
select select "confirm booking"
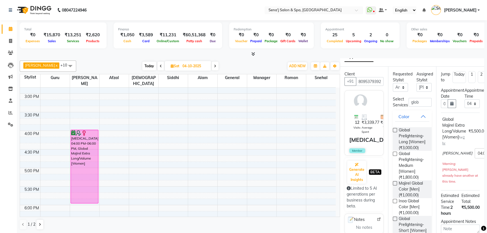
scroll to position [8, 0]
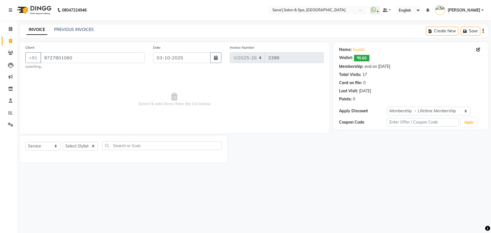
select select "447"
select select "service"
select select "1: Object"
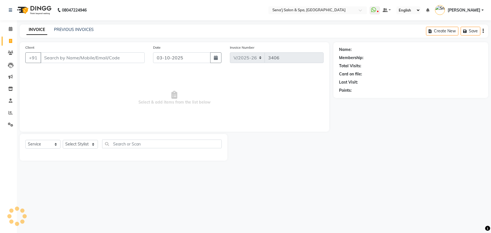
select select "447"
select select "service"
click at [12, 28] on span at bounding box center [11, 29] width 10 height 6
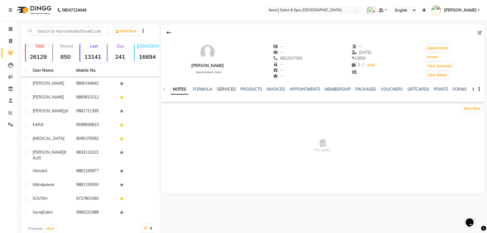
click at [228, 90] on link "SERVICES" at bounding box center [226, 89] width 19 height 5
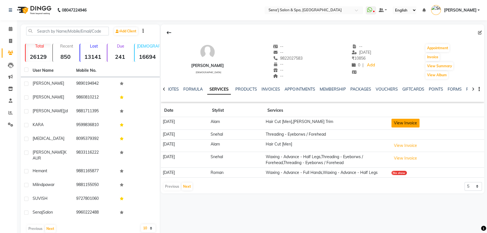
click at [409, 121] on button "View Invoice" at bounding box center [405, 123] width 28 height 9
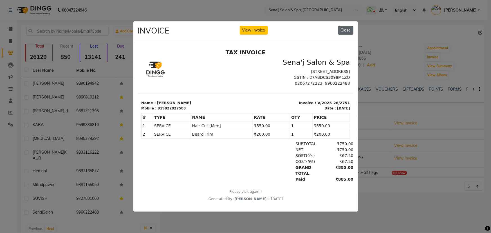
click at [349, 26] on button "Close" at bounding box center [345, 30] width 15 height 9
